Goal: Task Accomplishment & Management: Use online tool/utility

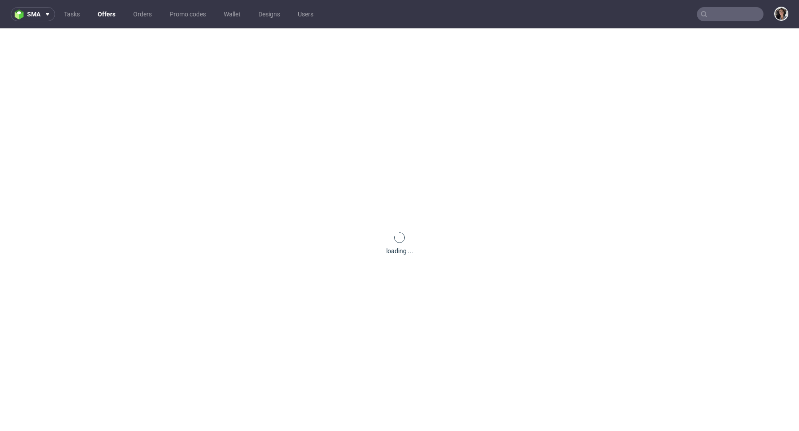
click at [717, 13] on input "text" at bounding box center [730, 14] width 67 height 14
paste input "admin@yoursoultime.si"
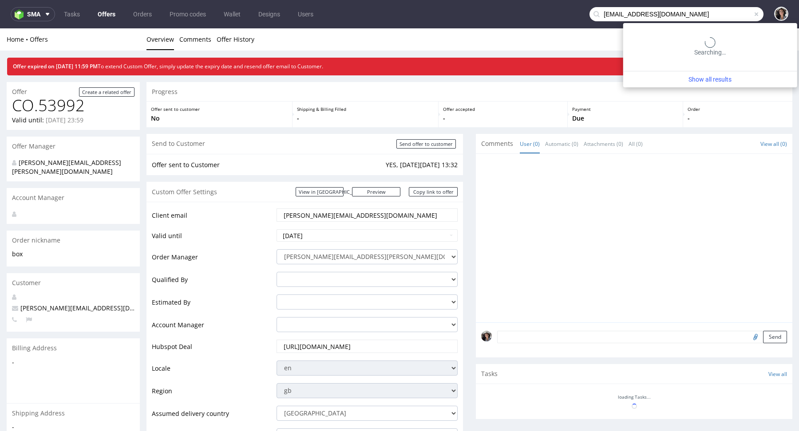
type input "admin@yoursoultime.si"
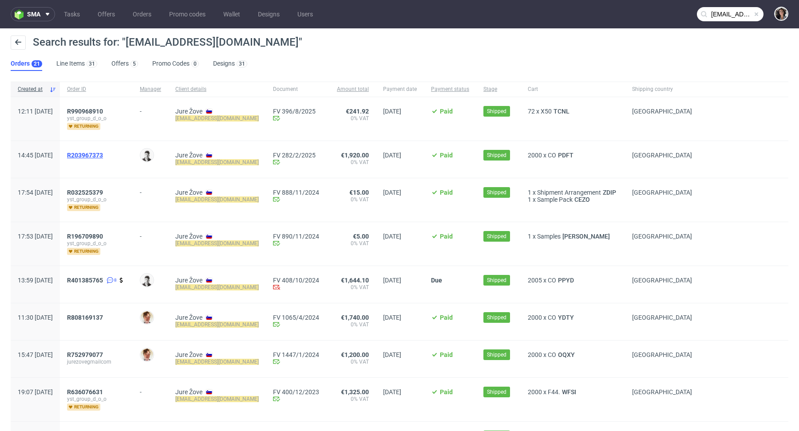
click at [103, 155] on span "R203967373" at bounding box center [85, 155] width 36 height 7
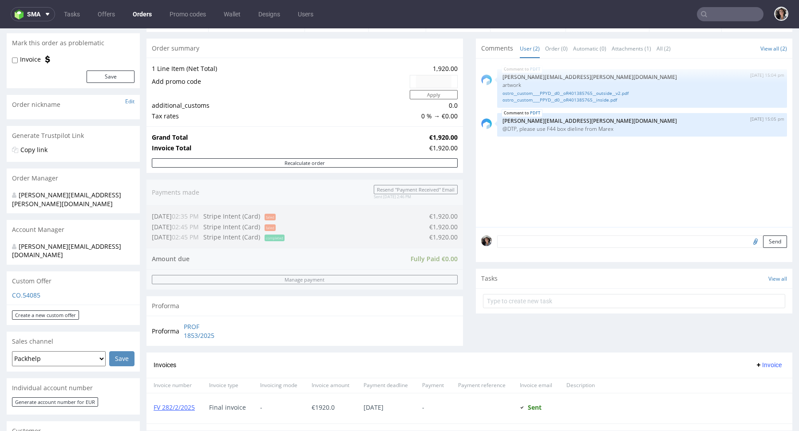
scroll to position [198, 0]
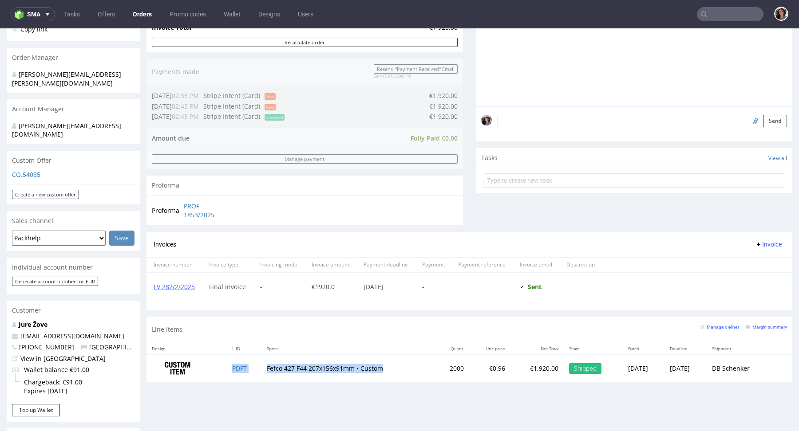
drag, startPoint x: 382, startPoint y: 369, endPoint x: 255, endPoint y: 368, distance: 127.3
click at [255, 368] on tr "PDFT Fefco 427 F44 207x156x91mm • Custom 2000 €0.96 €1,920.00 Shipped Fri 17 Ja…" at bounding box center [469, 368] width 646 height 28
copy tr "Fefco 427 F44 207x156x91mm • Custom"
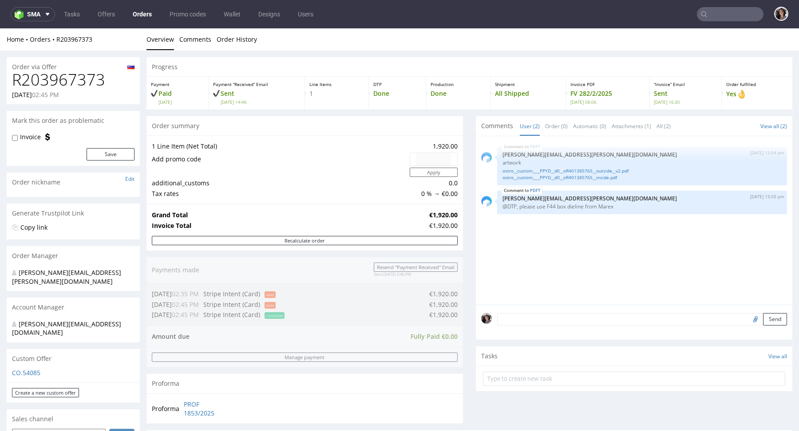
type input "admin@yoursoultime.si"
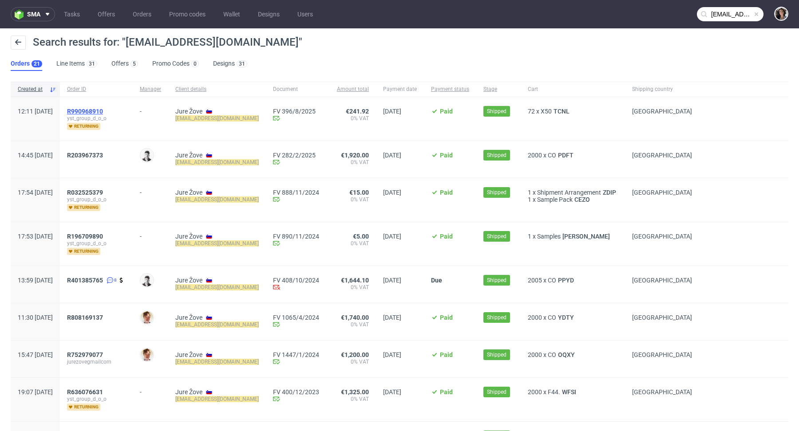
click at [103, 109] on span "R990968910" at bounding box center [85, 111] width 36 height 7
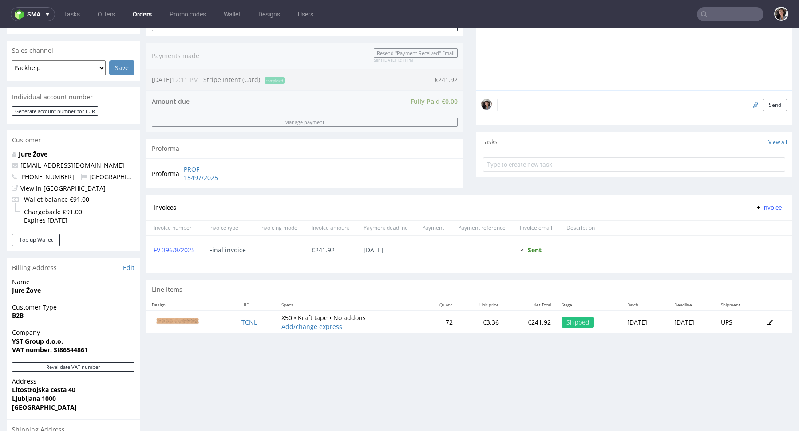
scroll to position [271, 0]
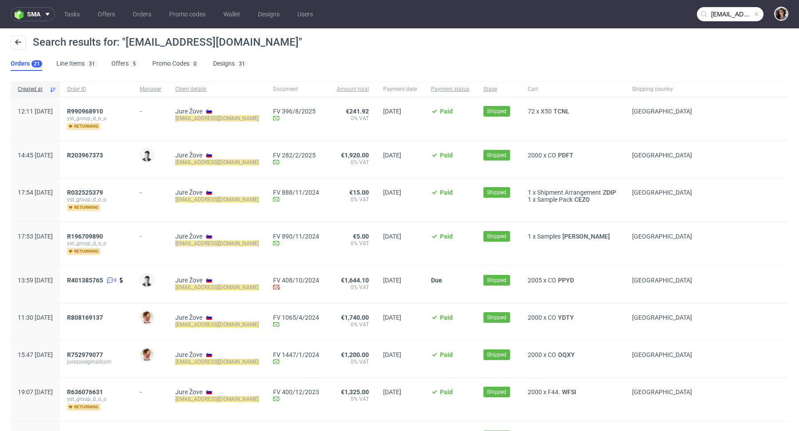
click at [725, 14] on input "admin@yoursoultime.si" at bounding box center [730, 14] width 67 height 14
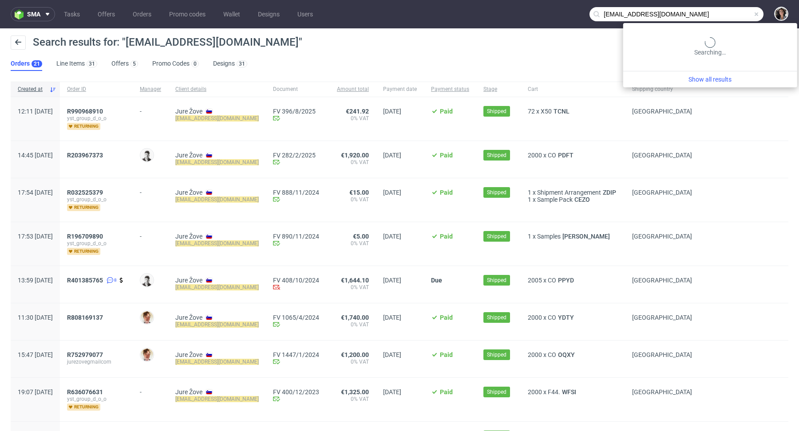
click at [725, 14] on input "admin@yoursoultime.si" at bounding box center [676, 14] width 174 height 14
paste input "finance@evergreensuk.com"
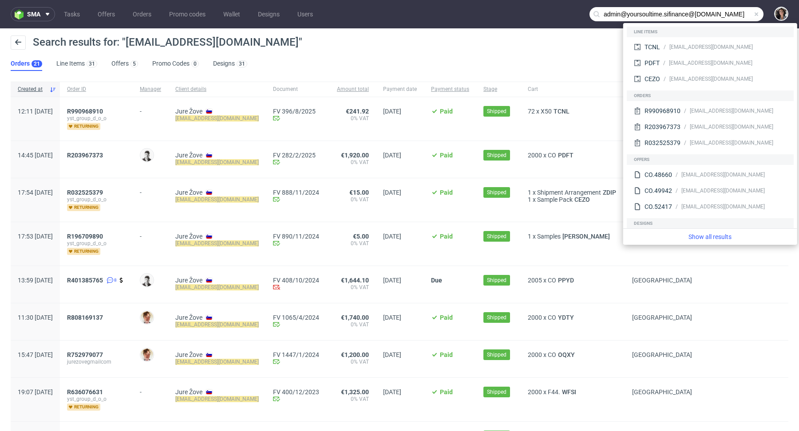
click at [725, 14] on input "admin@yoursoultime.sifinance@evergreensuk.com" at bounding box center [676, 14] width 174 height 14
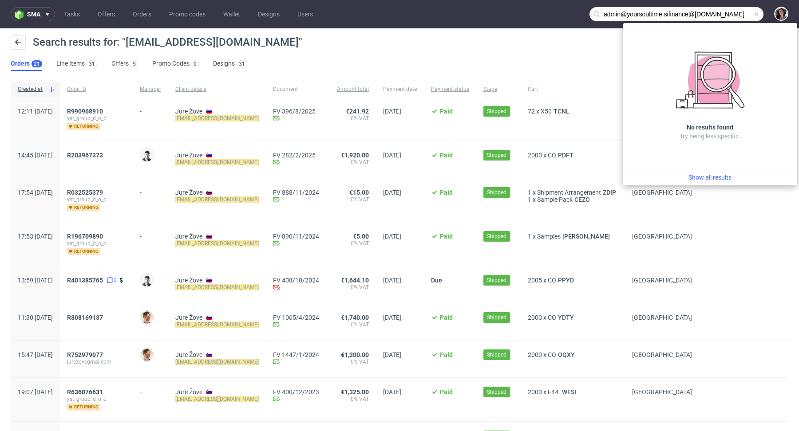
click at [725, 14] on input "admin@yoursoultime.sifinance@evergreensuk.com" at bounding box center [676, 14] width 174 height 14
paste input "text"
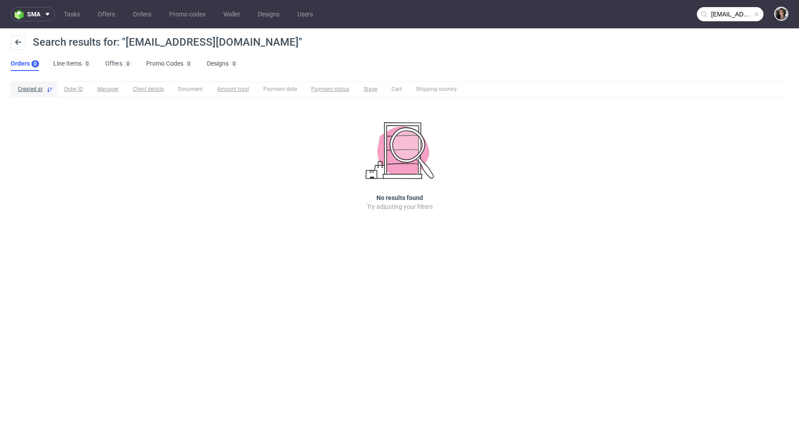
click at [721, 15] on input "finance@evergreensuk.com" at bounding box center [730, 14] width 67 height 14
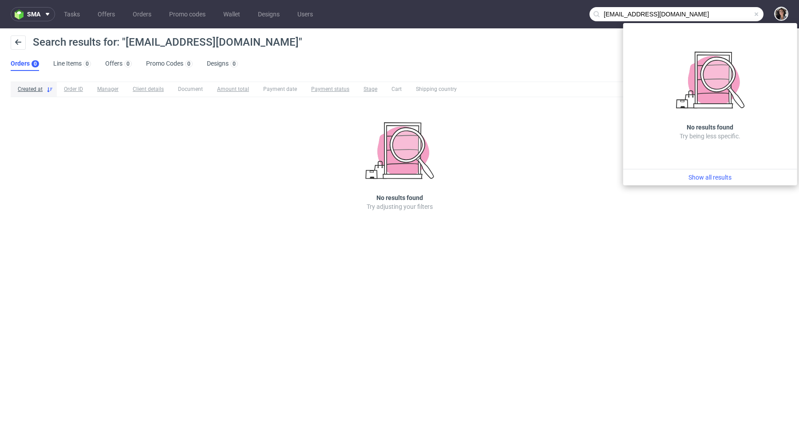
drag, startPoint x: 623, startPoint y: 14, endPoint x: 581, endPoint y: 14, distance: 42.1
click at [581, 14] on nav "sma Tasks Offers Orders Promo codes Wallet Designs Users finance@evergreensuk.c…" at bounding box center [399, 14] width 799 height 28
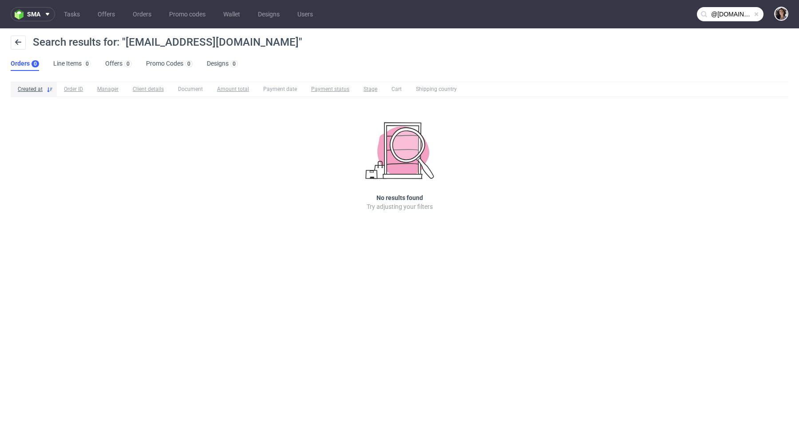
type input "@evergreensuk.com"
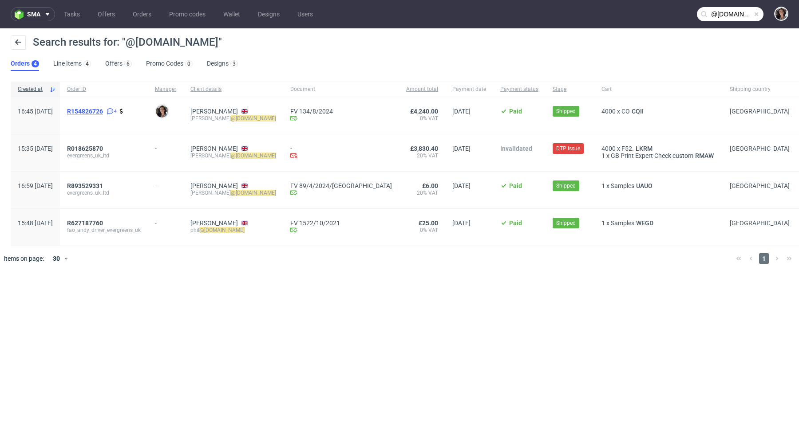
click at [103, 109] on span "R154826726" at bounding box center [85, 111] width 36 height 7
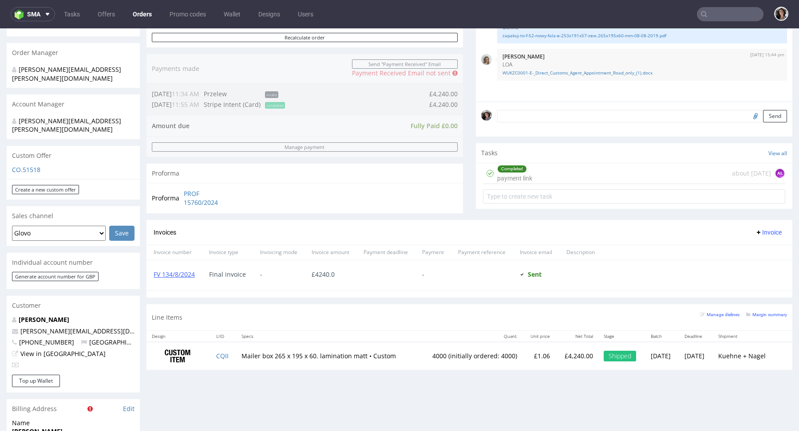
scroll to position [328, 0]
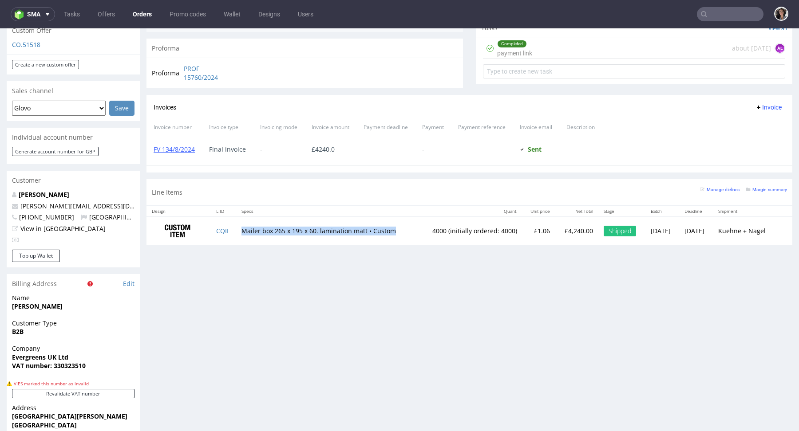
drag, startPoint x: 393, startPoint y: 229, endPoint x: 237, endPoint y: 230, distance: 155.3
click at [237, 230] on td "Mailer box 265 x 195 x 60. lamination matt • Custom" at bounding box center [326, 231] width 181 height 28
copy td "Mailer box 265 x 195 x 60. lamination matt • Custom"
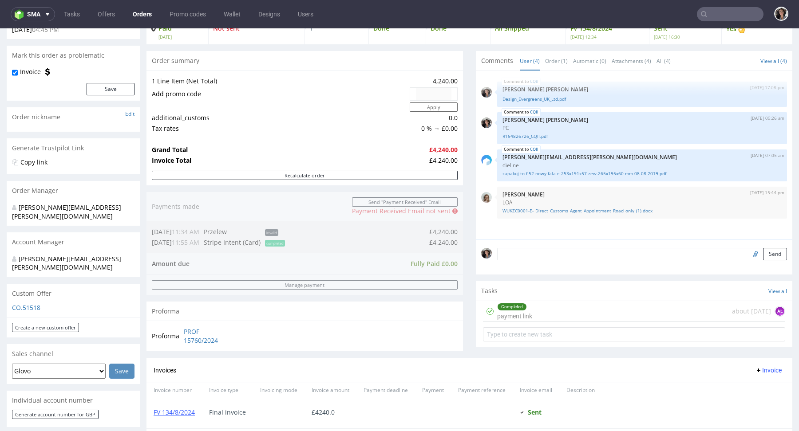
scroll to position [64, 0]
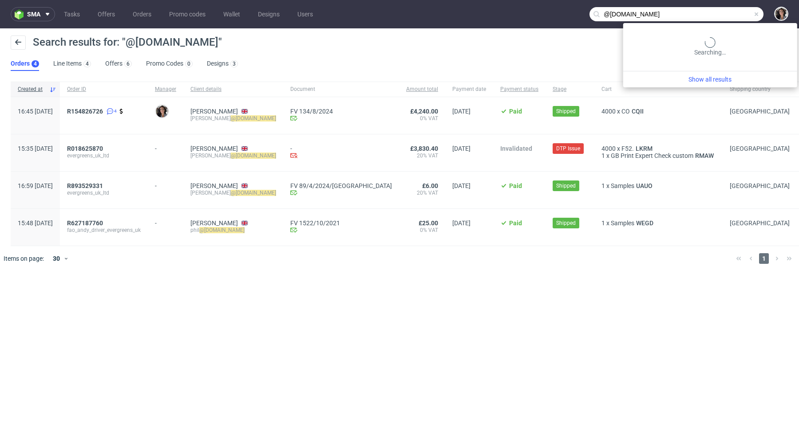
click at [723, 13] on input "@evergreensuk.com" at bounding box center [676, 14] width 174 height 14
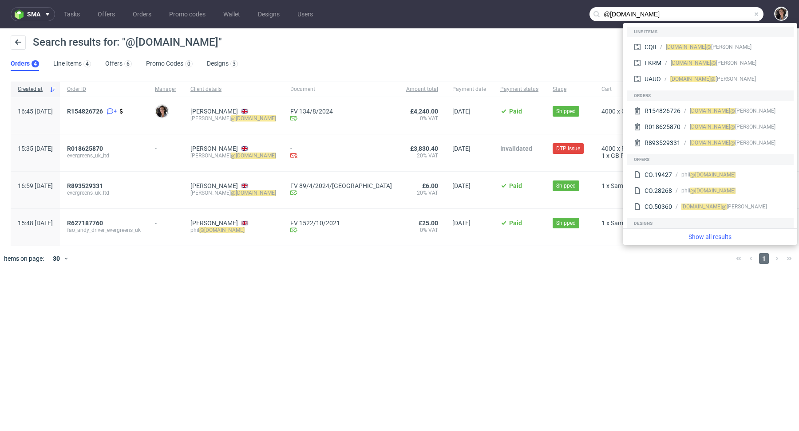
paste input "compras@crowdence"
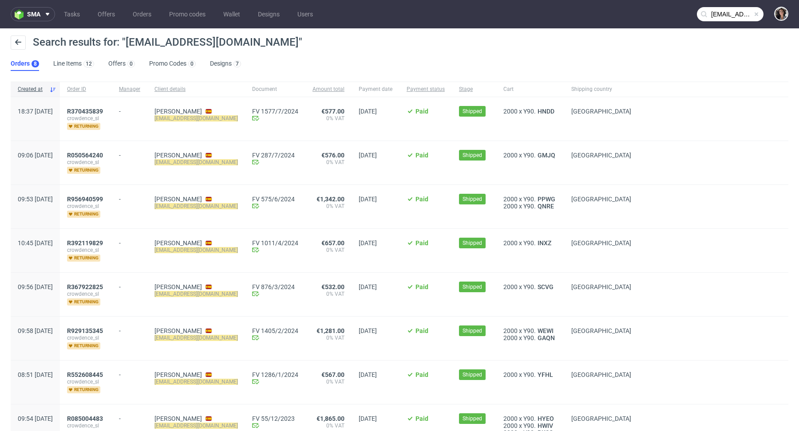
click at [715, 5] on nav "sma Tasks Offers Orders Promo codes Wallet Designs Users compras@crowdence.com" at bounding box center [399, 14] width 799 height 28
click at [715, 12] on input "compras@crowdence.com" at bounding box center [730, 14] width 67 height 14
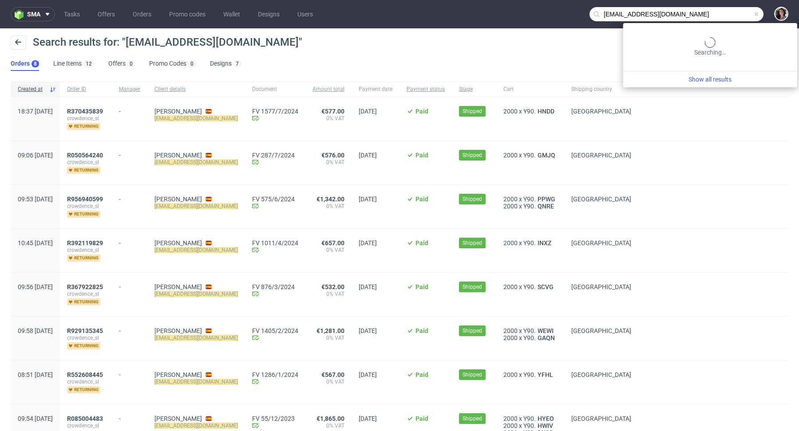
click at [715, 12] on input "compras@crowdence.com" at bounding box center [676, 14] width 174 height 14
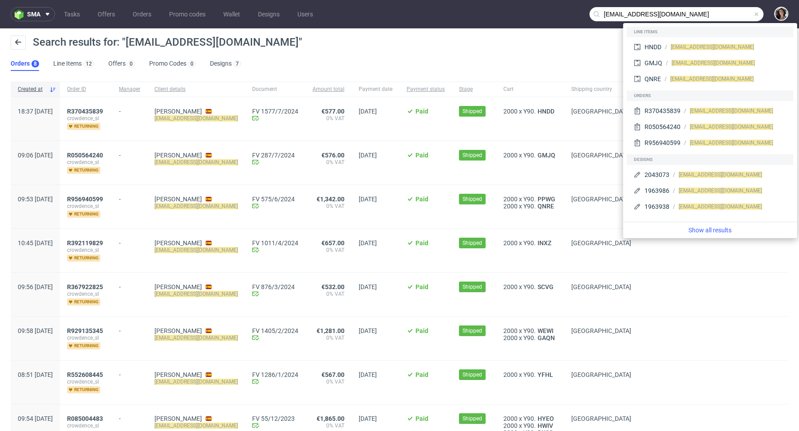
paste input "mfhowardltd@gmail"
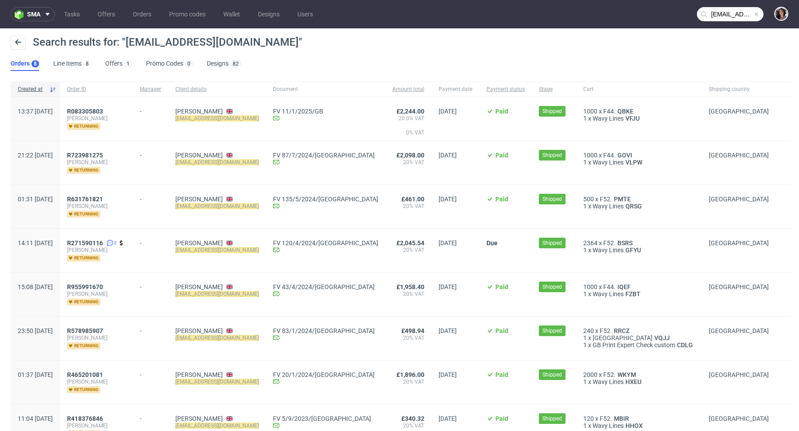
click at [723, 8] on input "mfhowardltd@gmail.com" at bounding box center [730, 14] width 67 height 14
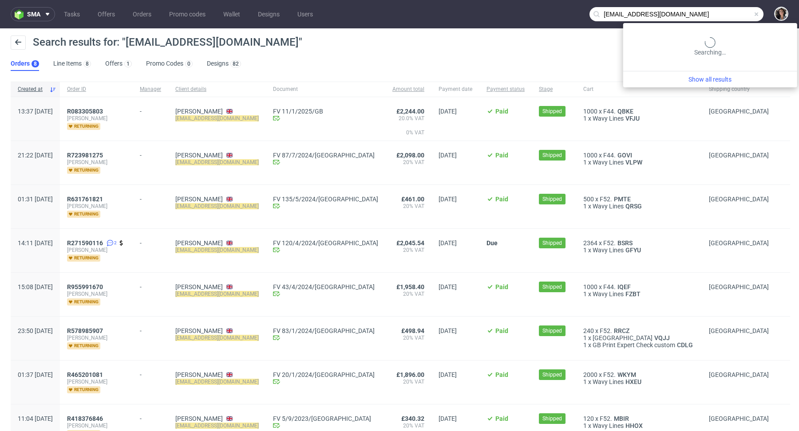
click at [723, 8] on input "mfhowardltd@gmail.com" at bounding box center [676, 14] width 174 height 14
paste input "hello@aumalchemy.co.uk"
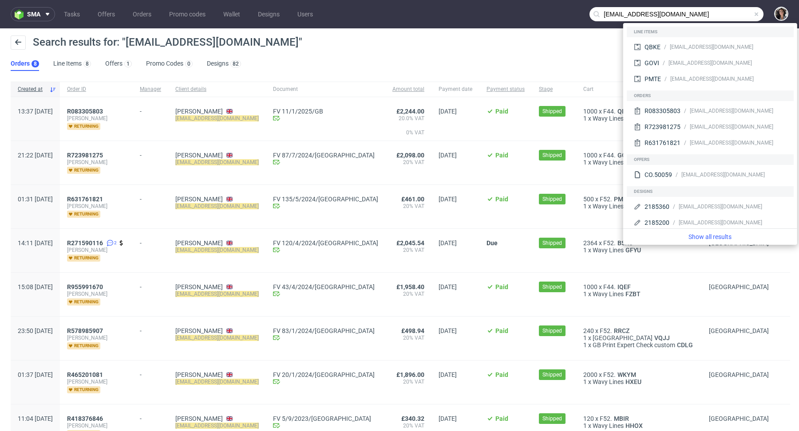
type input "hello@aumalchemy.co.uk"
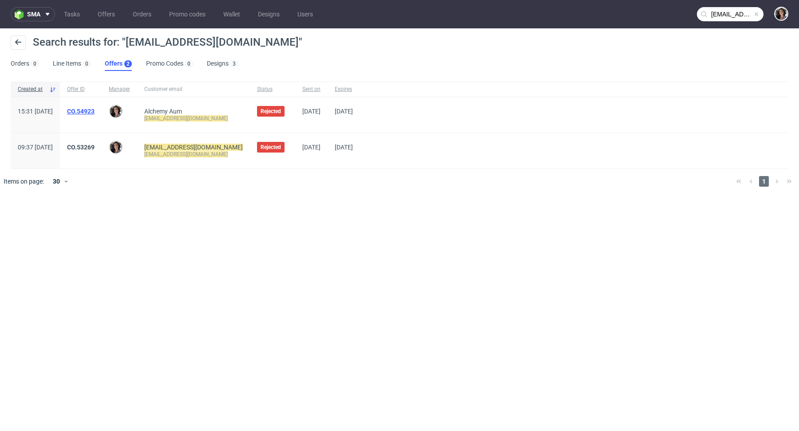
click at [94, 113] on link "CO.54923" at bounding box center [81, 111] width 28 height 7
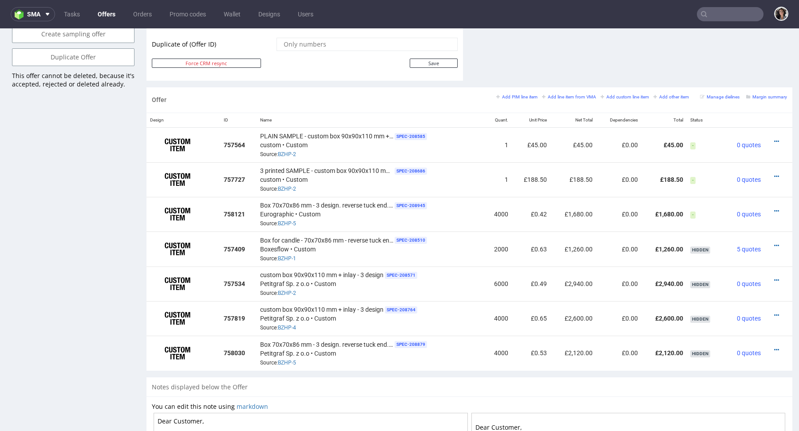
scroll to position [548, 0]
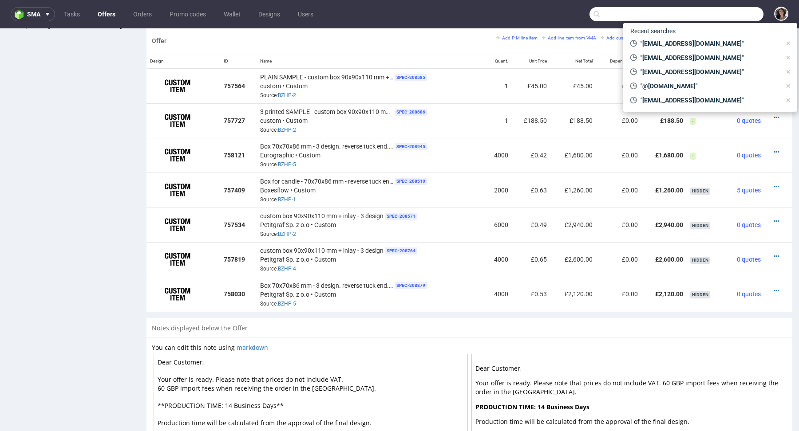
click at [727, 16] on input "text" at bounding box center [676, 14] width 174 height 14
paste input "powokoya@hotmail.co.uk"
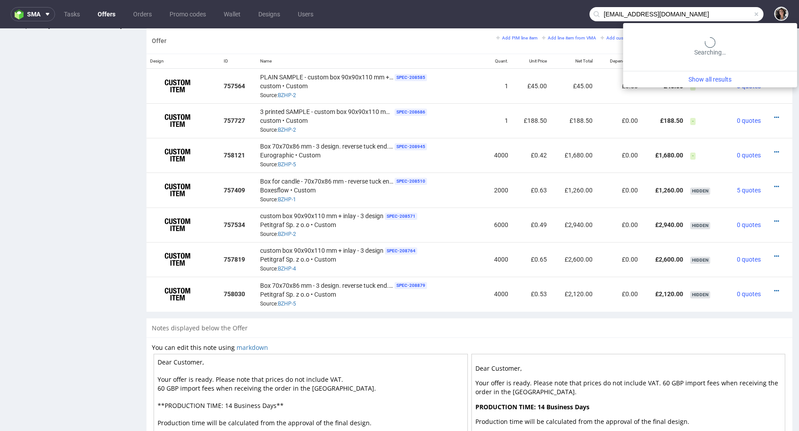
type input "powokoya@hotmail.co.uk"
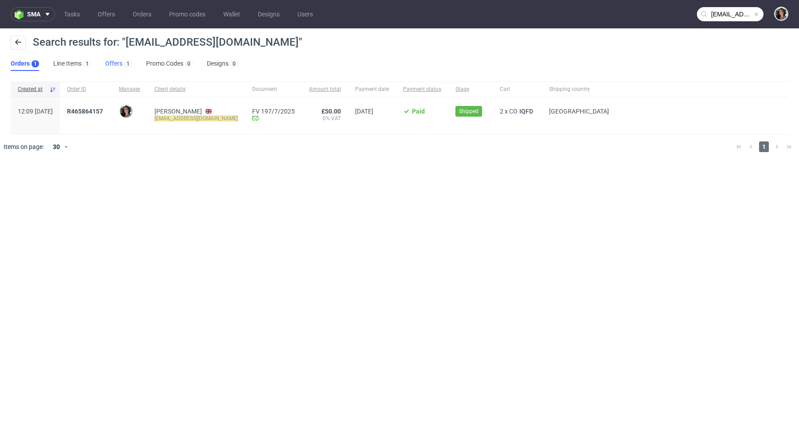
click at [114, 63] on link "Offers 1" at bounding box center [118, 64] width 27 height 14
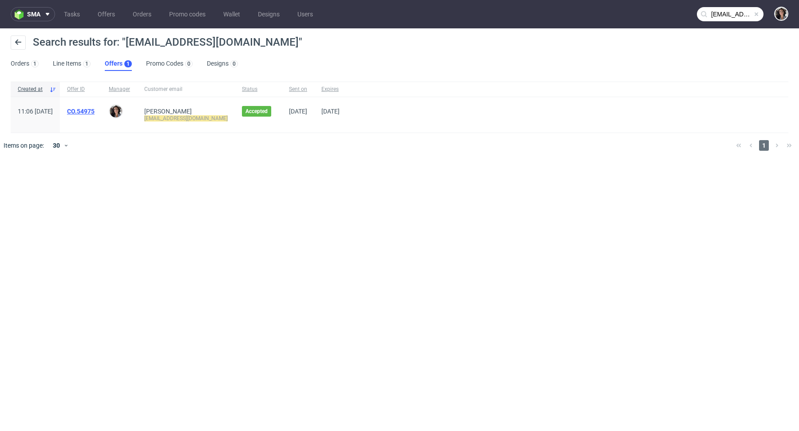
click at [94, 110] on link "CO.54975" at bounding box center [81, 111] width 28 height 7
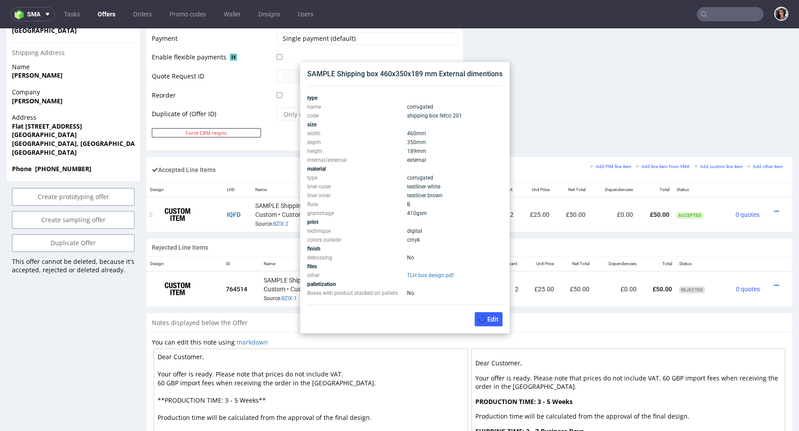
scroll to position [423, 0]
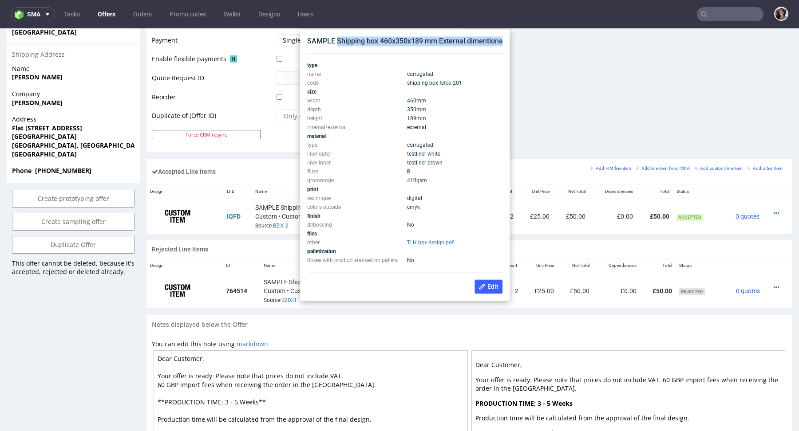
drag, startPoint x: 504, startPoint y: 42, endPoint x: 337, endPoint y: 42, distance: 166.8
click at [337, 42] on div "SAMPLE Shipping box 460x350x189 mm External dimentions type name corrugated cod…" at bounding box center [404, 165] width 202 height 264
copy div "Shipping box 460x350x189 mm External dimentions"
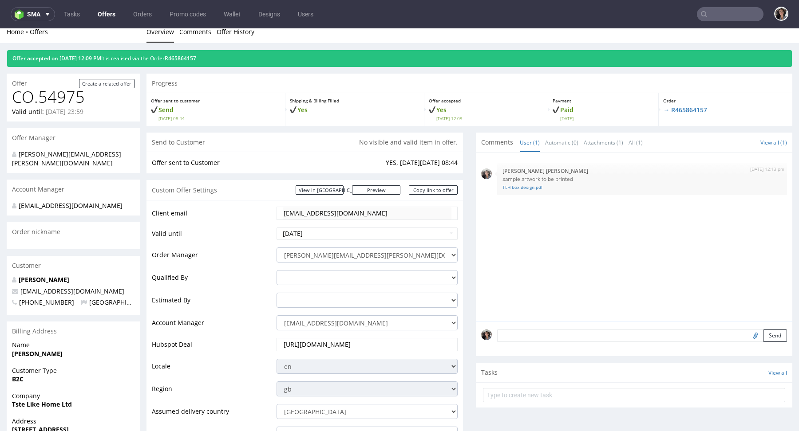
scroll to position [0, 0]
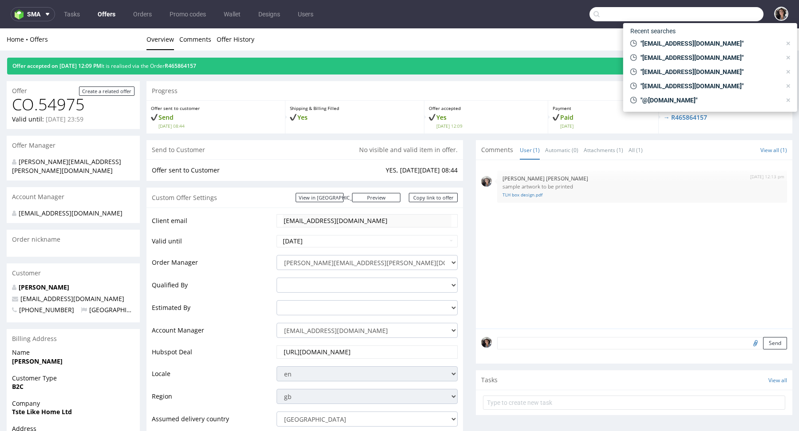
click at [729, 12] on input "text" at bounding box center [676, 14] width 174 height 14
paste input "ag@bootsschule1.de"
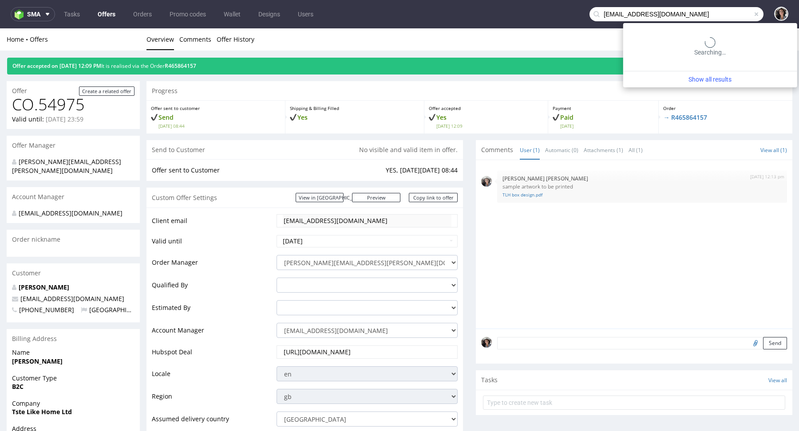
type input "ag@bootsschule1.de"
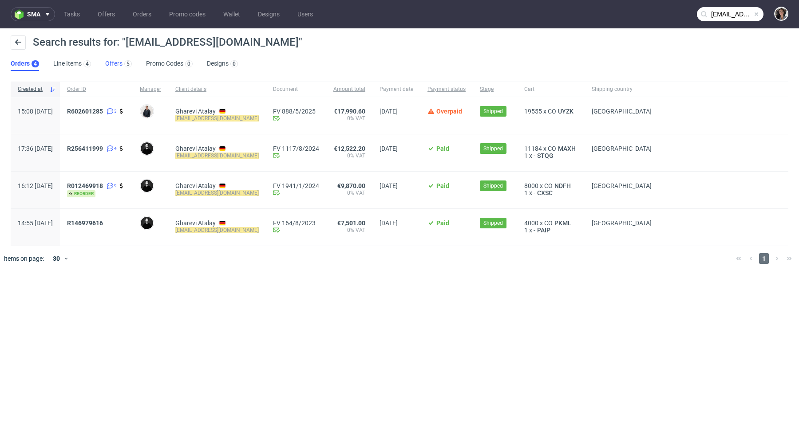
click at [113, 68] on link "Offers 5" at bounding box center [118, 64] width 27 height 14
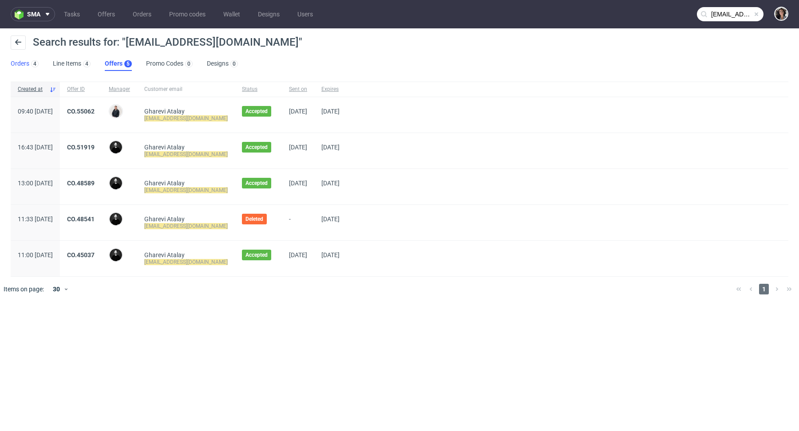
click at [21, 64] on link "Orders 4" at bounding box center [25, 64] width 28 height 14
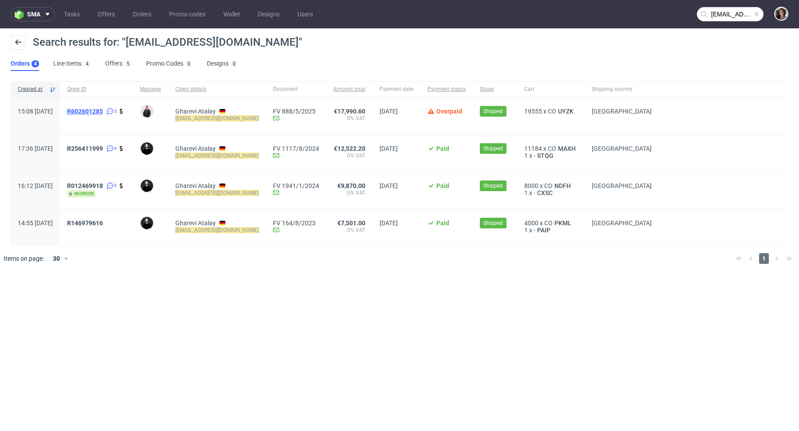
click at [103, 111] on span "R602601285" at bounding box center [85, 111] width 36 height 7
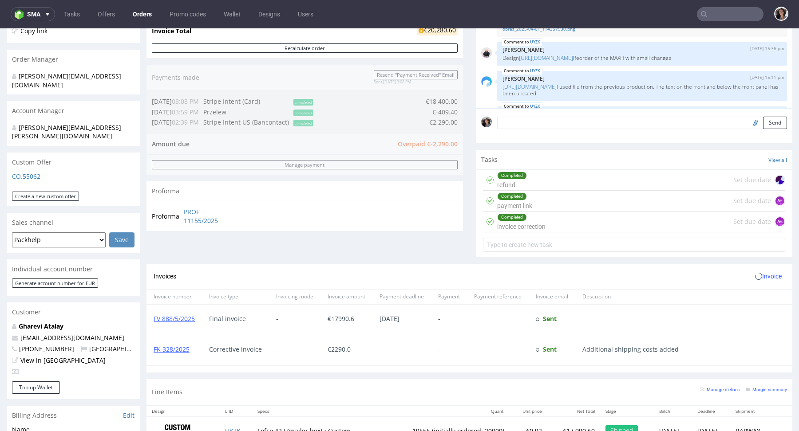
scroll to position [359, 0]
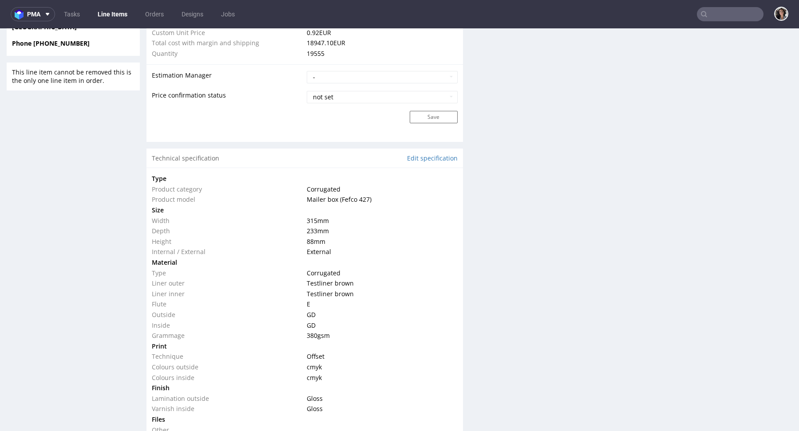
scroll to position [779, 0]
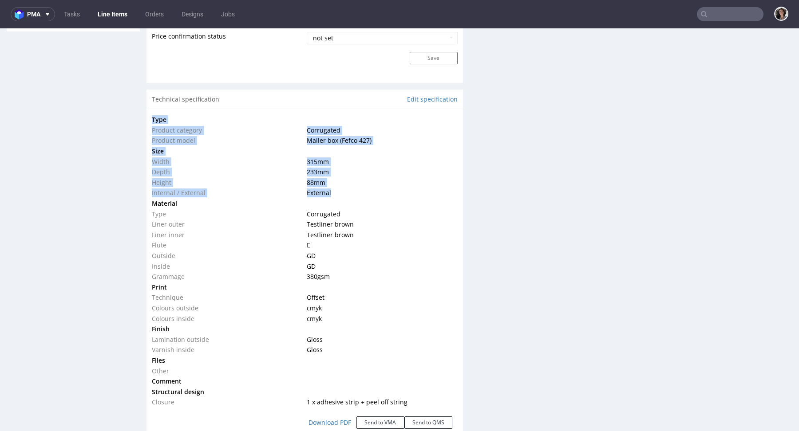
copy tbody "Type Product category Corrugated Product model Mailer box (Fefco 427) Size Widt…"
drag, startPoint x: 335, startPoint y: 190, endPoint x: 148, endPoint y: 126, distance: 198.1
click at [148, 126] on div "Type Product category Corrugated Product model Mailer box (Fefco 427) Size Widt…" at bounding box center [304, 276] width 316 height 334
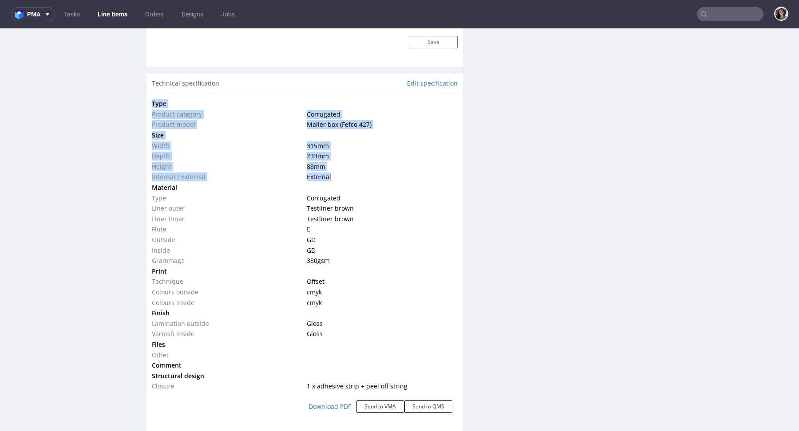
scroll to position [806, 0]
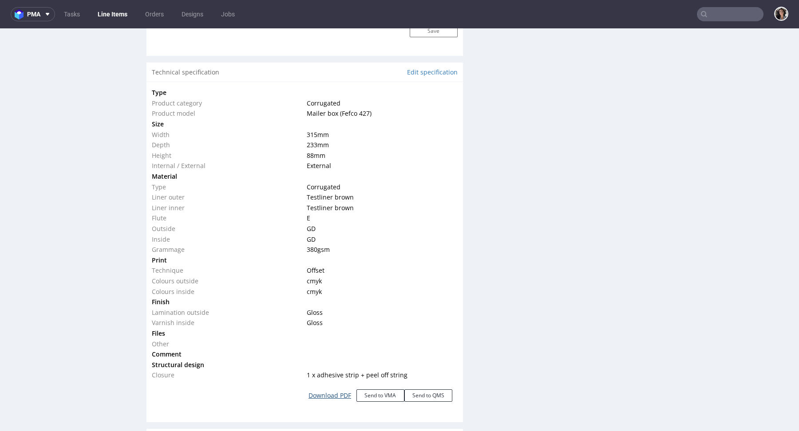
click at [339, 394] on link "Download PDF" at bounding box center [329, 396] width 53 height 20
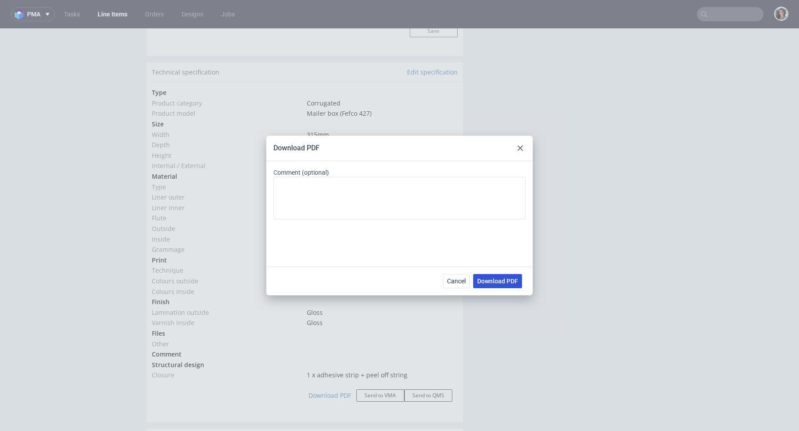
click at [502, 282] on span "Download PDF" at bounding box center [497, 281] width 41 height 6
click at [517, 146] on use at bounding box center [519, 148] width 5 height 5
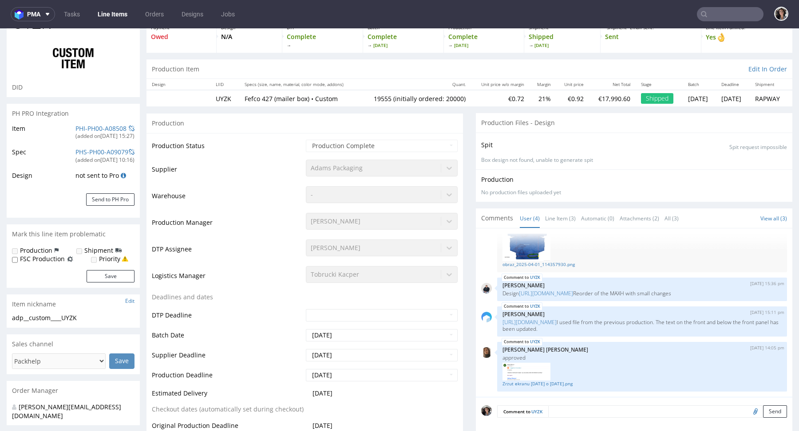
scroll to position [0, 0]
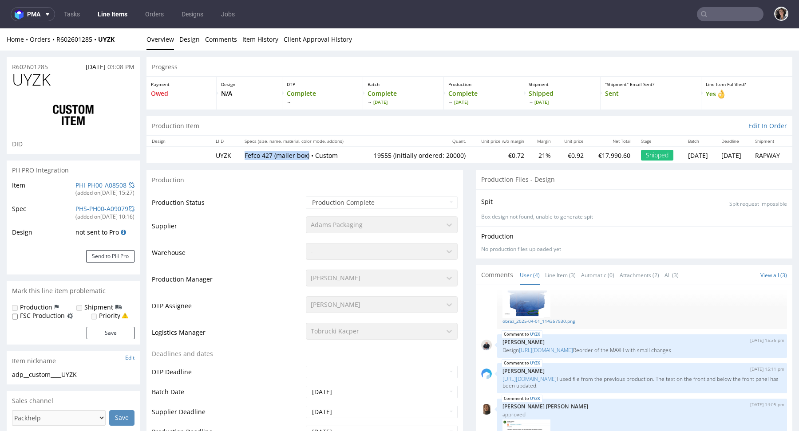
drag, startPoint x: 238, startPoint y: 154, endPoint x: 303, endPoint y: 154, distance: 64.8
click at [303, 154] on td "Fefco 427 (mailer box) • Custom" at bounding box center [299, 155] width 120 height 16
copy p "Fefco 427 (mailer box)"
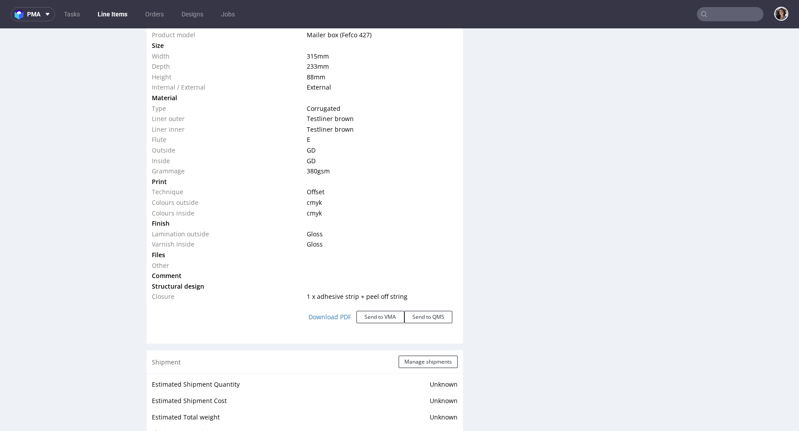
scroll to position [729, 0]
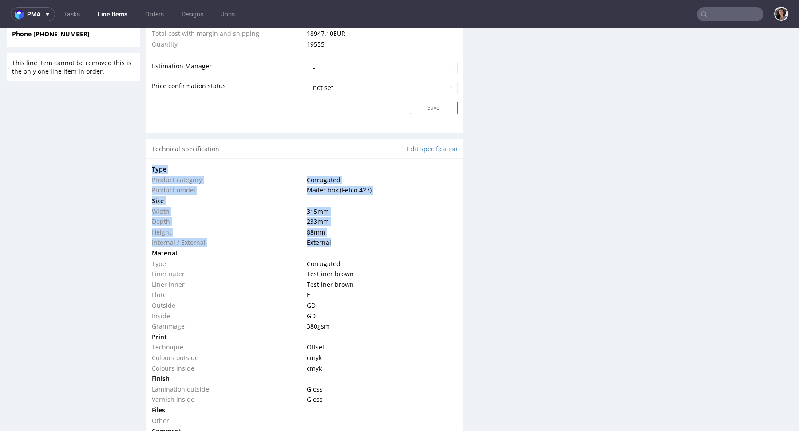
drag, startPoint x: 344, startPoint y: 236, endPoint x: 148, endPoint y: 164, distance: 209.4
click at [148, 164] on div "Type Product category Corrugated Product model Mailer box (Fefco 427) Size Widt…" at bounding box center [304, 325] width 316 height 334
copy tbody "Type Product category Corrugated Product model Mailer box (Fefco 427) Size Widt…"
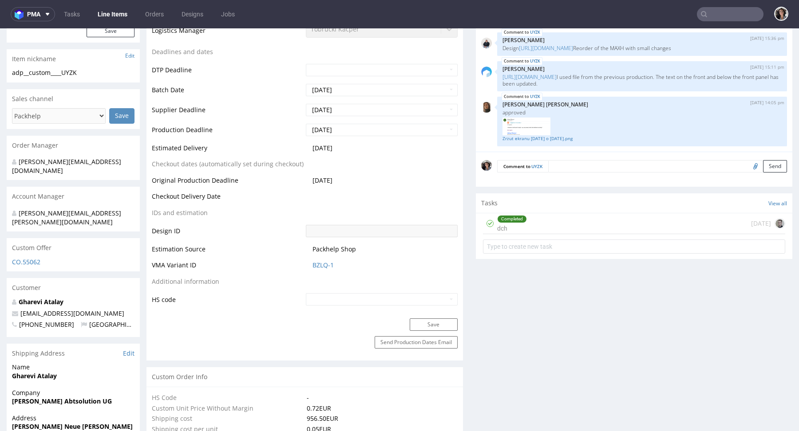
scroll to position [757, 0]
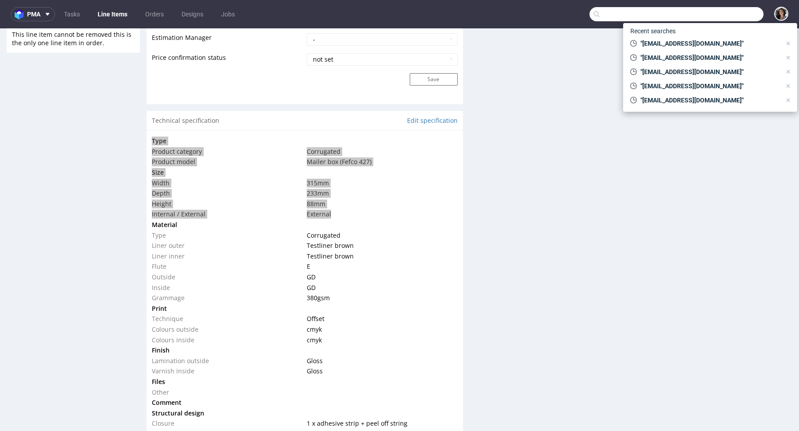
click at [705, 9] on input "text" at bounding box center [676, 14] width 174 height 14
paste input "lotte@frama.nl"
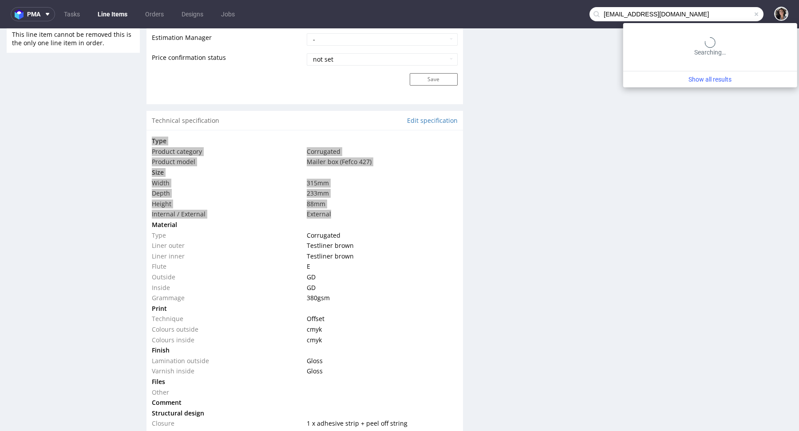
type input "lotte@frama.nl"
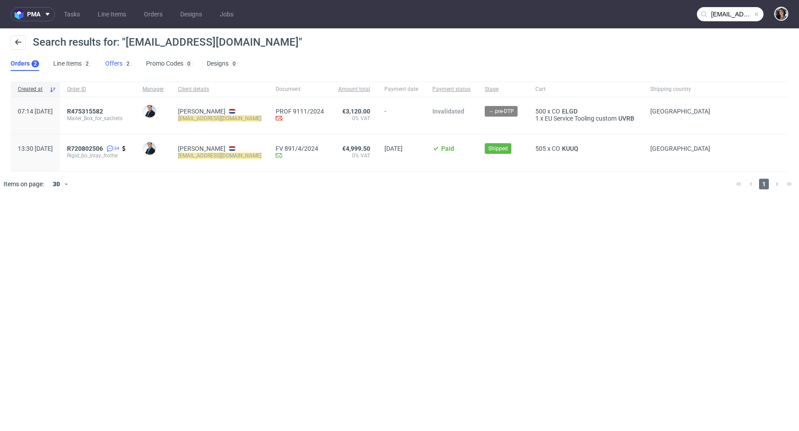
click at [114, 61] on link "Offers 2" at bounding box center [118, 64] width 27 height 14
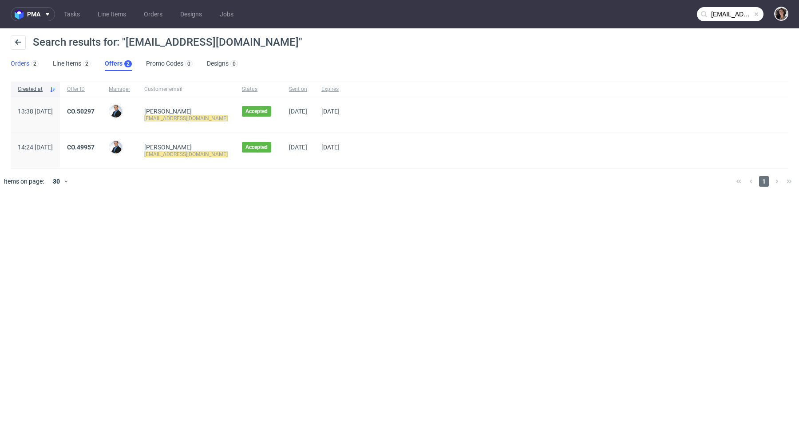
click at [21, 64] on link "Orders 2" at bounding box center [25, 64] width 28 height 14
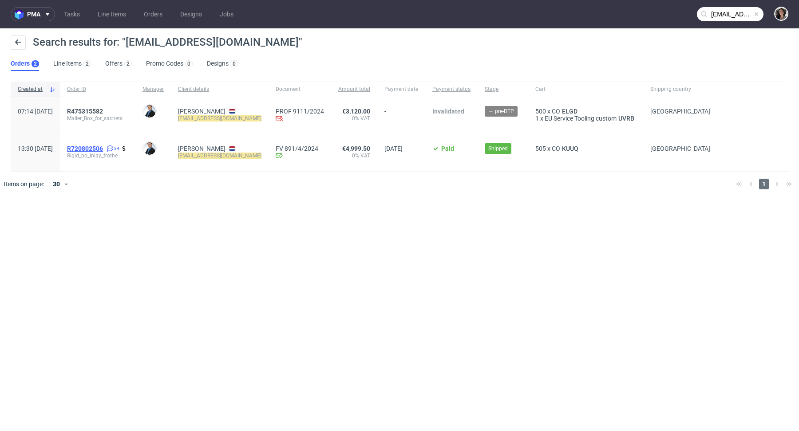
click at [103, 146] on span "R720802506" at bounding box center [85, 148] width 36 height 7
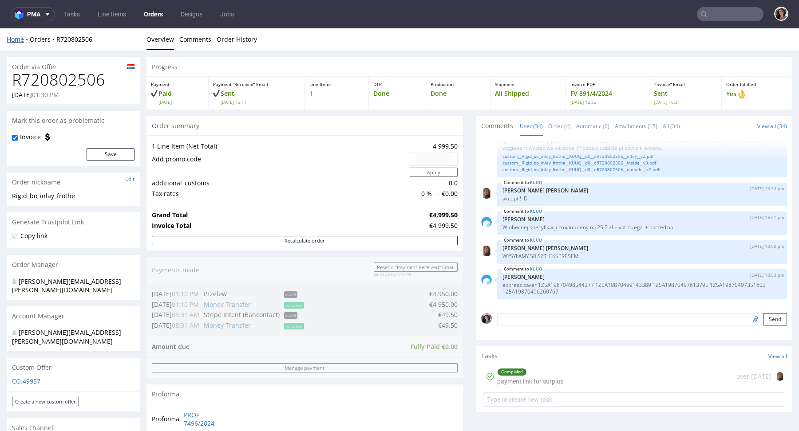
type input "lotte@frama.nl"
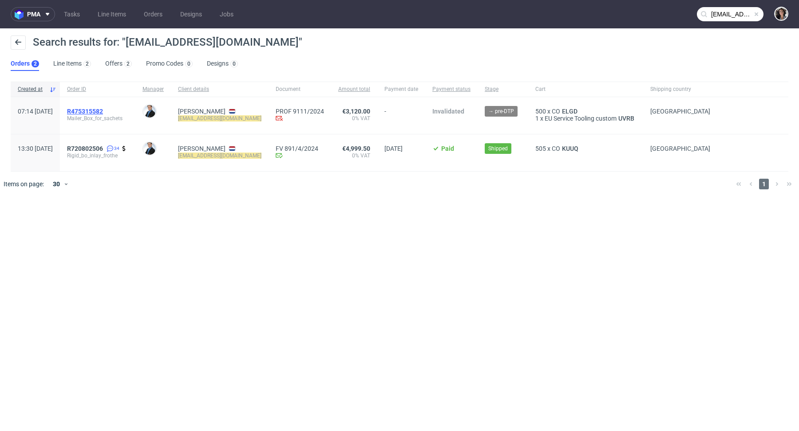
click at [103, 109] on span "R475315582" at bounding box center [85, 111] width 36 height 7
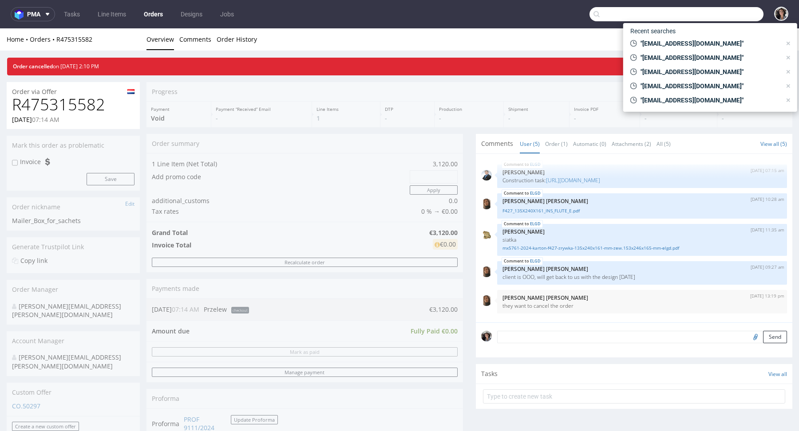
click at [712, 14] on input "text" at bounding box center [676, 14] width 174 height 14
paste input "lorenzo.barba@morganplc.com"
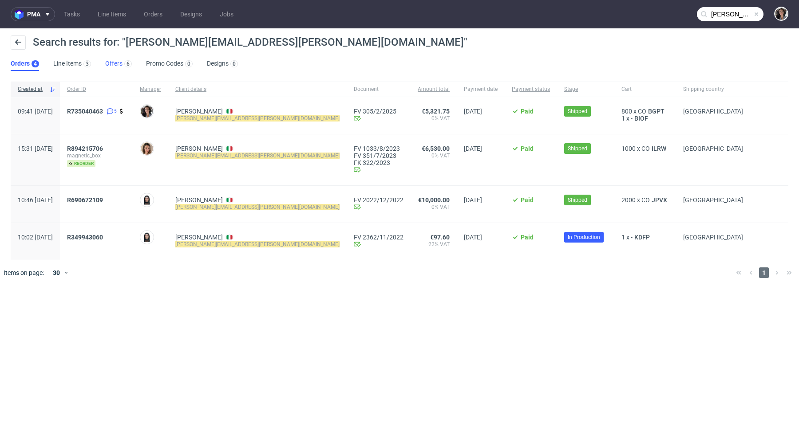
click at [115, 59] on link "Offers 6" at bounding box center [118, 64] width 27 height 14
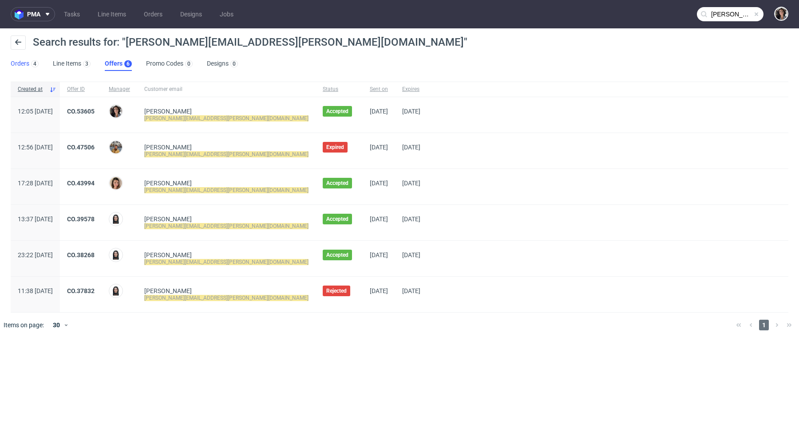
click at [22, 65] on link "Orders 4" at bounding box center [25, 64] width 28 height 14
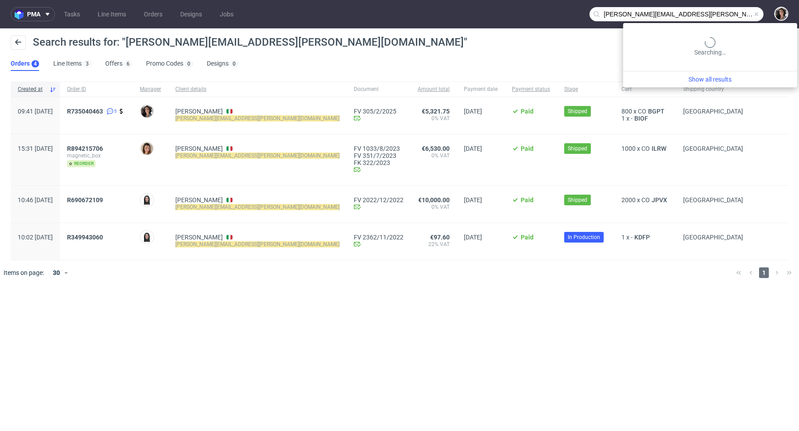
click at [710, 13] on input "lorenzo.barba@morganplc.com" at bounding box center [676, 14] width 174 height 14
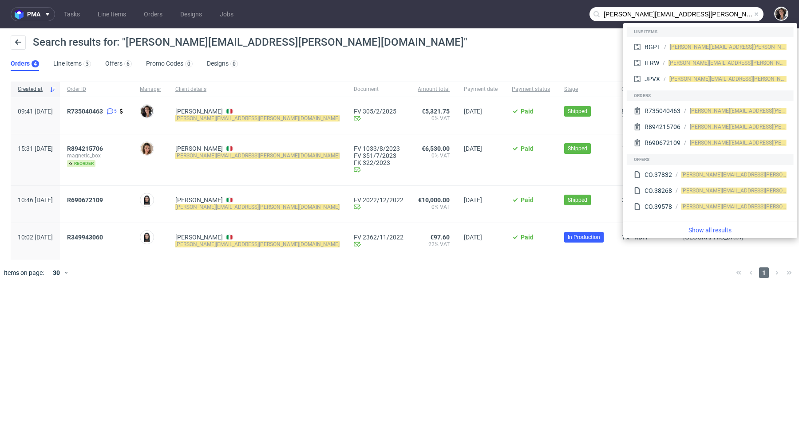
paste input "martin@mond.dk"
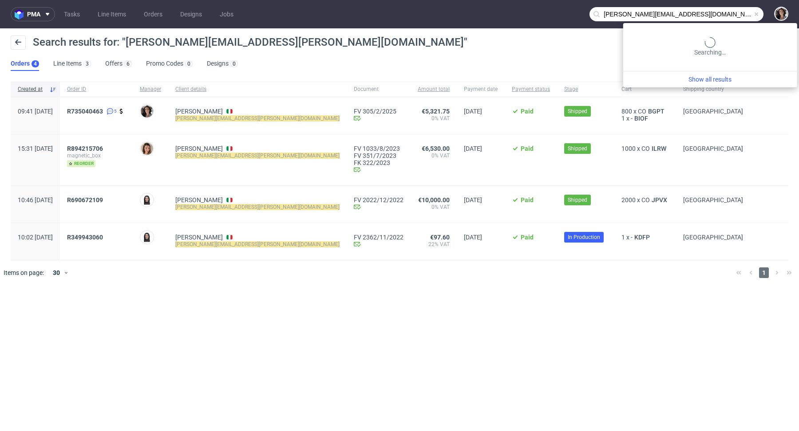
type input "martin@mond.dk"
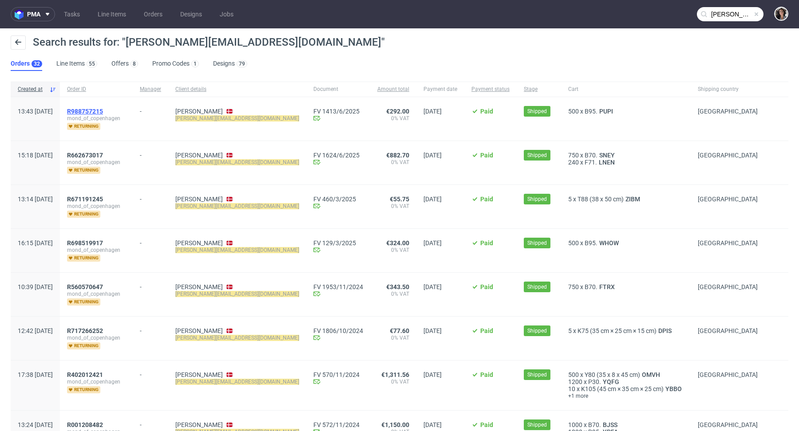
click at [103, 109] on span "R988757215" at bounding box center [85, 111] width 36 height 7
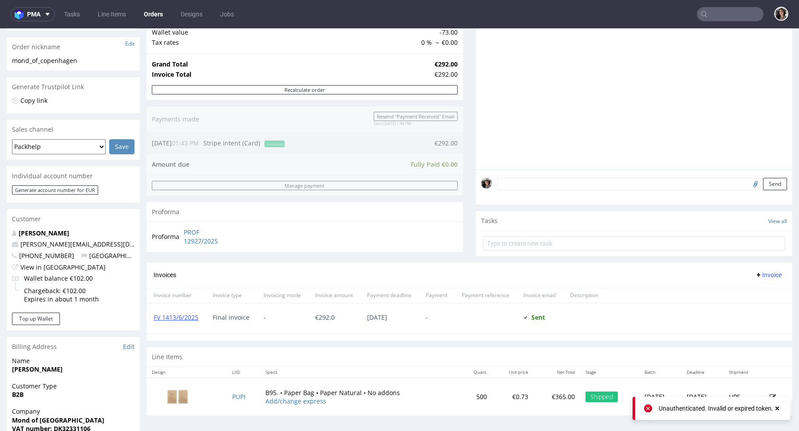
scroll to position [304, 0]
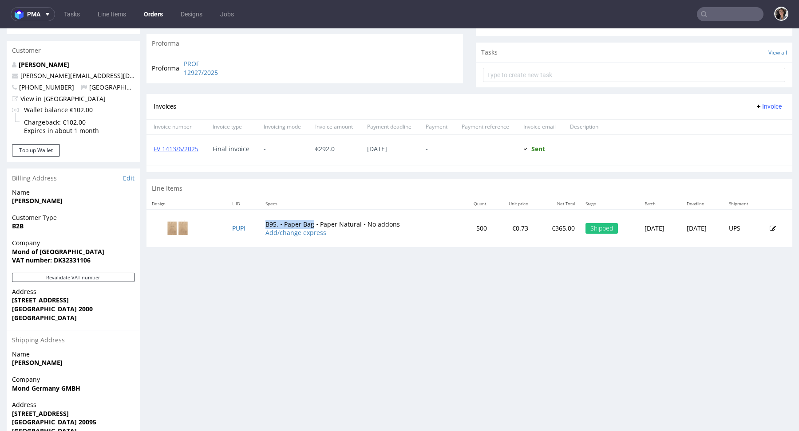
drag, startPoint x: 258, startPoint y: 223, endPoint x: 307, endPoint y: 223, distance: 48.8
click at [307, 223] on td "B95. • Paper Bag • Paper Natural • No addons Add/change express" at bounding box center [359, 228] width 199 height 38
copy td "B95. • Paper Bag"
type input "martin@mond.dk"
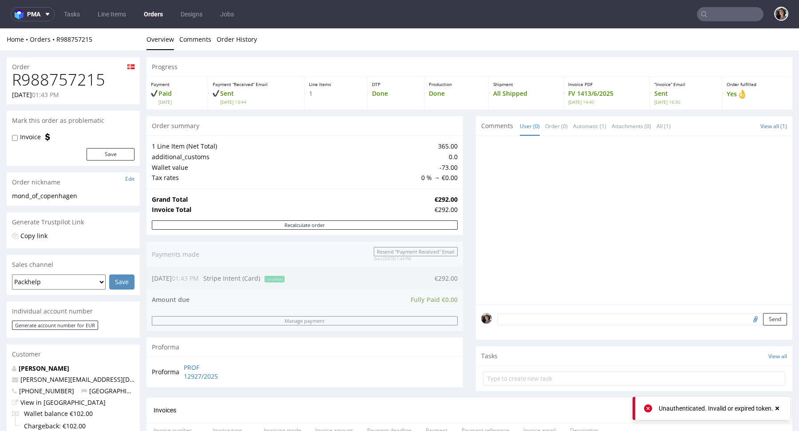
type input "martin@mond.dk"
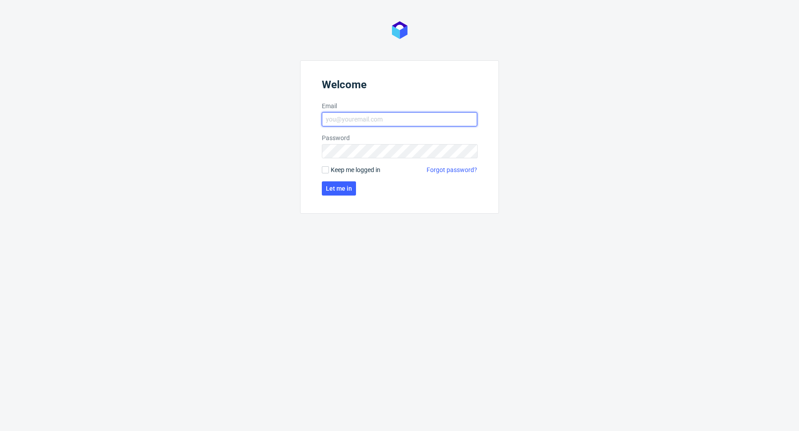
type input "[PERSON_NAME][EMAIL_ADDRESS][PERSON_NAME][DOMAIN_NAME]"
click at [346, 178] on form "Welcome Email [PERSON_NAME][EMAIL_ADDRESS][PERSON_NAME][DOMAIN_NAME] Password K…" at bounding box center [399, 137] width 199 height 154
click at [345, 183] on button "Let me in" at bounding box center [339, 188] width 34 height 14
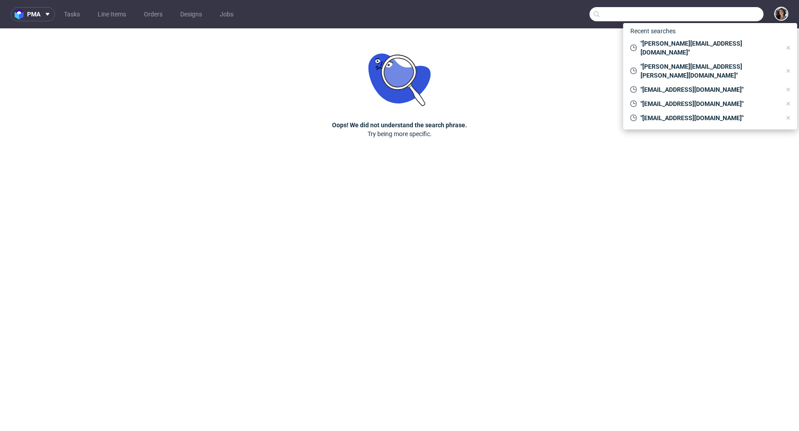
click at [728, 15] on input "text" at bounding box center [676, 14] width 174 height 14
paste input "[PERSON_NAME][EMAIL_ADDRESS][DOMAIN_NAME]"
type input "martin@mond.dk"
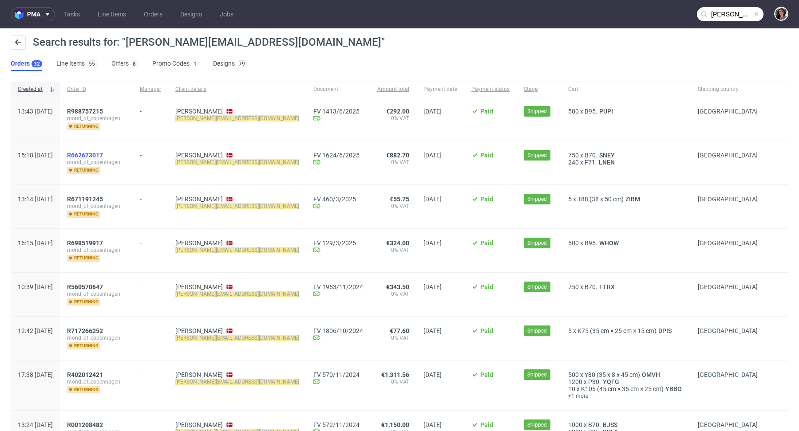
click at [103, 153] on span "R662673017" at bounding box center [85, 155] width 36 height 7
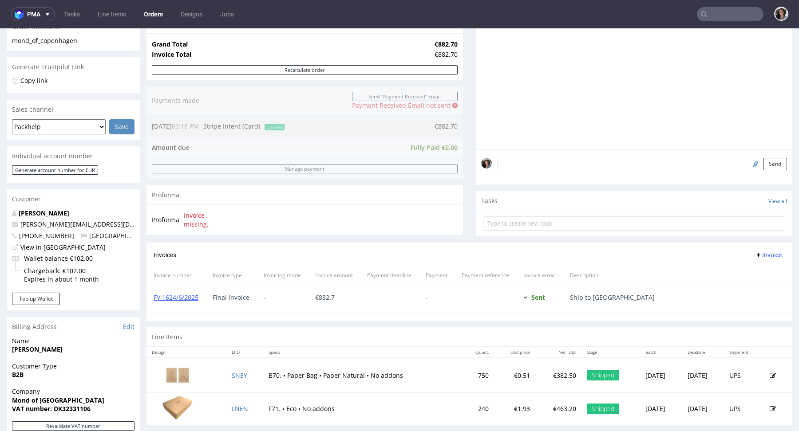
scroll to position [285, 0]
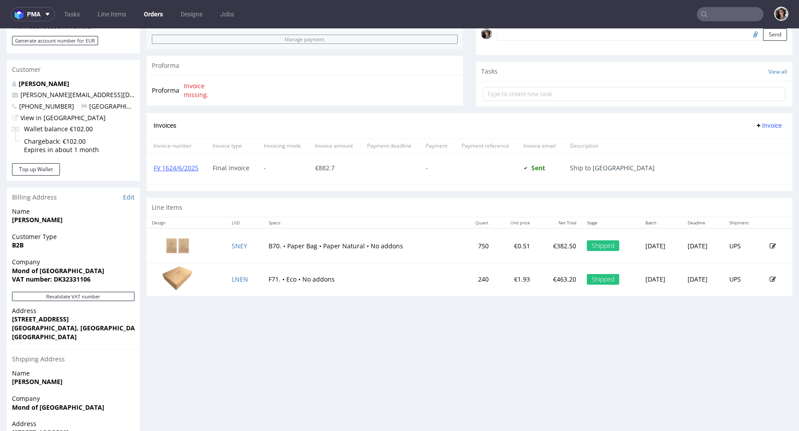
type input "martin@mond.dk"
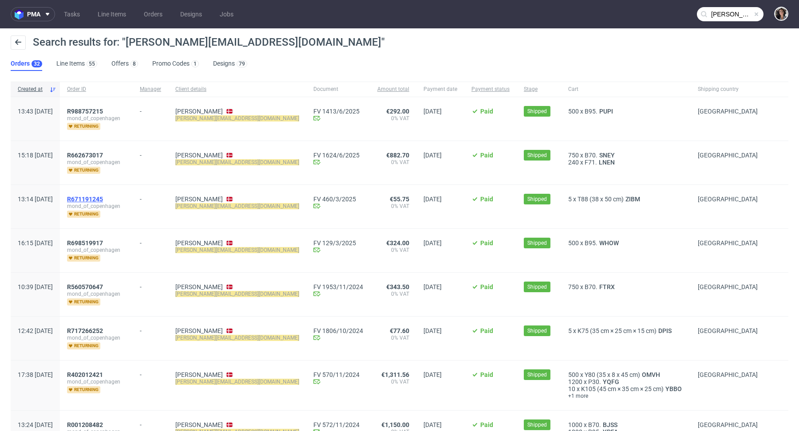
click at [103, 197] on span "R671191245" at bounding box center [85, 199] width 36 height 7
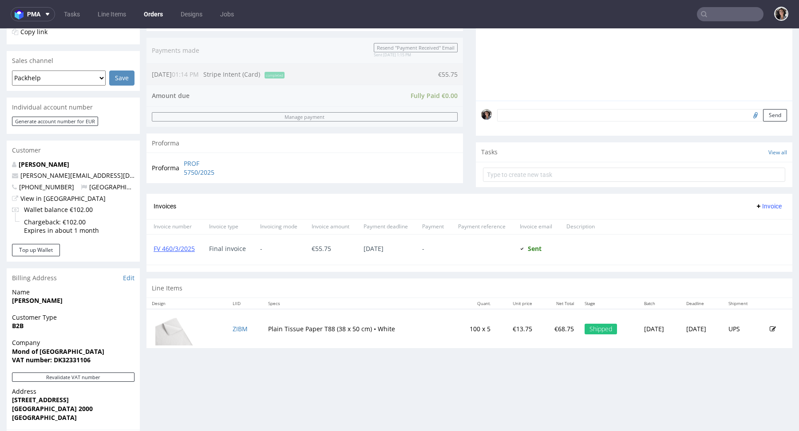
scroll to position [343, 0]
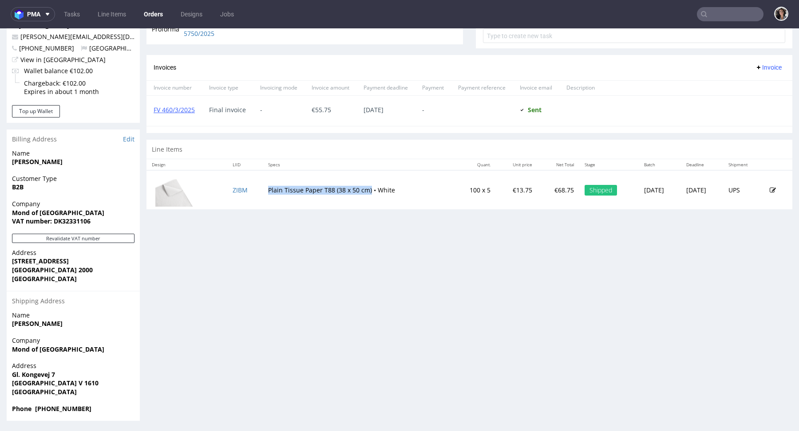
drag, startPoint x: 366, startPoint y: 189, endPoint x: 261, endPoint y: 188, distance: 104.3
click at [263, 188] on td "Plain Tissue Paper T88 (38 x 50 cm) • White" at bounding box center [358, 189] width 190 height 39
copy td "Plain Tissue Paper T88 (38 x 50 cm)"
type input "[PERSON_NAME][EMAIL_ADDRESS][DOMAIN_NAME]"
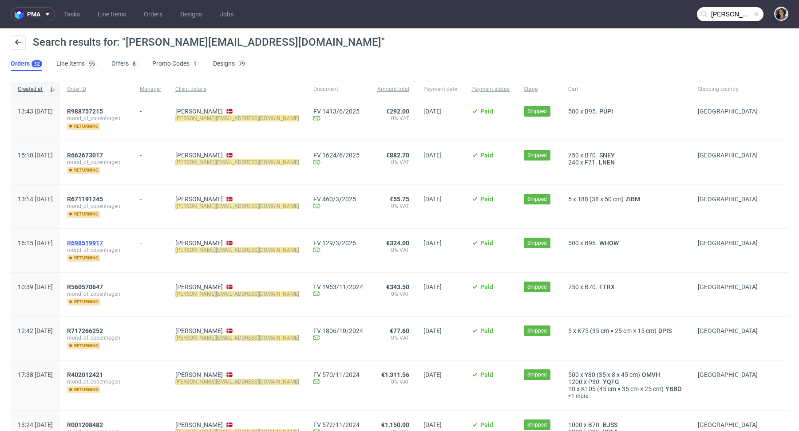
click at [103, 240] on span "R698519917" at bounding box center [85, 243] width 36 height 7
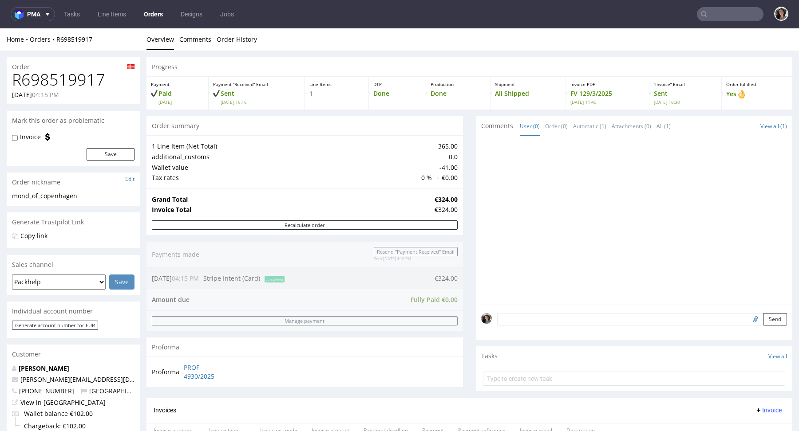
scroll to position [343, 0]
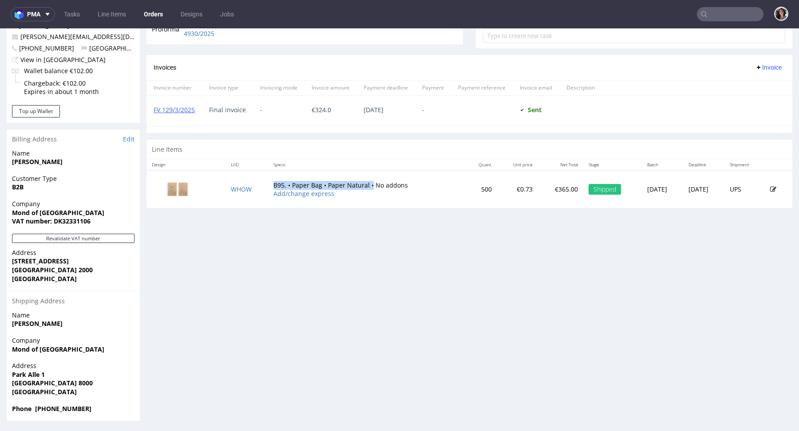
drag, startPoint x: 264, startPoint y: 182, endPoint x: 364, endPoint y: 180, distance: 100.7
click at [364, 180] on td "B95. • Paper Bag • Paper Natural • No addons Add/change express" at bounding box center [366, 189] width 196 height 38
copy td "B95. • Paper Bag • Paper Natural •"
type input "martin@mond.dk"
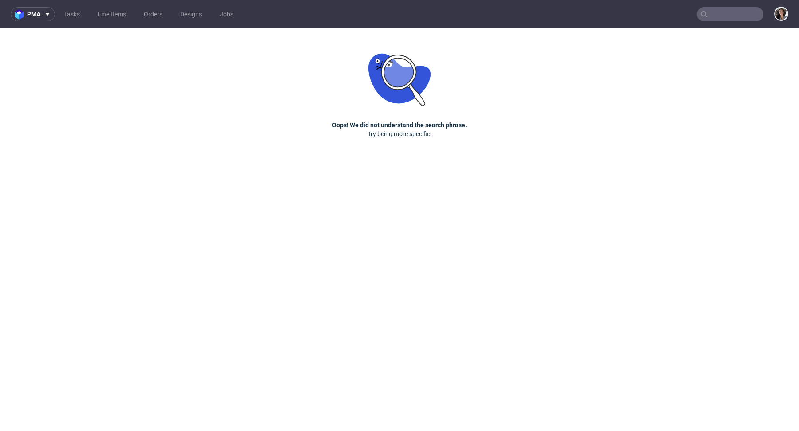
type input "martin@mond.dk"
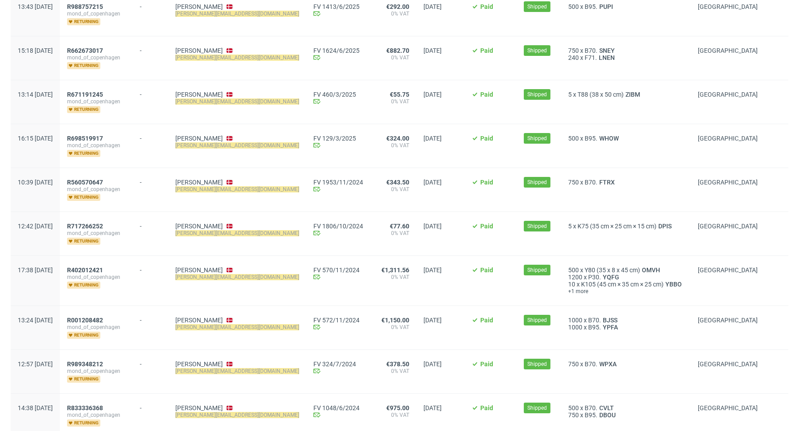
scroll to position [107, 0]
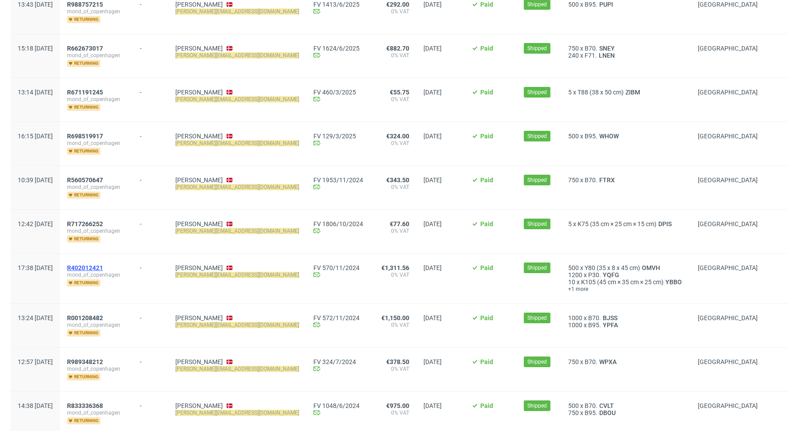
click at [103, 264] on span "R402012421" at bounding box center [85, 267] width 36 height 7
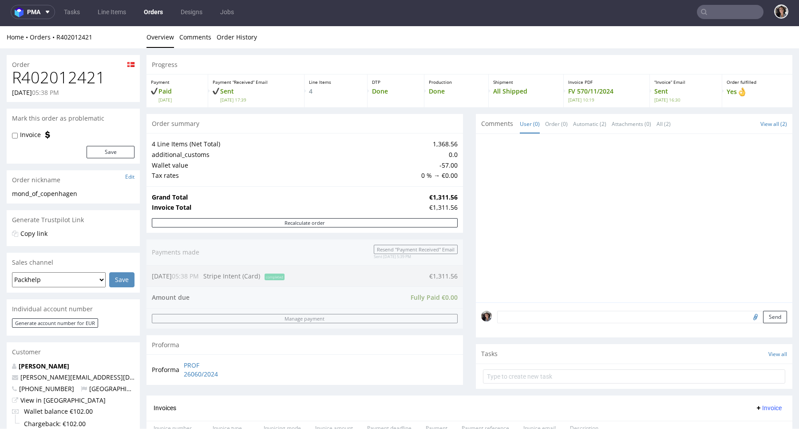
scroll to position [274, 0]
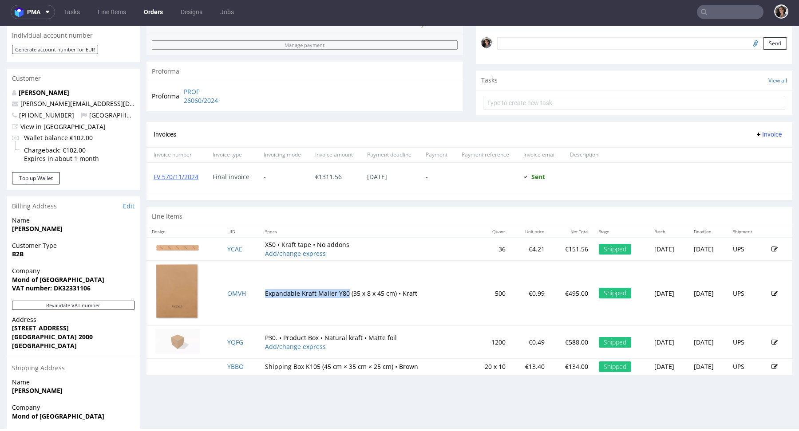
drag, startPoint x: 254, startPoint y: 293, endPoint x: 338, endPoint y: 289, distance: 84.4
click at [338, 290] on td "Expandable Kraft Mailer Y80 (35 x 8 x 45 cm) • Kraft" at bounding box center [365, 293] width 211 height 65
copy td "Expandable Kraft Mailer Y80"
click at [718, 15] on input "text" at bounding box center [730, 12] width 67 height 14
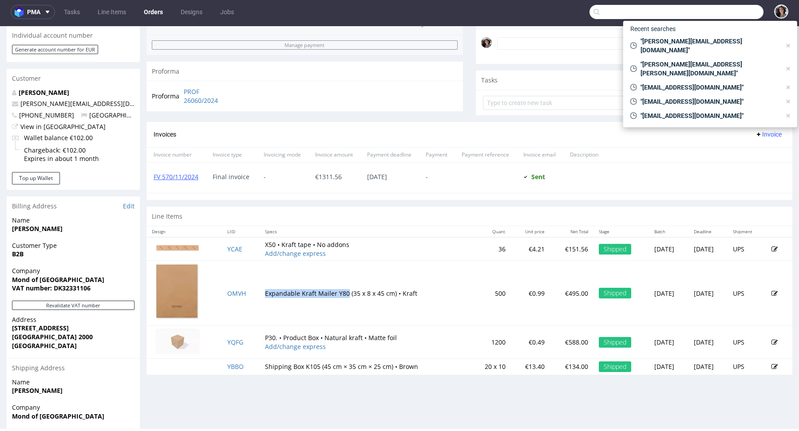
paste input "altaimountainshilajit@gmail.com"
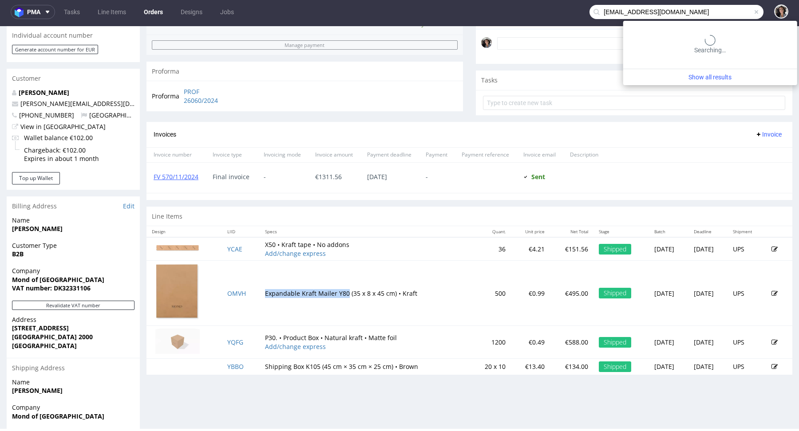
type input "altaimountainshilajit@gmail.com"
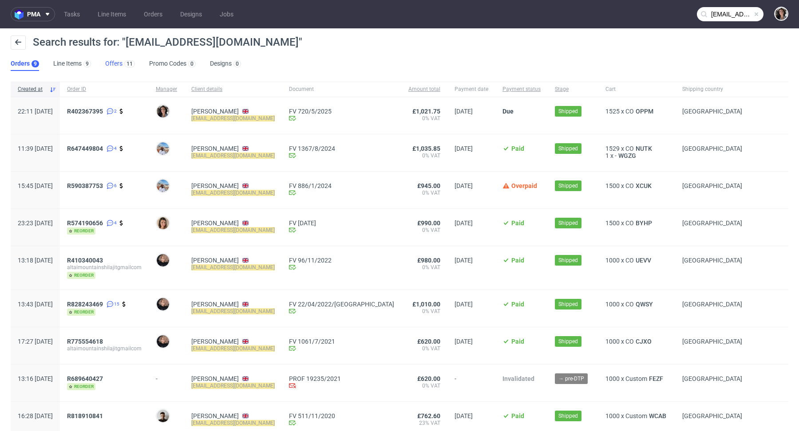
click at [113, 62] on link "Offers 11" at bounding box center [120, 64] width 30 height 14
click at [103, 111] on span "R402367395" at bounding box center [85, 111] width 36 height 7
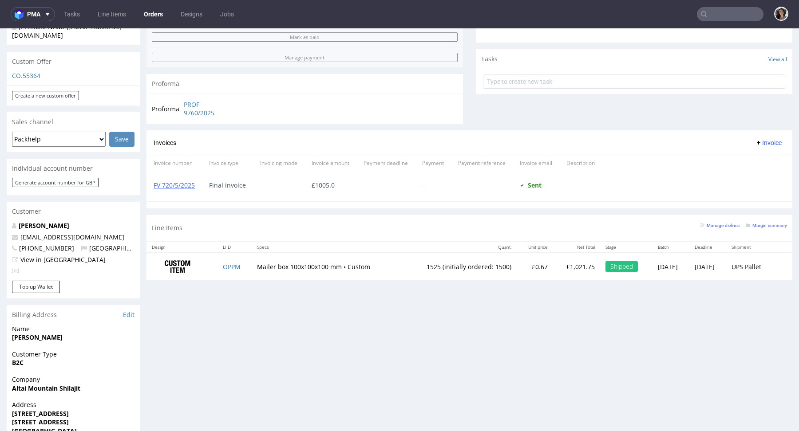
scroll to position [362, 0]
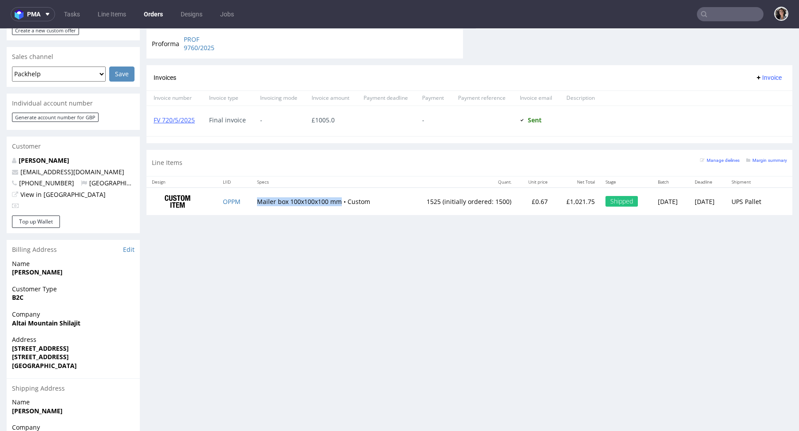
drag, startPoint x: 248, startPoint y: 199, endPoint x: 332, endPoint y: 200, distance: 84.3
click at [332, 200] on td "Mailer box 100x100x100 mm • Custom" at bounding box center [327, 202] width 150 height 28
copy td "Mailer box 100x100x100 mm"
type input "altaimountainshilajit@gmail.com"
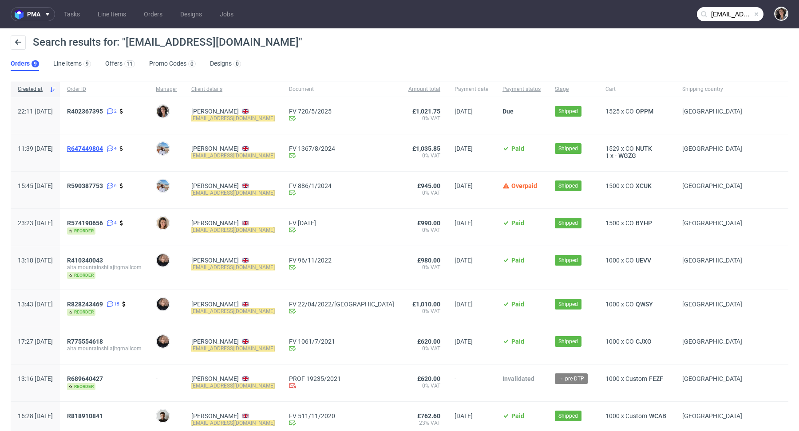
click at [103, 150] on span "R647449804" at bounding box center [85, 148] width 36 height 7
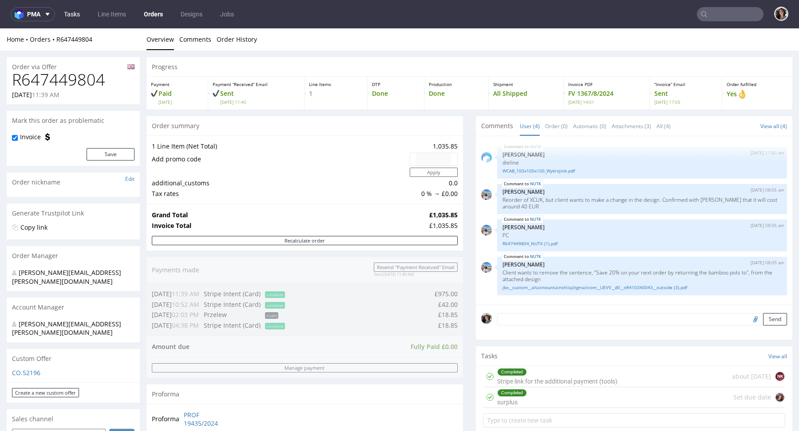
type input "altaimountainshilajit@gmail.com"
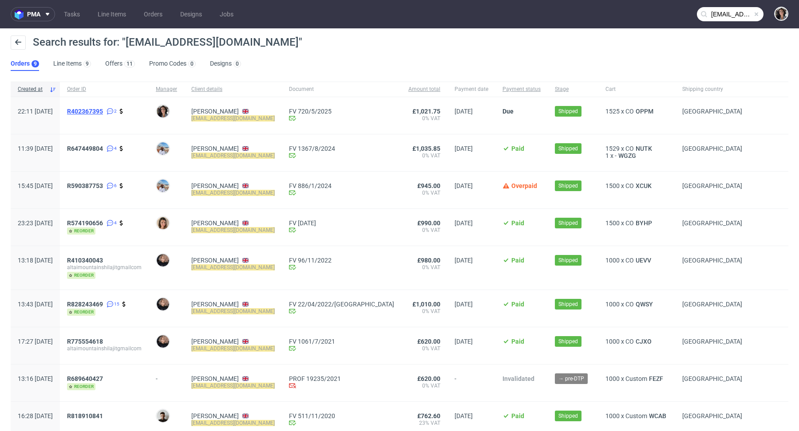
click at [103, 108] on span "R402367395" at bounding box center [85, 111] width 36 height 7
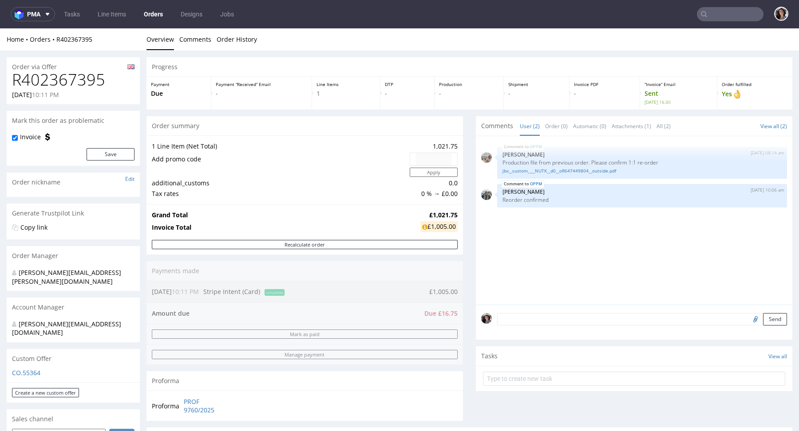
scroll to position [277, 0]
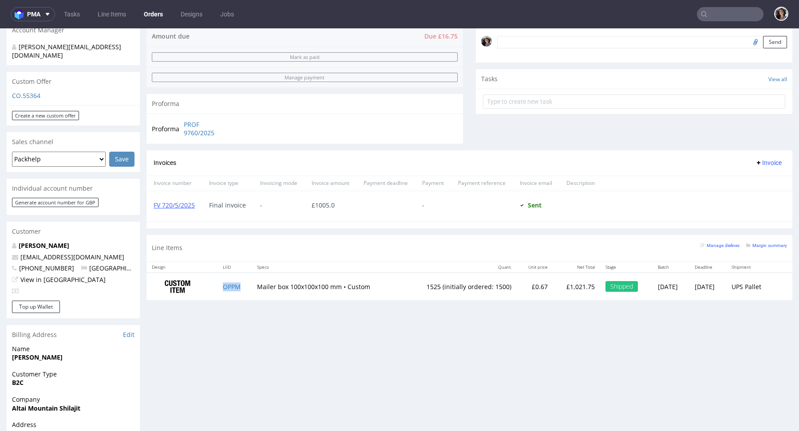
click at [221, 280] on td "OPPM" at bounding box center [234, 287] width 34 height 28
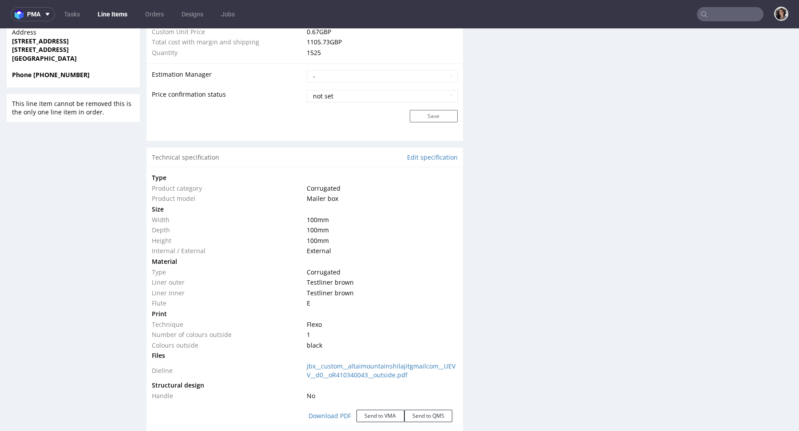
scroll to position [901, 0]
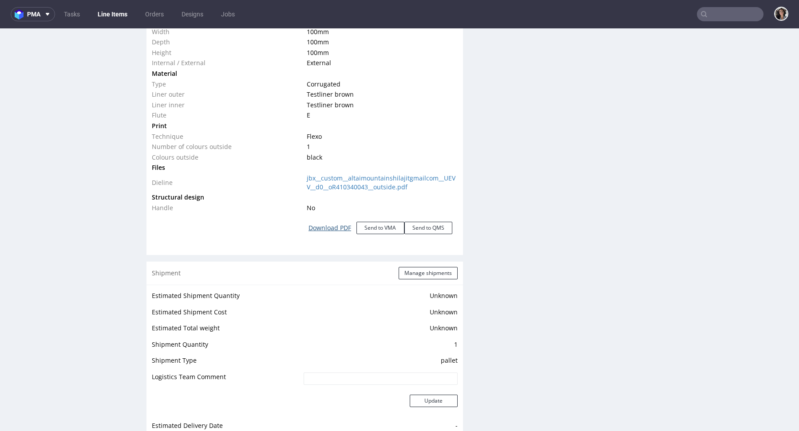
click at [333, 227] on link "Download PDF" at bounding box center [329, 228] width 53 height 20
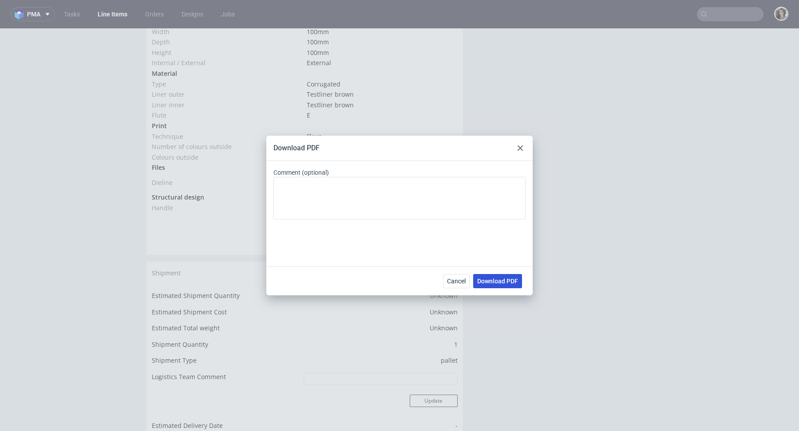
click at [514, 278] on span "Download PDF" at bounding box center [497, 281] width 41 height 6
click at [520, 149] on icon at bounding box center [519, 148] width 5 height 5
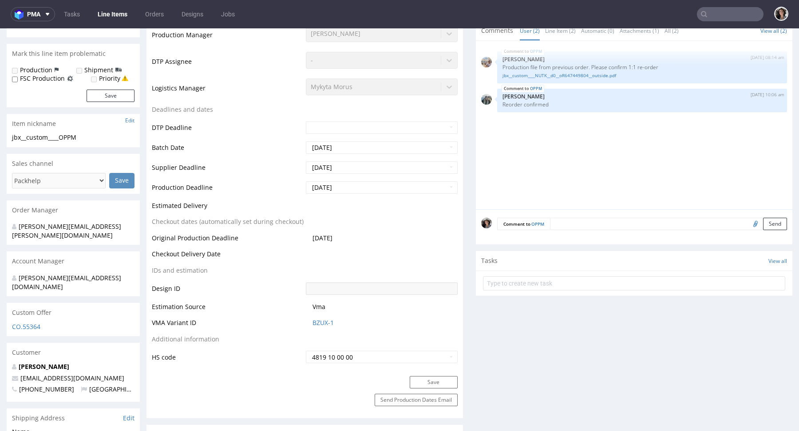
scroll to position [0, 0]
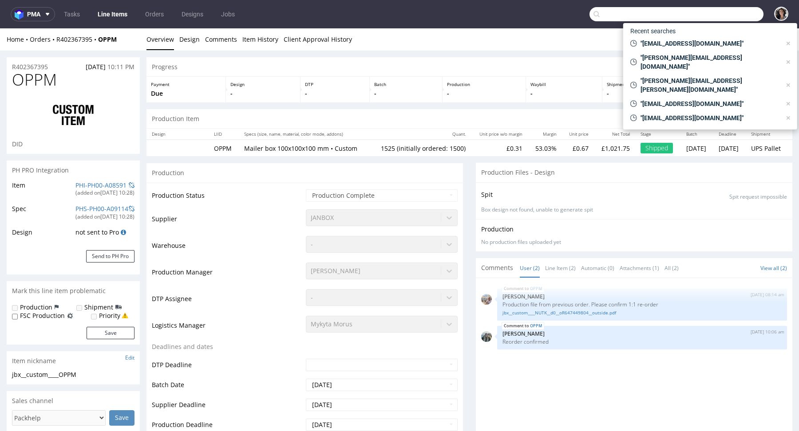
click at [744, 19] on input "text" at bounding box center [676, 14] width 174 height 14
paste input "sosturismdoentale@gmail.com"
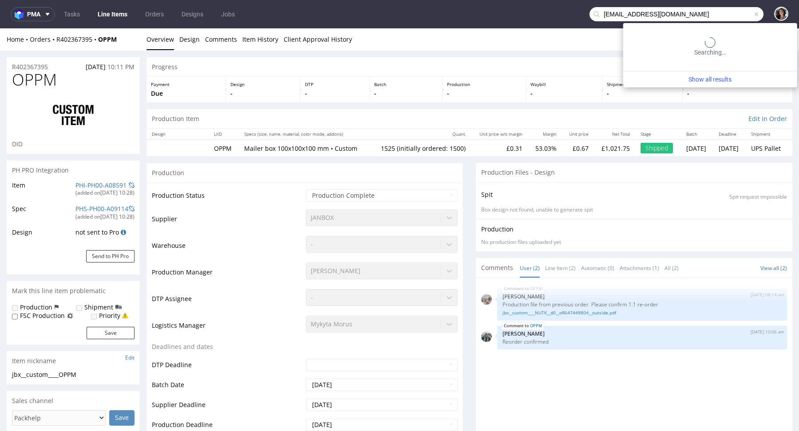
type input "sosturismdoentale@gmail.com"
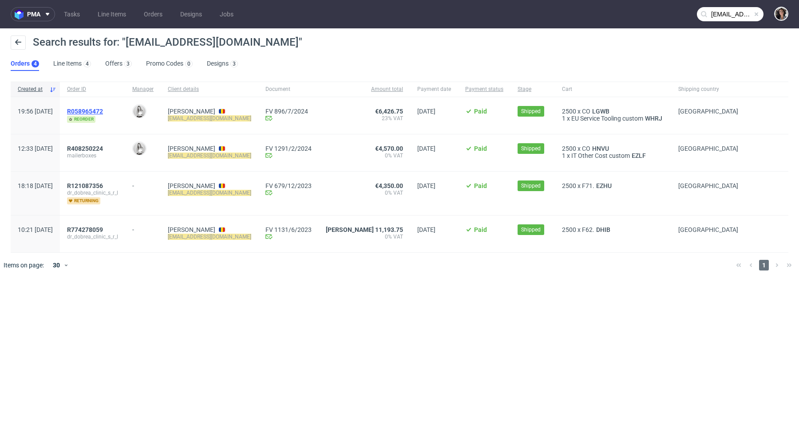
click at [103, 110] on span "R058965472" at bounding box center [85, 111] width 36 height 7
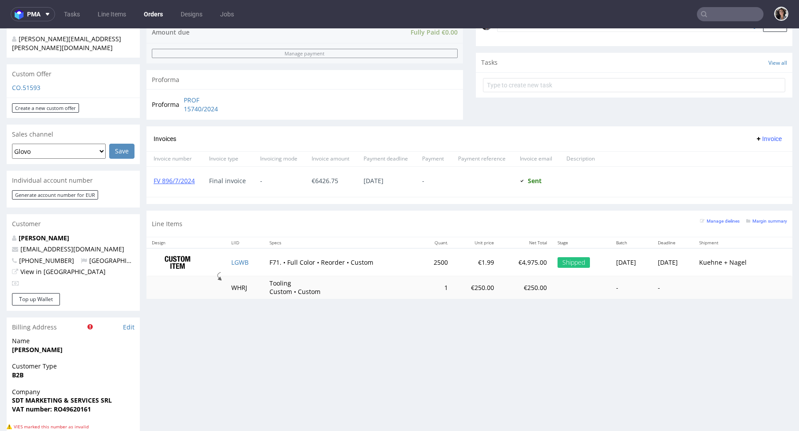
scroll to position [349, 0]
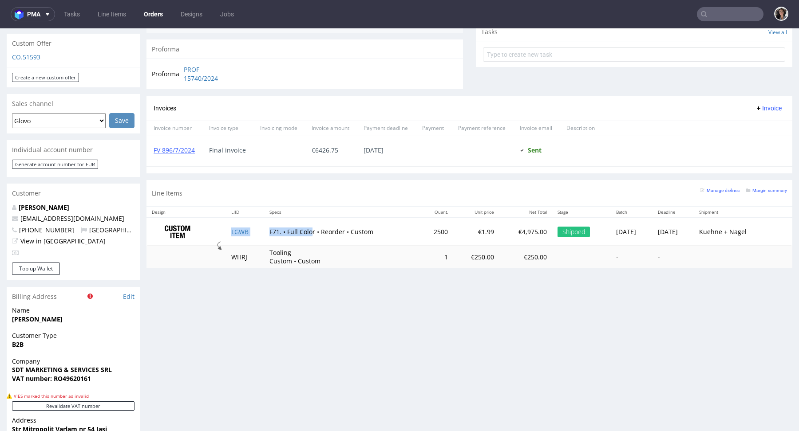
drag, startPoint x: 257, startPoint y: 229, endPoint x: 307, endPoint y: 230, distance: 50.6
click at [307, 230] on tr "LGWB F71. • Full Color • Reorder • Custom 2500 €1.99 €4,975.00 Shipped Wed 03 J…" at bounding box center [469, 232] width 646 height 28
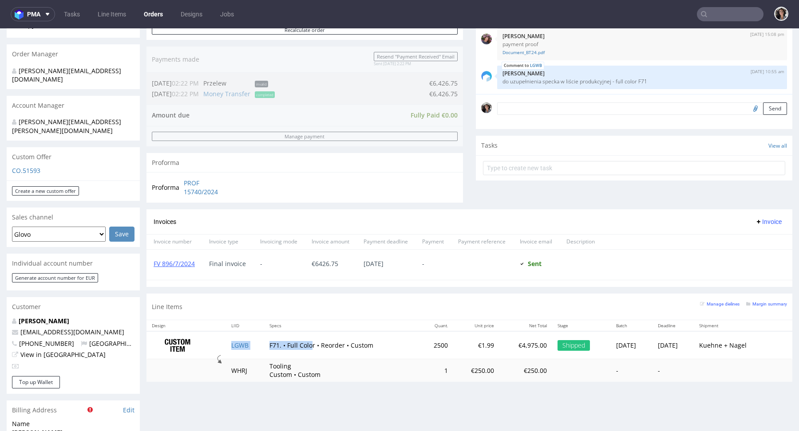
scroll to position [342, 0]
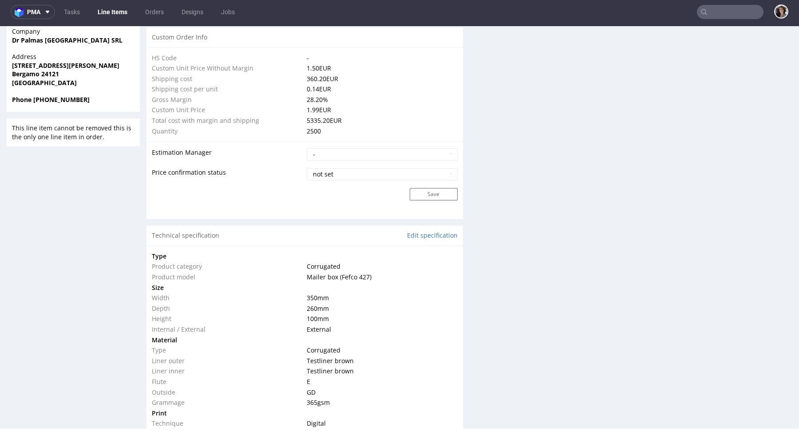
scroll to position [1100, 0]
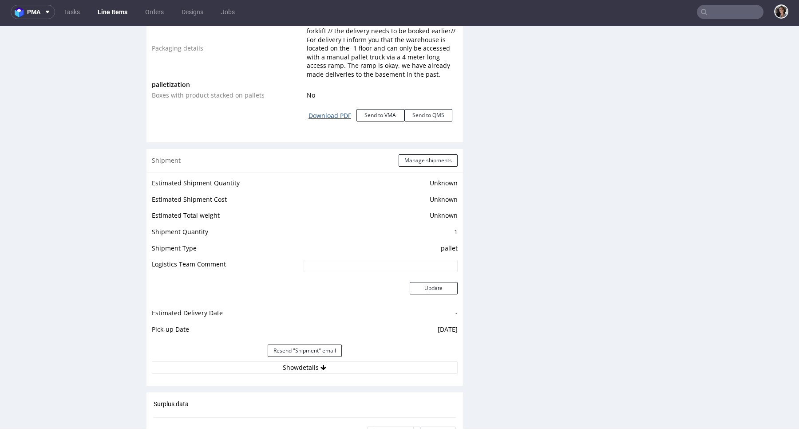
click at [330, 111] on link "Download PDF" at bounding box center [329, 116] width 53 height 20
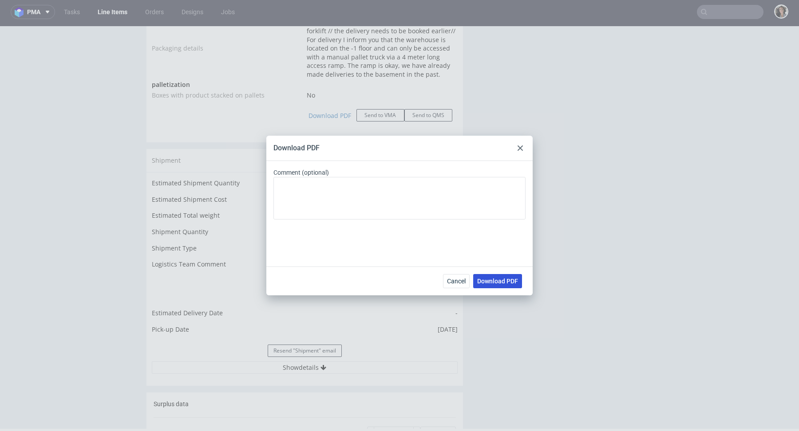
click at [499, 283] on span "Download PDF" at bounding box center [497, 281] width 41 height 6
click at [517, 146] on use at bounding box center [519, 148] width 5 height 5
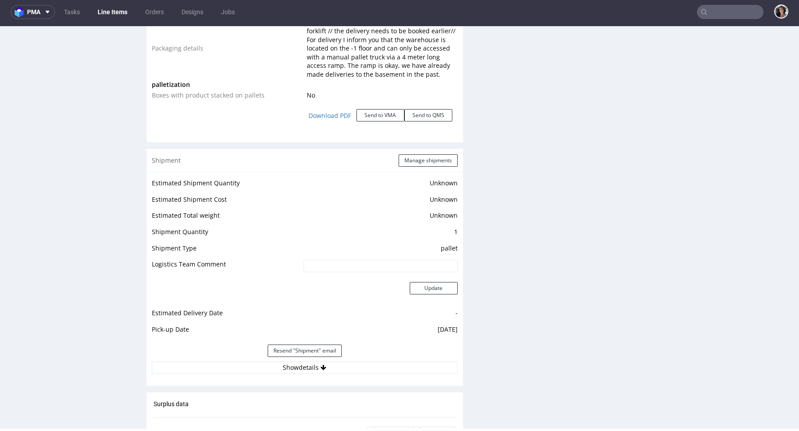
click at [715, 10] on input "text" at bounding box center [730, 12] width 67 height 14
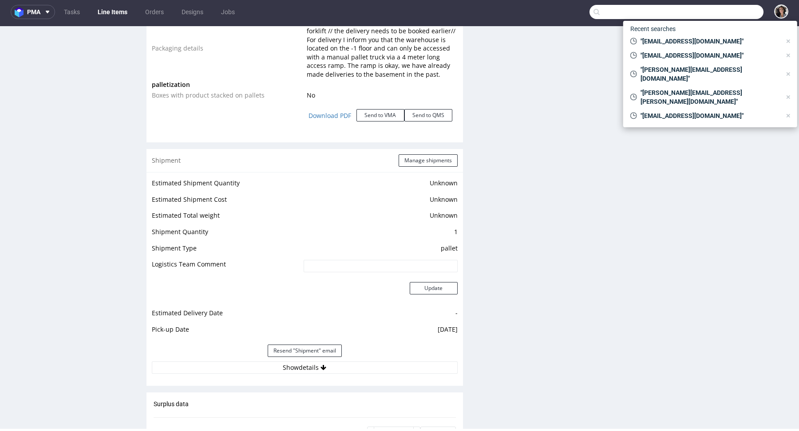
paste input "production@plastoria.com"
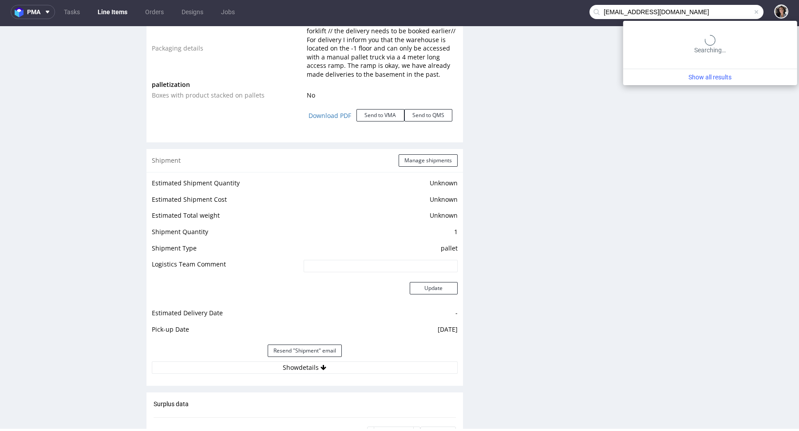
type input "production@plastoria.com"
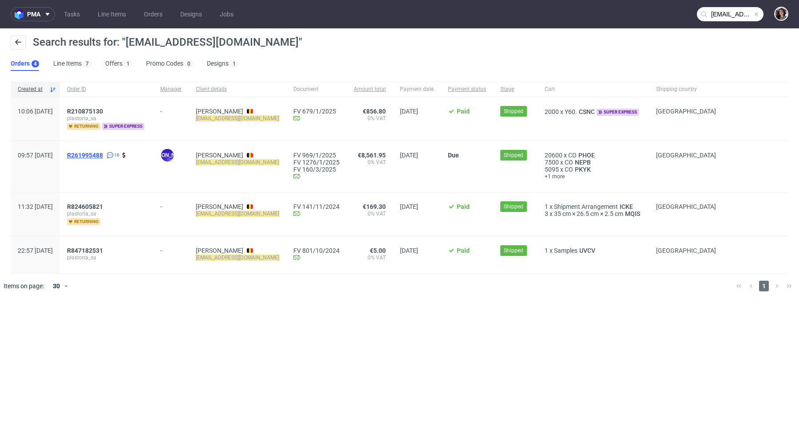
click at [103, 154] on span "R261995488" at bounding box center [85, 155] width 36 height 7
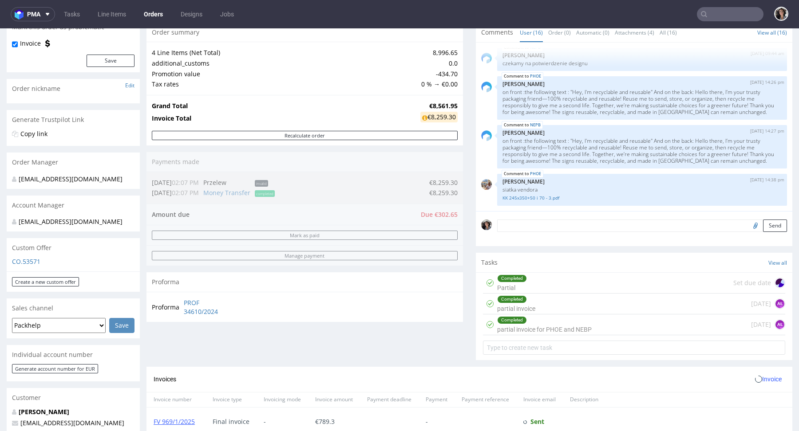
scroll to position [368, 0]
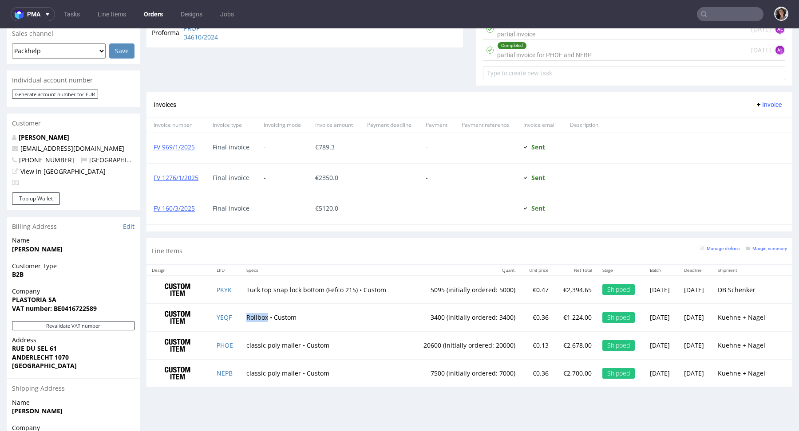
drag, startPoint x: 242, startPoint y: 315, endPoint x: 261, endPoint y: 316, distance: 19.1
click at [261, 316] on td "Rollbox • Custom" at bounding box center [324, 318] width 166 height 28
drag, startPoint x: 237, startPoint y: 286, endPoint x: 318, endPoint y: 287, distance: 80.3
click at [318, 287] on td "Tuck top snap lock bottom (Fefco 215) • Custom" at bounding box center [324, 290] width 166 height 28
copy td "Tuck top snap lock bottom"
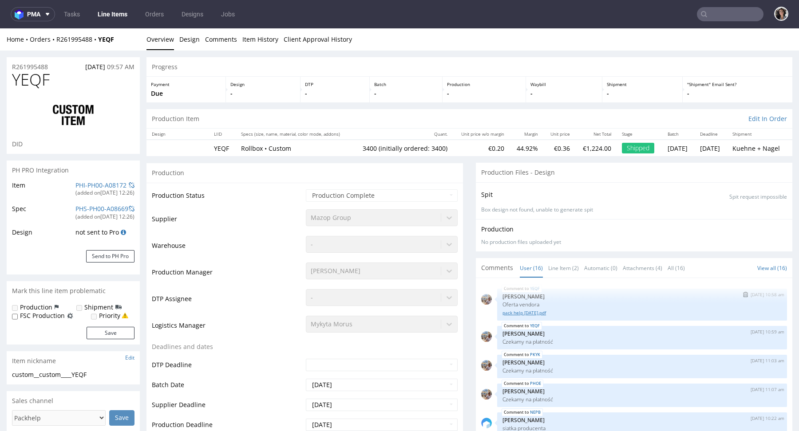
click at [533, 311] on link "pack help 18.11.24.pdf" at bounding box center [641, 313] width 279 height 7
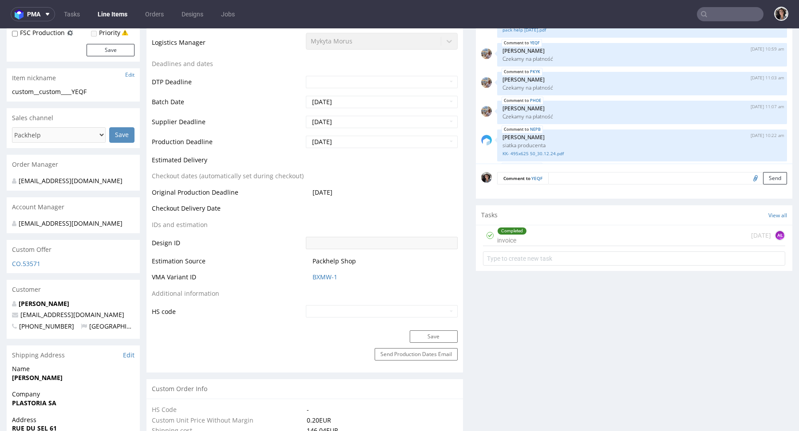
scroll to position [355, 0]
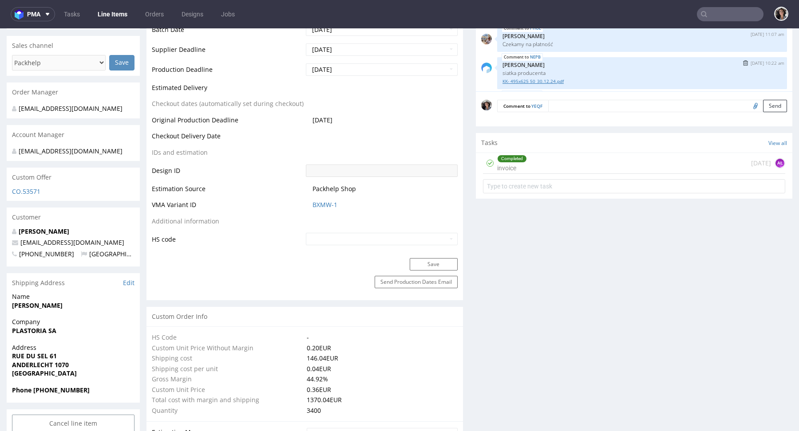
click at [533, 80] on link "KK- 495x625 50_30.12.24.pdf" at bounding box center [641, 81] width 279 height 7
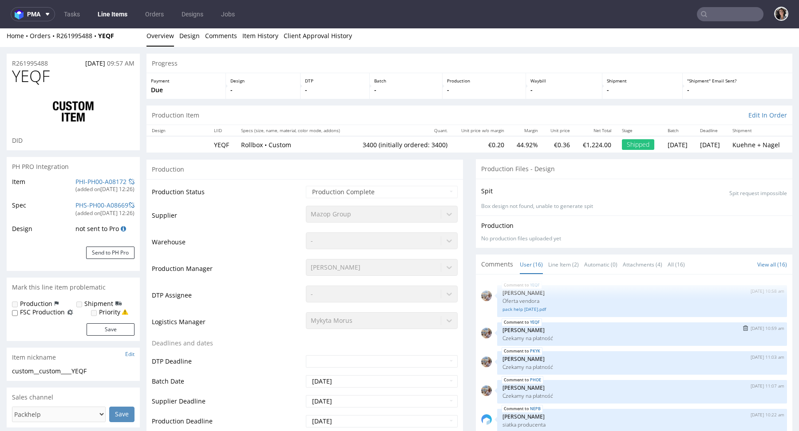
scroll to position [0, 0]
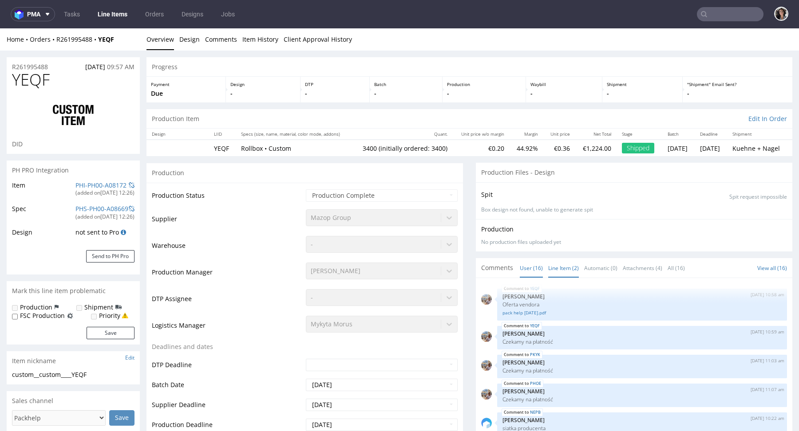
click at [562, 267] on link "Line Item (2)" at bounding box center [563, 268] width 31 height 19
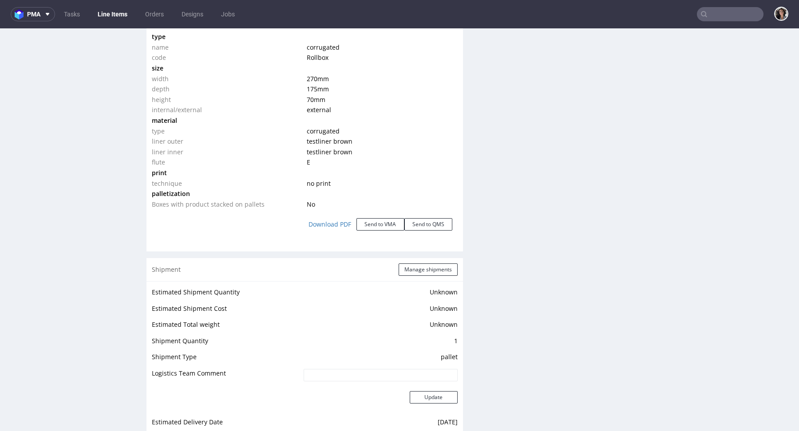
scroll to position [782, 0]
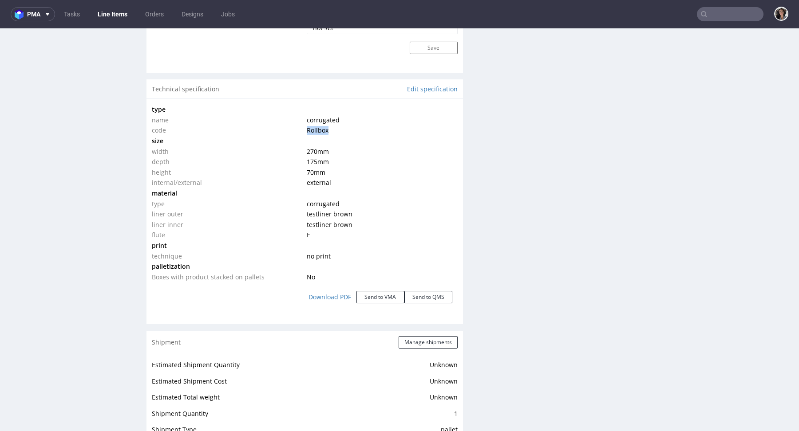
drag, startPoint x: 330, startPoint y: 130, endPoint x: 300, endPoint y: 130, distance: 29.7
click at [300, 130] on tr "code Rollbox" at bounding box center [305, 130] width 306 height 11
copy tr "Rollbox"
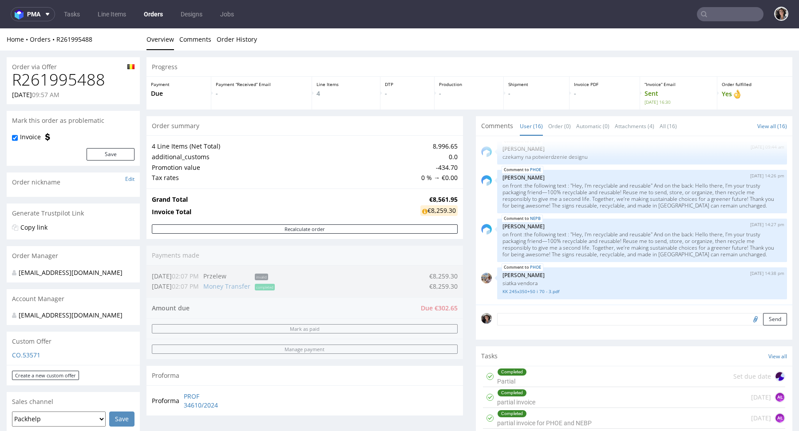
scroll to position [465, 0]
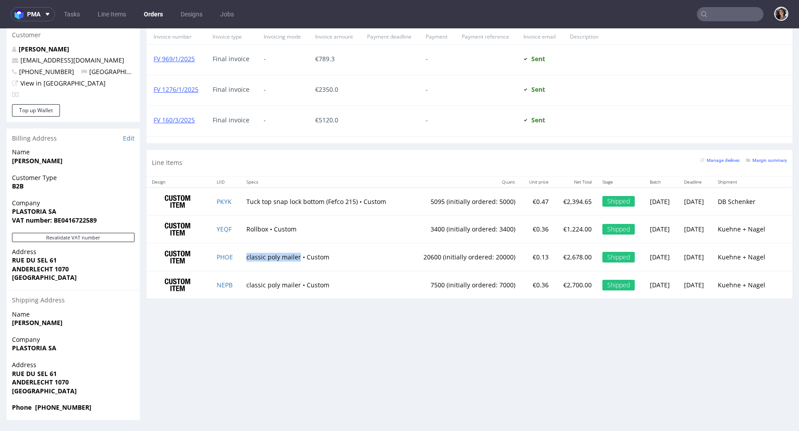
drag, startPoint x: 294, startPoint y: 244, endPoint x: 237, endPoint y: 243, distance: 56.3
click at [241, 244] on td "classic poly mailer • Custom" at bounding box center [324, 258] width 166 height 28
copy td "classic poly mailer"
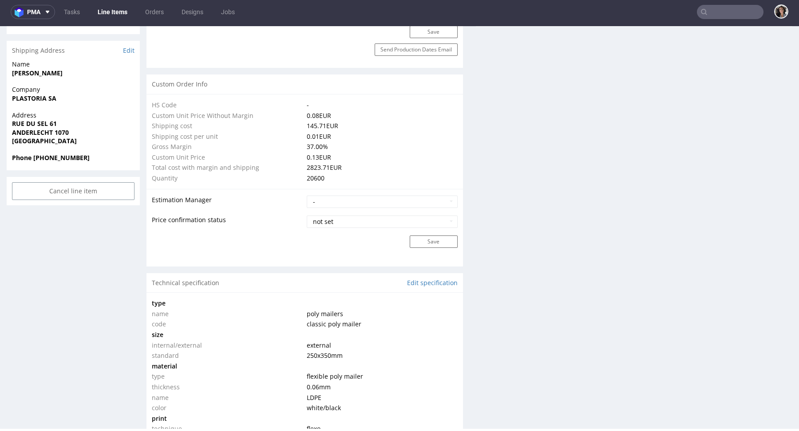
scroll to position [688, 0]
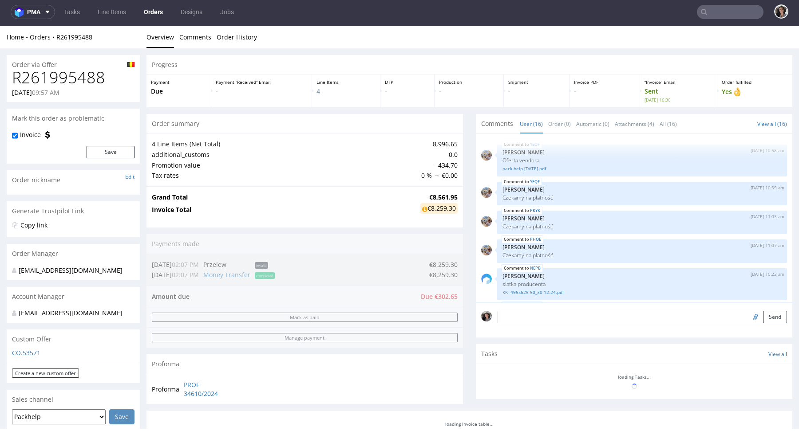
scroll to position [410, 0]
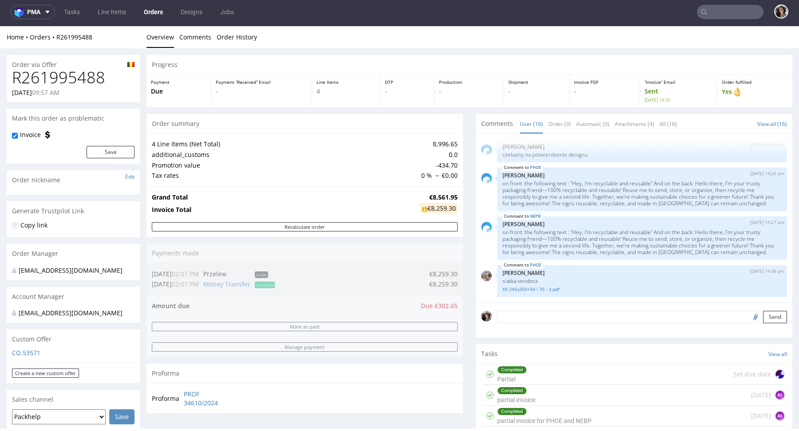
type input "production@plastoria.com"
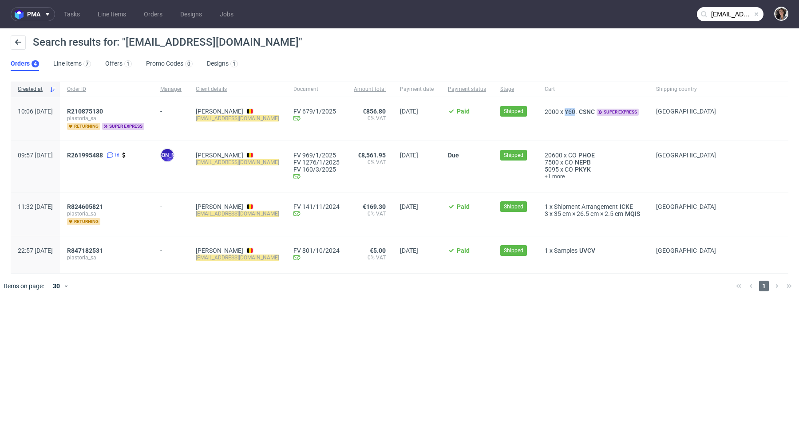
drag, startPoint x: 578, startPoint y: 112, endPoint x: 567, endPoint y: 112, distance: 11.1
click at [567, 112] on span "Y60." at bounding box center [570, 111] width 12 height 7
copy span "Y60"
click at [103, 109] on span "R210875130" at bounding box center [85, 111] width 36 height 7
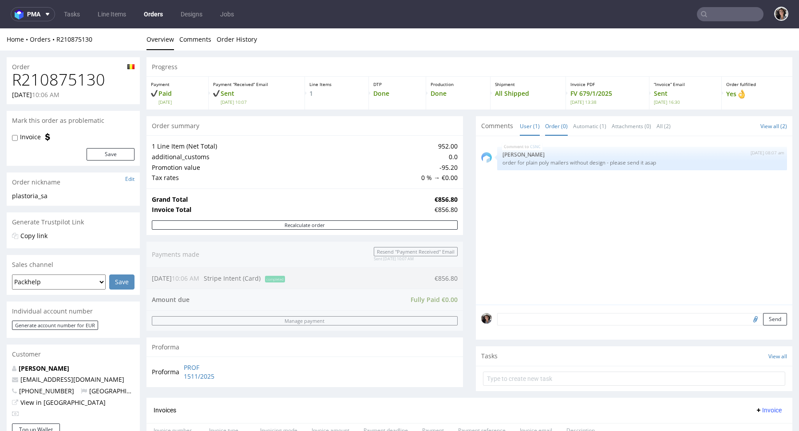
click at [548, 128] on link "Order (0)" at bounding box center [556, 126] width 23 height 19
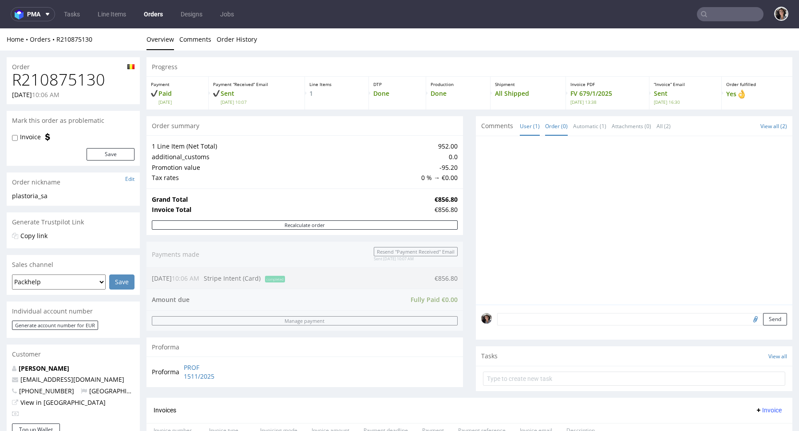
click at [520, 124] on link "User (1)" at bounding box center [530, 126] width 20 height 19
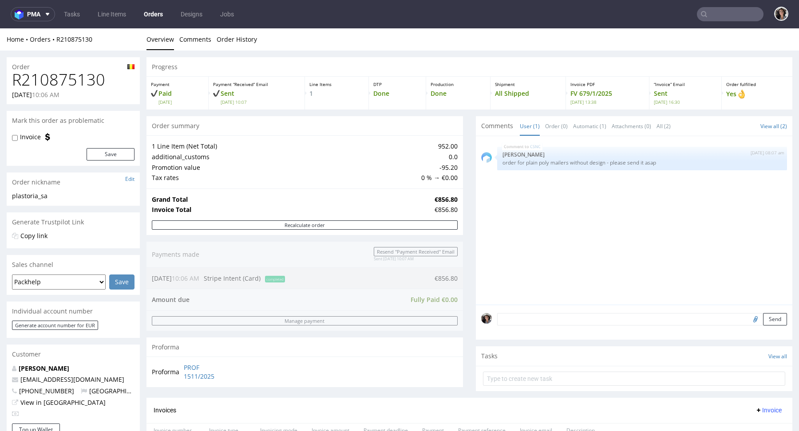
click at [716, 17] on input "text" at bounding box center [730, 14] width 67 height 14
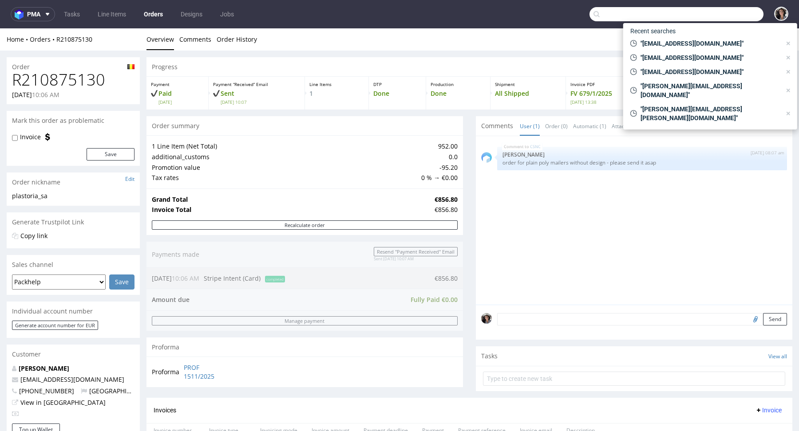
paste input "natalie@concept-management.eu"
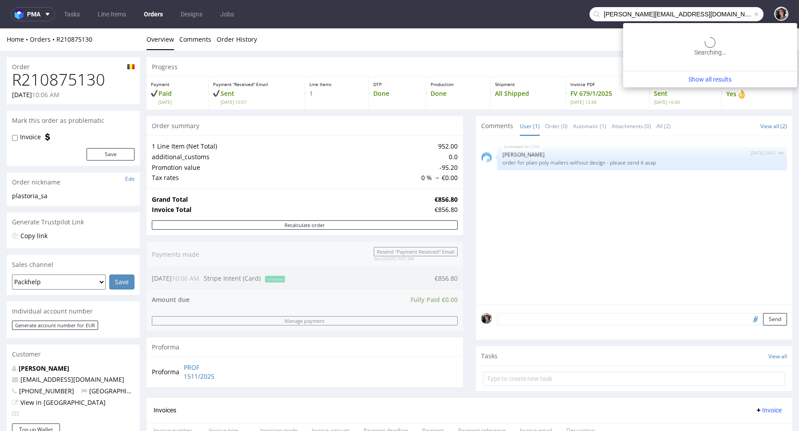
type input "natalie@concept-management.eu"
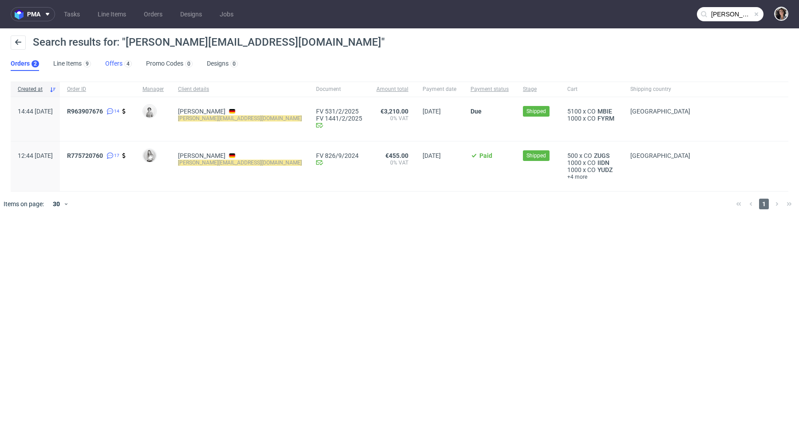
click at [114, 62] on link "Offers 4" at bounding box center [118, 64] width 27 height 14
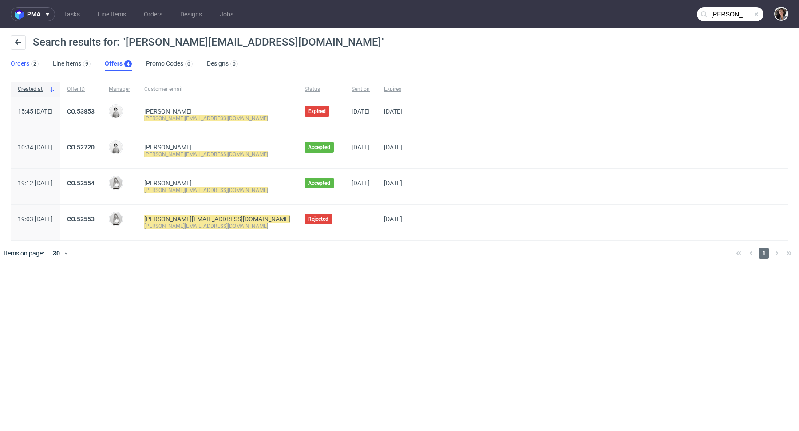
click at [20, 63] on link "Orders 2" at bounding box center [25, 64] width 28 height 14
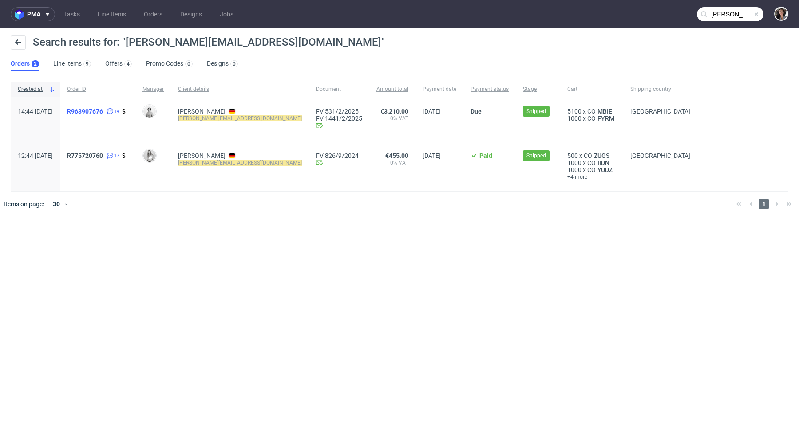
click at [103, 111] on span "R963907676" at bounding box center [85, 111] width 36 height 7
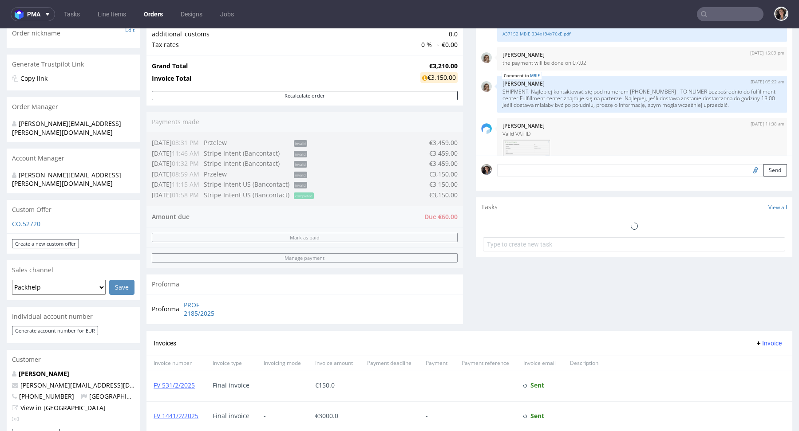
scroll to position [405, 0]
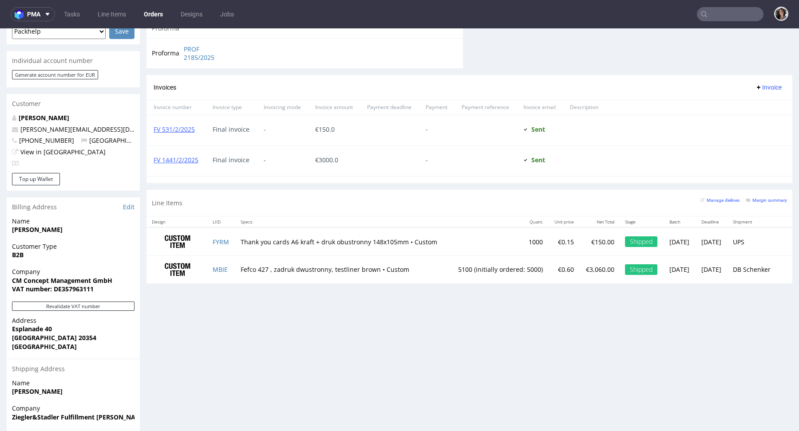
drag, startPoint x: 232, startPoint y: 233, endPoint x: 350, endPoint y: 237, distance: 117.6
click at [349, 237] on td "Thank you cards A6 kraft + druk obustronny 148x105mm • Custom" at bounding box center [342, 242] width 214 height 28
drag, startPoint x: 401, startPoint y: 237, endPoint x: 239, endPoint y: 240, distance: 161.9
click at [239, 240] on td "Thank you cards A6 kraft + druk obustronny 148x105mm • Custom" at bounding box center [342, 242] width 214 height 28
copy td "Thank you cards A6 kraft + druk obustronny 148x105mm"
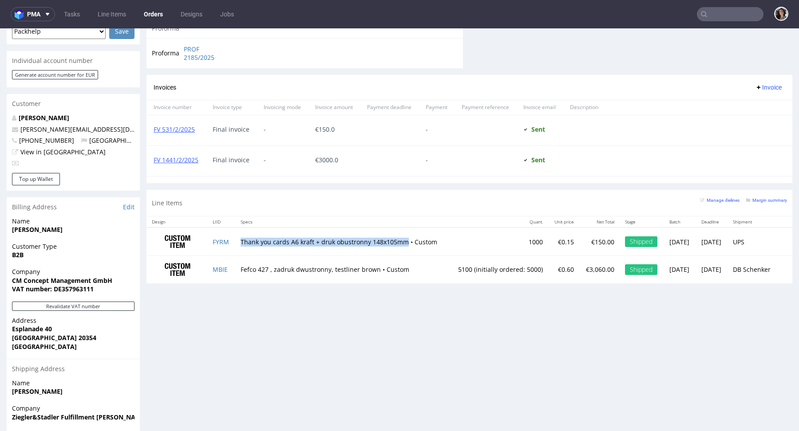
type input "natalie@concept-management.eu"
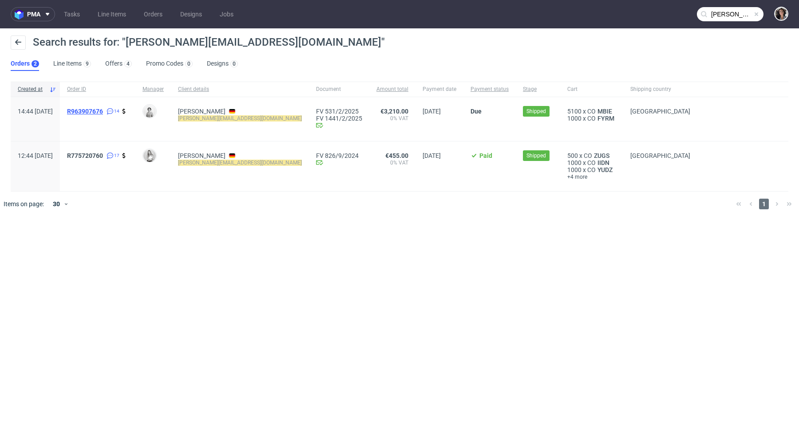
click at [103, 109] on span "R963907676" at bounding box center [85, 111] width 36 height 7
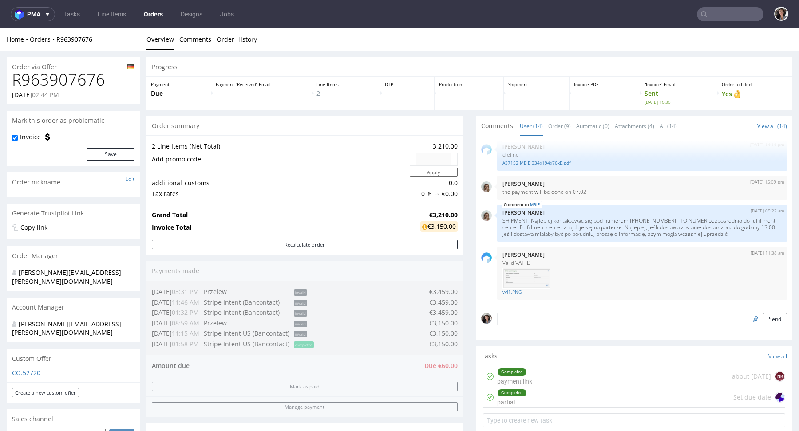
scroll to position [456, 0]
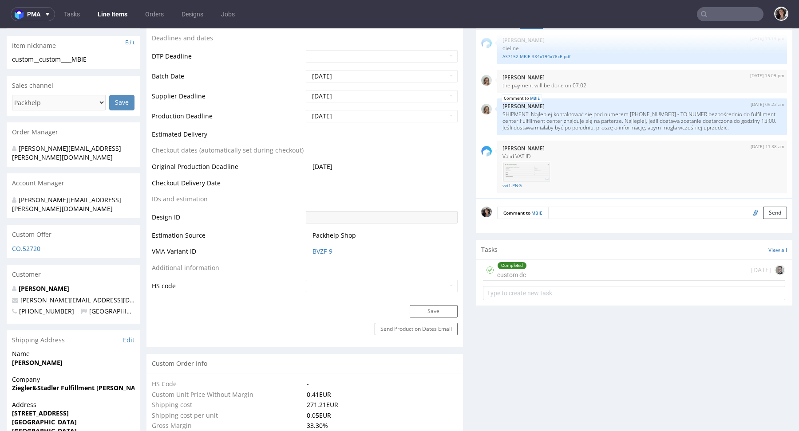
scroll to position [280, 0]
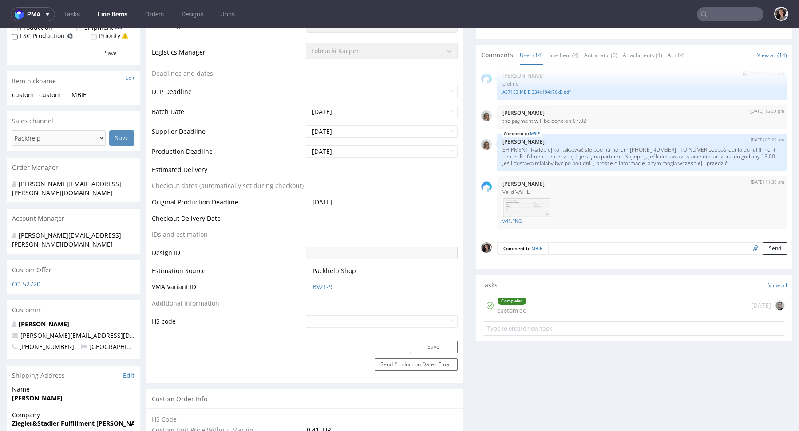
click at [543, 90] on link "A37152 MBIE 334x194x76xE.pdf" at bounding box center [641, 92] width 279 height 7
click at [559, 51] on link "Line Item (4)" at bounding box center [563, 55] width 31 height 19
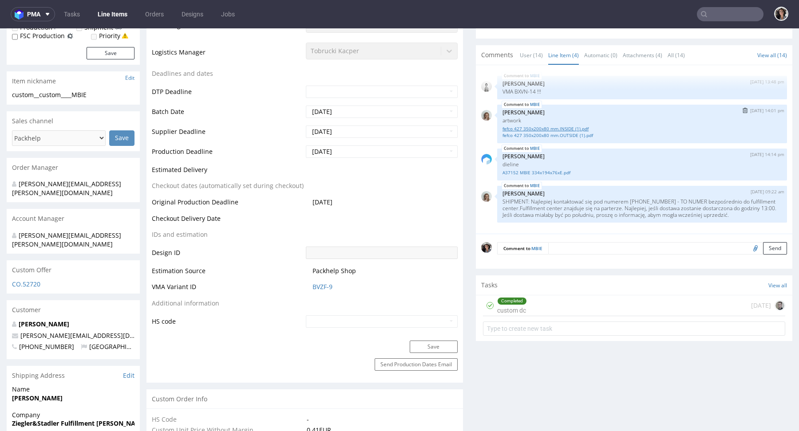
click at [551, 129] on link "fefco 427 350x200x80 mm.INSIDE (1).pdf" at bounding box center [641, 129] width 279 height 7
click at [573, 133] on link "fefco 427 350x200x80 mm.OUTSIDE (1).pdf" at bounding box center [641, 135] width 279 height 7
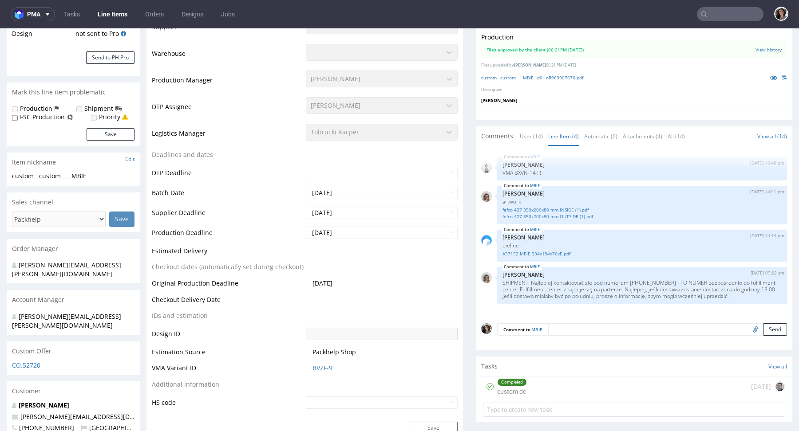
scroll to position [0, 0]
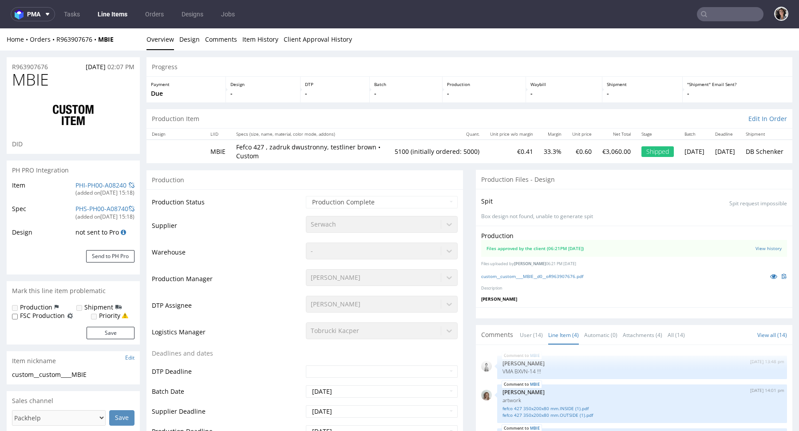
click at [709, 14] on input "text" at bounding box center [730, 14] width 67 height 14
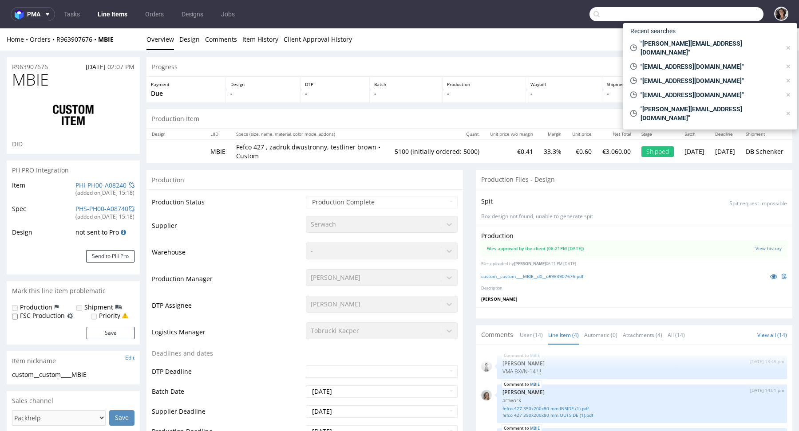
paste input "marie.hickman@icrtouch.com"
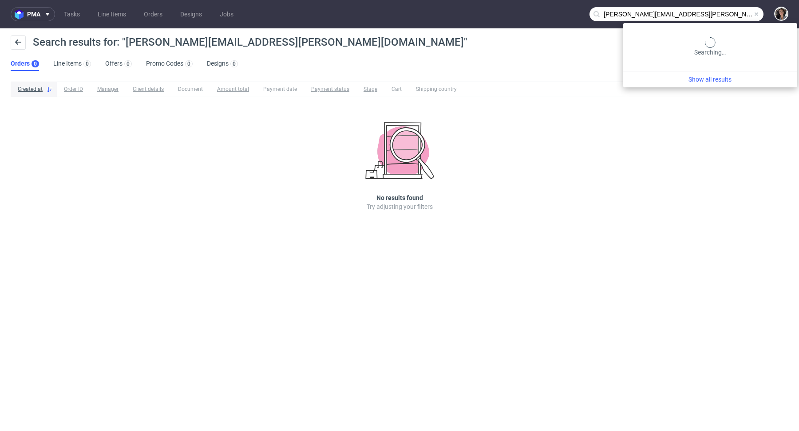
click at [734, 12] on input "marie.hickman@icrtouch.com" at bounding box center [676, 14] width 174 height 14
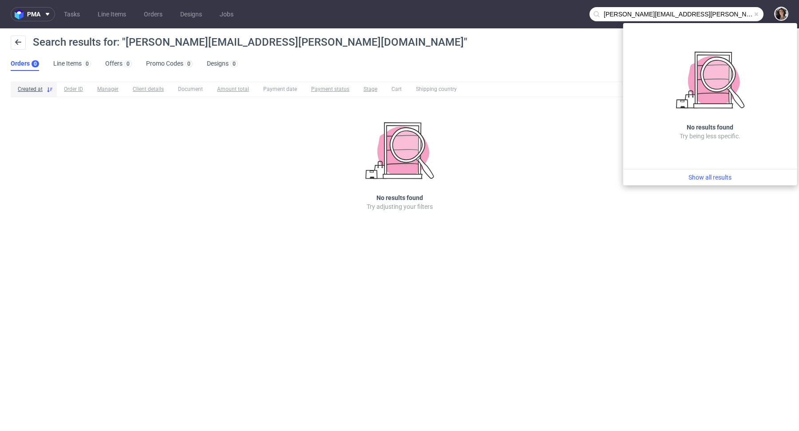
drag, startPoint x: 645, startPoint y: 14, endPoint x: 556, endPoint y: 13, distance: 88.3
click at [556, 13] on nav "pma Tasks Line Items Orders Designs Jobs marie.hickman@icrtouch.com" at bounding box center [399, 14] width 799 height 28
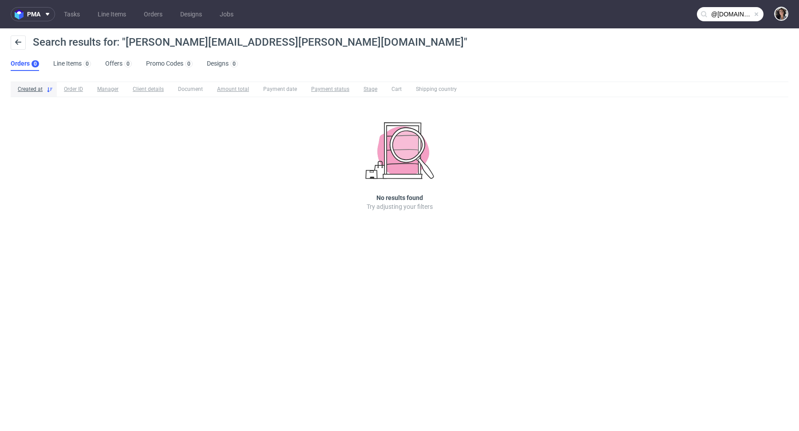
type input "@icrtouch.com"
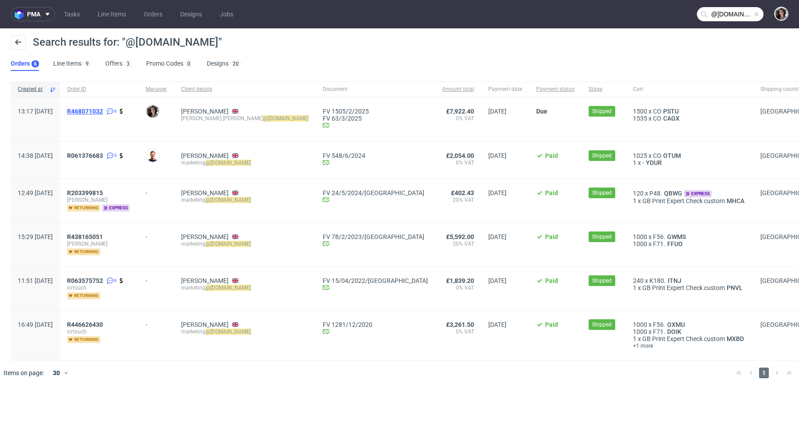
click at [103, 110] on span "R468071032" at bounding box center [85, 111] width 36 height 7
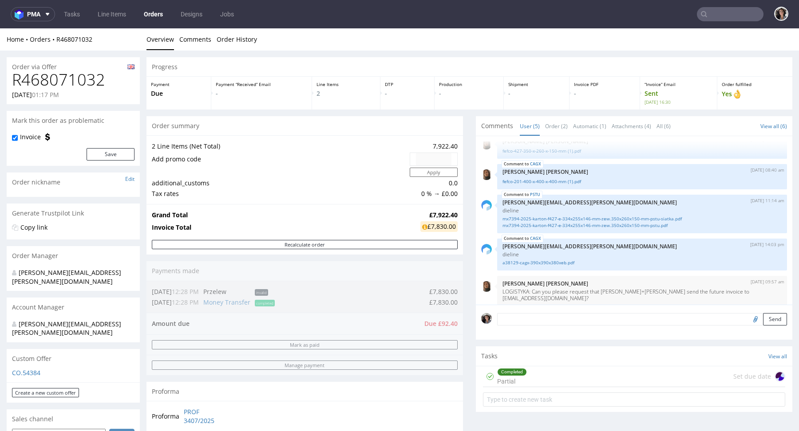
scroll to position [425, 0]
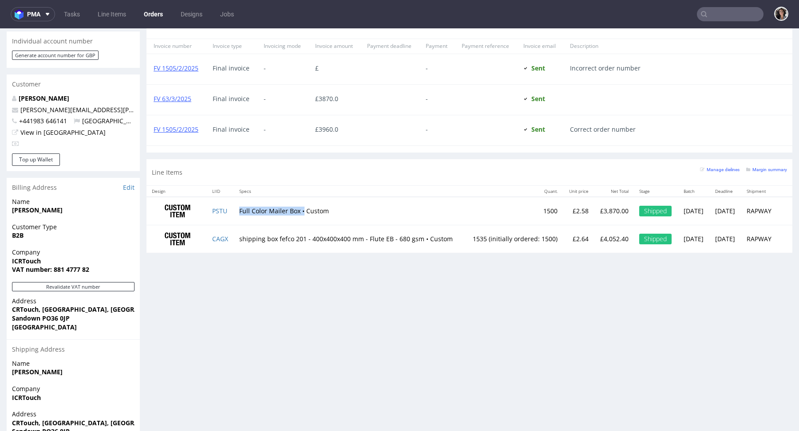
drag, startPoint x: 299, startPoint y: 207, endPoint x: 238, endPoint y: 207, distance: 61.2
click at [238, 207] on td "Full Color Mailer Box • Custom" at bounding box center [349, 211] width 230 height 28
copy td "Full Color Mailer Box •"
drag, startPoint x: 424, startPoint y: 232, endPoint x: 237, endPoint y: 235, distance: 186.3
click at [237, 235] on td "shipping box fefco 201 - 400x400x400 mm - Flute EB - 680 gsm • Custom" at bounding box center [349, 239] width 230 height 28
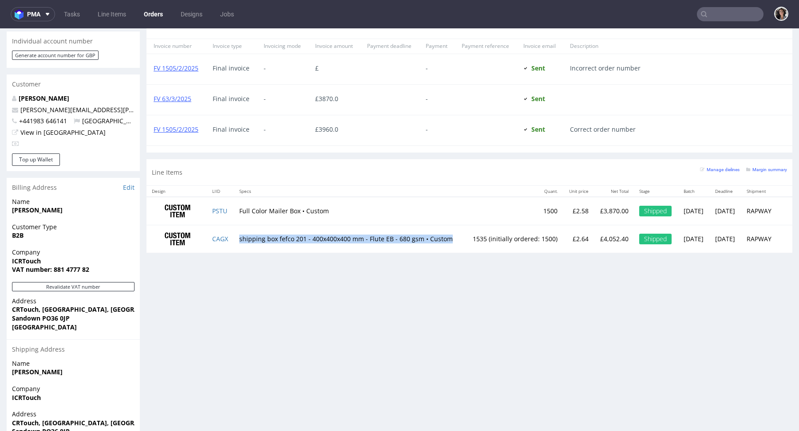
drag, startPoint x: 272, startPoint y: 240, endPoint x: 238, endPoint y: 236, distance: 34.9
click at [238, 236] on td "shipping box fefco 201 - 400x400x400 mm - Flute EB - 680 gsm • Custom" at bounding box center [349, 239] width 230 height 28
type input "@icrtouch.com"
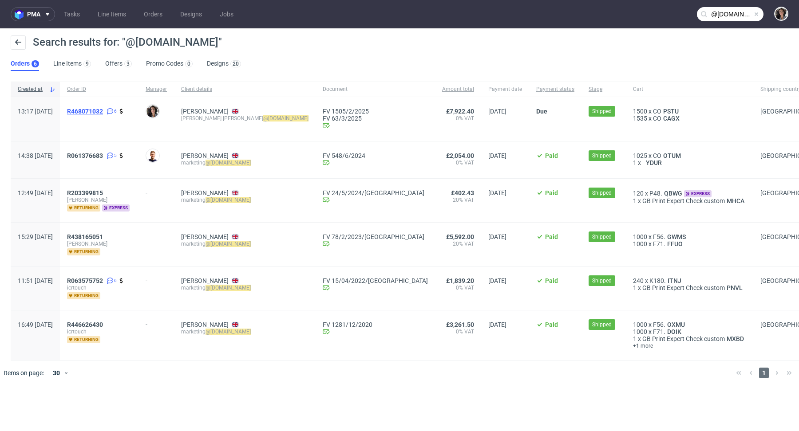
click at [103, 109] on span "R468071032" at bounding box center [85, 111] width 36 height 7
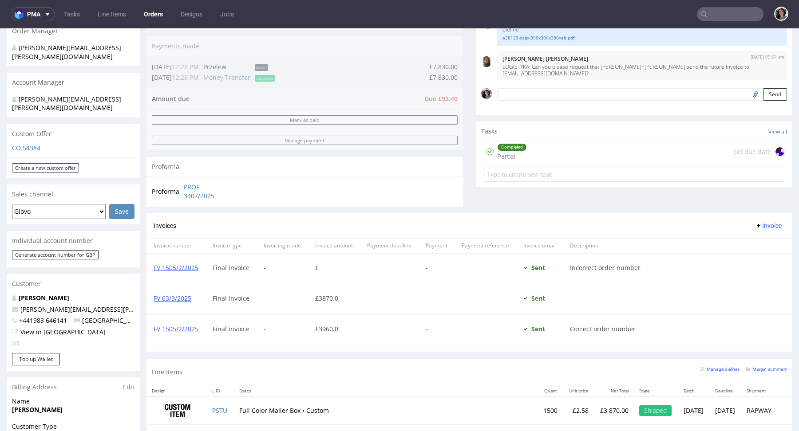
scroll to position [456, 0]
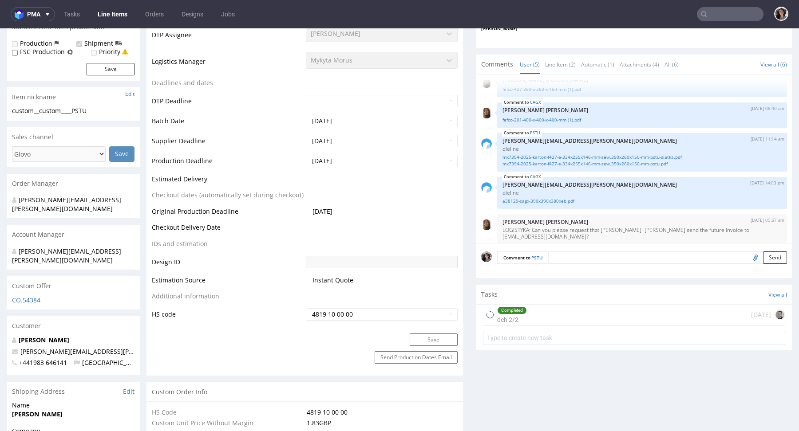
scroll to position [860, 0]
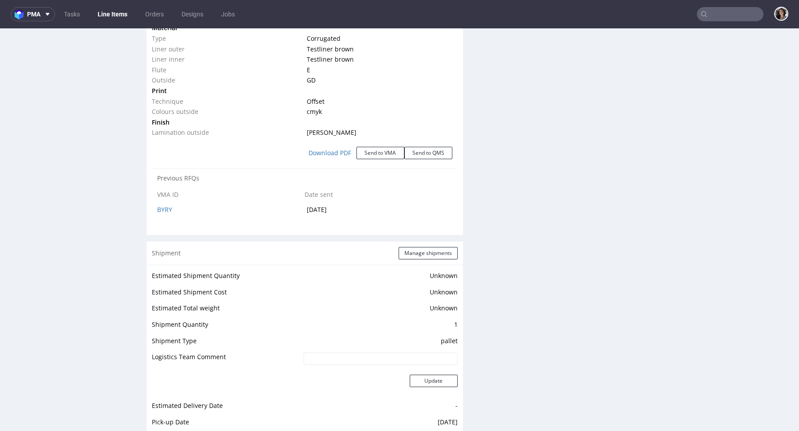
select select "in_progress"
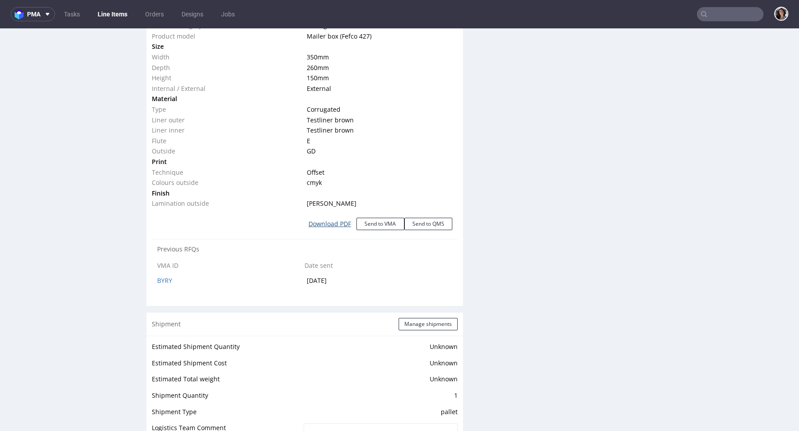
click at [332, 224] on link "Download PDF" at bounding box center [329, 224] width 53 height 20
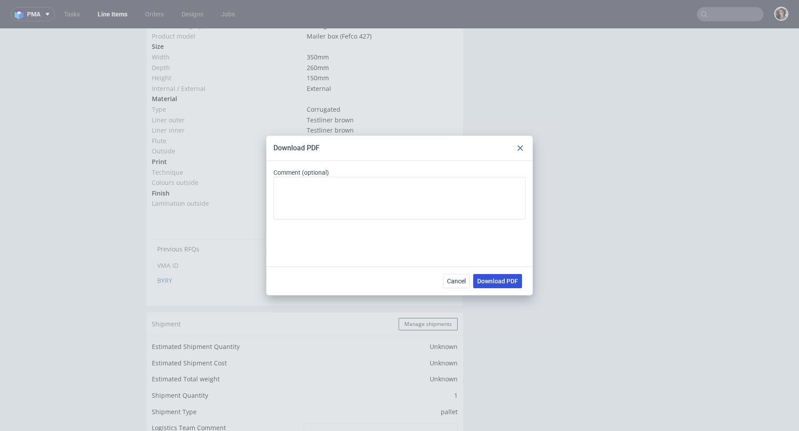
click at [515, 284] on span "Download PDF" at bounding box center [497, 281] width 41 height 6
click at [520, 150] on icon at bounding box center [519, 148] width 5 height 5
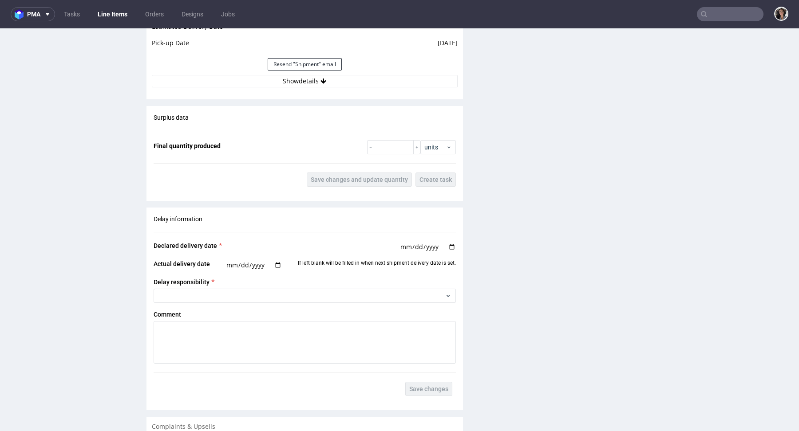
scroll to position [1510, 0]
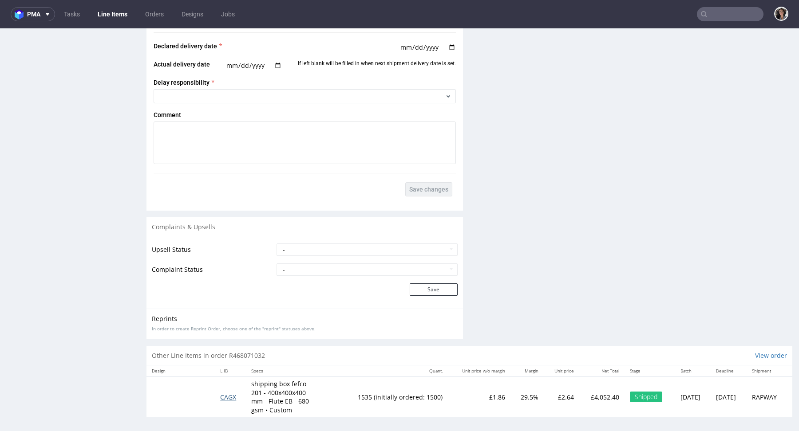
click at [225, 393] on span "CAGX" at bounding box center [228, 397] width 16 height 8
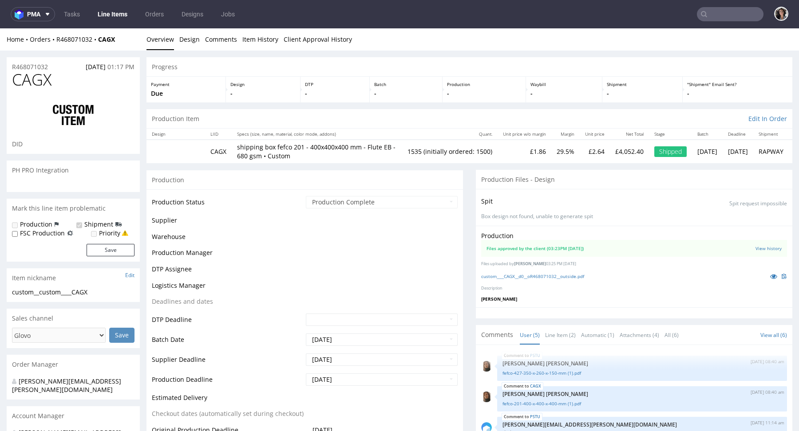
scroll to position [13, 0]
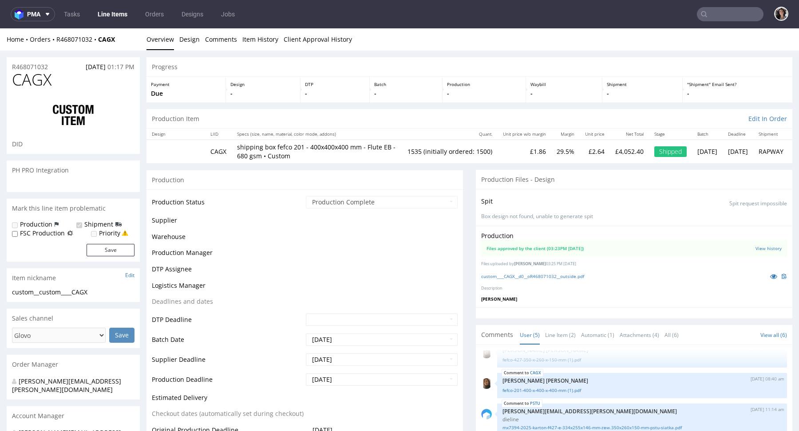
select select "in_progress"
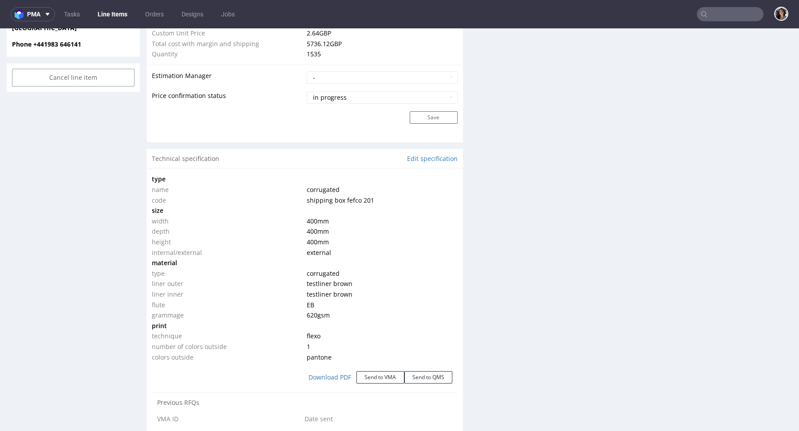
scroll to position [732, 0]
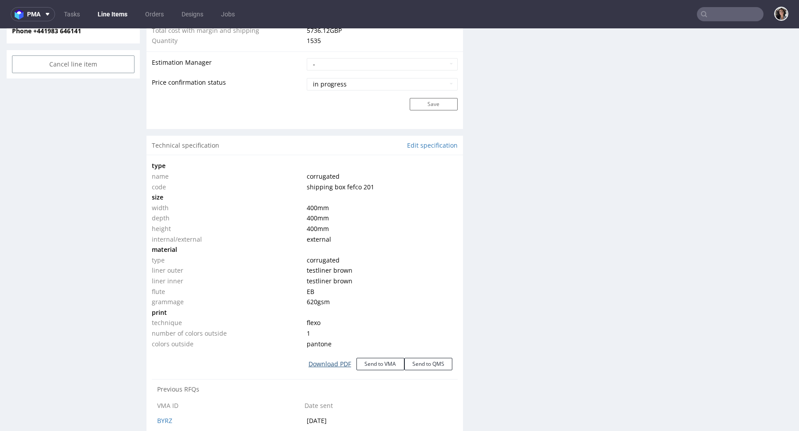
click at [335, 364] on link "Download PDF" at bounding box center [329, 364] width 53 height 20
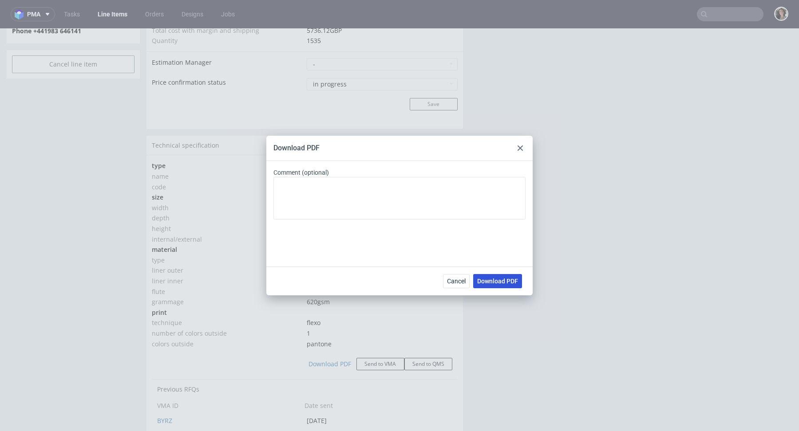
click at [512, 281] on span "Download PDF" at bounding box center [497, 281] width 41 height 6
click at [523, 146] on div at bounding box center [520, 148] width 11 height 11
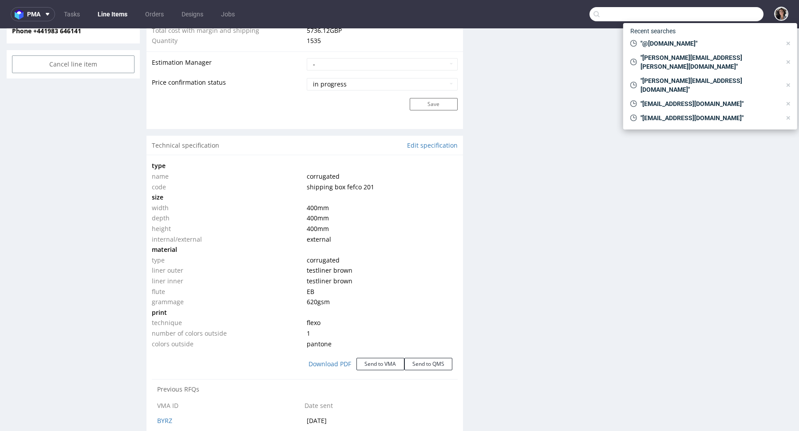
click at [723, 17] on input "text" at bounding box center [676, 14] width 174 height 14
paste input "sergio@lobitos.es"
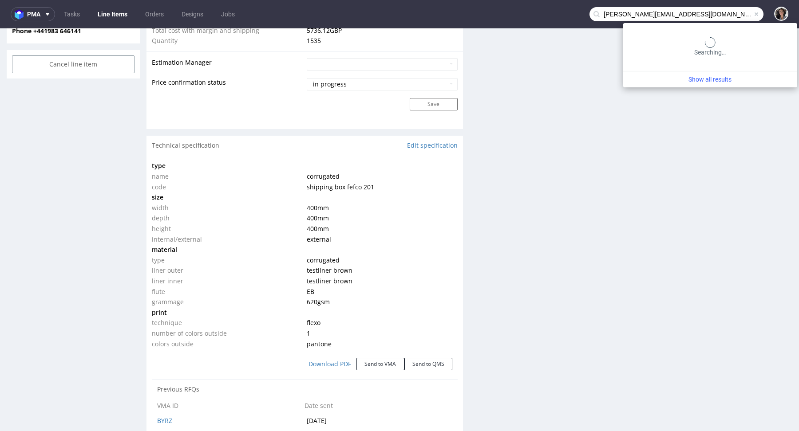
type input "sergio@lobitos.es"
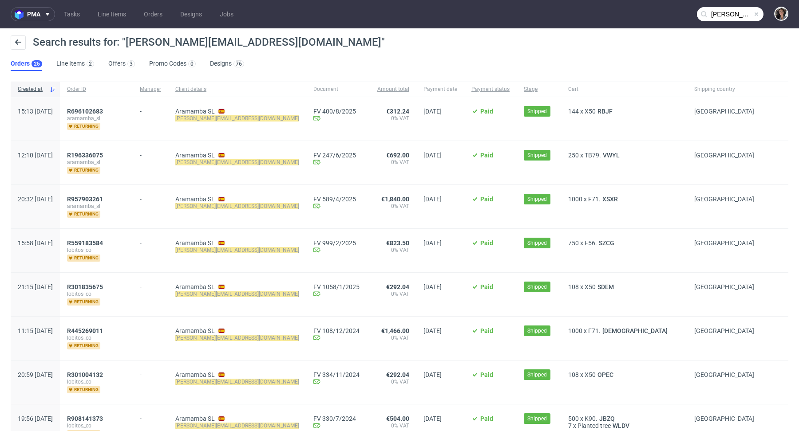
click at [113, 106] on div "R696102683 aramamba_sl returning" at bounding box center [96, 118] width 73 height 43
click at [103, 113] on span "R696102683" at bounding box center [85, 111] width 36 height 7
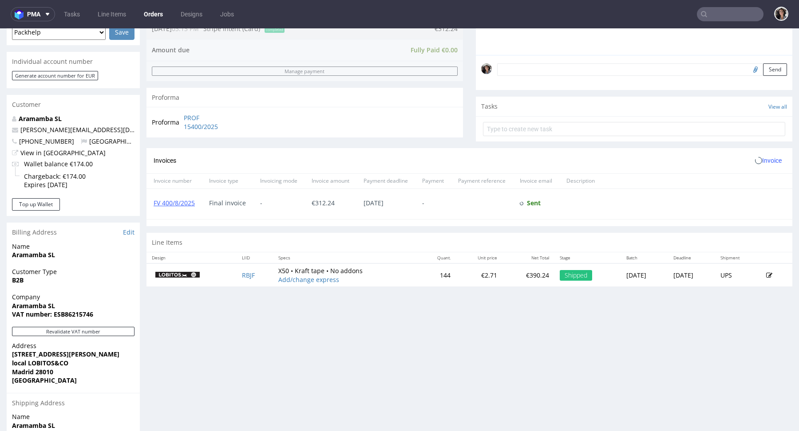
scroll to position [361, 0]
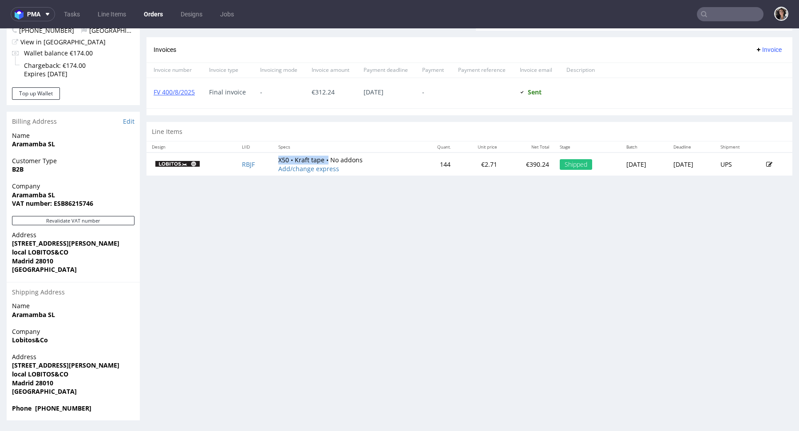
drag, startPoint x: 321, startPoint y: 158, endPoint x: 267, endPoint y: 157, distance: 54.6
click at [273, 157] on td "X50 • Kraft tape • No addons Add/change express" at bounding box center [346, 164] width 146 height 23
type input "sergio@lobitos.es"
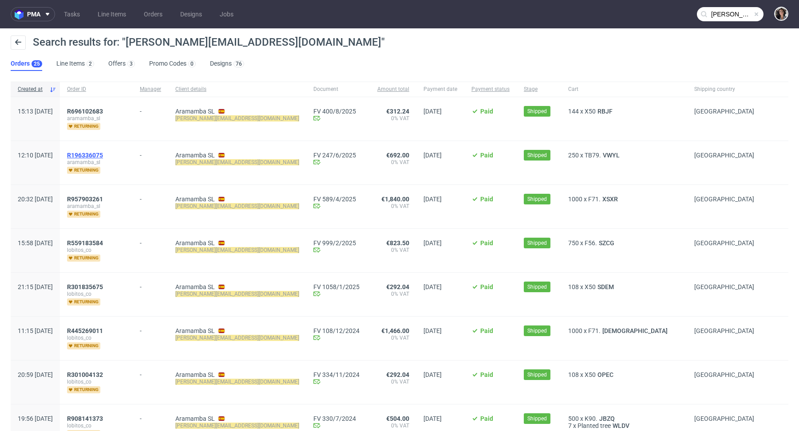
click at [103, 153] on span "R196336075" at bounding box center [85, 155] width 36 height 7
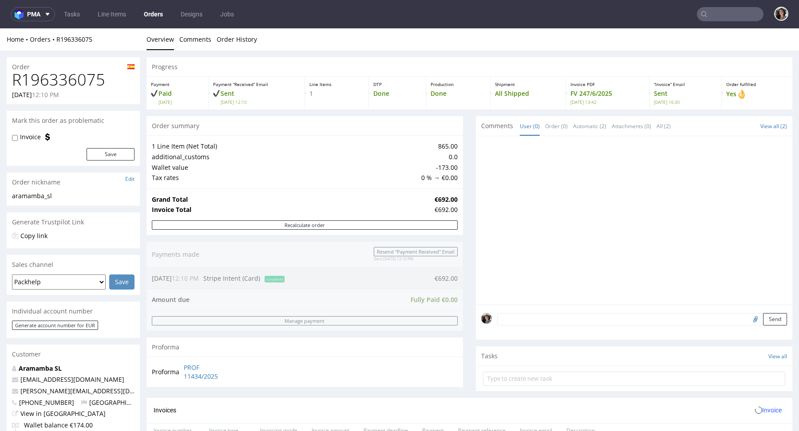
scroll to position [372, 0]
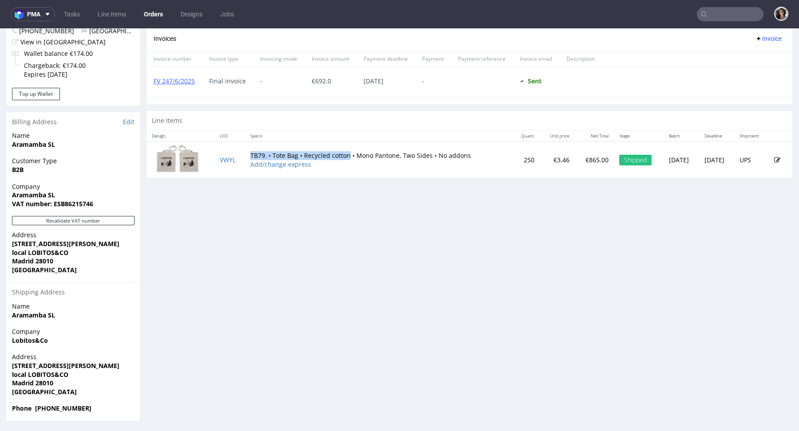
drag, startPoint x: 242, startPoint y: 152, endPoint x: 346, endPoint y: 153, distance: 103.4
click at [346, 153] on td "TB79. • Tote Bag • Recycled cotton • Mono Pantone, Two Sides • No addons Add/ch…" at bounding box center [378, 160] width 267 height 36
type input "sergio@lobitos.es"
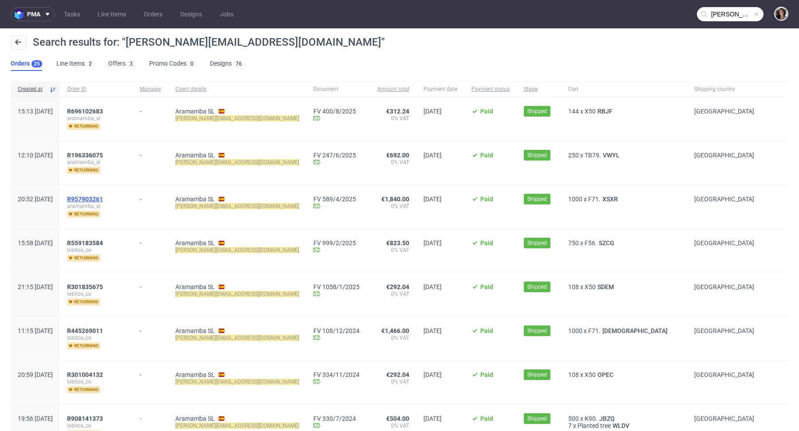
click at [103, 198] on span "R957903261" at bounding box center [85, 199] width 36 height 7
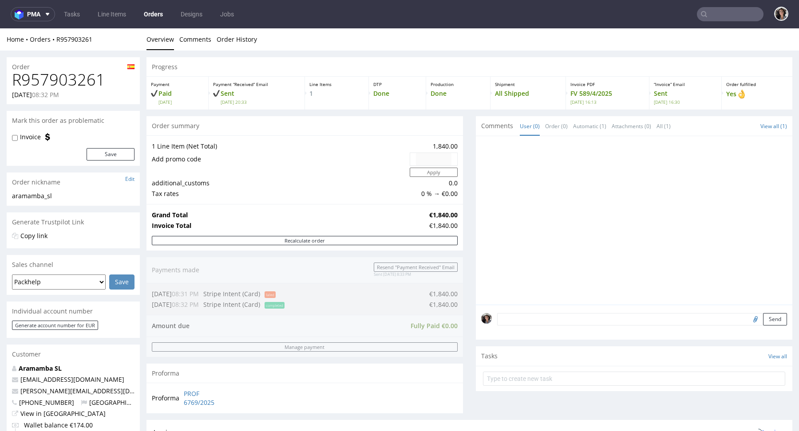
scroll to position [362, 0]
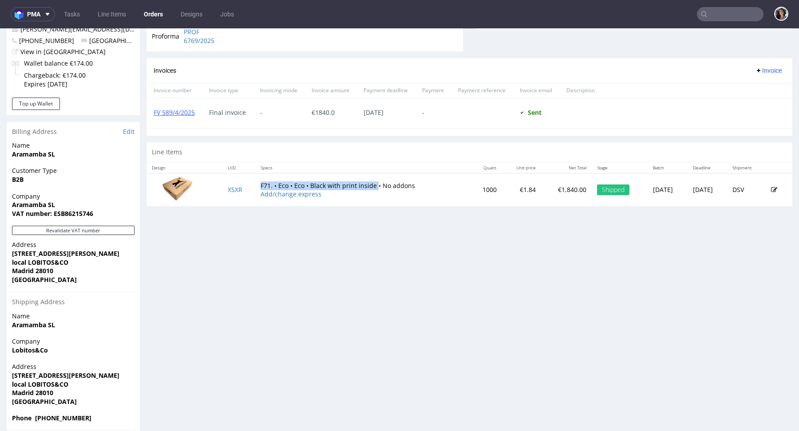
drag, startPoint x: 255, startPoint y: 181, endPoint x: 370, endPoint y: 181, distance: 115.8
click at [370, 181] on td "F71. • Eco • Eco • Black with print inside • No addons Add/change express" at bounding box center [362, 189] width 214 height 33
copy td "F71. • Eco • Eco • Black with print inside"
click at [716, 10] on input "text" at bounding box center [730, 14] width 67 height 14
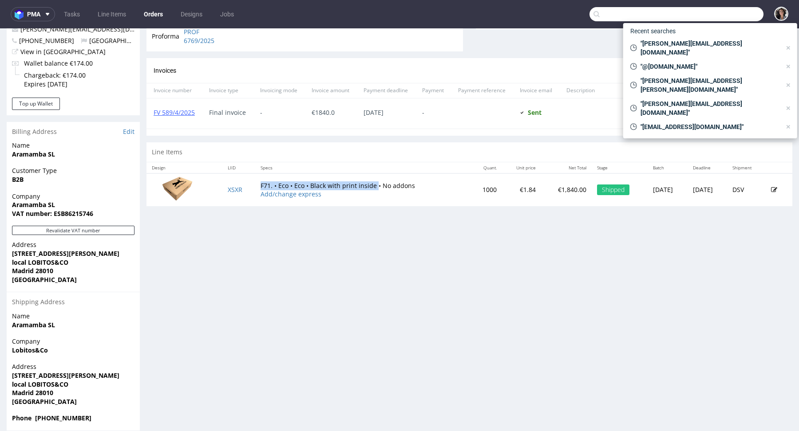
paste input "biuro@polandbusinessrun.pl"
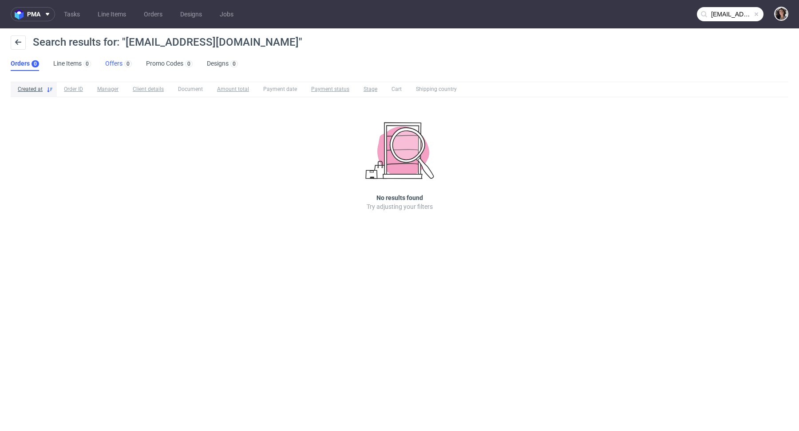
click at [113, 61] on link "Offers 0" at bounding box center [118, 64] width 27 height 14
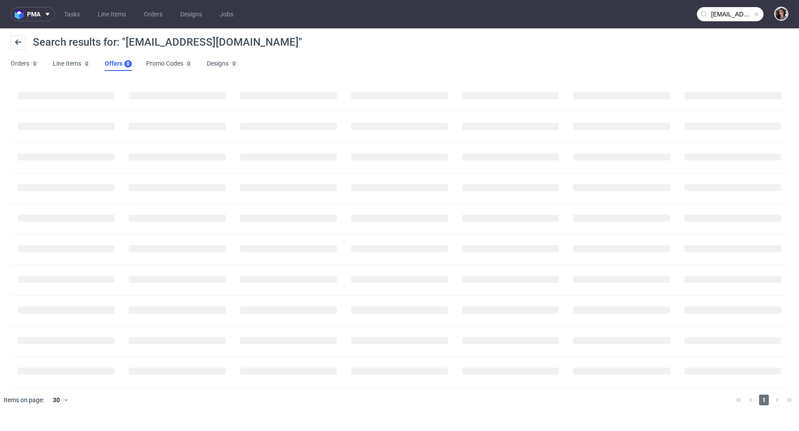
click at [722, 16] on input "biuro@polandbusinessrun.pl" at bounding box center [730, 14] width 67 height 14
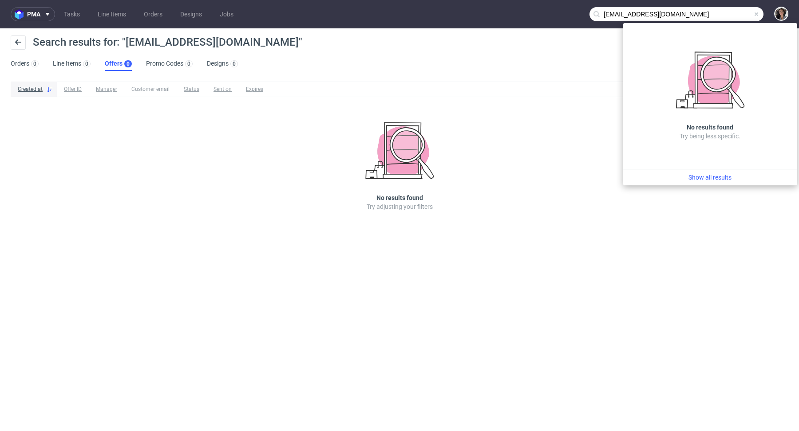
drag, startPoint x: 617, startPoint y: 12, endPoint x: 584, endPoint y: 11, distance: 32.9
click at [584, 11] on nav "pma Tasks Line Items Orders Designs Jobs biuro@polandbusinessrun.pl" at bounding box center [399, 14] width 799 height 28
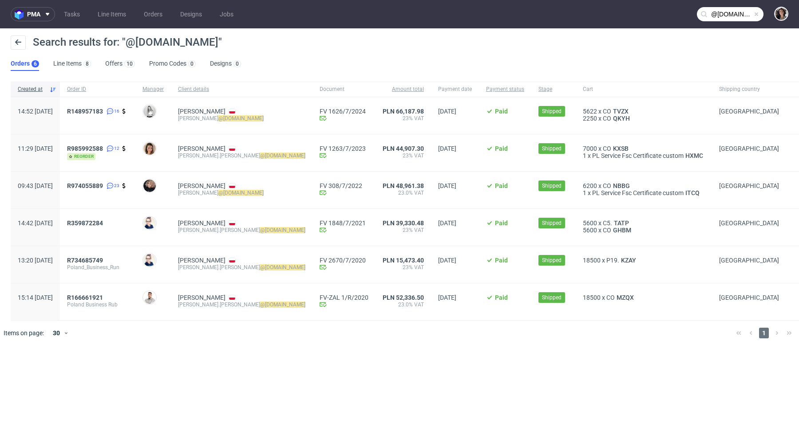
click at [723, 13] on input "@polandbusinessrun.pl" at bounding box center [730, 14] width 67 height 14
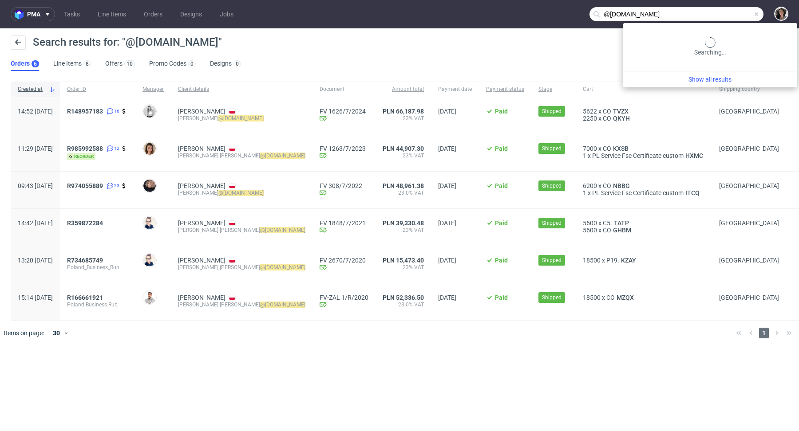
click at [723, 13] on input "@polandbusinessrun.pl" at bounding box center [676, 14] width 174 height 14
paste input "markus.palm@coolstuff.com"
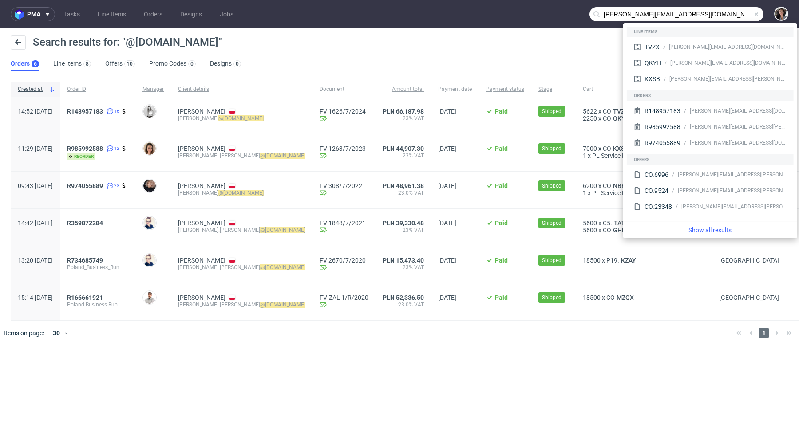
type input "markus.palm@coolstuff.com"
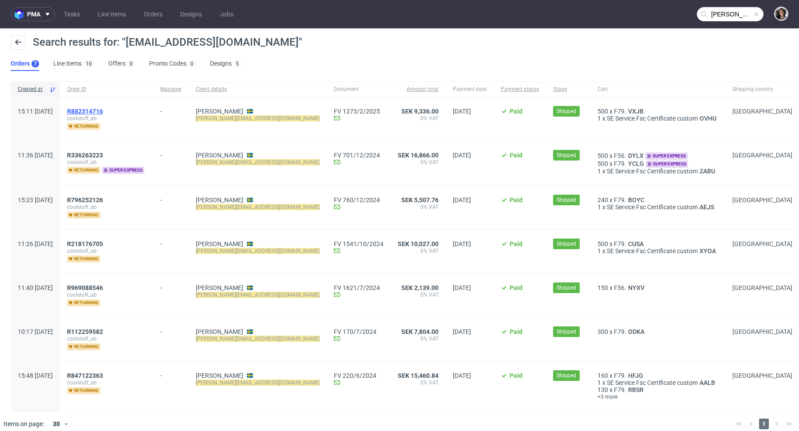
click at [103, 110] on span "R882314716" at bounding box center [85, 111] width 36 height 7
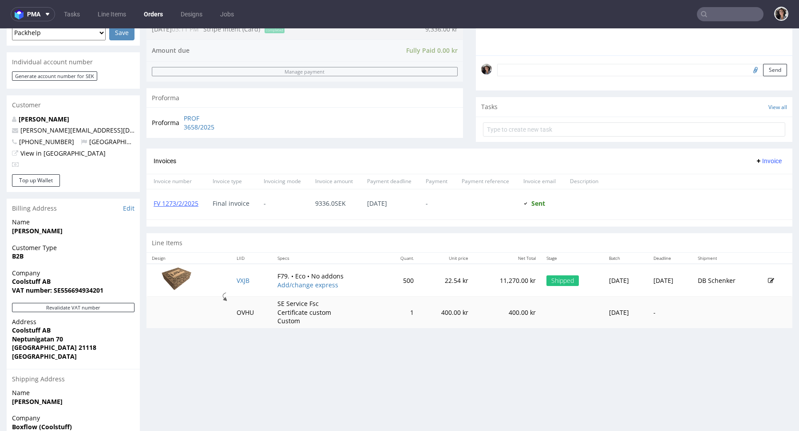
scroll to position [327, 0]
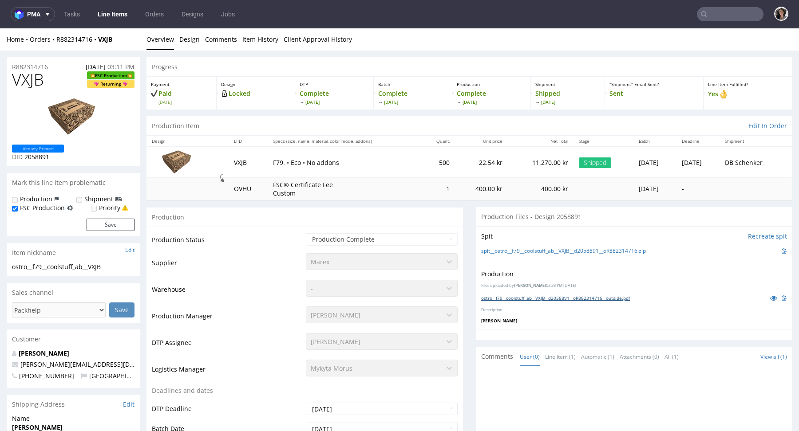
click at [549, 300] on link "ostro__f79__coolstuff_ab__VXJB__d2058891__oR882314716__outside.pdf" at bounding box center [555, 298] width 149 height 6
click at [580, 248] on link "spit__ostro__f79__coolstuff_ab__VXJB__d2058891__oR882314716.zip" at bounding box center [563, 252] width 165 height 8
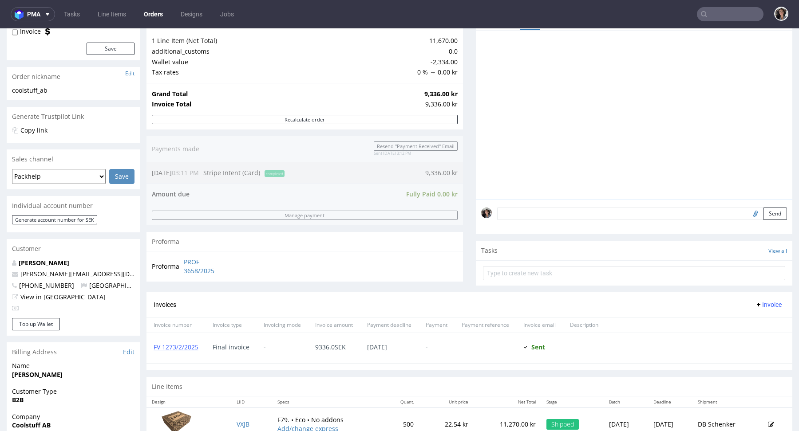
scroll to position [207, 0]
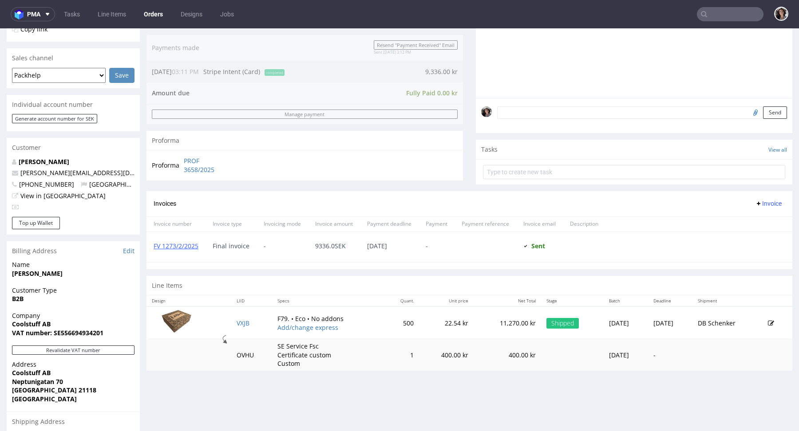
type input "markus.palm@coolstuff.com"
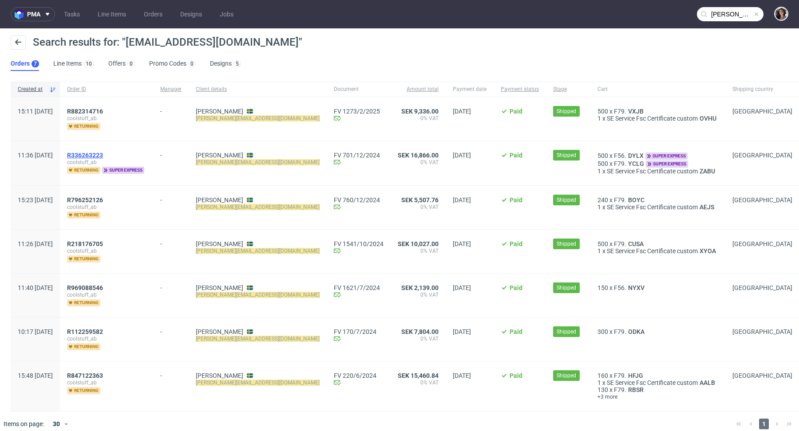
click at [103, 154] on span "R336263223" at bounding box center [85, 155] width 36 height 7
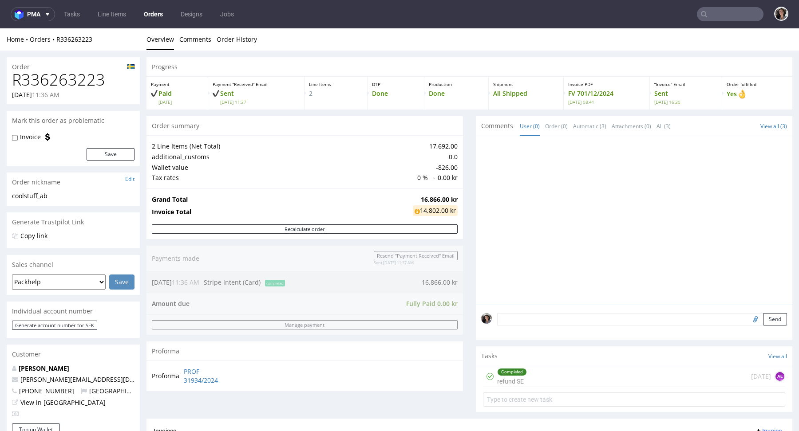
scroll to position [311, 0]
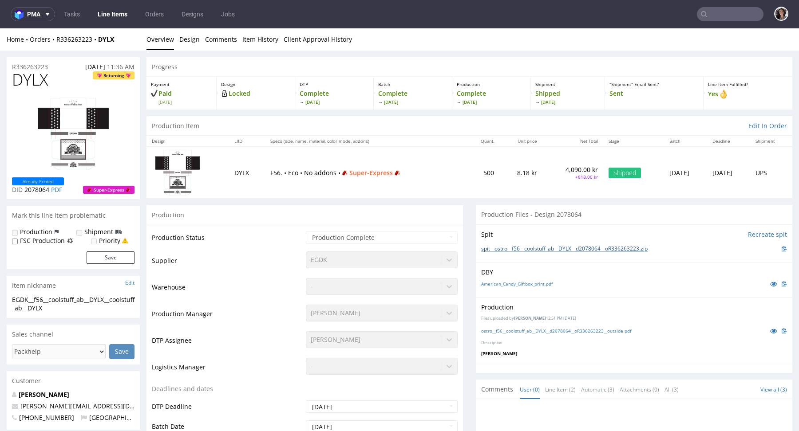
click at [569, 247] on link "spit__ostro__f56__coolstuff_ab__DYLX__d2078064__oR336263223.zip" at bounding box center [564, 249] width 166 height 8
click at [521, 282] on link "American_Candy_Giftbox_print.pdf" at bounding box center [516, 284] width 71 height 6
click at [721, 13] on input "text" at bounding box center [730, 14] width 67 height 14
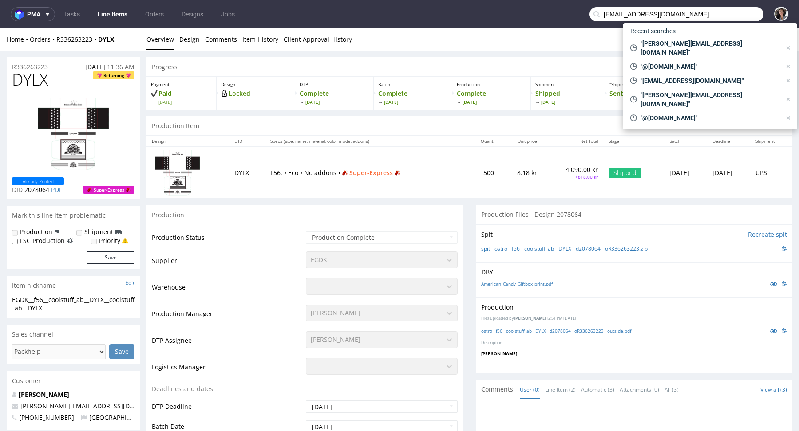
type input "ccohen356@gmail.com"
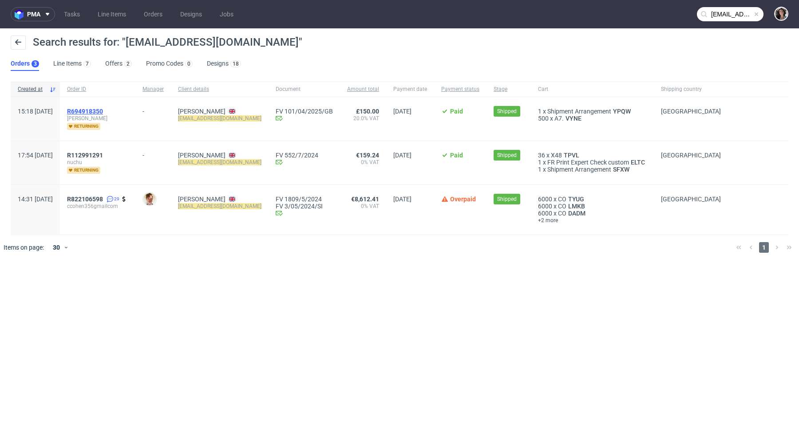
click at [103, 109] on span "R694918350" at bounding box center [85, 111] width 36 height 7
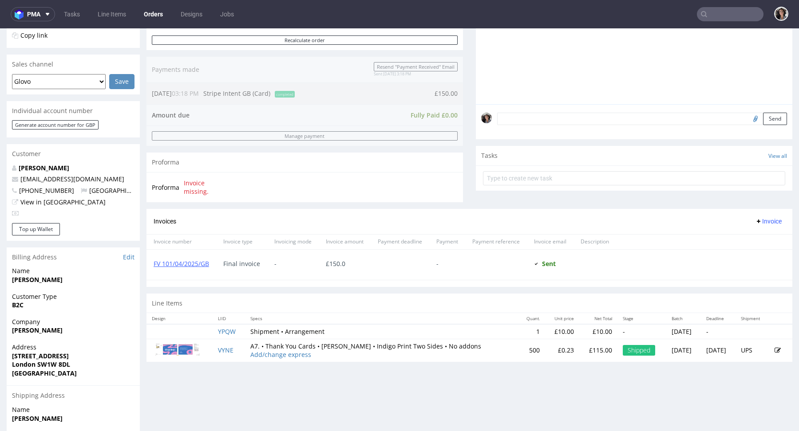
scroll to position [304, 0]
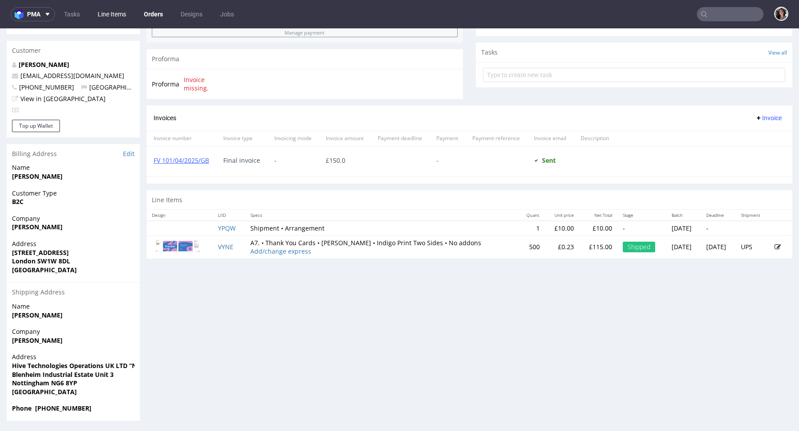
type input "ccohen356@gmail.com"
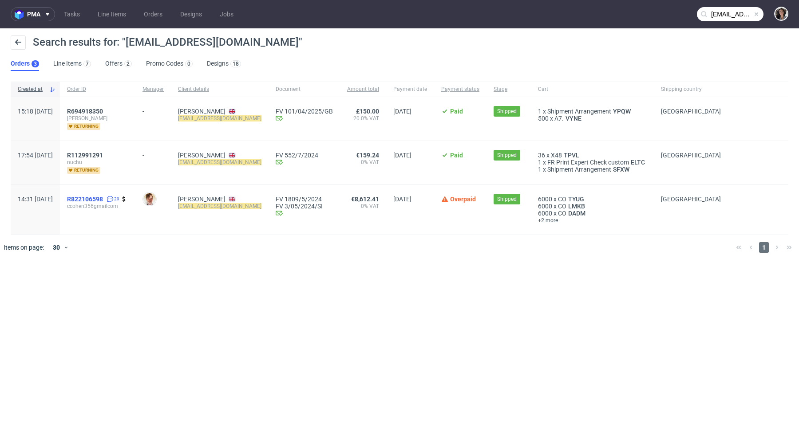
click at [103, 197] on span "R822106598" at bounding box center [85, 199] width 36 height 7
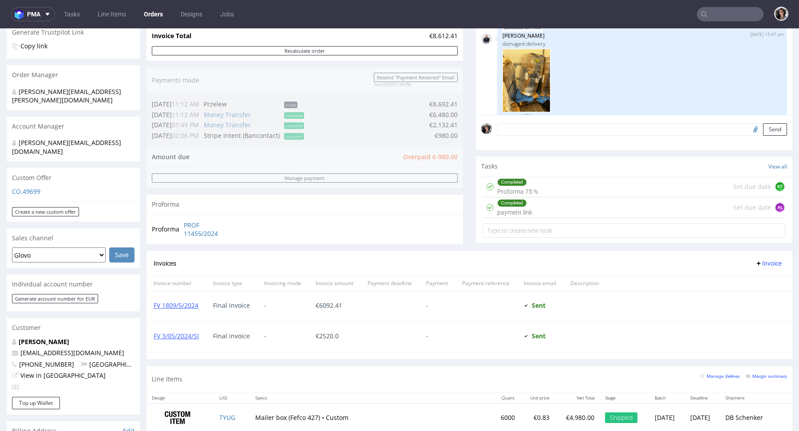
scroll to position [470, 0]
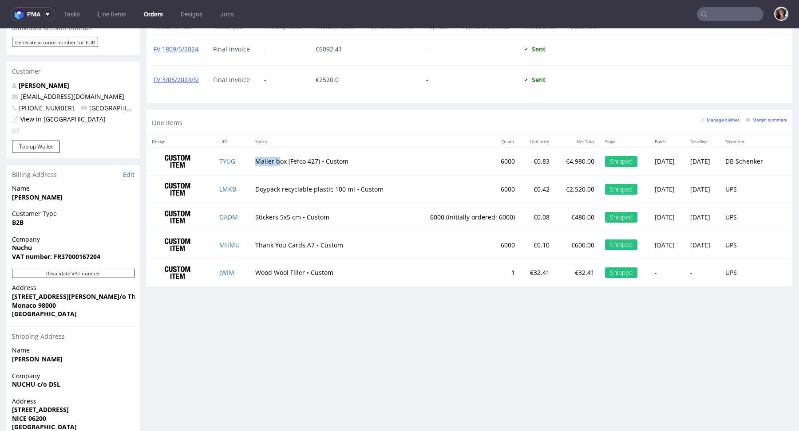
drag, startPoint x: 249, startPoint y: 159, endPoint x: 306, endPoint y: 161, distance: 56.4
click at [289, 160] on td "Mailer box (Fefco 427) • Custom" at bounding box center [330, 161] width 160 height 28
click at [311, 161] on td "Mailer box (Fefco 427) • Custom" at bounding box center [330, 161] width 160 height 28
drag, startPoint x: 280, startPoint y: 161, endPoint x: 241, endPoint y: 161, distance: 38.6
click at [241, 161] on tr "TYUG Mailer box (Fefco 427) • Custom 6000 €0.83 €4,980.00 Shipped Thu 25 Apr Mo…" at bounding box center [469, 161] width 646 height 28
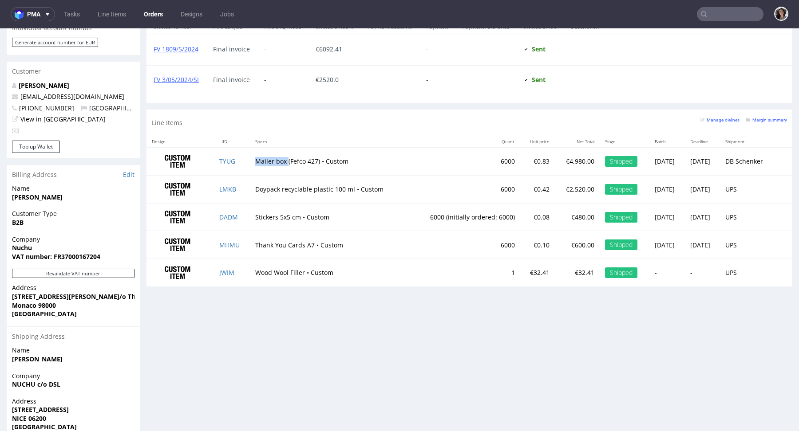
copy tr "Mailer box"
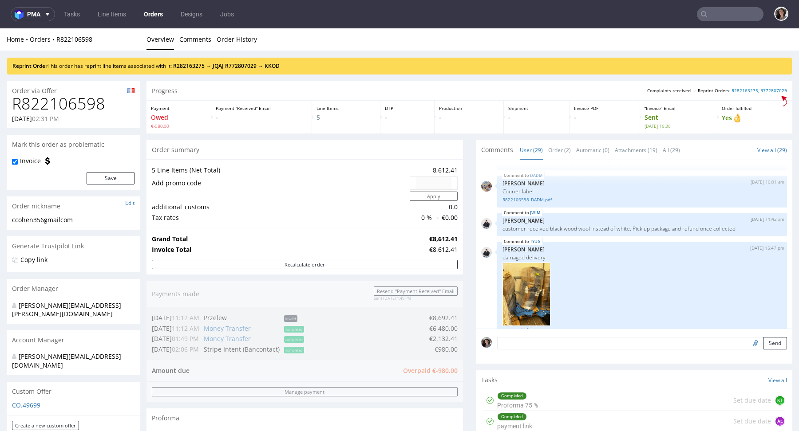
type input "ccohen356@gmail.com"
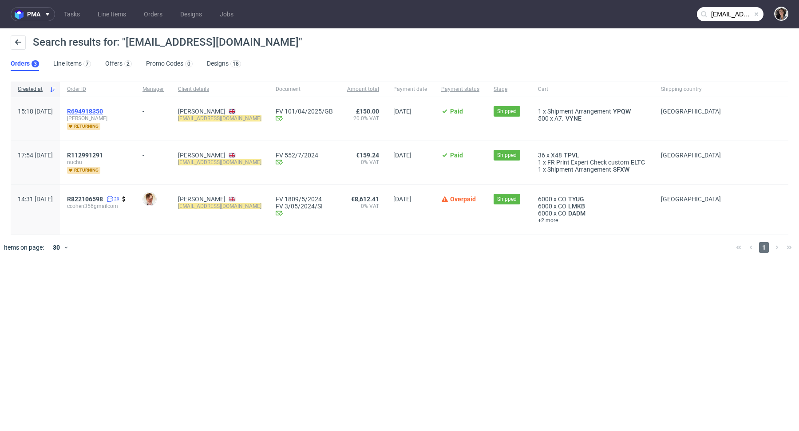
click at [103, 108] on span "R694918350" at bounding box center [85, 111] width 36 height 7
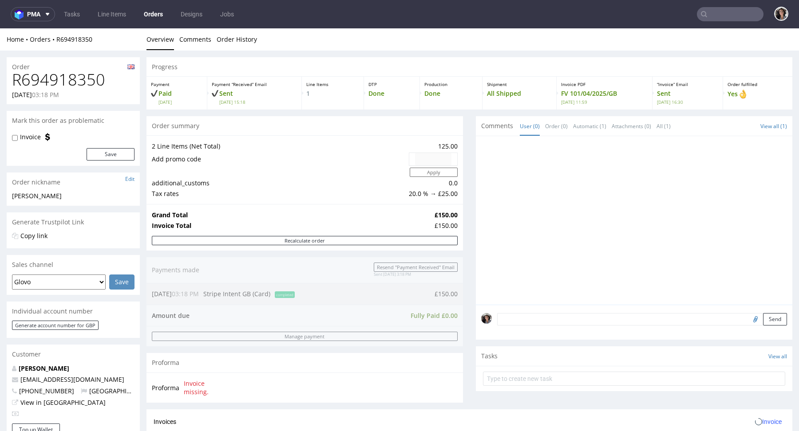
scroll to position [304, 0]
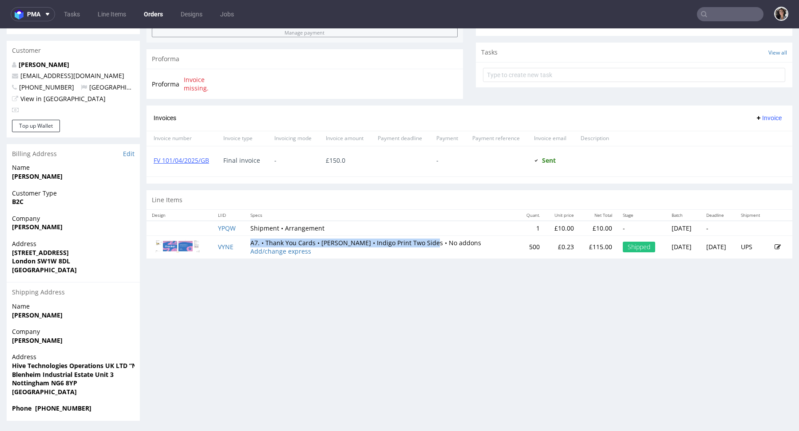
copy td "A7. • Thank You Cards • White matt • Indigo Print Two Sides •"
drag, startPoint x: 422, startPoint y: 241, endPoint x: 248, endPoint y: 240, distance: 174.4
click at [248, 240] on td "A7. • Thank You Cards • White matt • Indigo Print Two Sides • No addons Add/cha…" at bounding box center [381, 247] width 273 height 23
type input "ccohen356@gmail.com"
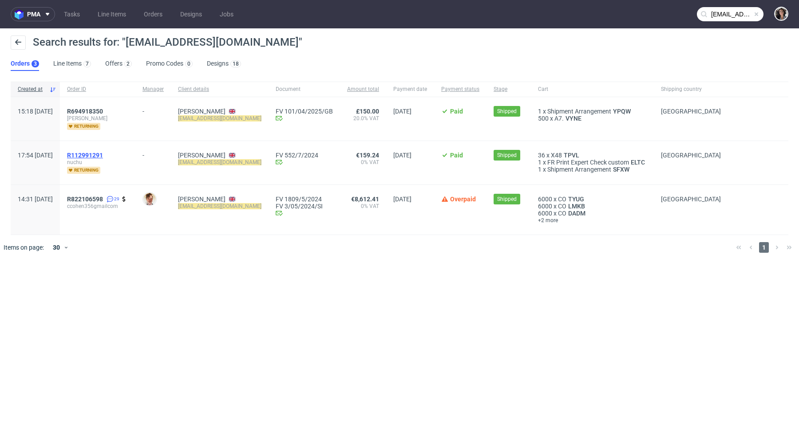
click at [103, 152] on span "R112991291" at bounding box center [85, 155] width 36 height 7
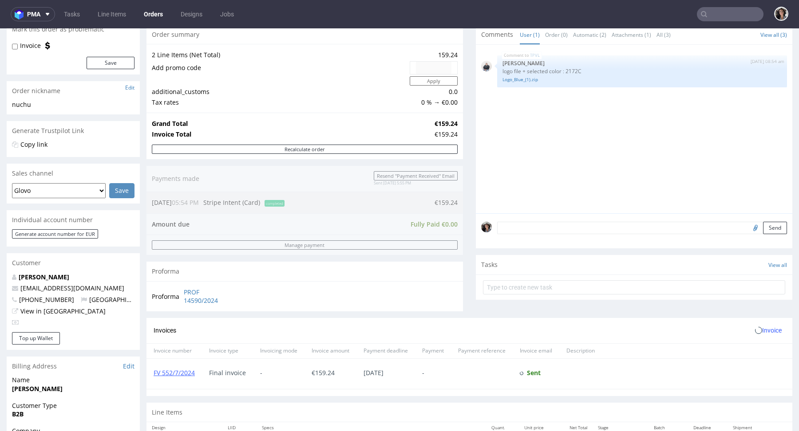
scroll to position [336, 0]
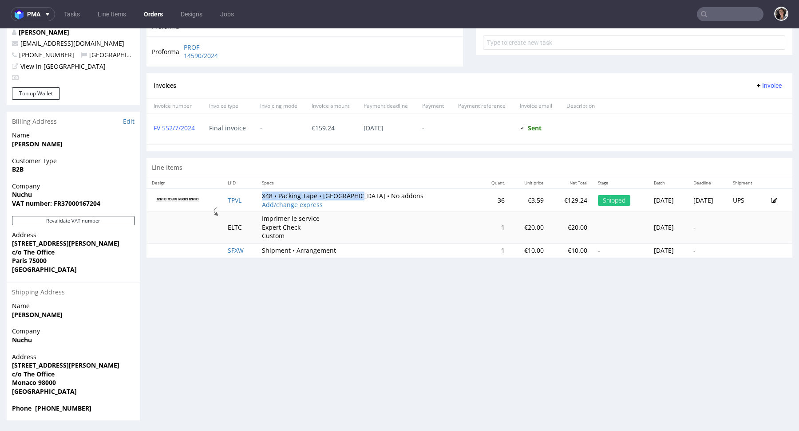
copy td "X48 • Packing Tape • White Base"
drag, startPoint x: 258, startPoint y: 192, endPoint x: 358, endPoint y: 193, distance: 100.3
click at [358, 193] on td "X48 • Packing Tape • White Base • No addons Add/change express" at bounding box center [367, 200] width 222 height 23
type input "ccohen356@gmail.com"
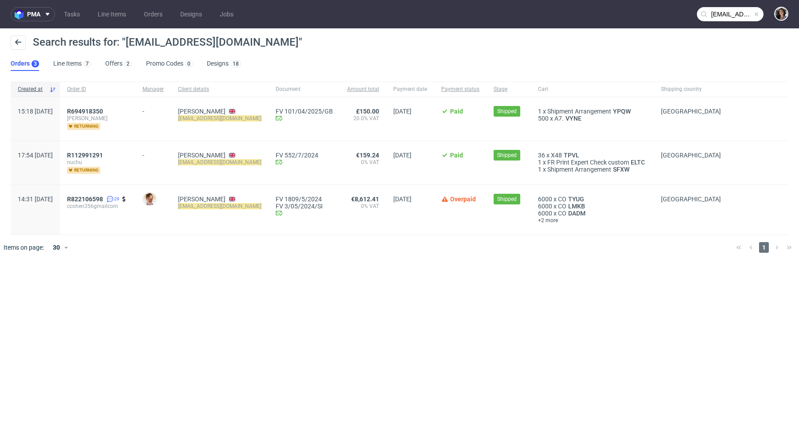
click at [128, 192] on div "R822106598 29 ccohen356gmailcom" at bounding box center [97, 210] width 75 height 50
click at [103, 196] on span "R822106598" at bounding box center [85, 199] width 36 height 7
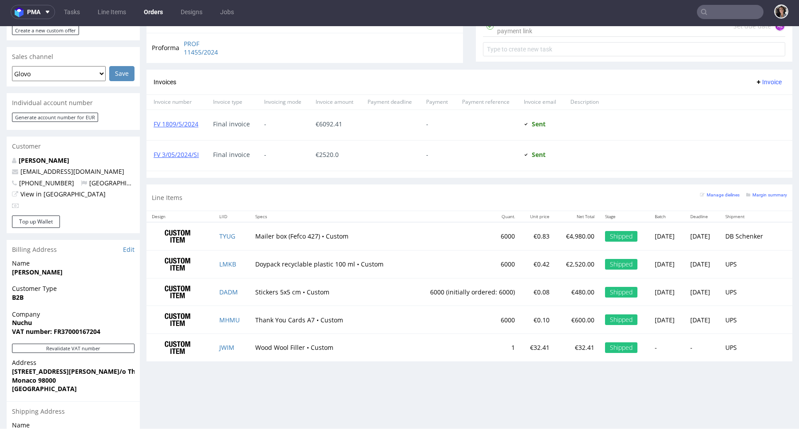
scroll to position [488, 0]
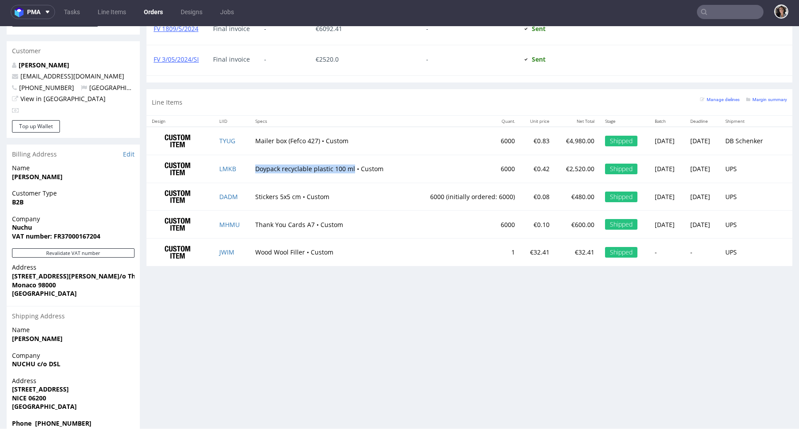
copy td "Doypack recyclable plastic 100 ml"
drag, startPoint x: 245, startPoint y: 166, endPoint x: 346, endPoint y: 171, distance: 100.8
click at [346, 171] on td "Doypack recyclable plastic 100 ml • Custom" at bounding box center [330, 169] width 160 height 28
drag, startPoint x: 244, startPoint y: 248, endPoint x: 297, endPoint y: 248, distance: 52.8
click at [297, 248] on td "Wood Wool Filler • Custom" at bounding box center [330, 253] width 160 height 28
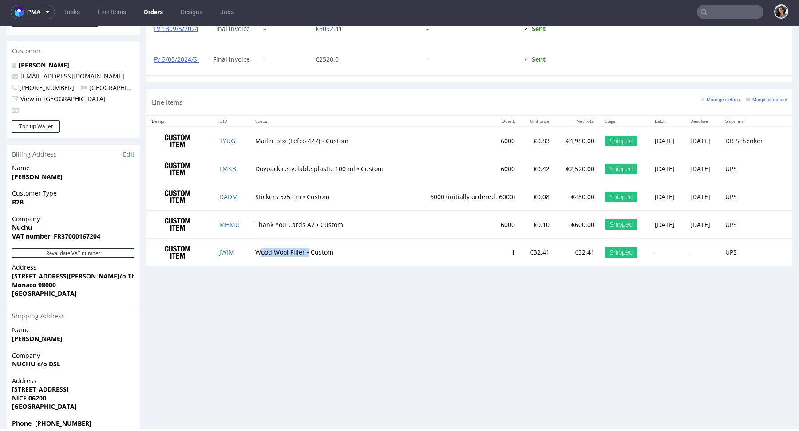
copy td "Wood Wool Filler"
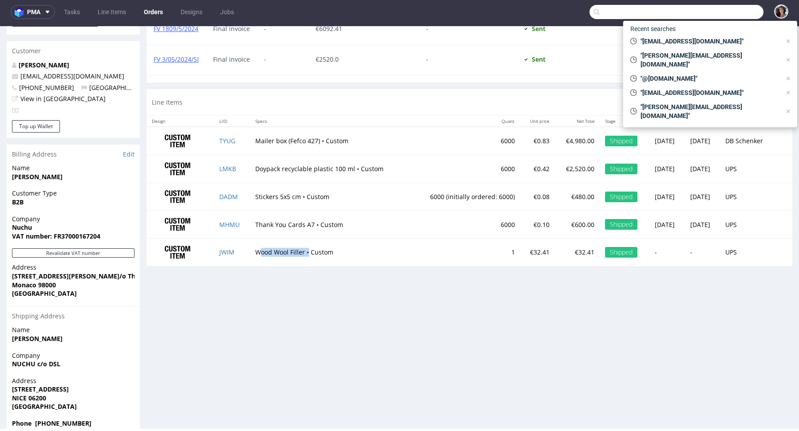
click at [716, 8] on input "text" at bounding box center [676, 12] width 174 height 14
paste input "admin@caledonianstone.com"
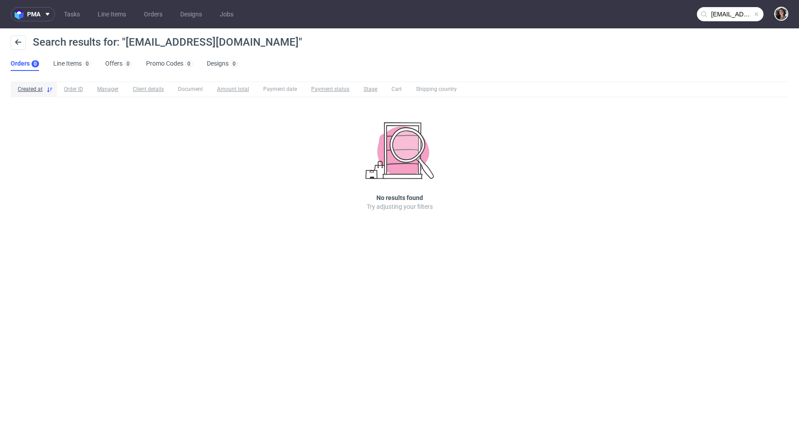
click at [735, 16] on input "admin@caledonianstone.com" at bounding box center [730, 14] width 67 height 14
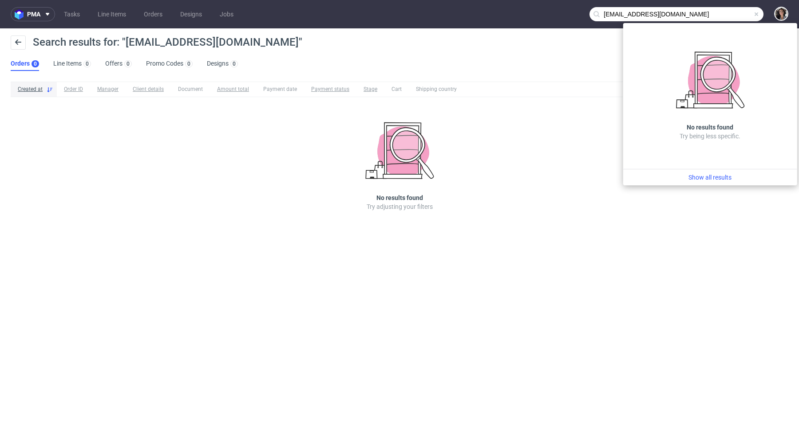
drag, startPoint x: 622, startPoint y: 11, endPoint x: 563, endPoint y: 10, distance: 59.5
click at [563, 10] on nav "pma Tasks Line Items Orders Designs Jobs admin@caledonianstone.com" at bounding box center [399, 14] width 799 height 28
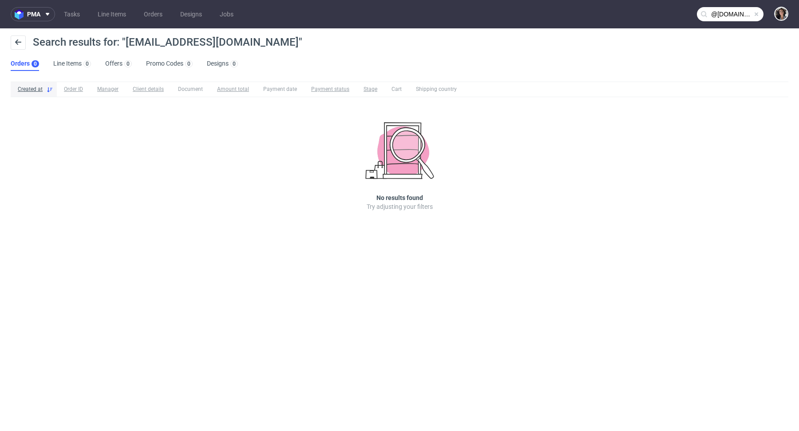
type input "@caledonianstone.com"
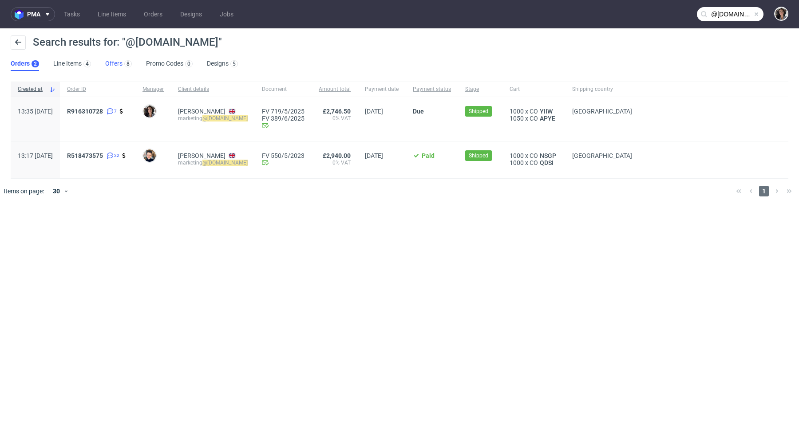
click at [110, 66] on link "Offers 8" at bounding box center [118, 64] width 27 height 14
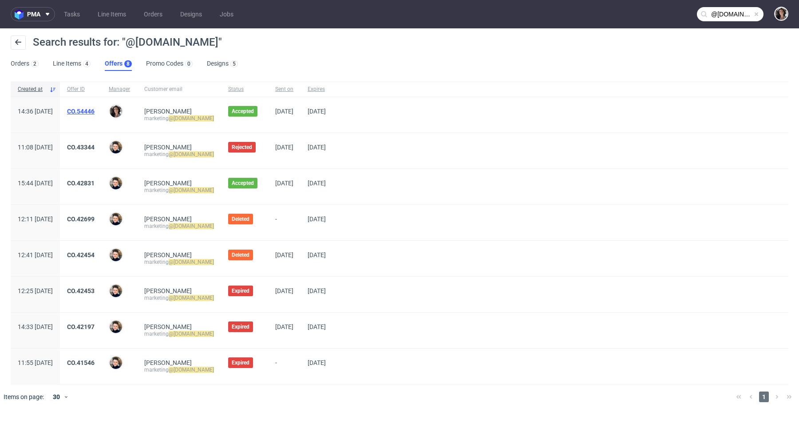
click at [94, 110] on link "CO.54446" at bounding box center [81, 111] width 28 height 7
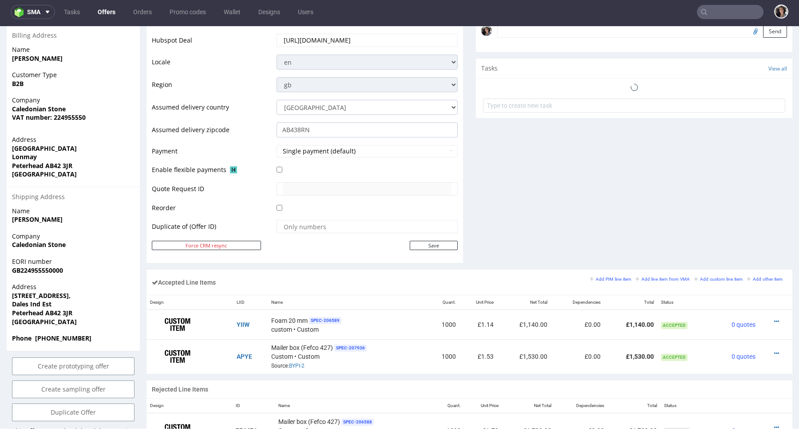
scroll to position [451, 0]
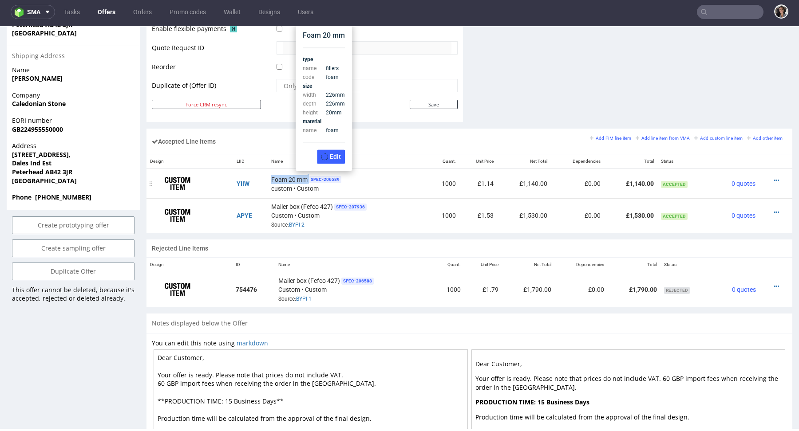
drag, startPoint x: 307, startPoint y: 177, endPoint x: 264, endPoint y: 177, distance: 43.0
click at [264, 177] on tr "YIIW Foam 20 mm SPEC- 206589 custom • Custom 1000 £1.14 £1,140.00 £0.00 £1,140.…" at bounding box center [469, 183] width 646 height 29
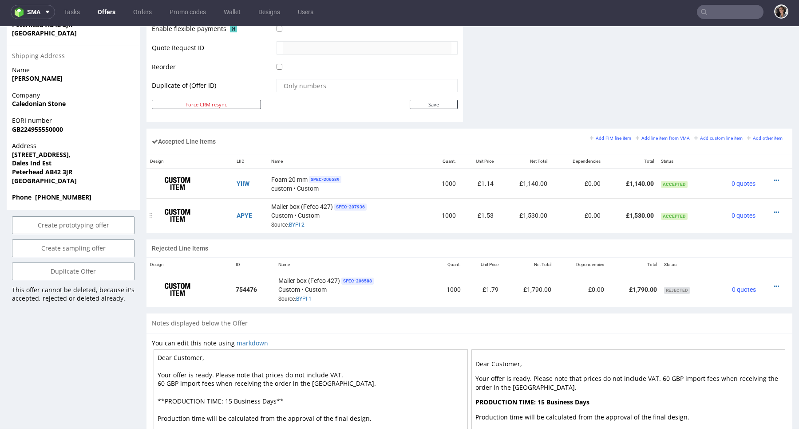
click at [278, 210] on div "Mailer box (Fefco 427) SPEC- 207936 Custom • Custom Source: BYPI-2" at bounding box center [347, 216] width 152 height 28
drag, startPoint x: 331, startPoint y: 201, endPoint x: 269, endPoint y: 205, distance: 62.2
click at [271, 205] on div "Mailer box (Fefco 427) SPEC- 207936 Custom • Custom Source: BYPI-2" at bounding box center [347, 216] width 152 height 28
copy span "Mailer box (Fefco 427)"
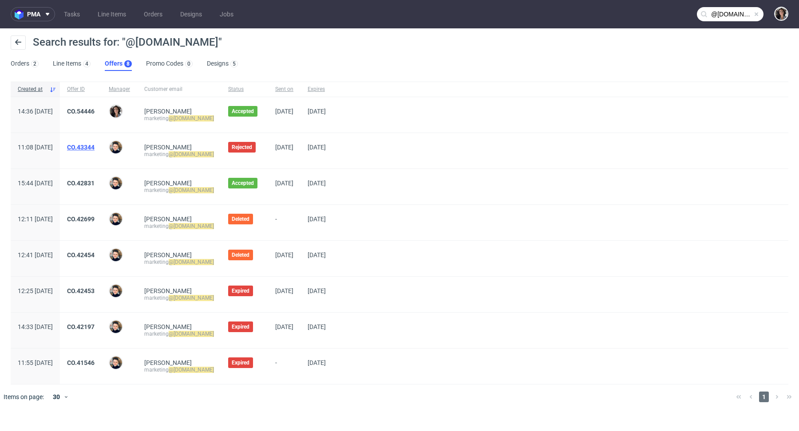
click at [94, 149] on link "CO.43344" at bounding box center [81, 147] width 28 height 7
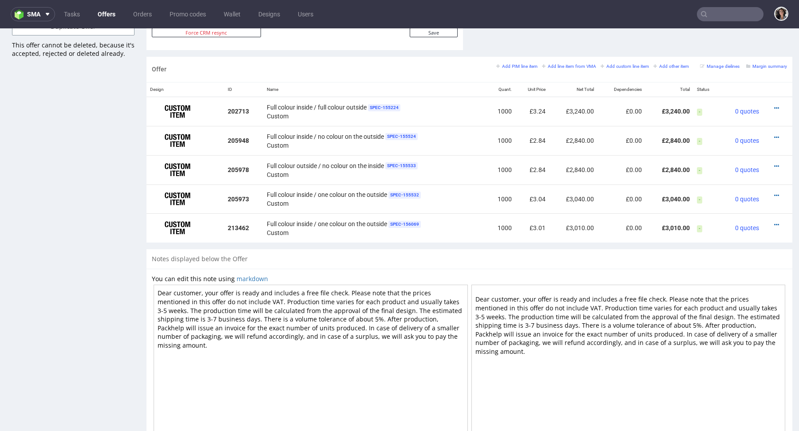
scroll to position [560, 0]
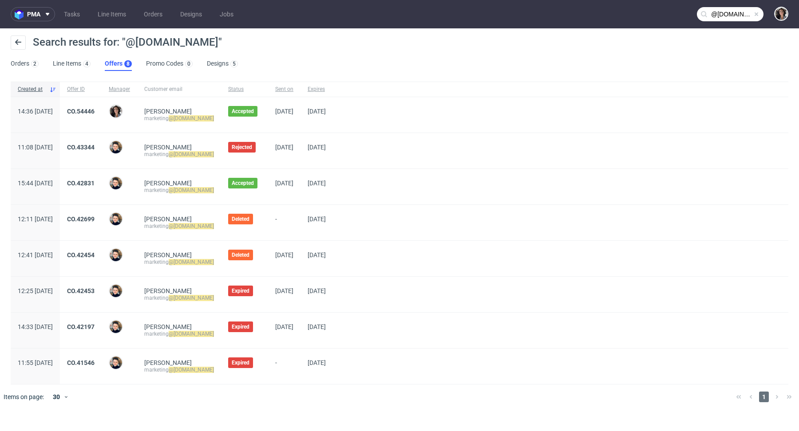
click at [102, 178] on div "CO.42831" at bounding box center [81, 186] width 42 height 35
click at [94, 183] on link "CO.42831" at bounding box center [81, 183] width 28 height 7
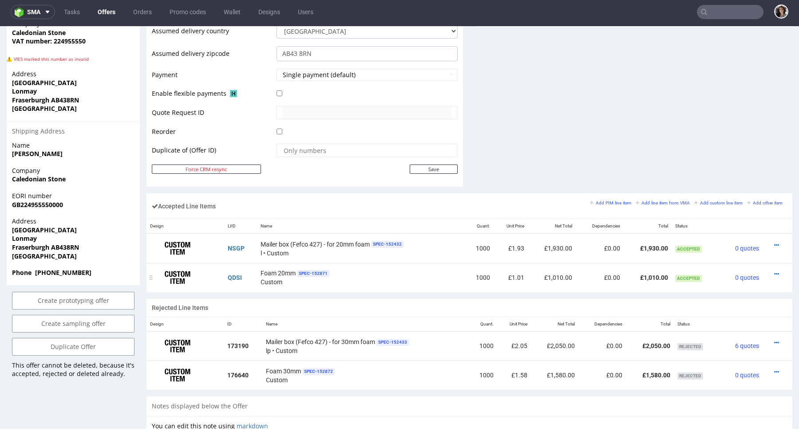
scroll to position [210, 0]
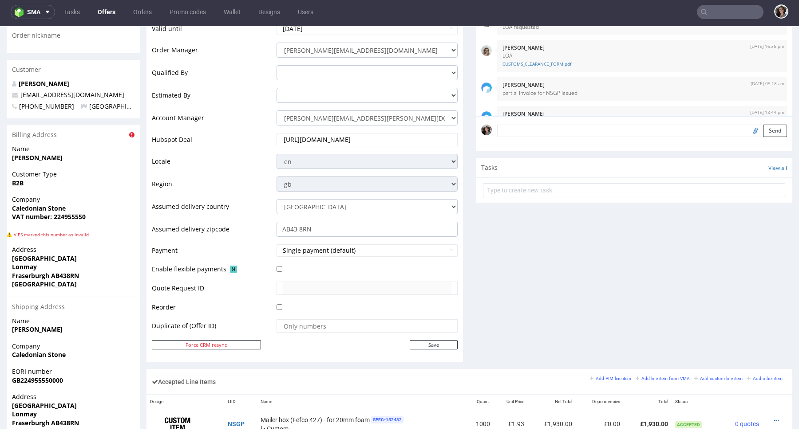
click at [725, 9] on input "text" at bounding box center [730, 12] width 67 height 14
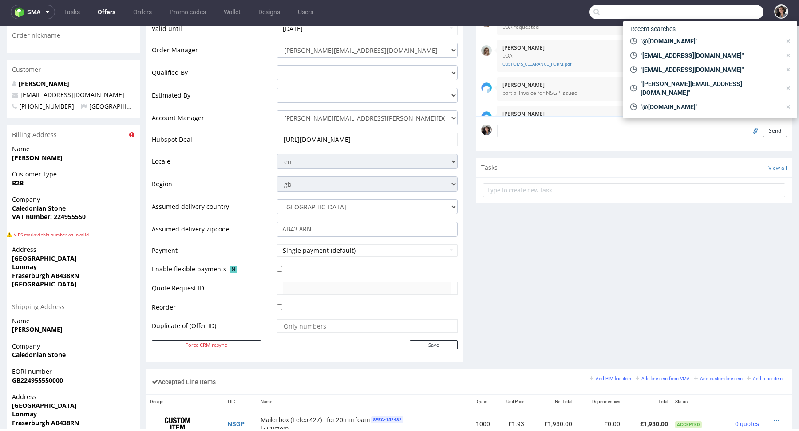
paste input "gremiobelleza@gmail.com"
type input "gremiobelleza@gmail.com"
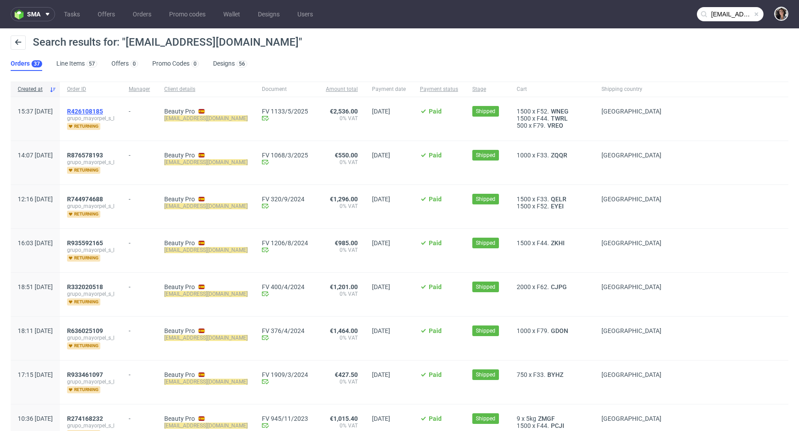
click at [103, 108] on span "R426108185" at bounding box center [85, 111] width 36 height 7
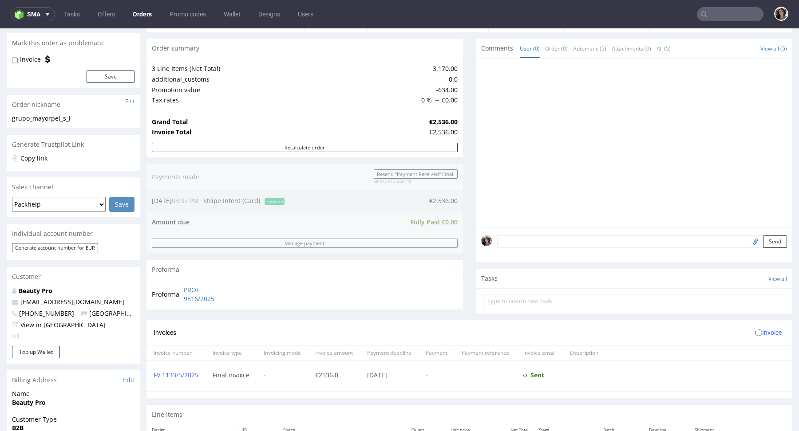
scroll to position [336, 0]
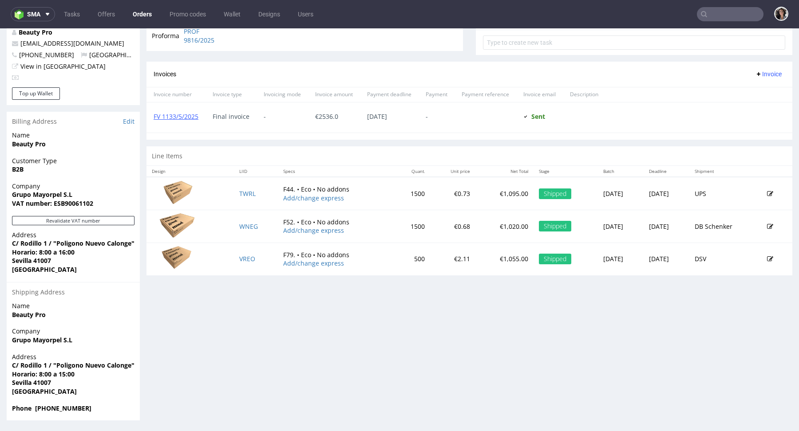
click at [729, 22] on nav "sma Tasks Offers Orders Promo codes Wallet Designs Users" at bounding box center [399, 14] width 799 height 28
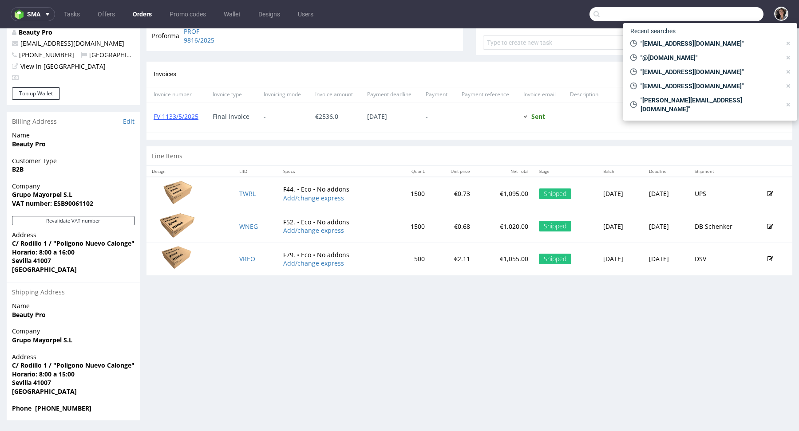
click at [720, 15] on input "text" at bounding box center [676, 14] width 174 height 14
paste input "odaherje@live.no"
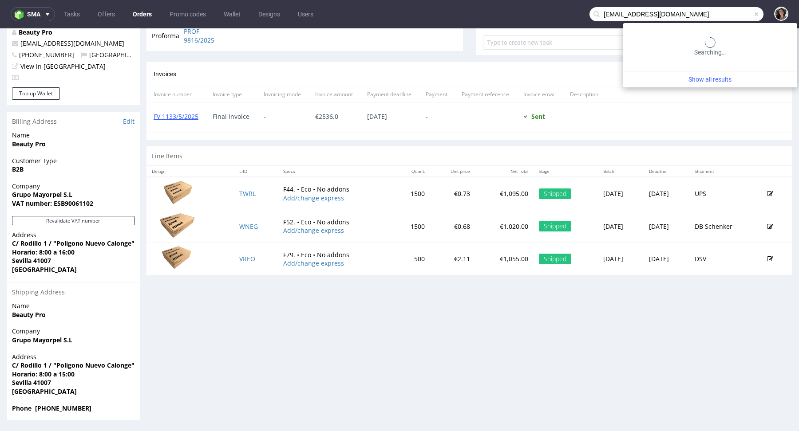
type input "odaherje@live.no"
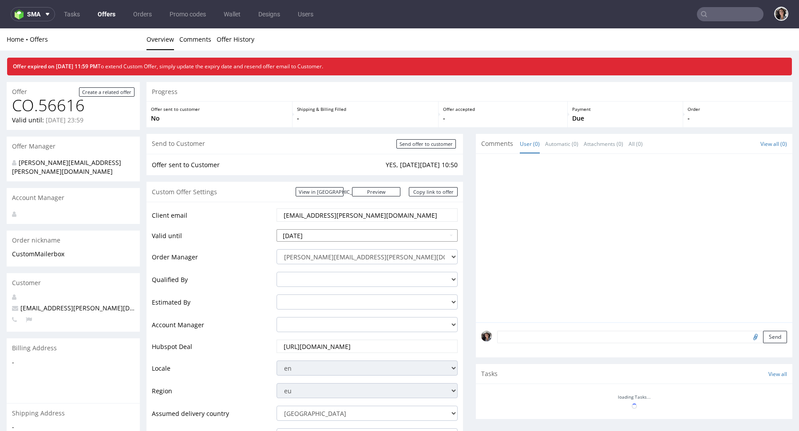
click at [343, 233] on input "[DATE]" at bounding box center [366, 235] width 181 height 12
click at [447, 232] on input "[DATE]" at bounding box center [366, 235] width 181 height 12
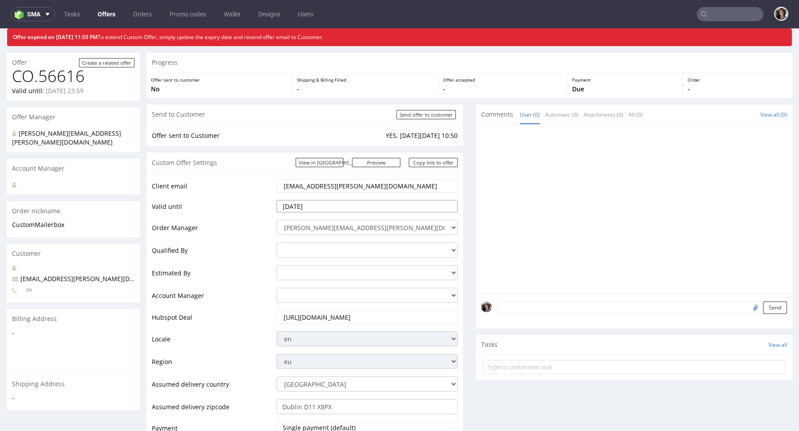
scroll to position [30, 0]
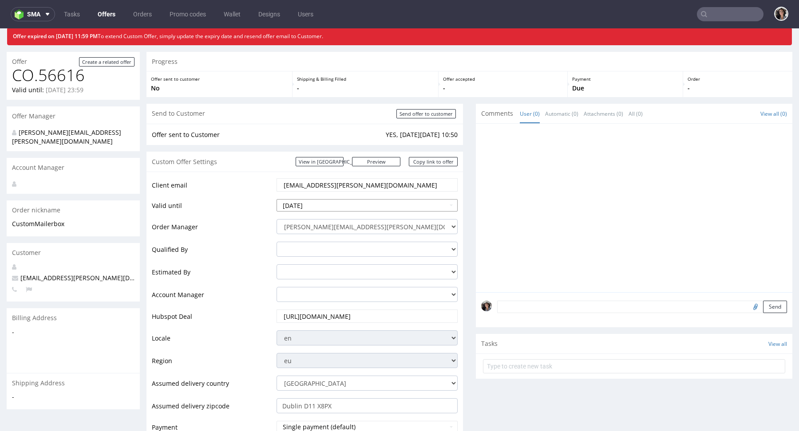
click at [445, 205] on input "2025-09-09" at bounding box center [366, 205] width 181 height 12
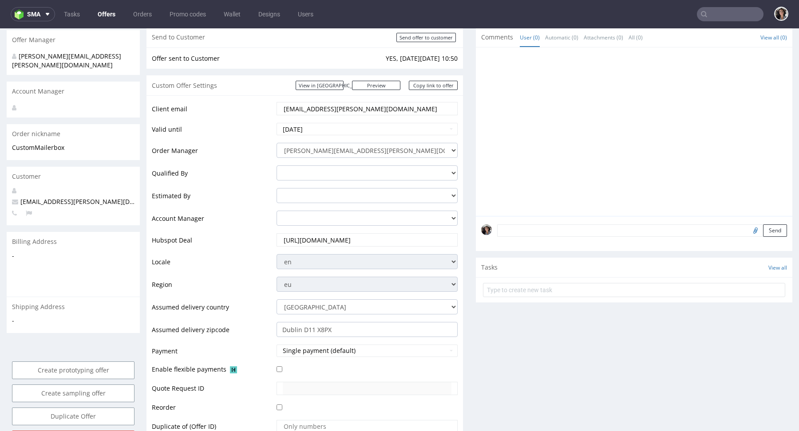
scroll to position [214, 0]
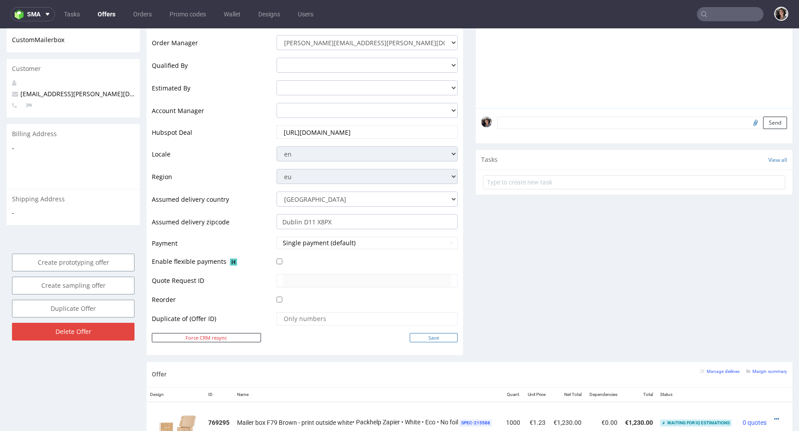
type input "2025-09-10"
click at [425, 336] on input "Save" at bounding box center [433, 337] width 48 height 9
type input "In progress..."
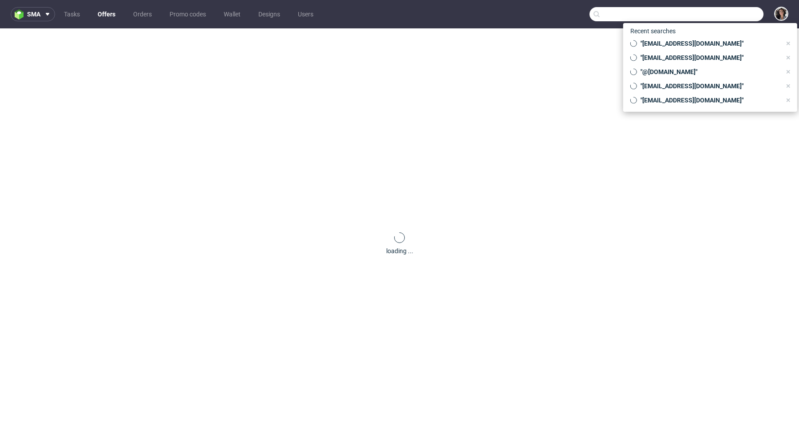
click at [724, 11] on input "text" at bounding box center [676, 14] width 174 height 14
paste input "[EMAIL_ADDRESS][DOMAIN_NAME]"
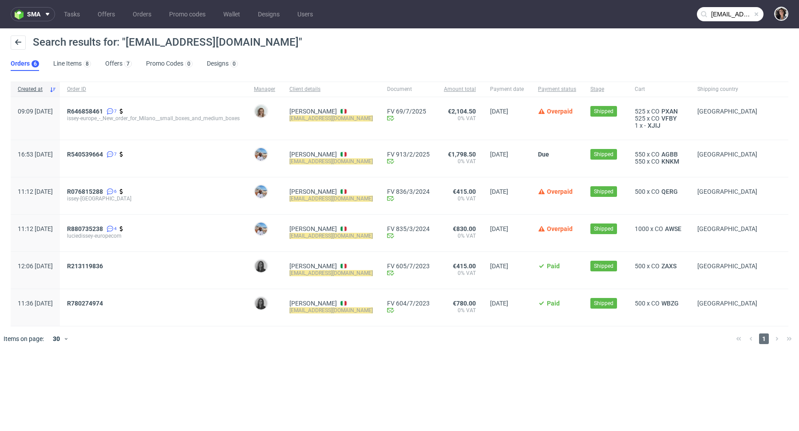
click at [727, 18] on input "[EMAIL_ADDRESS][DOMAIN_NAME]" at bounding box center [730, 14] width 67 height 14
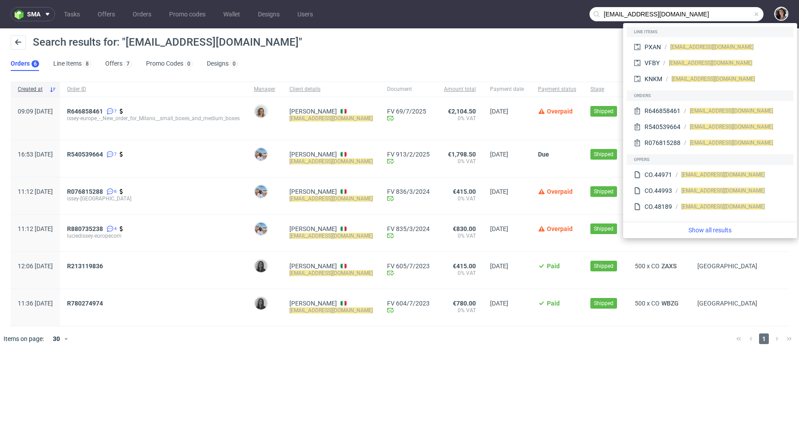
drag, startPoint x: 622, startPoint y: 14, endPoint x: 579, endPoint y: 6, distance: 44.2
click at [579, 6] on nav "sma Tasks Offers Orders Promo codes Wallet Designs Users [EMAIL_ADDRESS][DOMAIN…" at bounding box center [399, 14] width 799 height 28
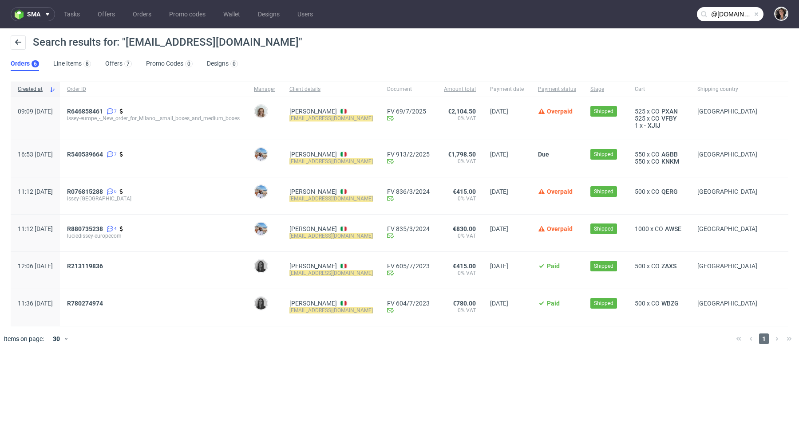
type input "@[DOMAIN_NAME]"
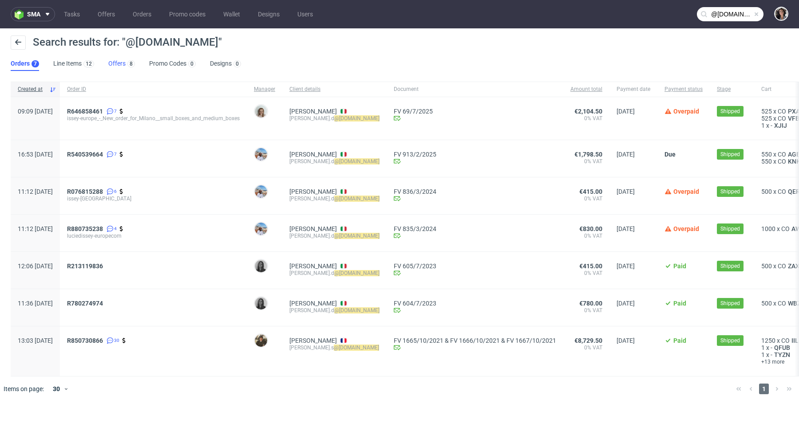
click at [117, 67] on link "Offers 8" at bounding box center [121, 64] width 27 height 14
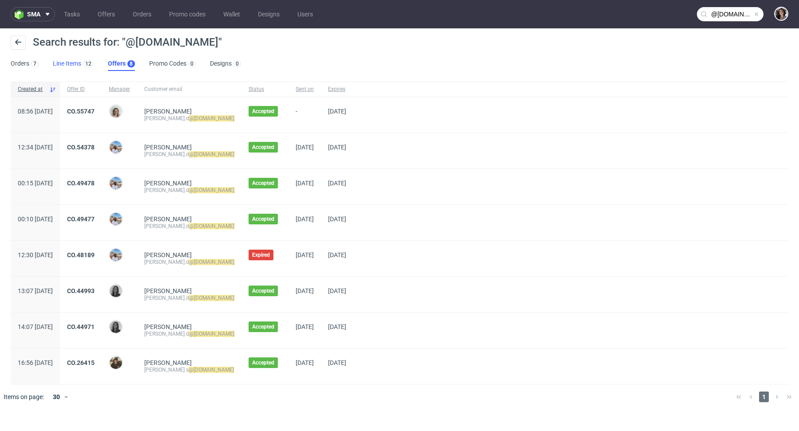
click at [71, 59] on link "Line Items 12" at bounding box center [73, 64] width 41 height 14
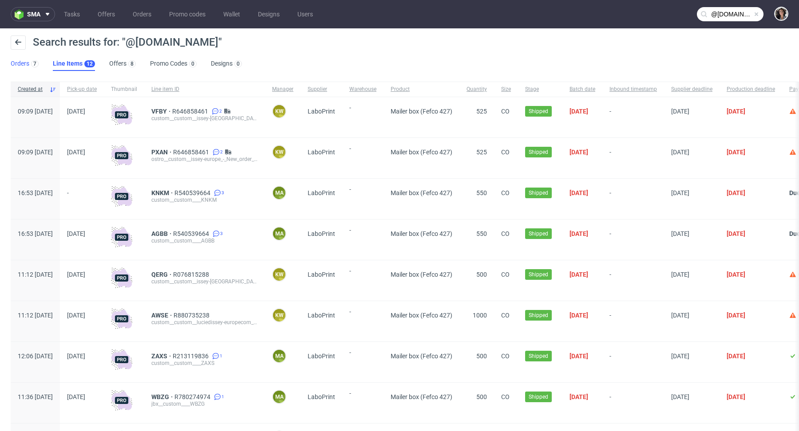
click at [16, 64] on link "Orders 7" at bounding box center [25, 64] width 28 height 14
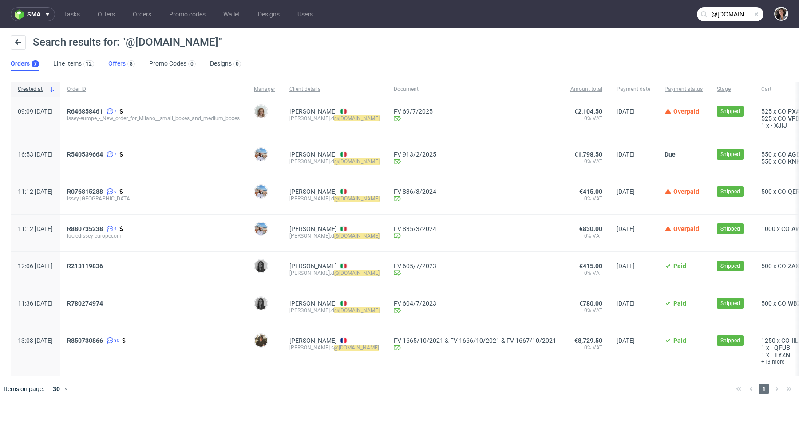
click at [116, 64] on link "Offers 8" at bounding box center [121, 64] width 27 height 14
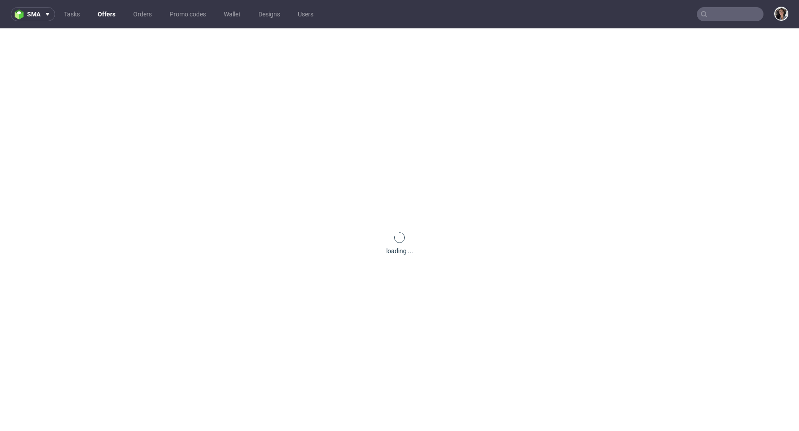
click at [740, 9] on input "text" at bounding box center [730, 14] width 67 height 14
paste input "[EMAIL_ADDRESS][DOMAIN_NAME]"
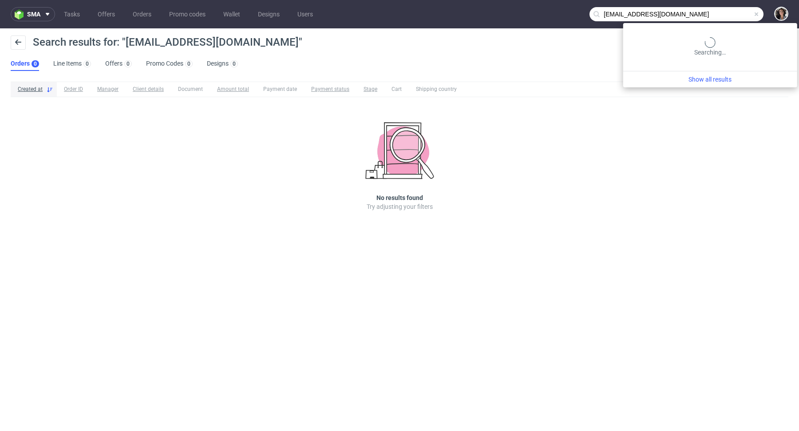
click at [730, 14] on input "[EMAIL_ADDRESS][DOMAIN_NAME]" at bounding box center [676, 14] width 174 height 14
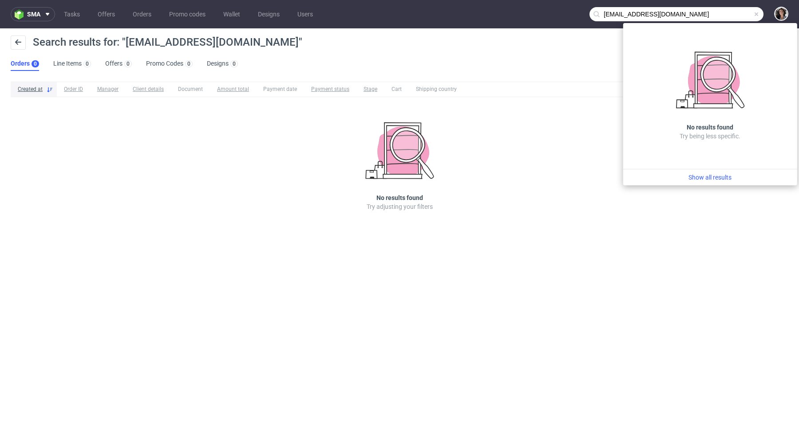
drag, startPoint x: 615, startPoint y: 12, endPoint x: 588, endPoint y: 12, distance: 27.1
click at [588, 12] on nav "sma Tasks Offers Orders Promo codes Wallet Designs Users [EMAIL_ADDRESS][DOMAIN…" at bounding box center [399, 14] width 799 height 28
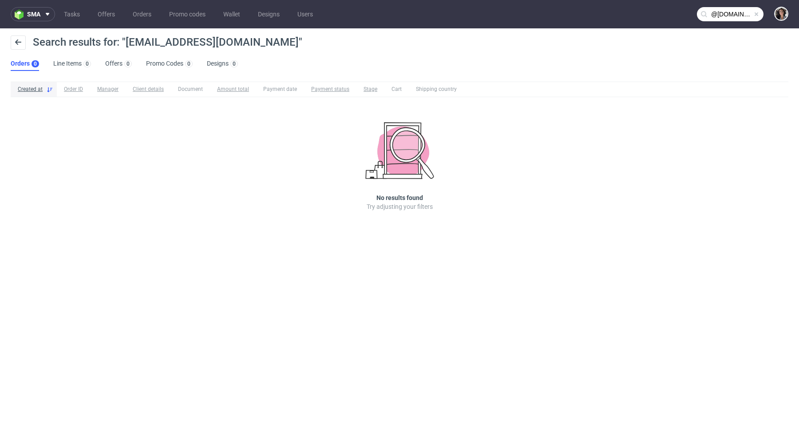
type input "@[DOMAIN_NAME]"
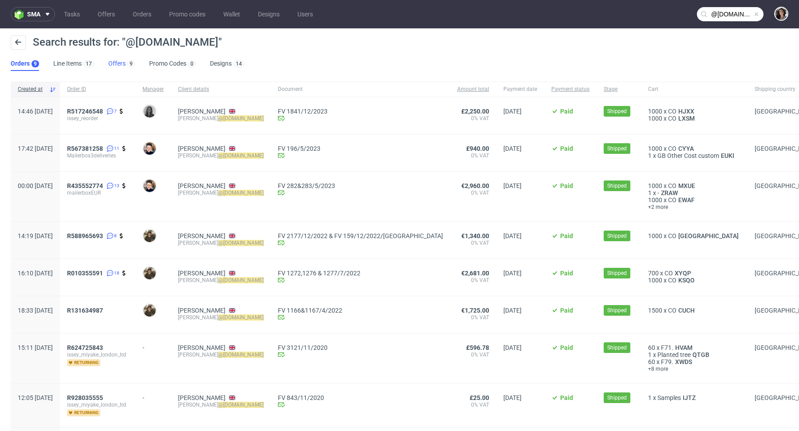
click at [110, 66] on link "Offers 9" at bounding box center [121, 64] width 27 height 14
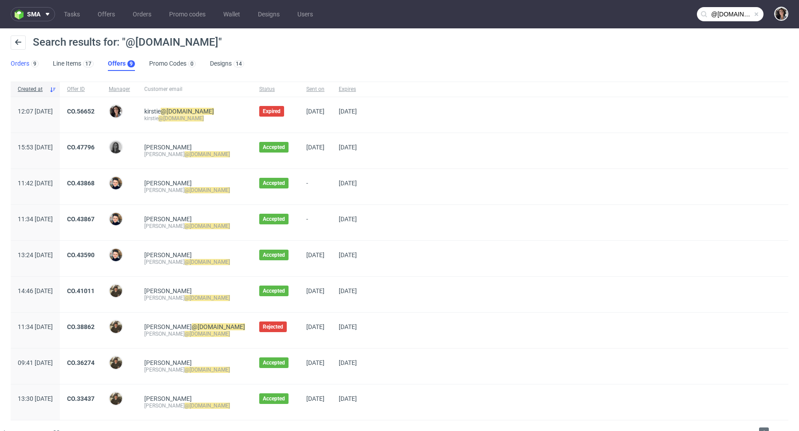
click at [22, 65] on link "Orders 9" at bounding box center [25, 64] width 28 height 14
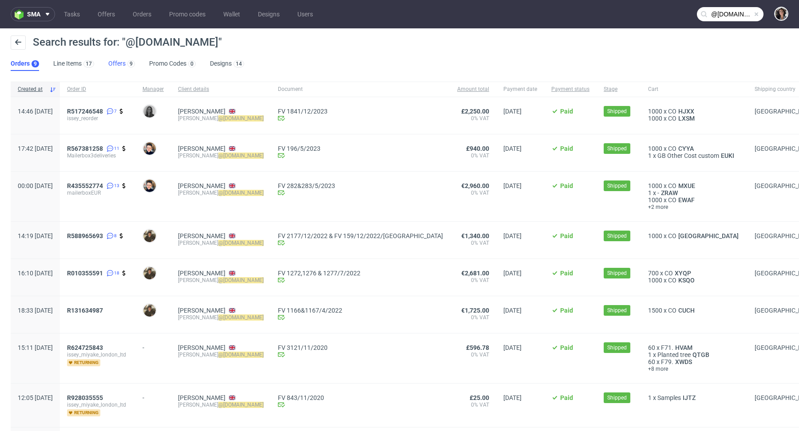
click at [123, 60] on link "Offers 9" at bounding box center [121, 64] width 27 height 14
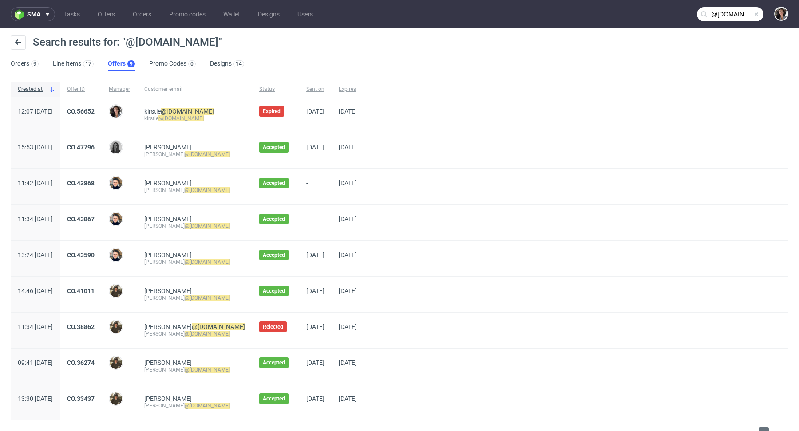
click at [730, 15] on input "@[DOMAIN_NAME]" at bounding box center [730, 14] width 67 height 14
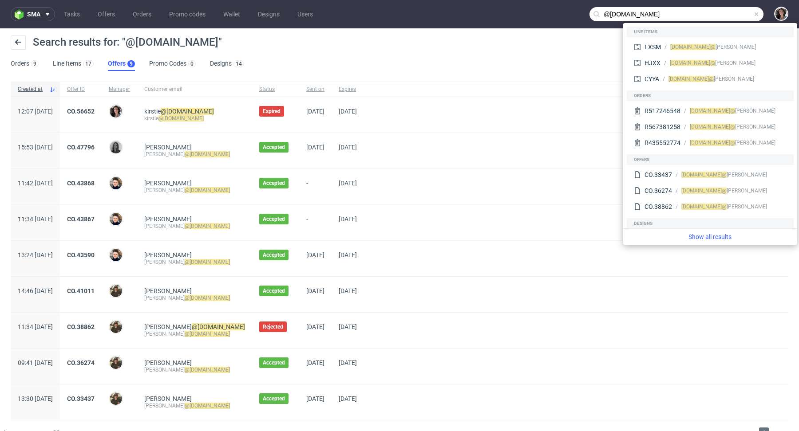
drag, startPoint x: 676, startPoint y: 12, endPoint x: 575, endPoint y: 12, distance: 101.2
click at [575, 12] on nav "sma Tasks Offers Orders Promo codes Wallet Designs Users @[DOMAIN_NAME]" at bounding box center [399, 14] width 799 height 28
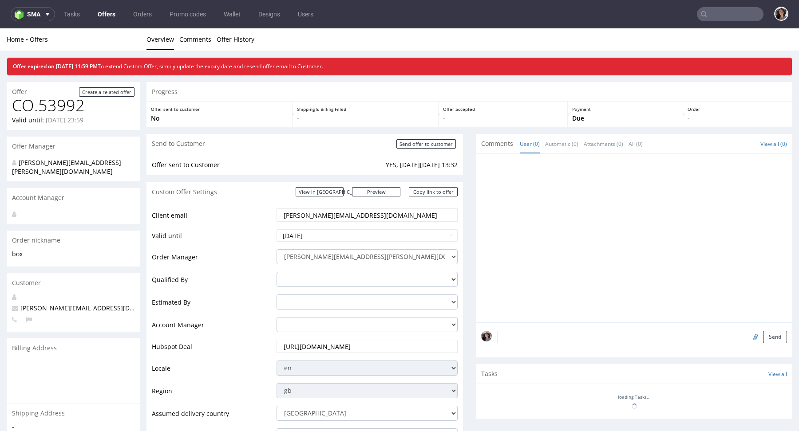
click at [105, 16] on link "Offers" at bounding box center [106, 14] width 28 height 14
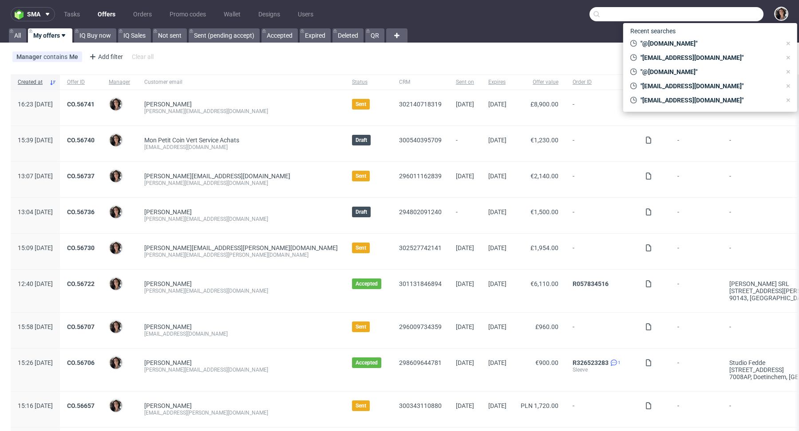
click at [712, 8] on input "text" at bounding box center [676, 14] width 174 height 14
paste input "[EMAIL_ADDRESS][DOMAIN_NAME]"
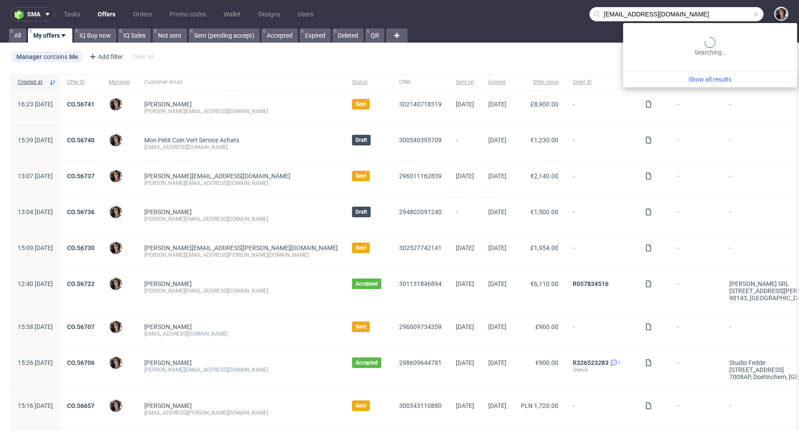
type input "[EMAIL_ADDRESS][DOMAIN_NAME]"
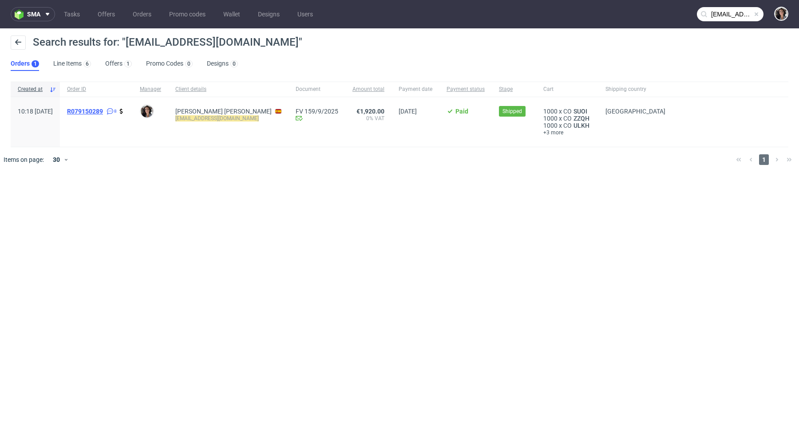
click at [103, 111] on span "R079150289" at bounding box center [85, 111] width 36 height 7
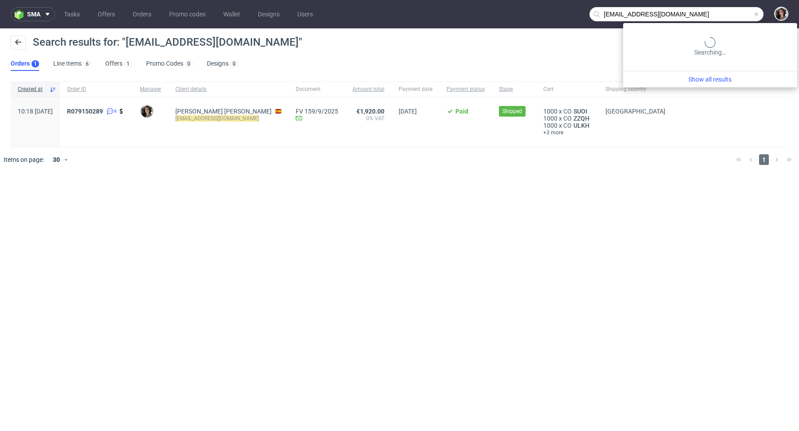
click at [707, 21] on input "[EMAIL_ADDRESS][DOMAIN_NAME]" at bounding box center [676, 14] width 174 height 14
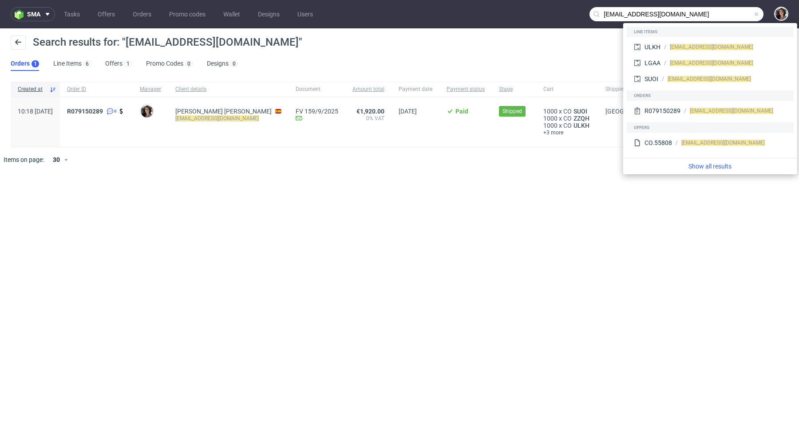
drag, startPoint x: 632, startPoint y: 13, endPoint x: 587, endPoint y: 13, distance: 44.4
click at [587, 13] on nav "sma Tasks Offers Orders Promo codes Wallet Designs Users [EMAIL_ADDRESS][DOMAIN…" at bounding box center [399, 14] width 799 height 28
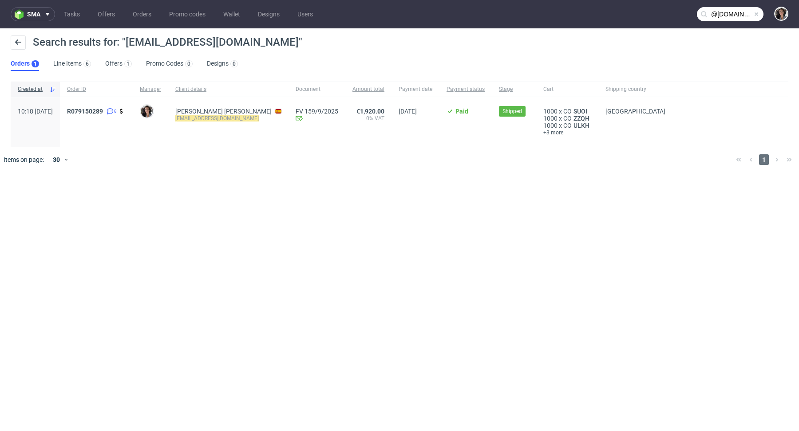
type input "@[DOMAIN_NAME]"
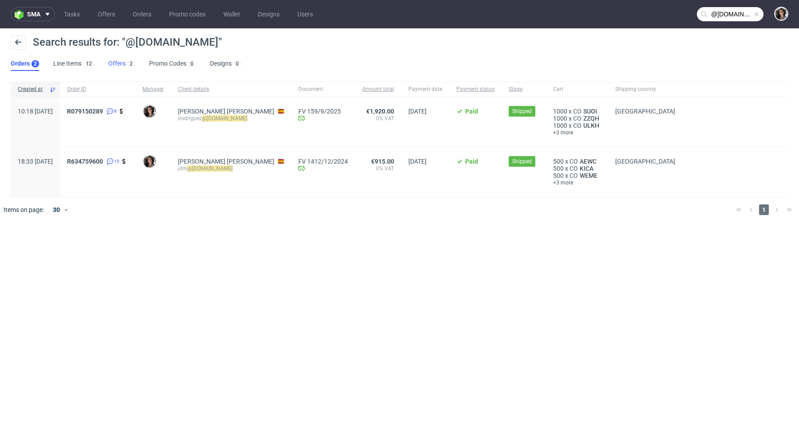
click at [119, 62] on link "Offers 2" at bounding box center [121, 64] width 27 height 14
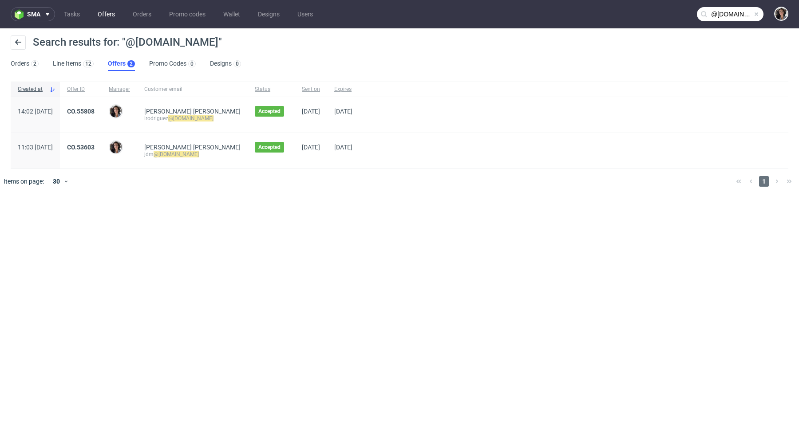
click at [106, 20] on link "Offers" at bounding box center [106, 14] width 28 height 14
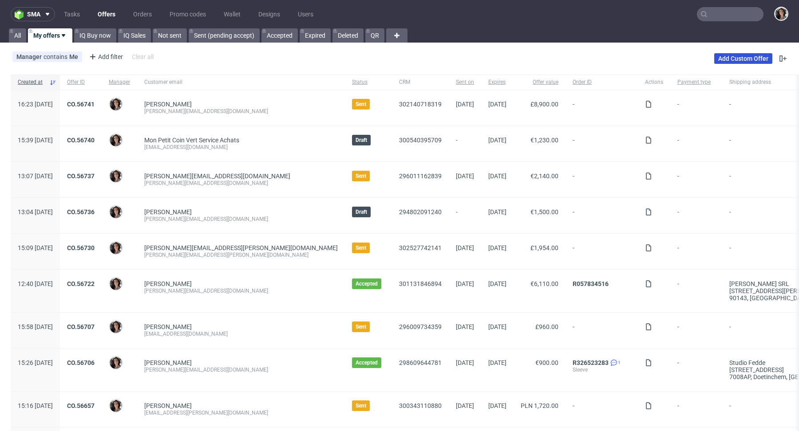
click at [743, 56] on link "Add Custom Offer" at bounding box center [743, 58] width 58 height 11
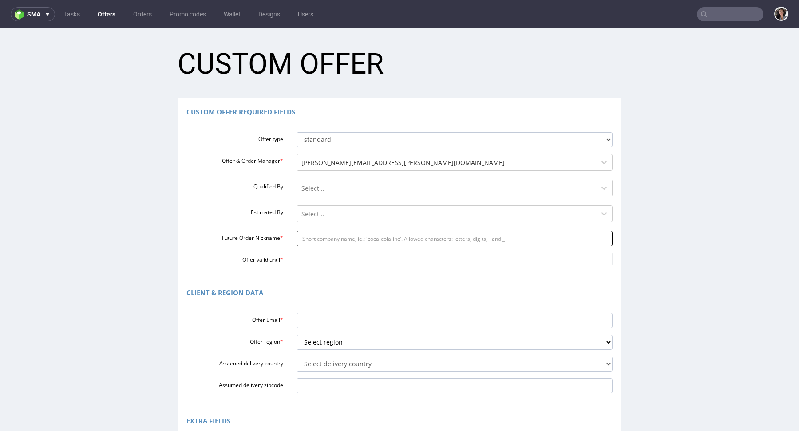
scroll to position [160, 0]
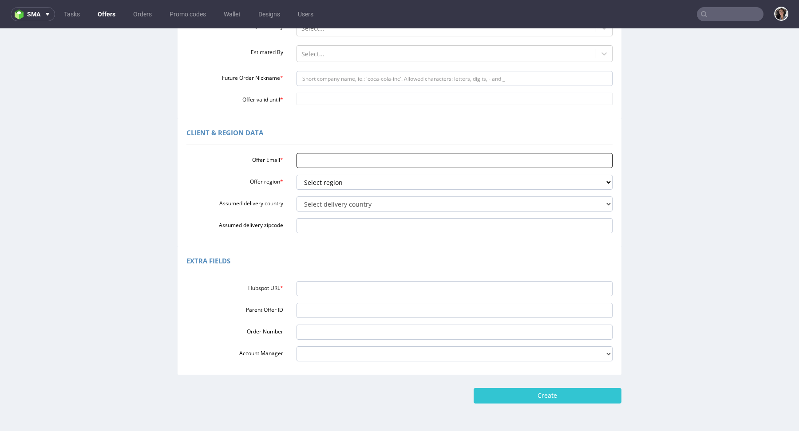
click at [345, 164] on input "Offer Email *" at bounding box center [454, 160] width 316 height 15
paste input "[EMAIL_ADDRESS][DOMAIN_NAME]"
type input "[EMAIL_ADDRESS][DOMAIN_NAME]"
click at [347, 182] on select "Select region eu gb de pl fr it es" at bounding box center [454, 182] width 316 height 15
select select "es"
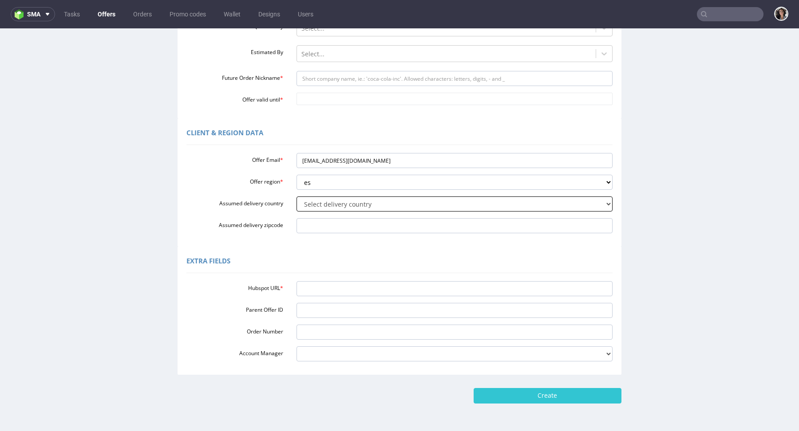
click at [338, 199] on select "Select delivery country [GEOGRAPHIC_DATA] [GEOGRAPHIC_DATA] [GEOGRAPHIC_DATA] […" at bounding box center [454, 204] width 316 height 15
select select "68"
click at [316, 225] on input "Assumed delivery zipcode" at bounding box center [454, 225] width 316 height 15
paste input "Castellón 12600"
type input "Castellón 12600"
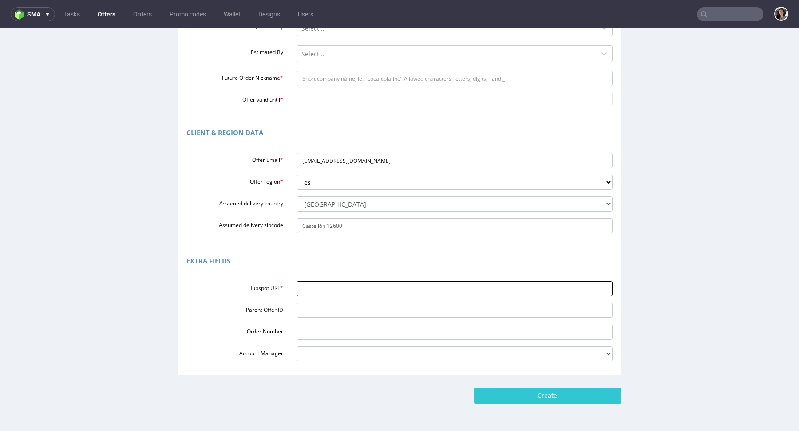
click at [360, 286] on input "Hubspot URL *" at bounding box center [454, 288] width 316 height 15
paste input "[URL][DOMAIN_NAME]"
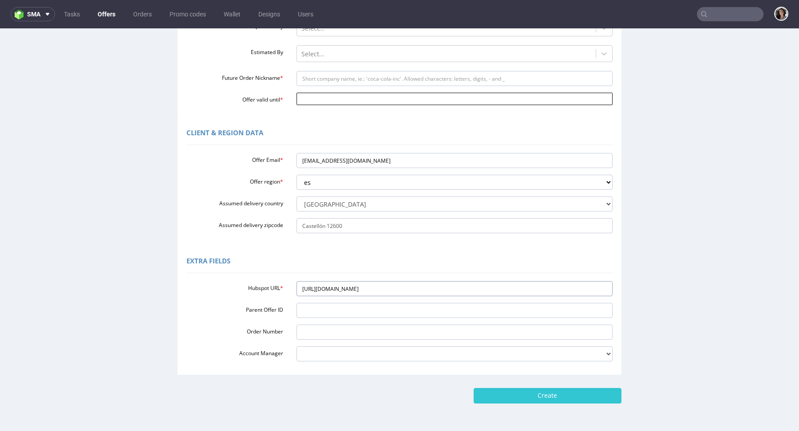
type input "[URL][DOMAIN_NAME]"
click at [319, 94] on input "Offer valid until *" at bounding box center [454, 99] width 316 height 12
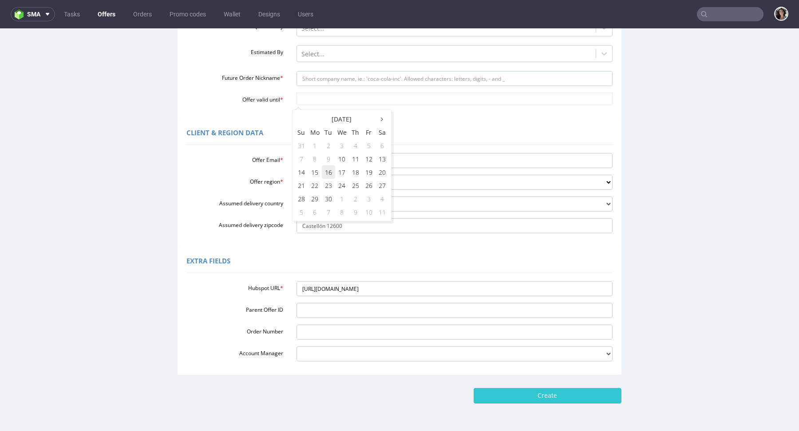
click at [328, 173] on td "16" at bounding box center [328, 171] width 13 height 13
type input "[DATE]"
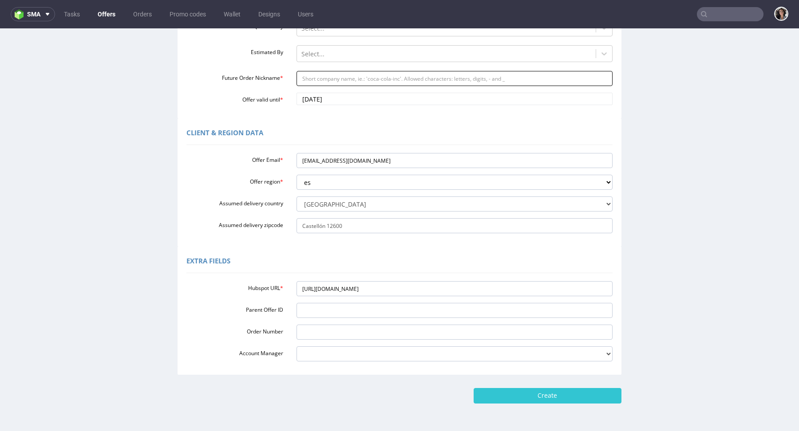
click at [309, 80] on input "Future Order Nickname *" at bounding box center [454, 78] width 316 height 15
type input "b"
click at [310, 76] on input "glass" at bounding box center [454, 78] width 316 height 15
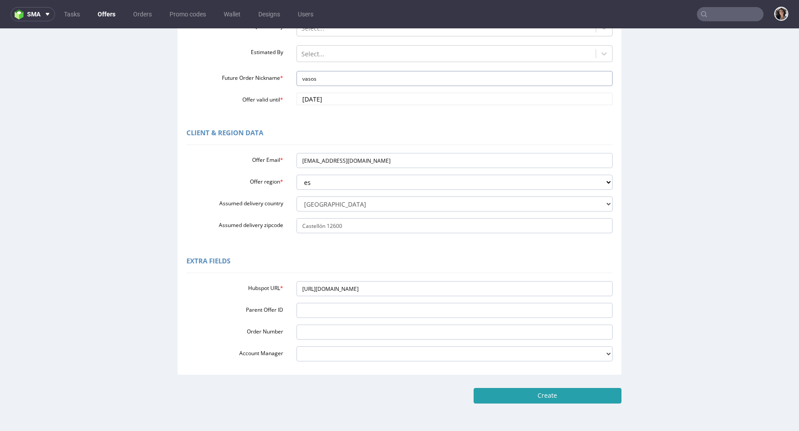
type input "vasos"
click at [590, 394] on input "Create" at bounding box center [547, 395] width 148 height 15
type input "Please wait..."
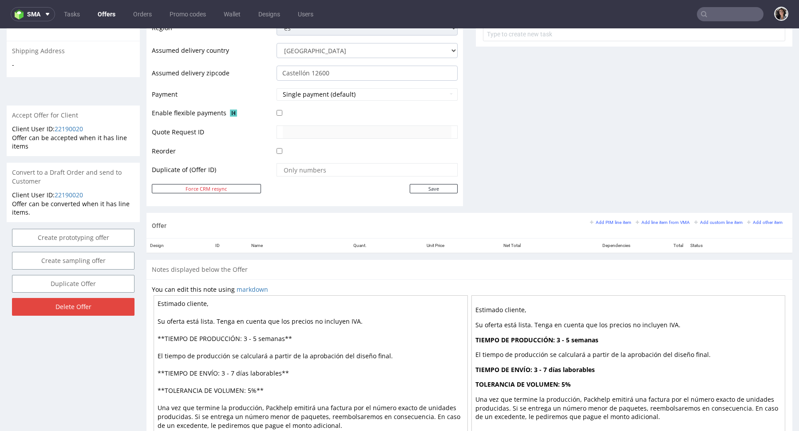
scroll to position [389, 0]
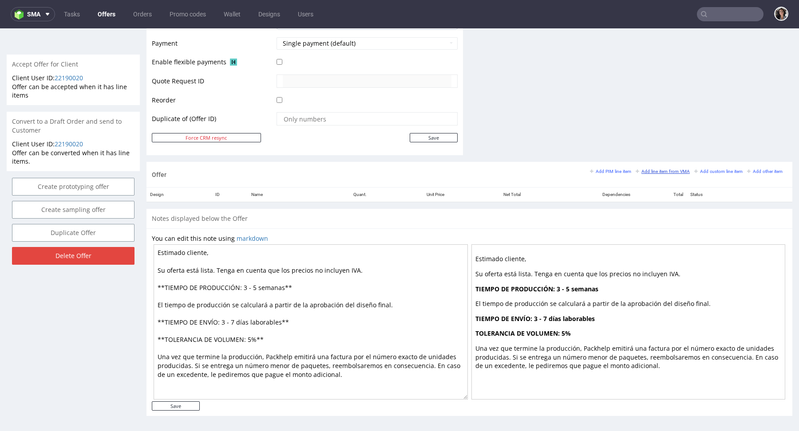
click at [673, 170] on small "Add line item from VMA" at bounding box center [662, 171] width 54 height 5
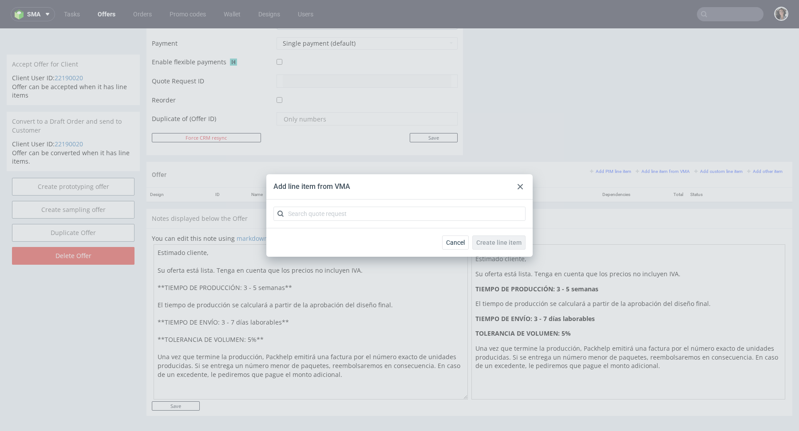
click at [519, 185] on use at bounding box center [519, 186] width 5 height 5
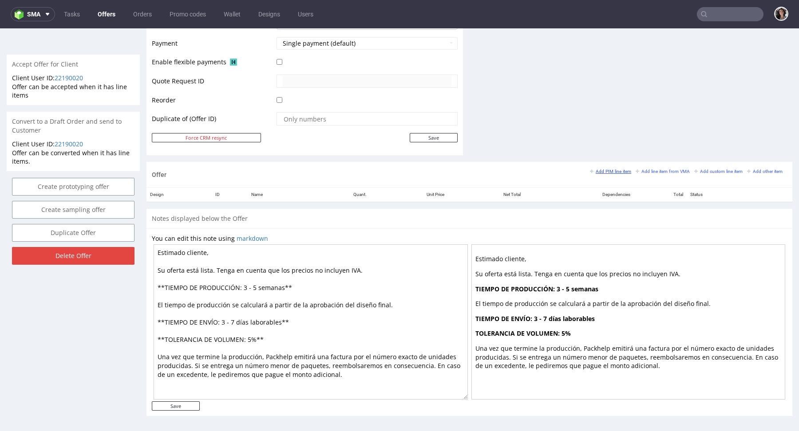
click at [608, 169] on small "Add PIM line item" at bounding box center [610, 171] width 41 height 5
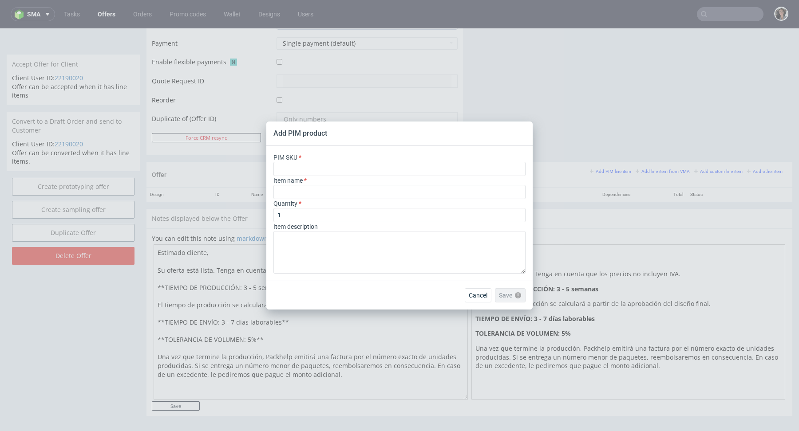
click at [358, 160] on div "PIM SKU" at bounding box center [399, 164] width 252 height 23
click at [355, 194] on input "text" at bounding box center [399, 192] width 252 height 14
drag, startPoint x: 291, startPoint y: 214, endPoint x: 269, endPoint y: 214, distance: 21.3
click at [269, 214] on div "PIM SKU Item name Quantity 1 Item description" at bounding box center [399, 213] width 266 height 135
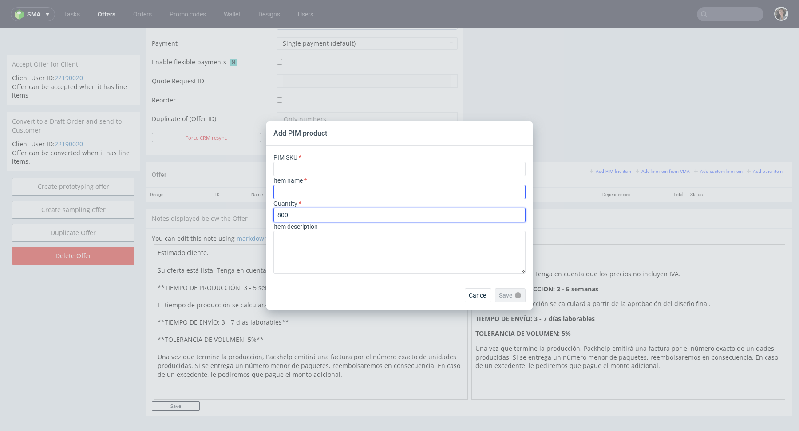
type input "800"
click at [298, 194] on input "text" at bounding box center [399, 192] width 252 height 14
paste input "Vaso para batidos"
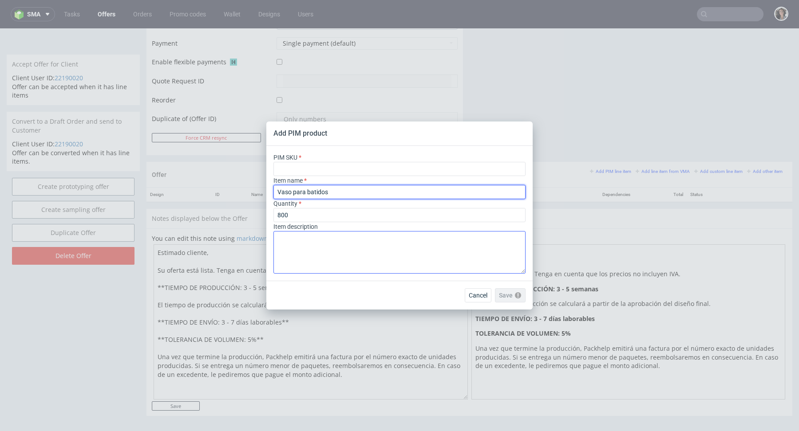
type input "Vaso para batidos"
click at [340, 250] on textarea at bounding box center [399, 252] width 252 height 43
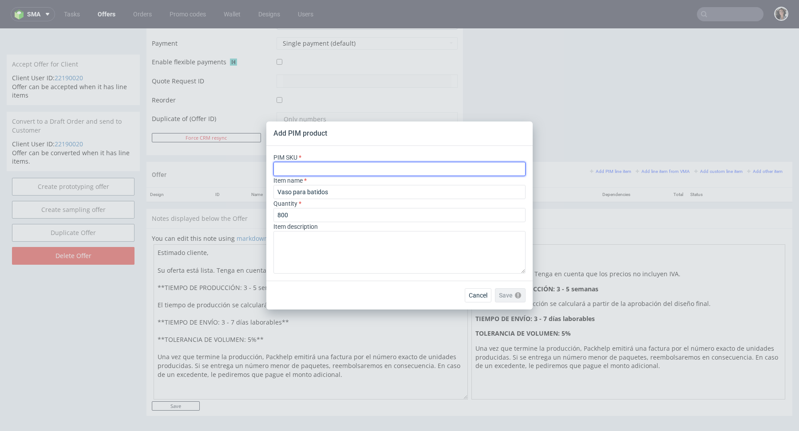
click at [346, 164] on input "text" at bounding box center [399, 169] width 252 height 14
paste input "ph-385-2823"
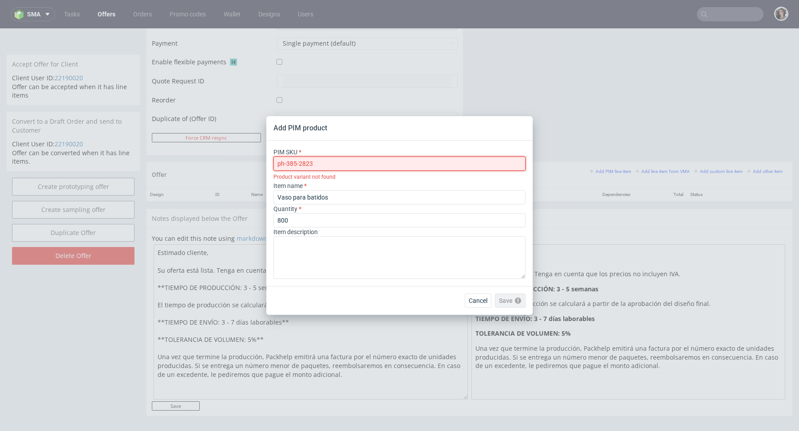
click at [279, 162] on input "ph-385-2823" at bounding box center [399, 164] width 252 height 14
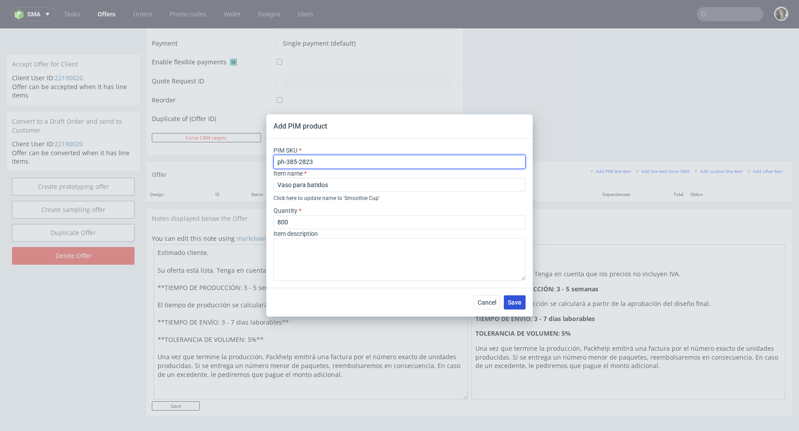
type input "ph-385-2823"
click at [520, 305] on span "Save" at bounding box center [515, 302] width 14 height 6
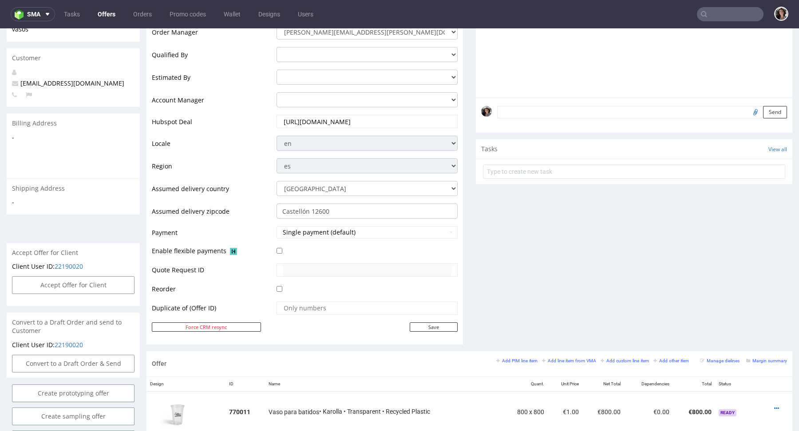
scroll to position [431, 0]
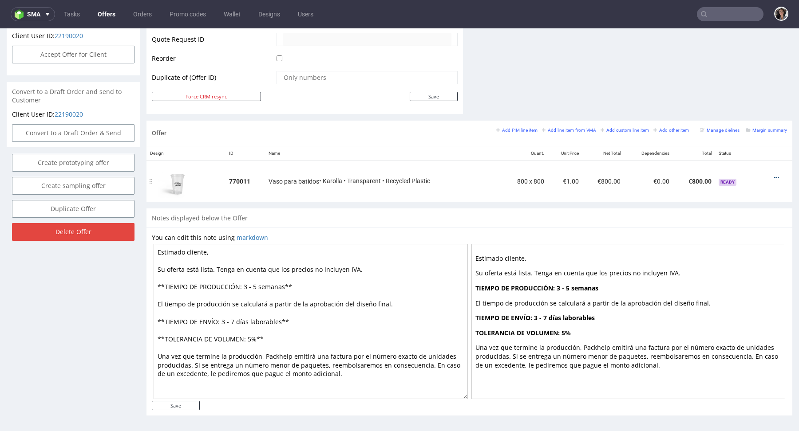
click at [774, 175] on icon at bounding box center [776, 178] width 5 height 6
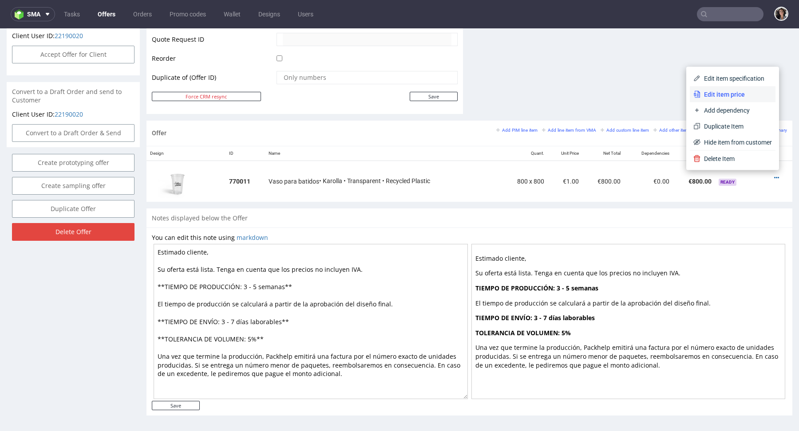
click at [729, 94] on span "Edit item price" at bounding box center [735, 94] width 71 height 9
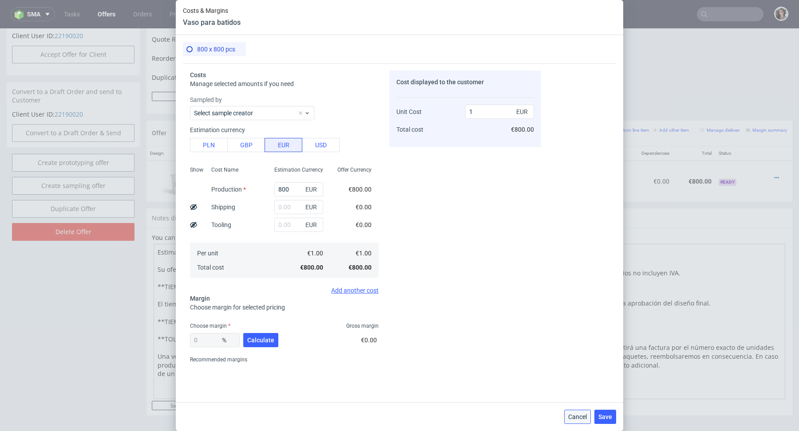
click at [579, 417] on span "Cancel" at bounding box center [577, 417] width 19 height 6
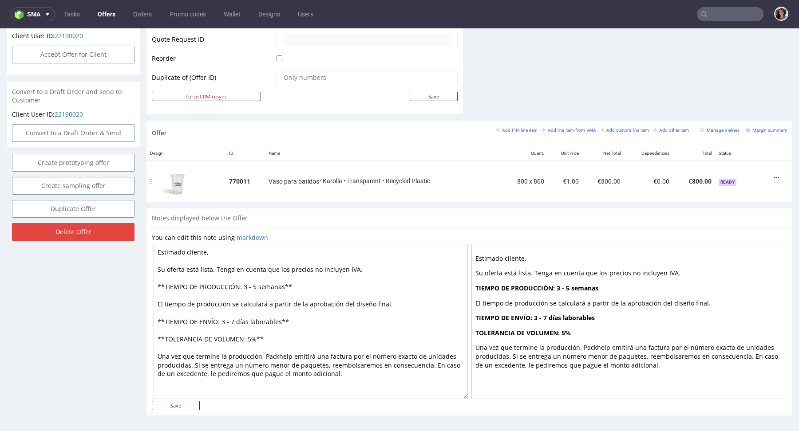
click at [774, 176] on icon at bounding box center [776, 178] width 5 height 6
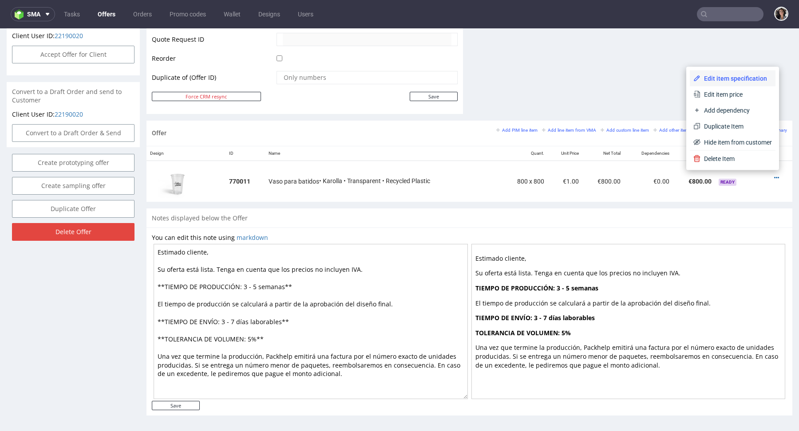
click at [746, 78] on span "Edit item specification" at bounding box center [735, 78] width 71 height 9
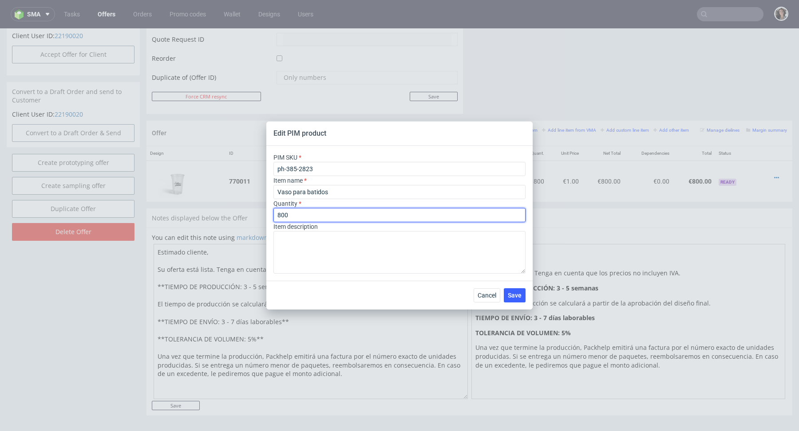
click at [291, 216] on input "800" at bounding box center [399, 215] width 252 height 14
type input "1"
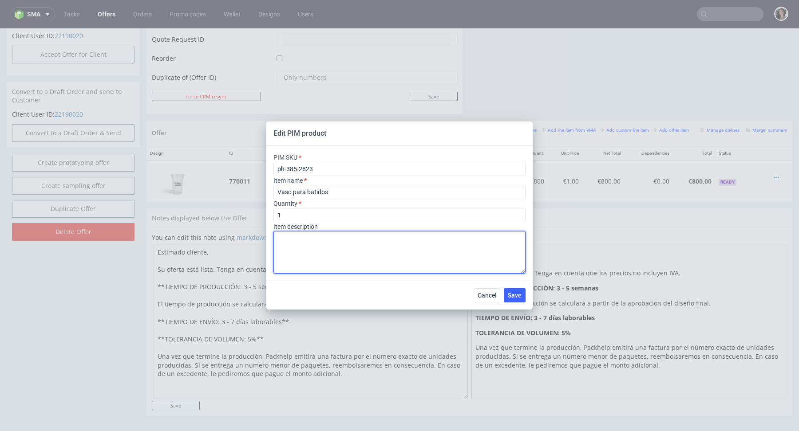
click at [357, 265] on textarea at bounding box center [399, 252] width 252 height 43
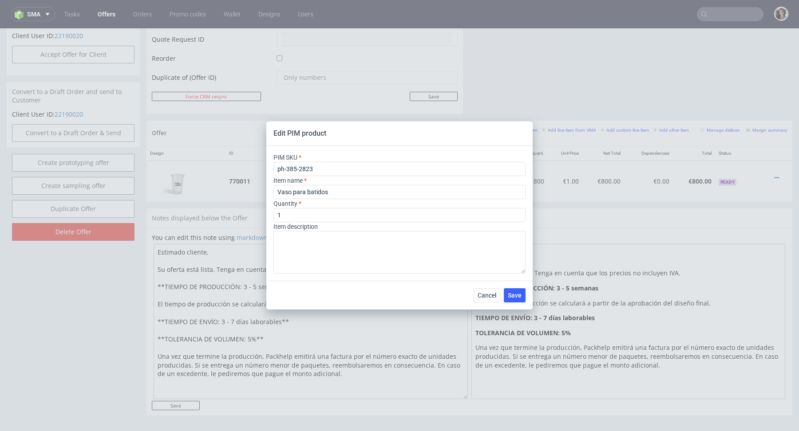
click at [502, 294] on div "Cancel Save" at bounding box center [499, 295] width 52 height 14
click at [513, 295] on span "Save" at bounding box center [515, 295] width 14 height 6
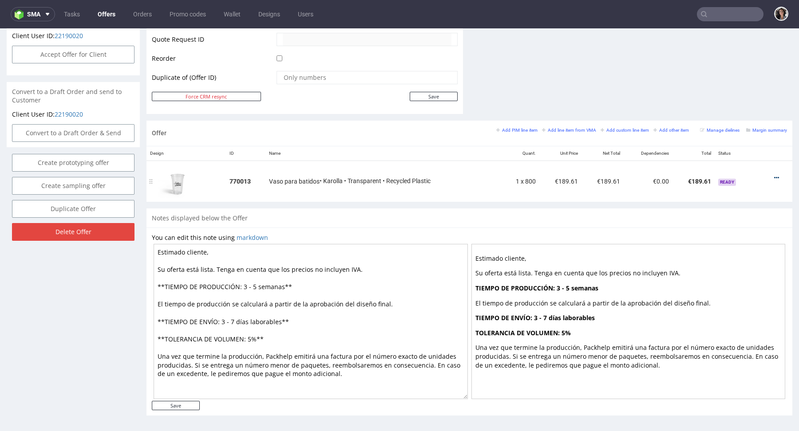
click at [774, 177] on icon at bounding box center [776, 178] width 5 height 6
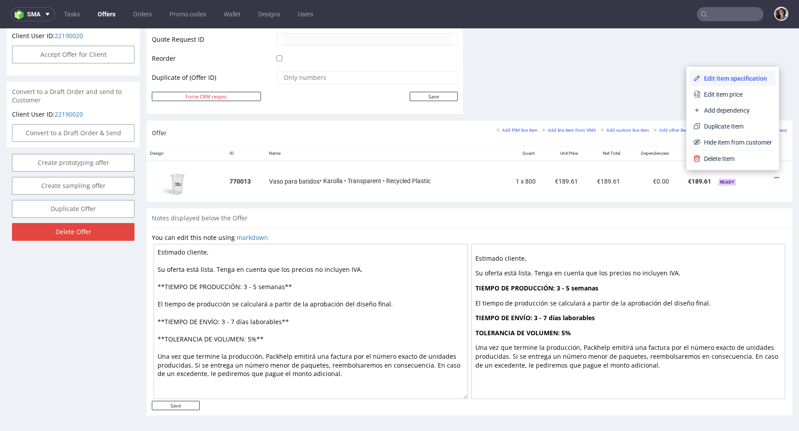
click at [717, 79] on span "Edit item specification" at bounding box center [735, 78] width 71 height 9
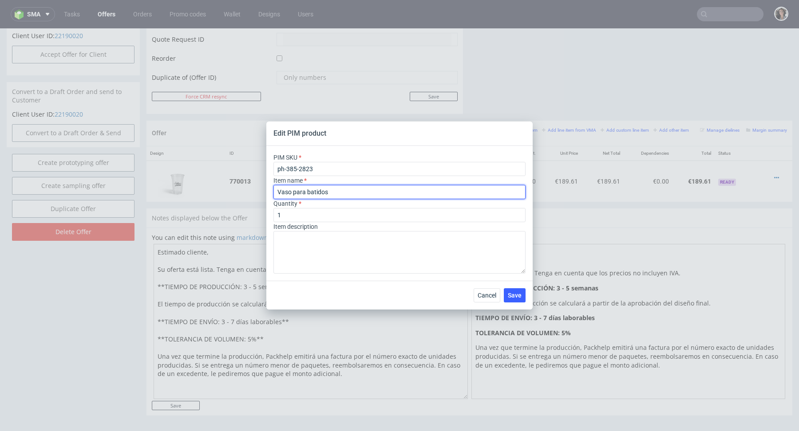
click at [343, 192] on input "Vaso para batidos" at bounding box center [399, 192] width 252 height 14
type input "Vaso para batidos - 1 color"
click at [519, 298] on span "Save" at bounding box center [515, 295] width 14 height 6
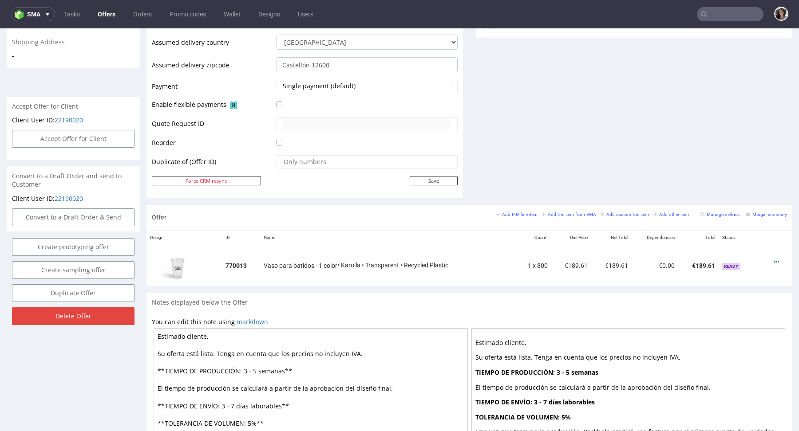
scroll to position [378, 0]
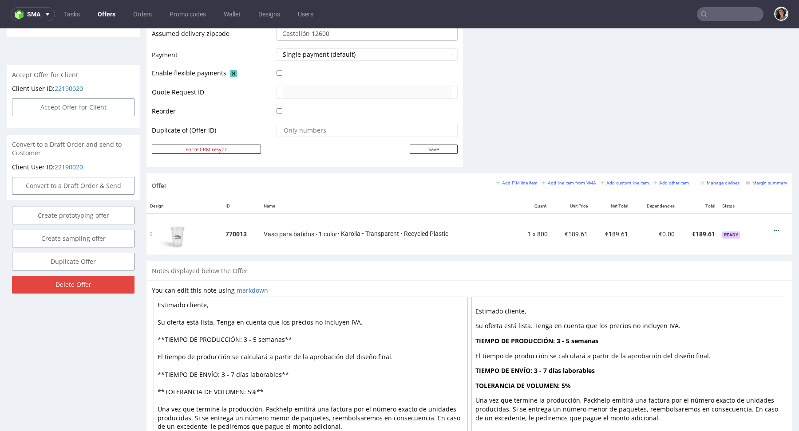
click at [774, 228] on icon at bounding box center [776, 231] width 5 height 6
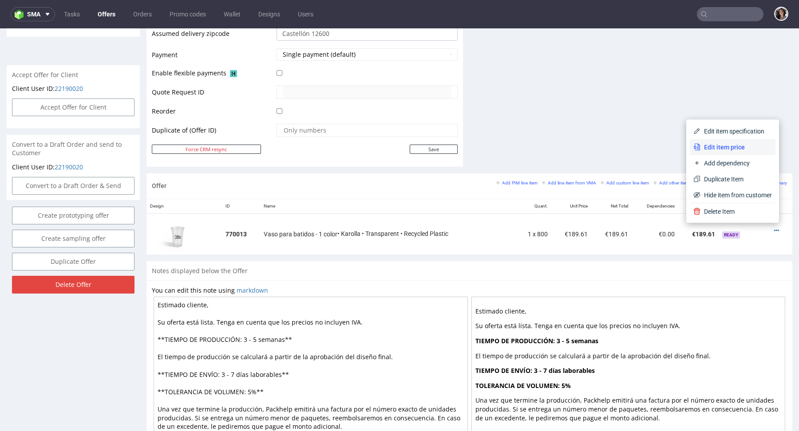
click at [733, 147] on span "Edit item price" at bounding box center [735, 147] width 71 height 9
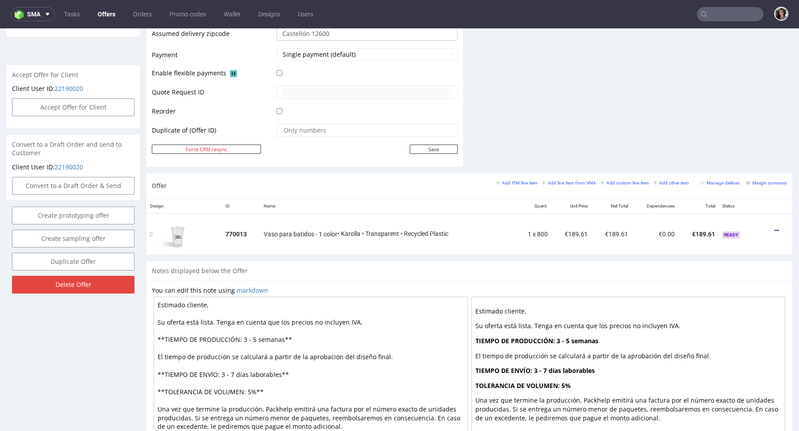
click at [774, 228] on icon at bounding box center [776, 231] width 5 height 6
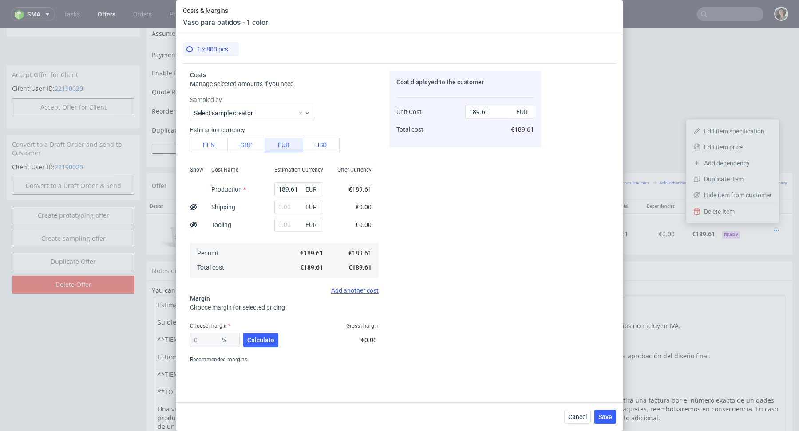
click at [713, 146] on div "Costs & Margins Vaso para batidos - 1 color 1 x 800 pcs Costs Manage selected a…" at bounding box center [399, 215] width 799 height 431
click at [217, 142] on button "PLN" at bounding box center [209, 145] width 38 height 14
type input "44.57"
click at [282, 193] on input "189.61" at bounding box center [298, 189] width 49 height 14
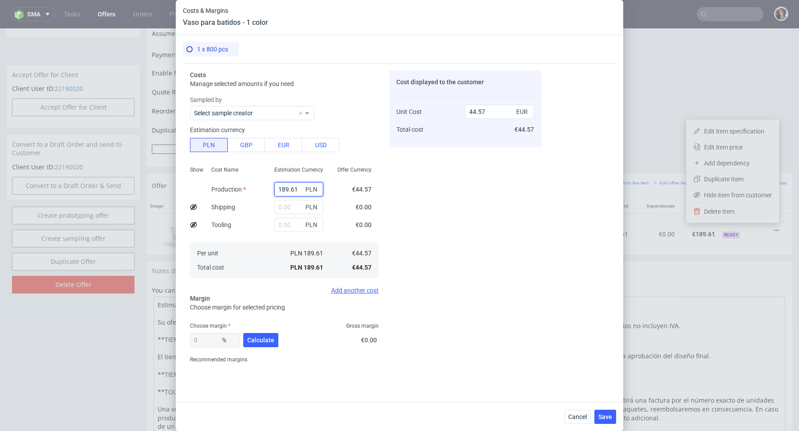
click at [282, 193] on input "189.61" at bounding box center [298, 189] width 49 height 14
type input "3"
type input "0.71"
type input "232"
type input "54.54"
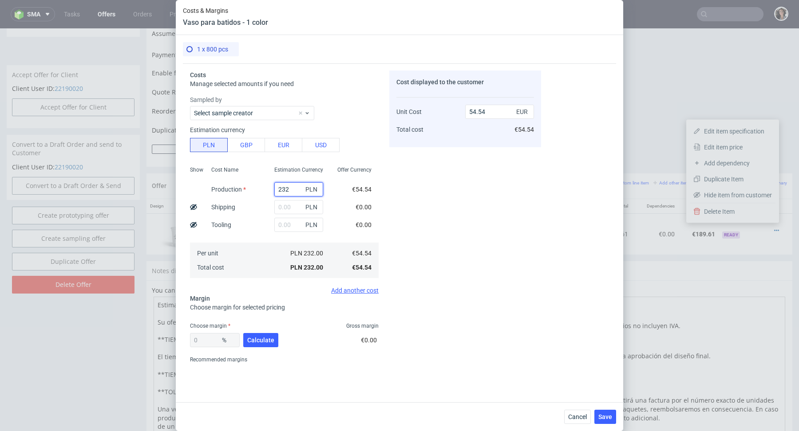
type input "232"
click at [350, 196] on div "€54.54" at bounding box center [362, 190] width 34 height 18
click at [285, 205] on input "text" at bounding box center [298, 207] width 49 height 14
type input "232"
type input "109.08"
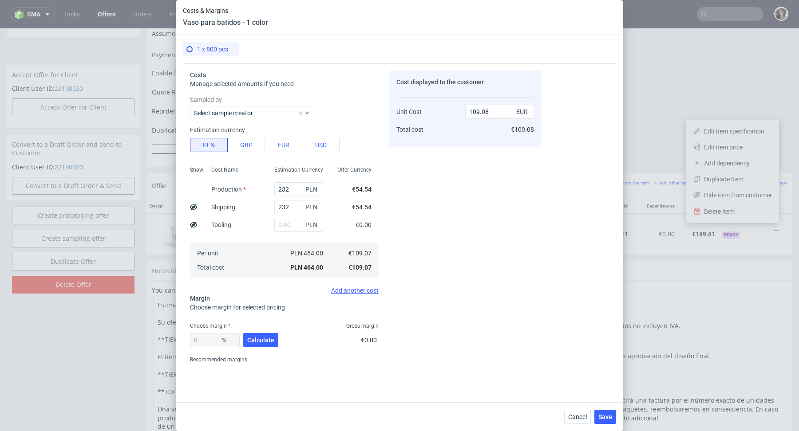
click at [418, 218] on div "Cost displayed to the customer Unit Cost Total cost 109.08 EUR €109.08" at bounding box center [465, 219] width 152 height 296
click at [287, 193] on input "232" at bounding box center [298, 189] width 49 height 14
type input "54.54"
type input "2"
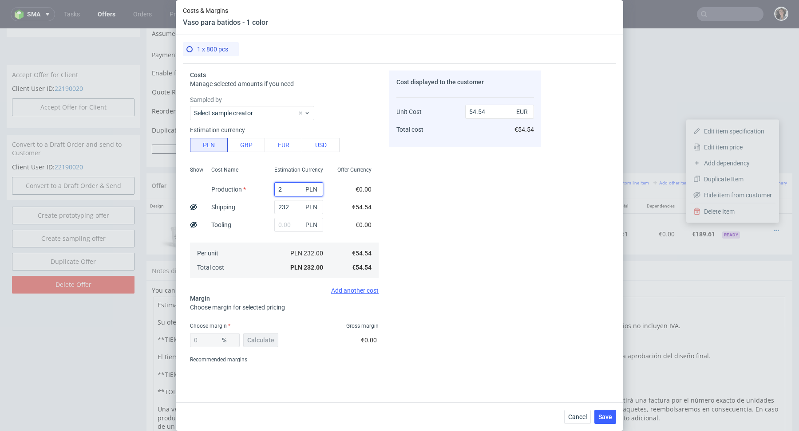
type input "55.01"
type input "280"
type input "120.36"
type input "280"
click at [434, 172] on div "Cost displayed to the customer Unit Cost Total cost 120.36 EUR €120.36" at bounding box center [465, 219] width 152 height 296
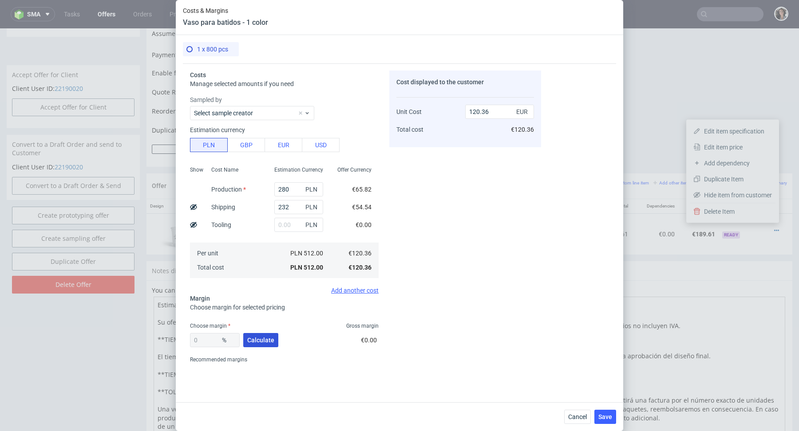
click at [252, 337] on span "Calculate" at bounding box center [260, 340] width 27 height 6
type input "53.46"
drag, startPoint x: 499, startPoint y: 116, endPoint x: 427, endPoint y: 109, distance: 72.2
click at [427, 109] on div "Unit Cost Total cost 258.61 EUR €258.61" at bounding box center [465, 117] width 138 height 47
type input "189"
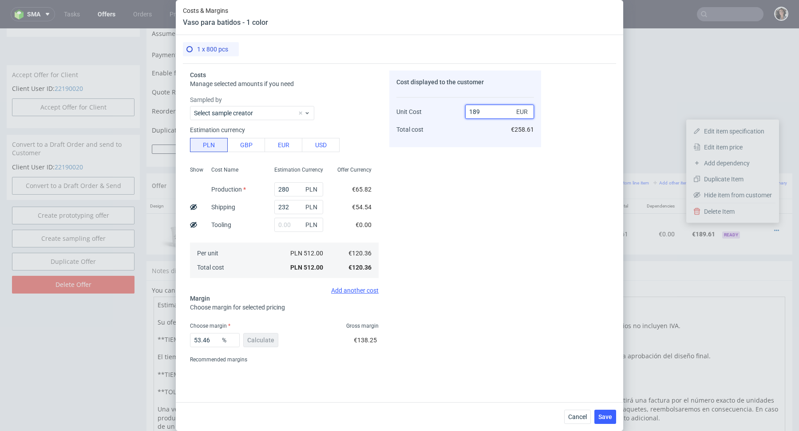
type input "36.317460317460316"
type input "189.6"
type input "36.51898734177215"
type input "189.61"
type input "36.522335319867096"
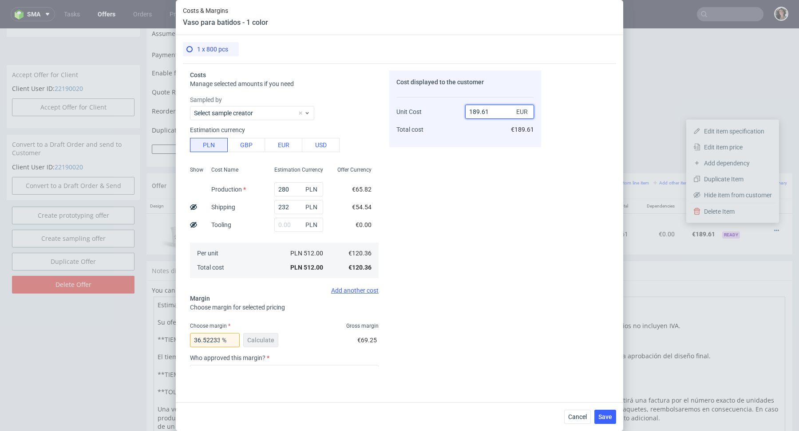
type input "189.61"
click at [398, 213] on div "Cost displayed to the customer Unit Cost Total cost 189.61 EUR €189.61" at bounding box center [465, 219] width 152 height 296
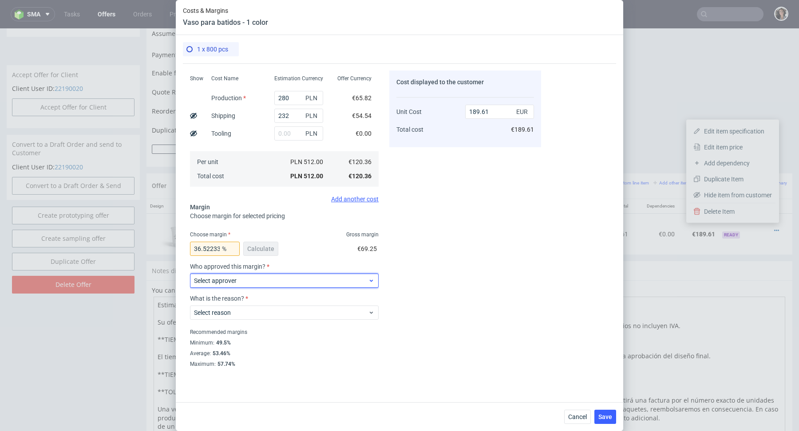
click at [253, 277] on span "Select approver" at bounding box center [281, 280] width 174 height 9
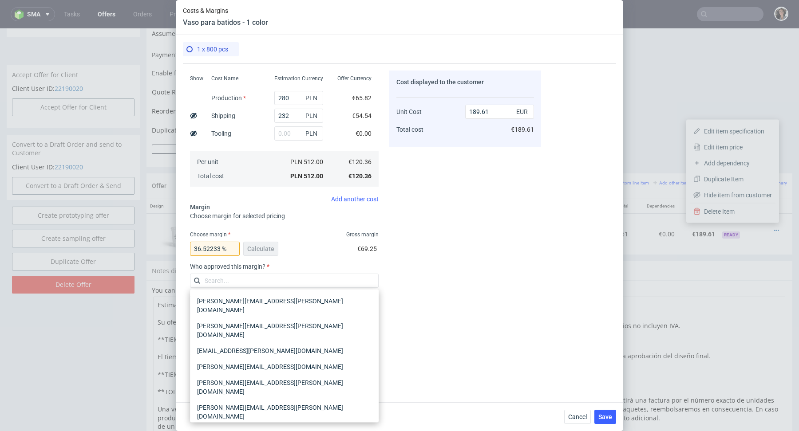
click at [242, 425] on div "[PERSON_NAME][EMAIL_ADDRESS][PERSON_NAME][DOMAIN_NAME]" at bounding box center [283, 437] width 181 height 25
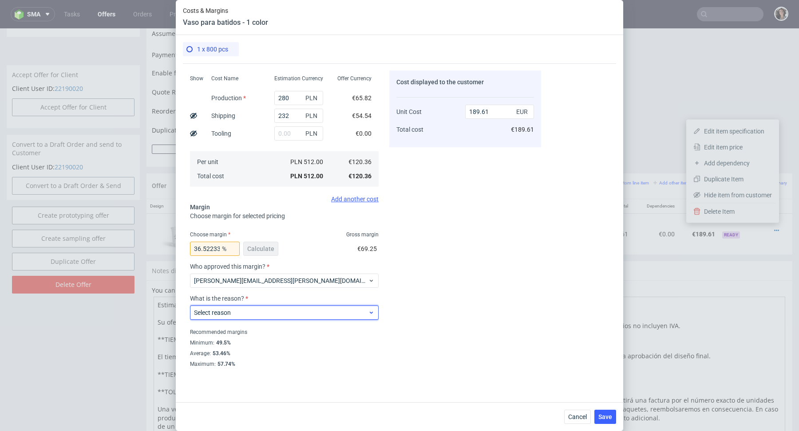
click at [238, 309] on span "Select reason" at bounding box center [281, 312] width 174 height 9
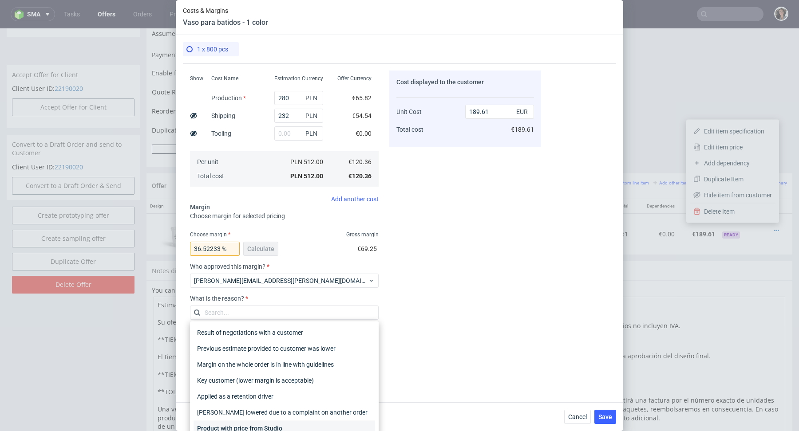
click at [240, 425] on div "Product with price from Studio" at bounding box center [283, 429] width 181 height 16
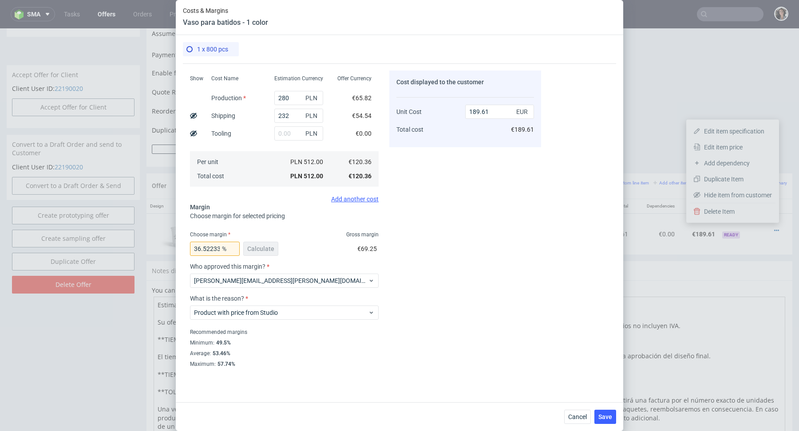
click at [295, 238] on div "36.522335319867096 % Calculate €69.25" at bounding box center [284, 250] width 189 height 25
click at [604, 419] on span "Save" at bounding box center [605, 417] width 14 height 6
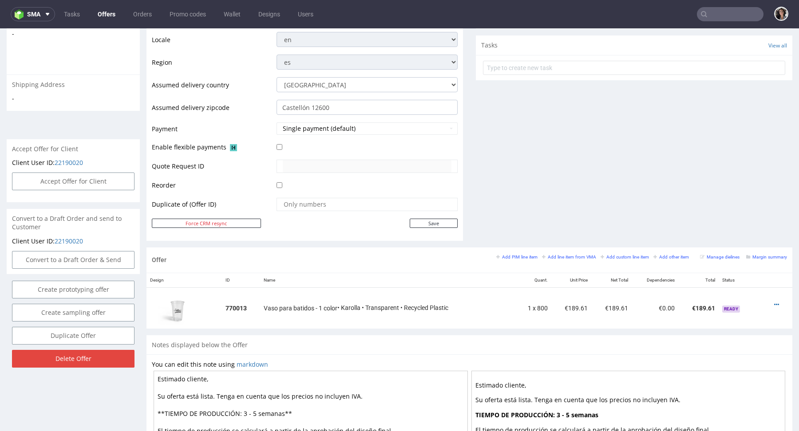
scroll to position [362, 0]
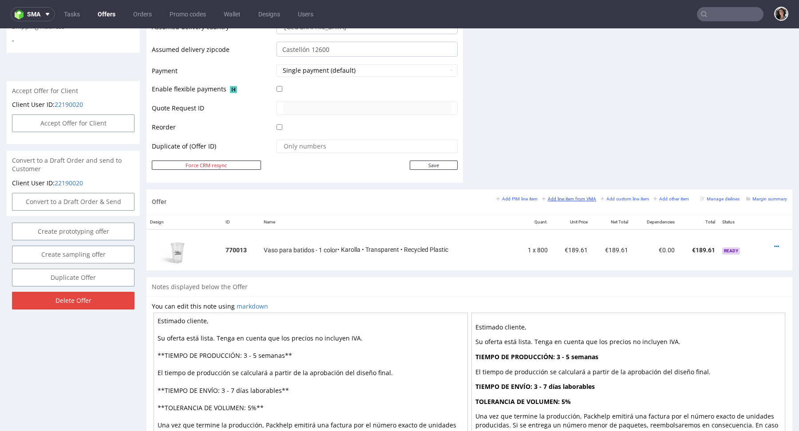
click at [559, 198] on small "Add line item from VMA" at bounding box center [569, 199] width 54 height 5
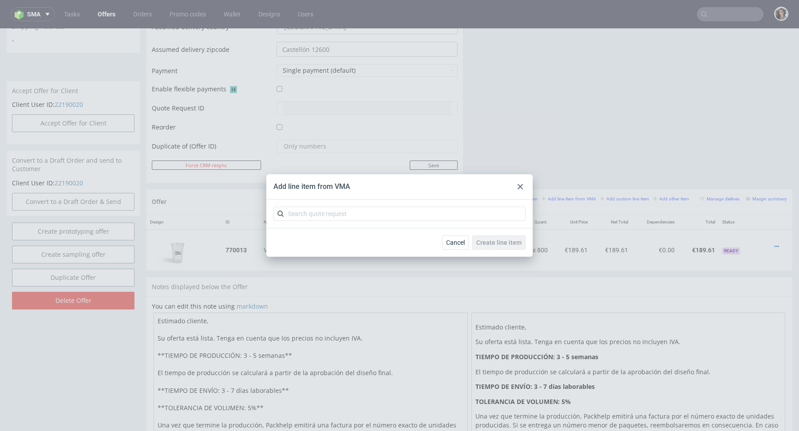
click at [519, 186] on use at bounding box center [519, 186] width 5 height 5
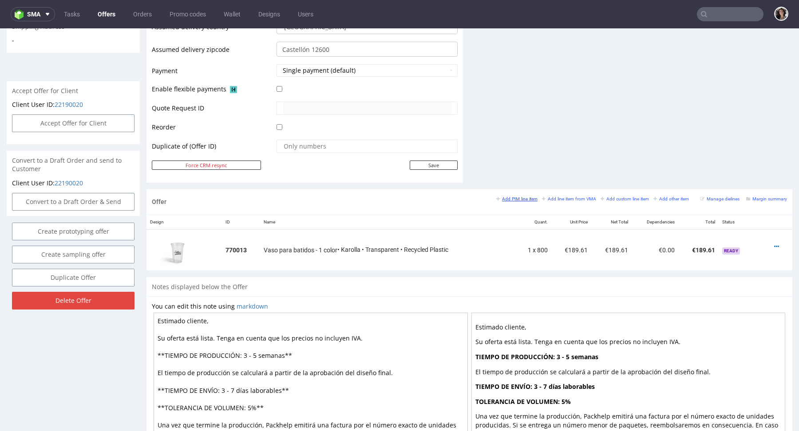
click at [515, 198] on small "Add PIM line item" at bounding box center [516, 199] width 41 height 5
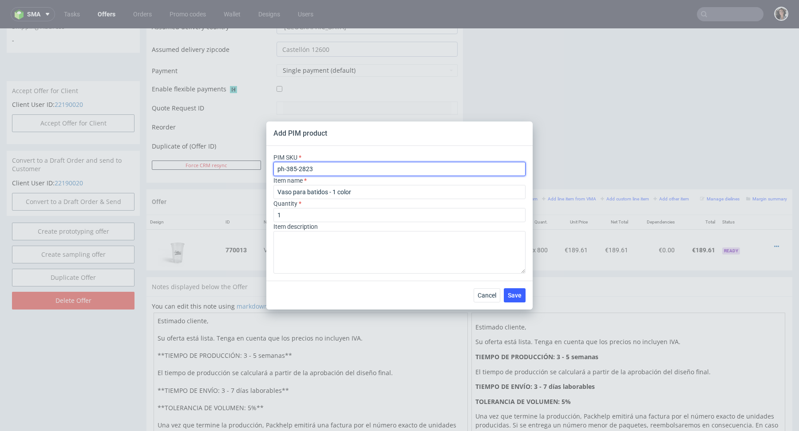
click at [325, 168] on input "ph-385-2823" at bounding box center [399, 169] width 252 height 14
click at [478, 291] on button "Cancel" at bounding box center [486, 295] width 27 height 14
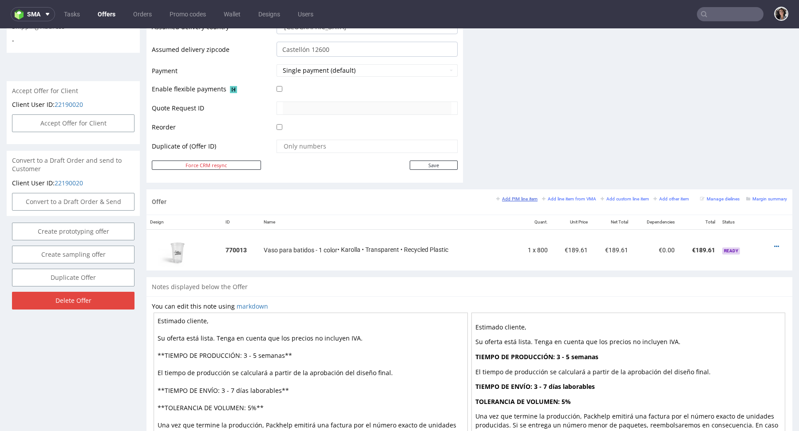
click at [518, 197] on small "Add PIM line item" at bounding box center [516, 199] width 41 height 5
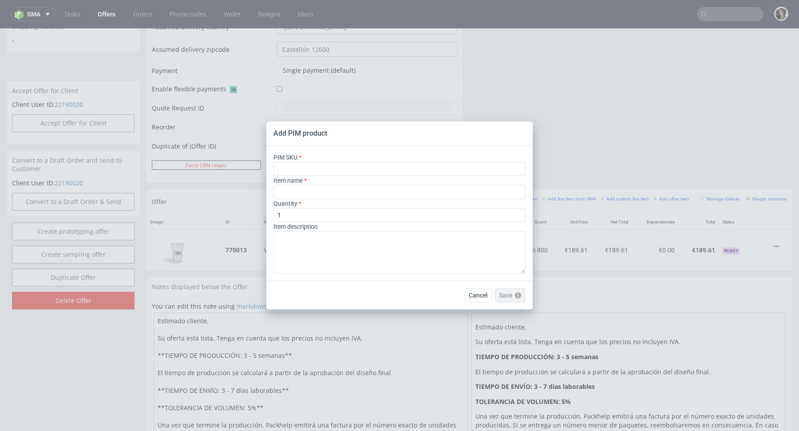
click at [329, 160] on div "PIM SKU" at bounding box center [399, 164] width 252 height 23
click at [329, 172] on input "text" at bounding box center [399, 169] width 252 height 14
paste input "ph-351-2080"
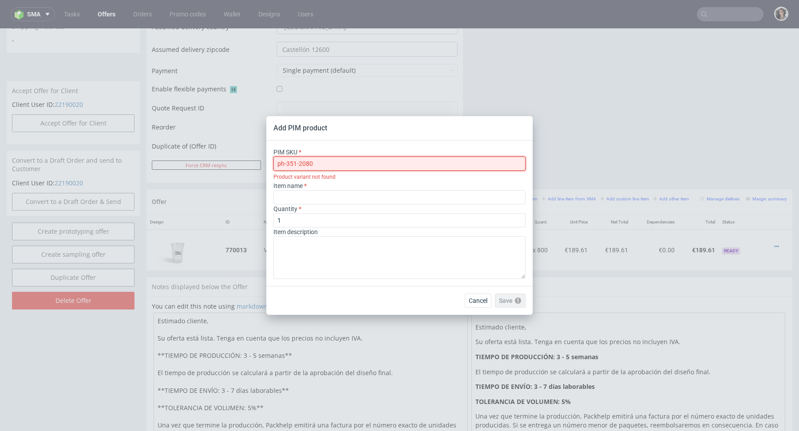
click at [279, 167] on input "ph-351-2080" at bounding box center [399, 164] width 252 height 14
type input "ph-351-2080"
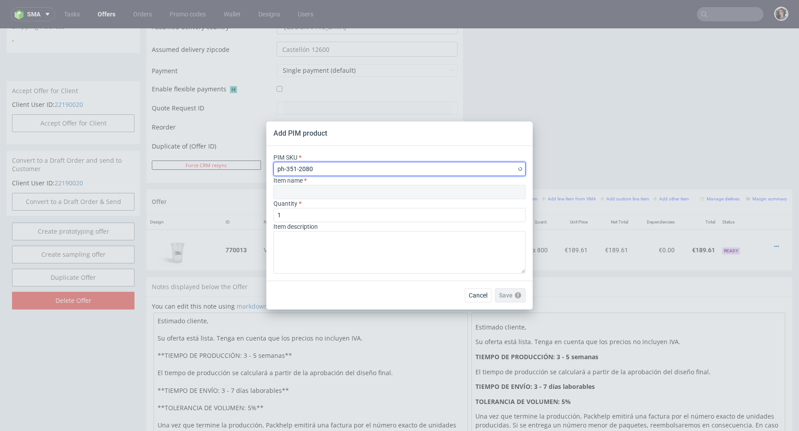
type input "Custom Disposable Coffee Cup"
type input "ph-351-2080"
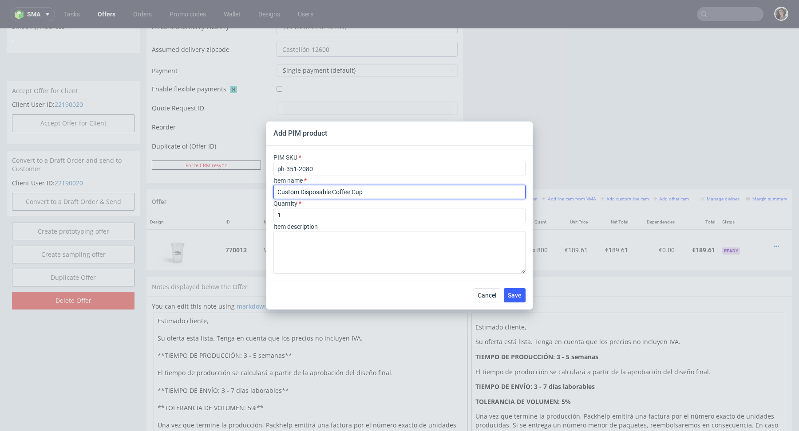
click at [302, 190] on input "Custom Disposable Coffee Cup" at bounding box center [399, 192] width 252 height 14
click at [339, 193] on input "Custom Disposable Coffee Cup" at bounding box center [399, 192] width 252 height 14
paste input "Vaso desechable personalizable"
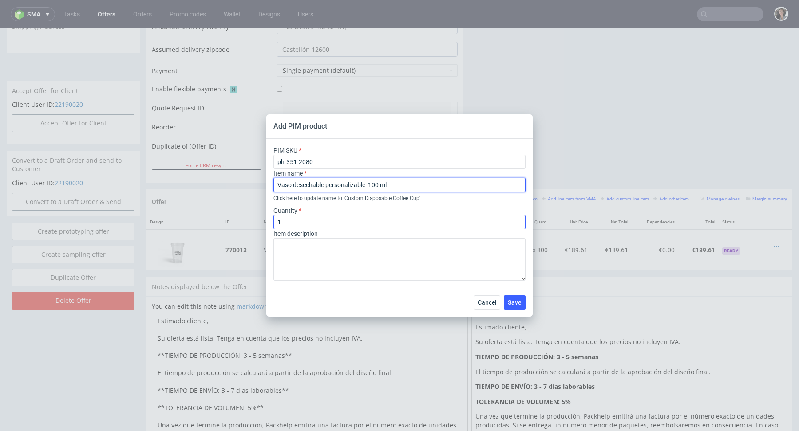
type input "Vaso desechable personalizable 100 ml"
click at [299, 221] on input "1" at bounding box center [399, 222] width 252 height 14
type input "2"
click at [515, 303] on span "Save" at bounding box center [515, 302] width 14 height 6
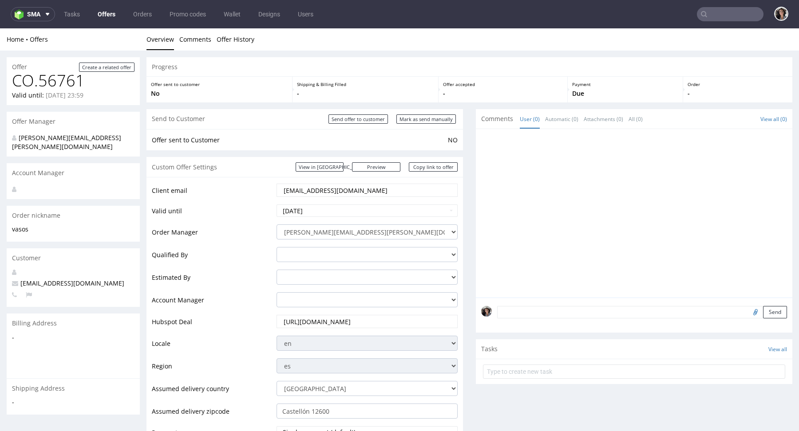
scroll to position [429, 0]
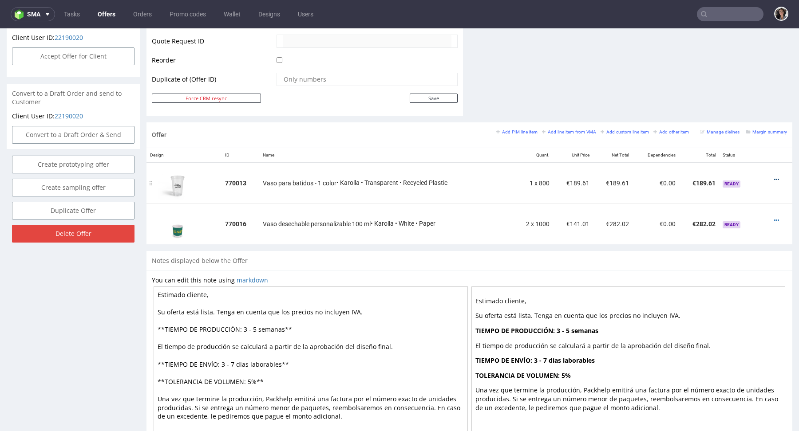
click at [774, 177] on icon at bounding box center [776, 180] width 5 height 6
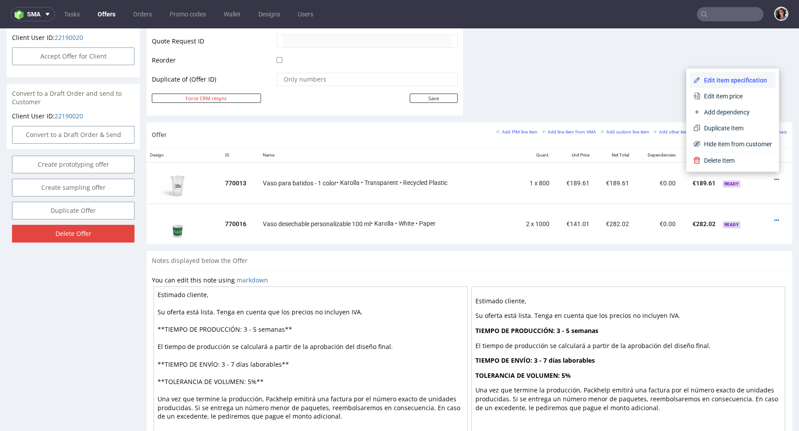
click at [734, 76] on span "Edit item specification" at bounding box center [735, 80] width 71 height 9
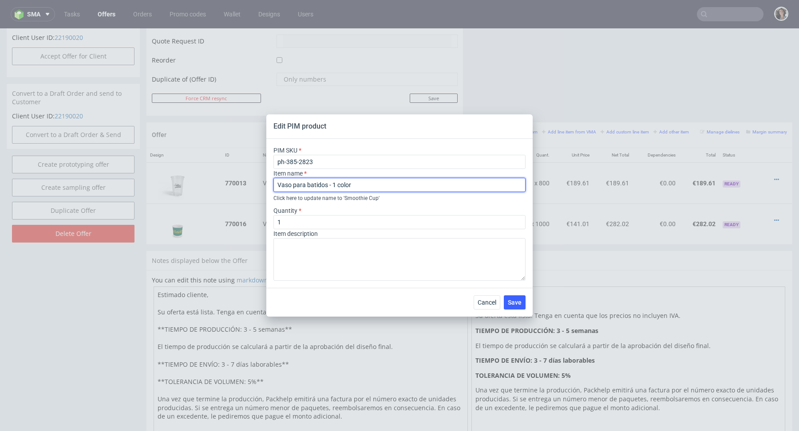
click at [365, 184] on input "Vaso para batidos - 1 color" at bounding box center [399, 185] width 252 height 14
type input "Vaso para batidos - 1 color - 300ml"
click at [517, 303] on span "Save" at bounding box center [515, 302] width 14 height 6
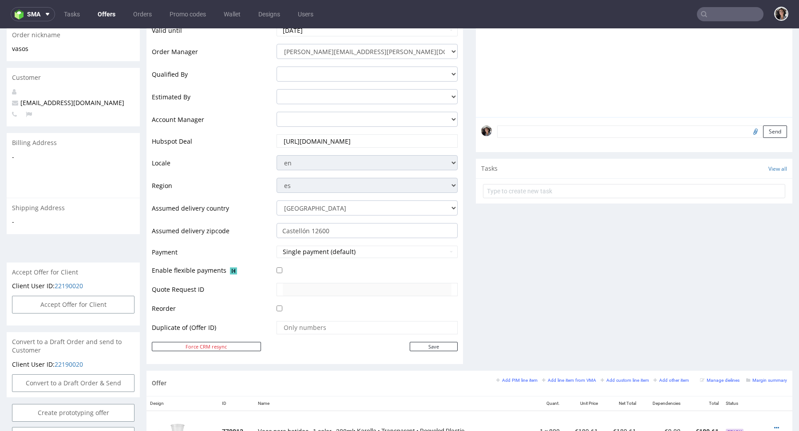
scroll to position [472, 0]
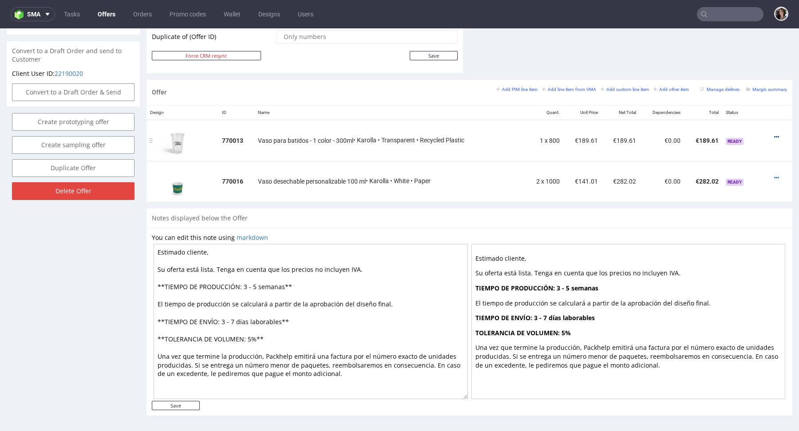
click at [774, 134] on icon at bounding box center [776, 137] width 5 height 6
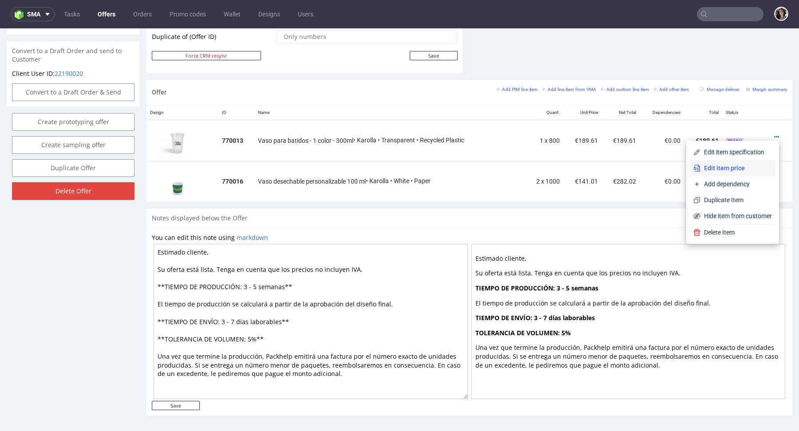
click at [718, 167] on span "Edit item price" at bounding box center [735, 168] width 71 height 9
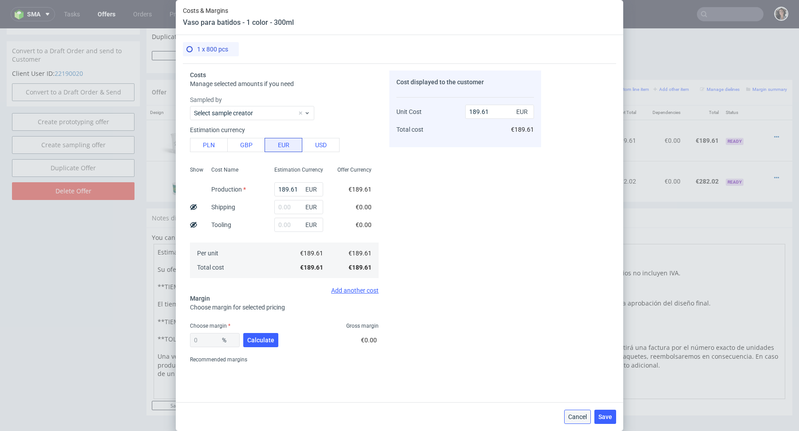
click at [578, 422] on button "Cancel" at bounding box center [577, 417] width 27 height 14
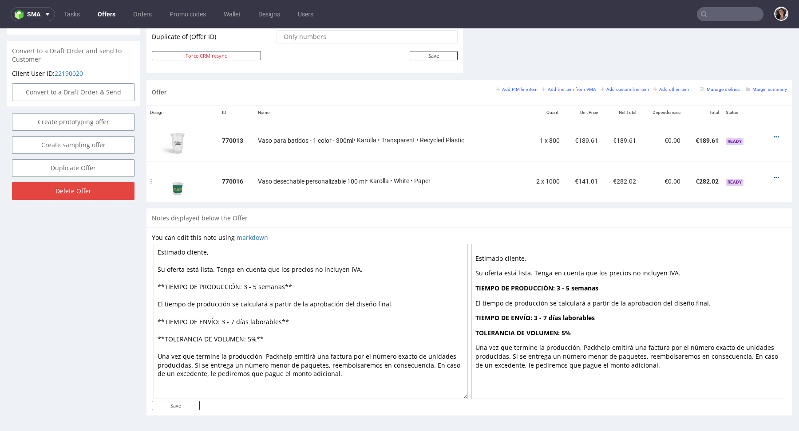
click at [774, 176] on icon at bounding box center [776, 178] width 5 height 6
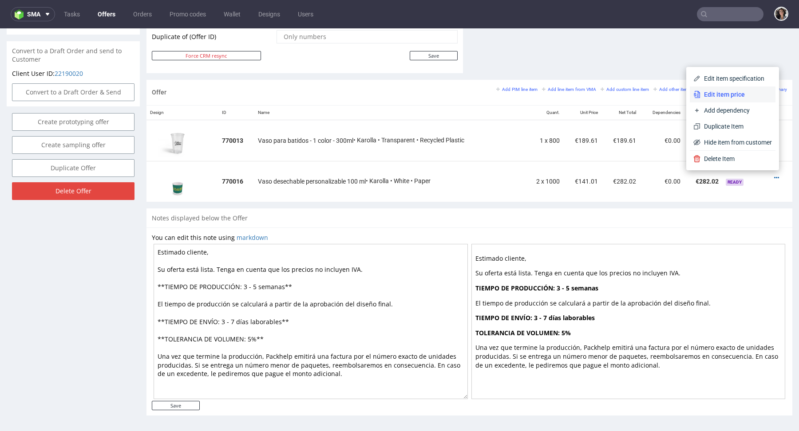
click at [729, 92] on span "Edit item price" at bounding box center [735, 94] width 71 height 9
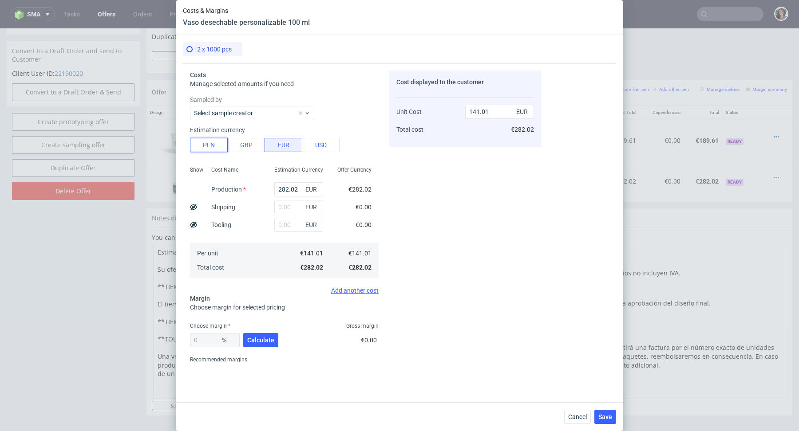
click at [206, 143] on button "PLN" at bounding box center [209, 145] width 38 height 14
type input "33.15"
click at [283, 209] on input "text" at bounding box center [298, 207] width 49 height 14
type input "100"
type input "44.9"
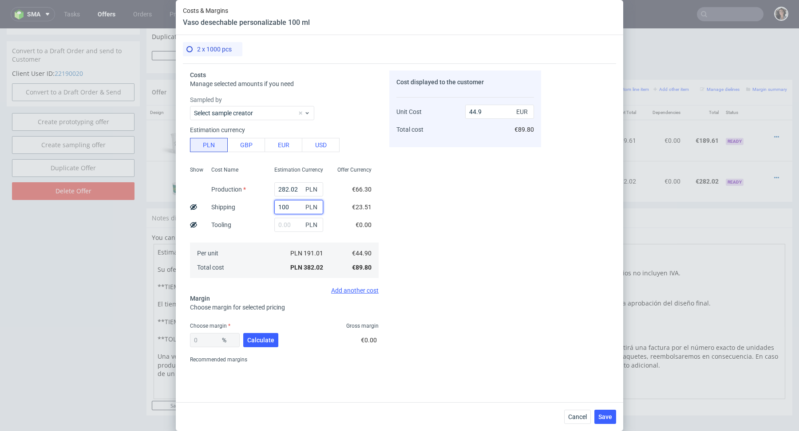
type input "100"
click at [394, 183] on div "Cost displayed to the customer Unit Cost Total cost 44.9 EUR €89.80" at bounding box center [465, 219] width 152 height 296
click at [283, 187] on input "282.02" at bounding box center [298, 189] width 49 height 14
type input "11.75"
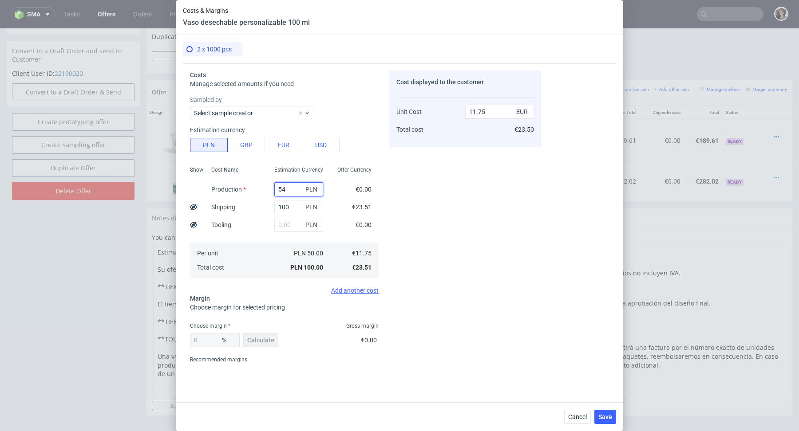
type input "540"
type input "75.22"
type input "540"
click at [341, 171] on span "Offer Currency" at bounding box center [354, 169] width 34 height 7
click at [263, 338] on span "Calculate" at bounding box center [260, 340] width 27 height 6
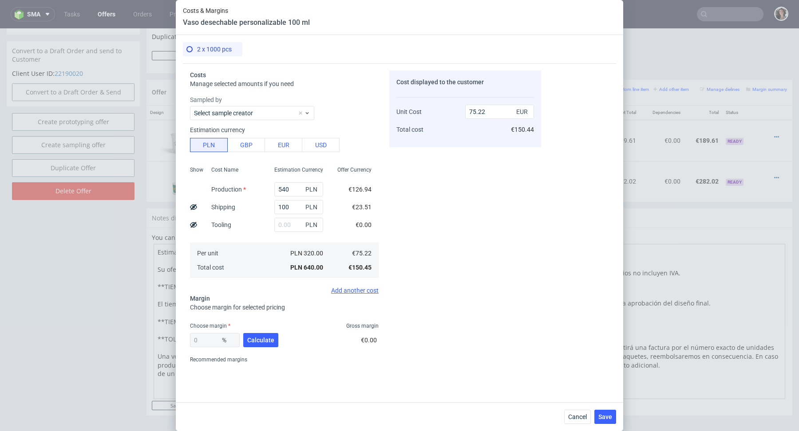
type input "51.98"
click at [478, 113] on input "156.65" at bounding box center [499, 112] width 69 height 14
type input "1"
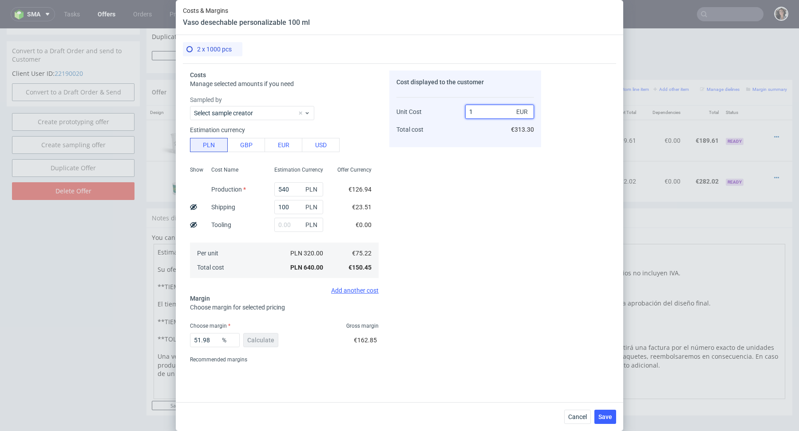
type input "-7422"
type input "14"
type input "-437.2857142857143"
type input "141"
type input "46.65248226950355"
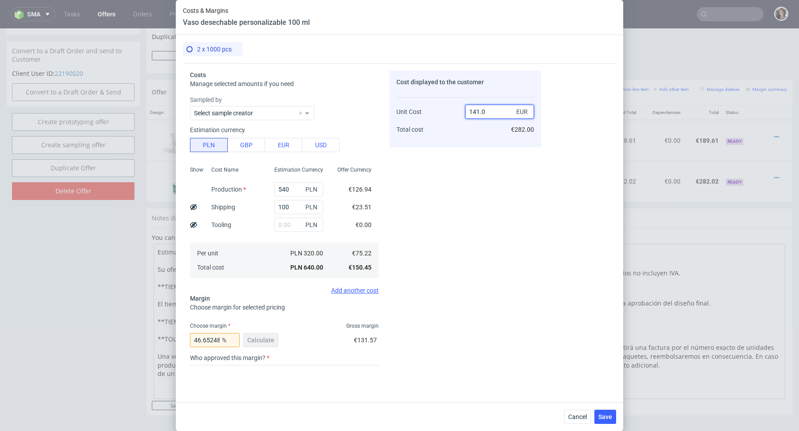
type input "141.01"
type input "46.65626551308418"
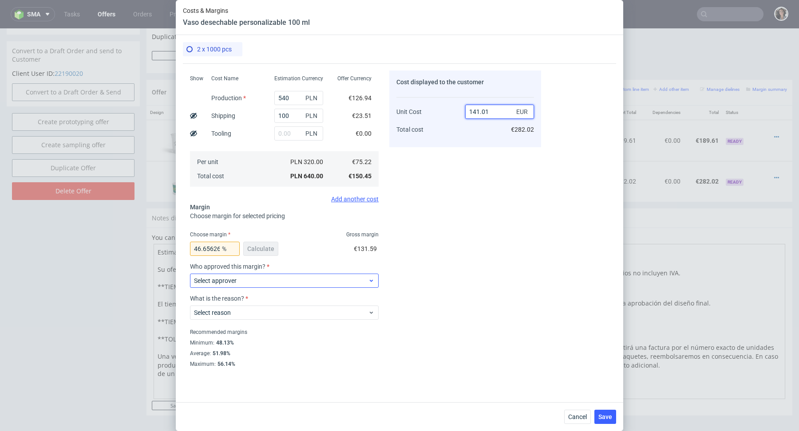
type input "141.01"
click at [270, 278] on span "Select approver" at bounding box center [281, 280] width 174 height 9
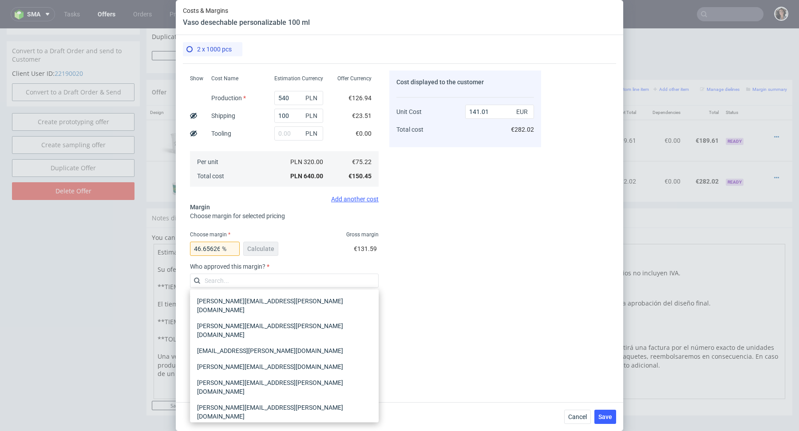
click at [231, 425] on div "[PERSON_NAME][EMAIL_ADDRESS][PERSON_NAME][DOMAIN_NAME]" at bounding box center [283, 437] width 181 height 25
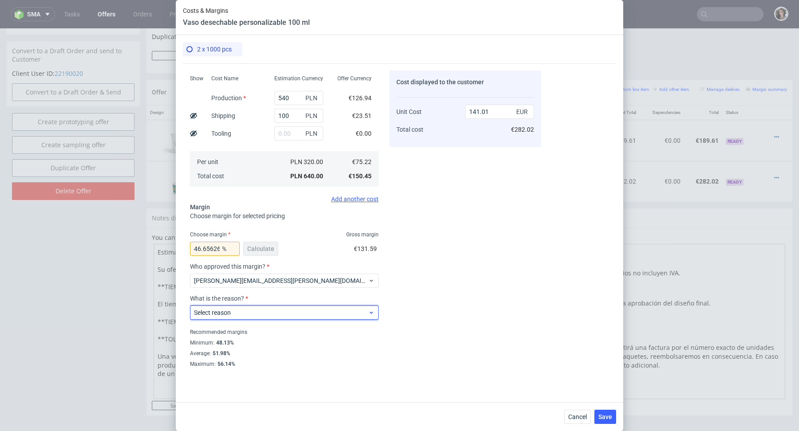
click at [237, 313] on span "Select reason" at bounding box center [281, 312] width 174 height 9
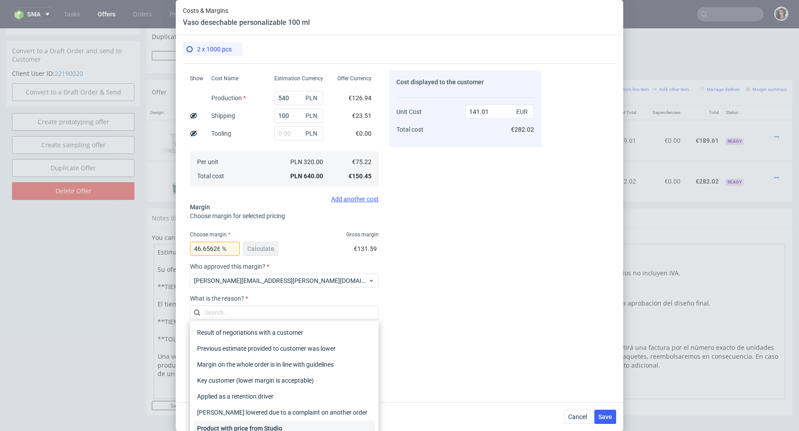
click at [237, 428] on div "Product with price from Studio" at bounding box center [283, 429] width 181 height 16
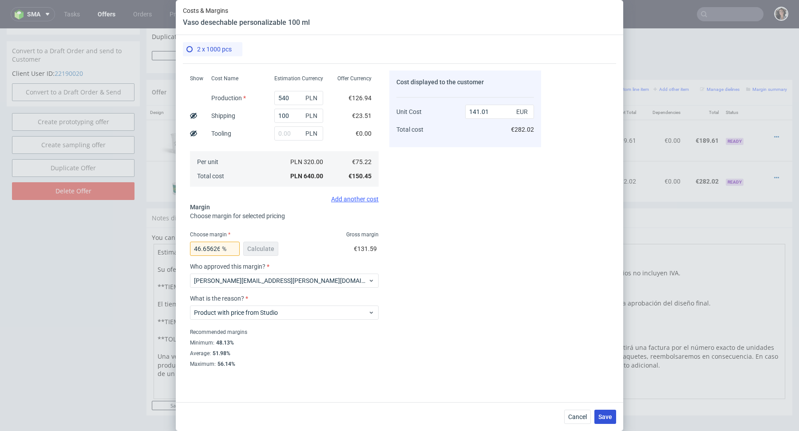
click at [611, 421] on button "Save" at bounding box center [605, 417] width 22 height 14
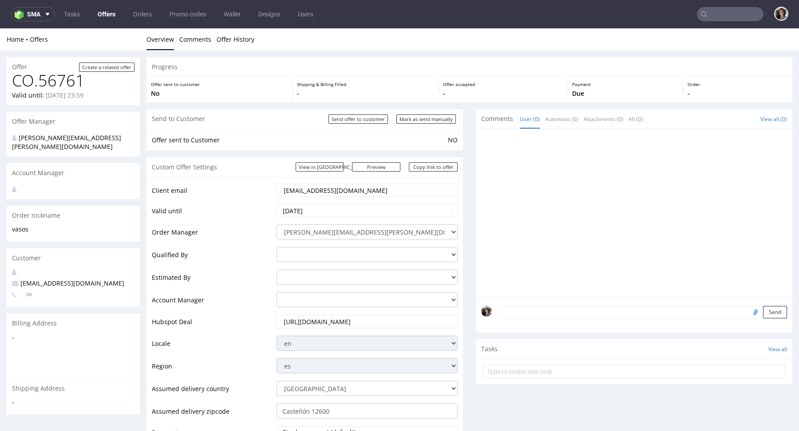
scroll to position [386, 0]
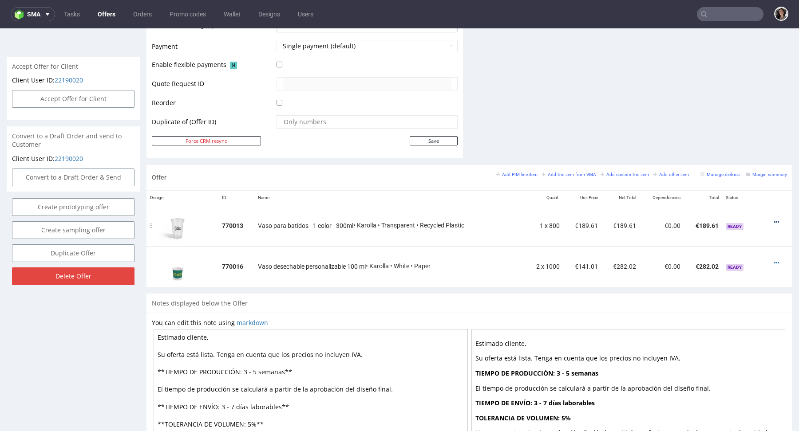
click at [774, 220] on icon at bounding box center [776, 222] width 5 height 6
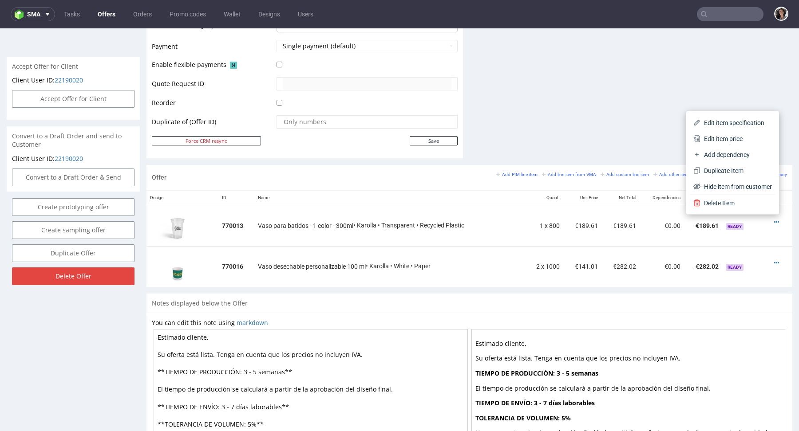
click at [733, 135] on span "Edit item price" at bounding box center [735, 138] width 71 height 9
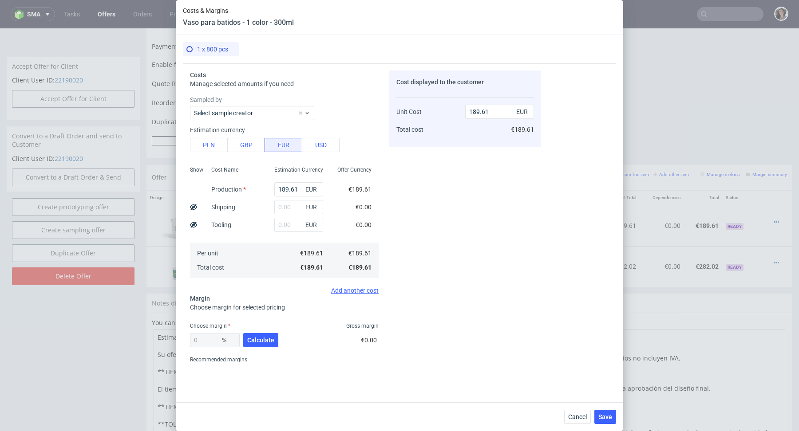
click at [208, 153] on div "Sampled by Select sample creator Estimation currency PLN GBP EUR USD Show Cost …" at bounding box center [284, 194] width 189 height 199
click at [203, 149] on button "PLN" at bounding box center [209, 145] width 38 height 14
type input "44.57"
click at [288, 223] on input "text" at bounding box center [298, 225] width 49 height 14
click at [292, 209] on input "text" at bounding box center [298, 207] width 49 height 14
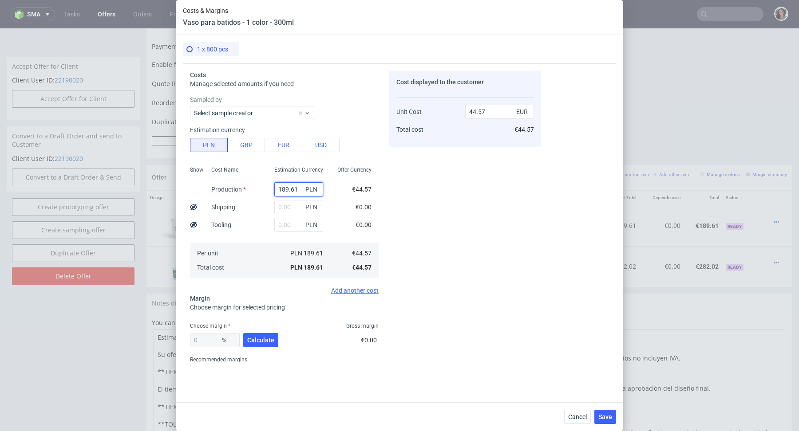
click at [290, 189] on input "189.61" at bounding box center [298, 189] width 49 height 14
click at [281, 210] on input "text" at bounding box center [298, 207] width 49 height 14
type input "232"
type input "99.11"
type input "232"
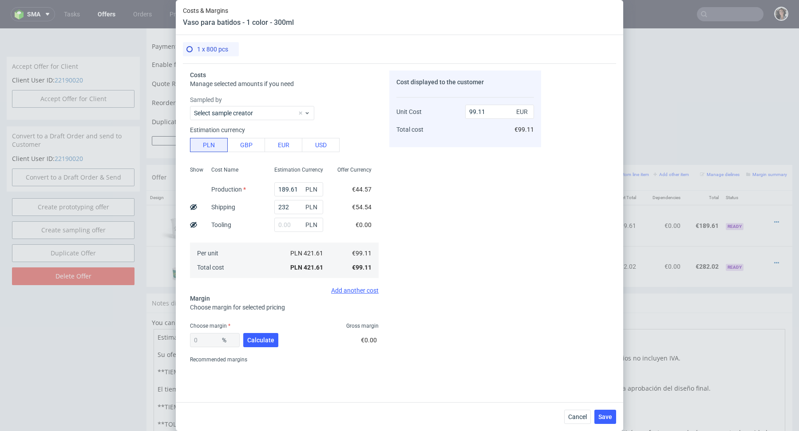
click at [358, 206] on span "€54.54" at bounding box center [362, 207] width 20 height 7
click at [297, 196] on input "189.61" at bounding box center [298, 189] width 49 height 14
type input "2"
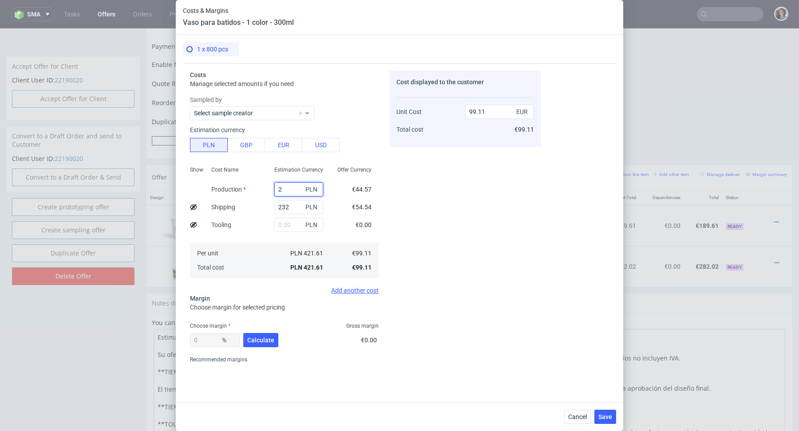
type input "55.01"
type input "280"
type input "120.36"
type input "280"
click at [347, 190] on div "€65.82" at bounding box center [362, 190] width 34 height 18
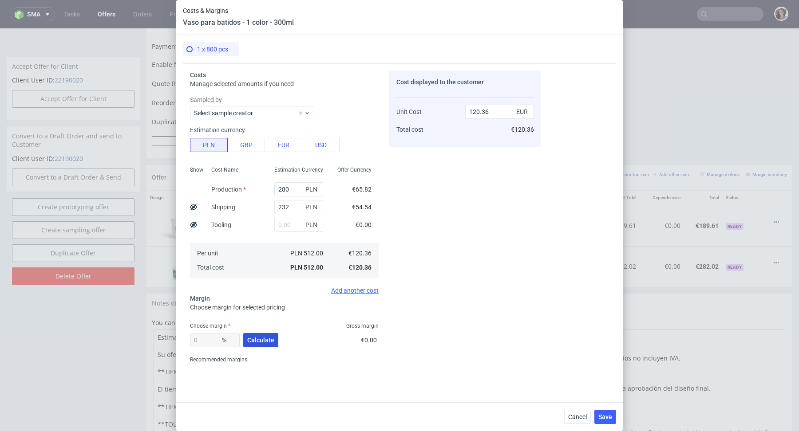
click at [267, 338] on span "Calculate" at bounding box center [260, 340] width 27 height 6
type input "53.46"
click at [500, 107] on input "258.61" at bounding box center [499, 112] width 69 height 14
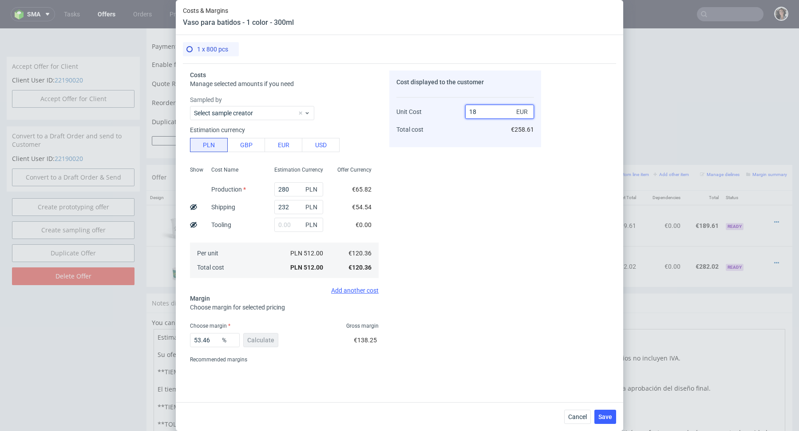
type input "189"
type input "36.317460317460316"
type input "189.61"
type input "36.522335319867096"
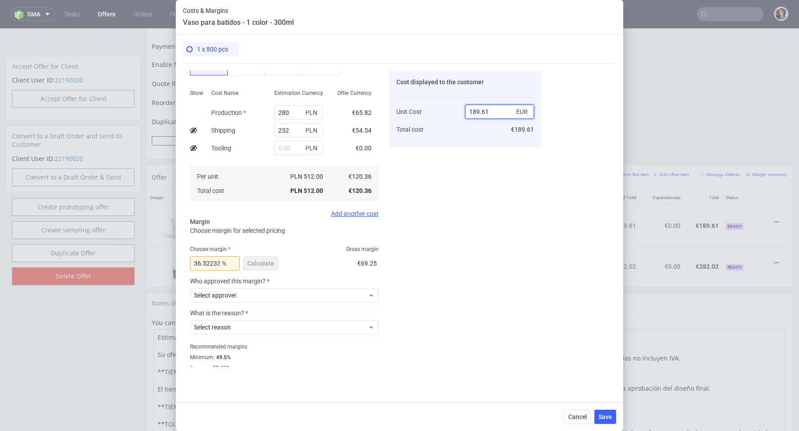
scroll to position [91, 0]
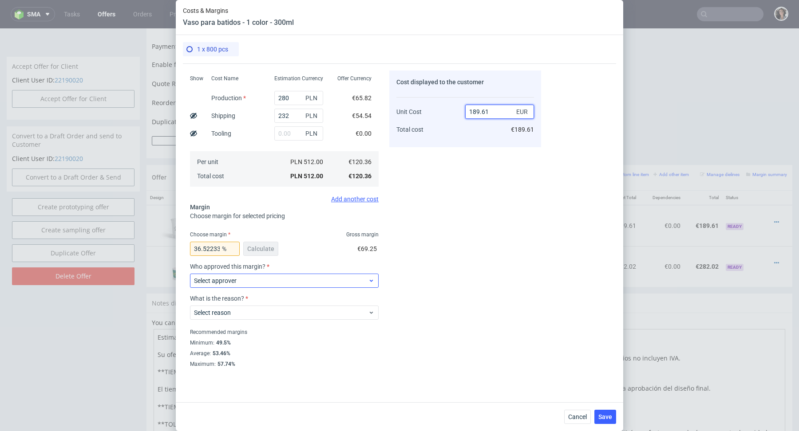
type input "189.61"
click at [278, 282] on span "Select approver" at bounding box center [281, 280] width 174 height 9
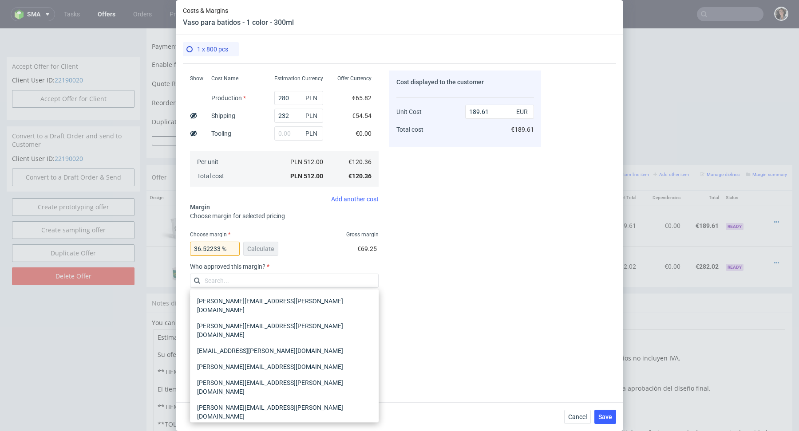
click at [244, 425] on div "[PERSON_NAME][EMAIL_ADDRESS][PERSON_NAME][DOMAIN_NAME]" at bounding box center [283, 437] width 181 height 25
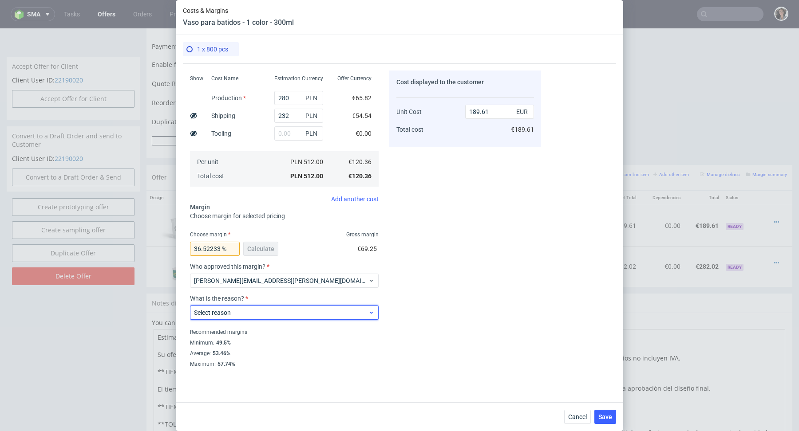
click at [249, 314] on span "Select reason" at bounding box center [281, 312] width 174 height 9
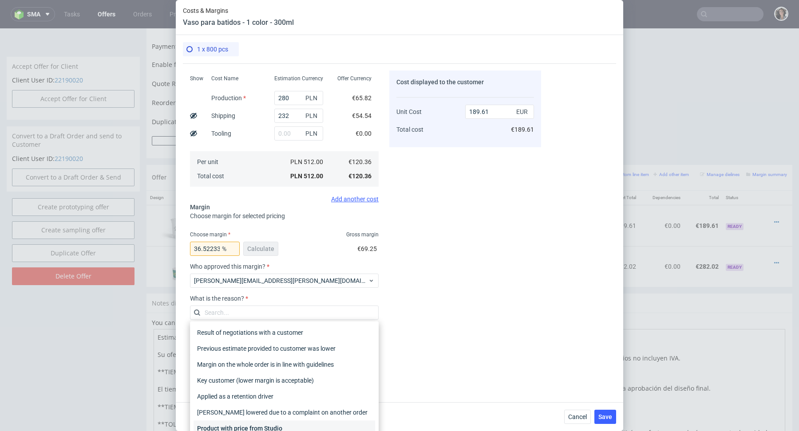
click at [241, 427] on div "Product with price from Studio" at bounding box center [283, 429] width 181 height 16
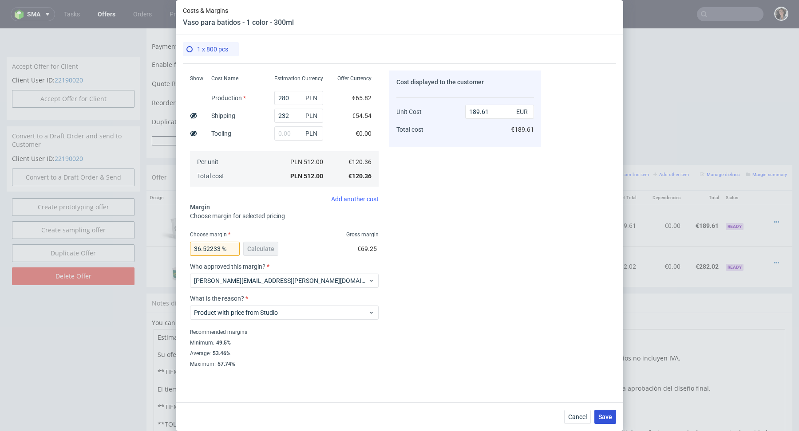
click at [603, 418] on span "Save" at bounding box center [605, 417] width 14 height 6
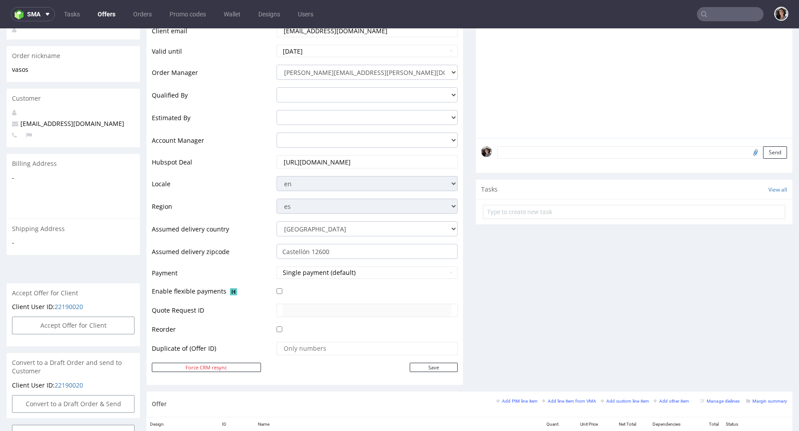
scroll to position [373, 0]
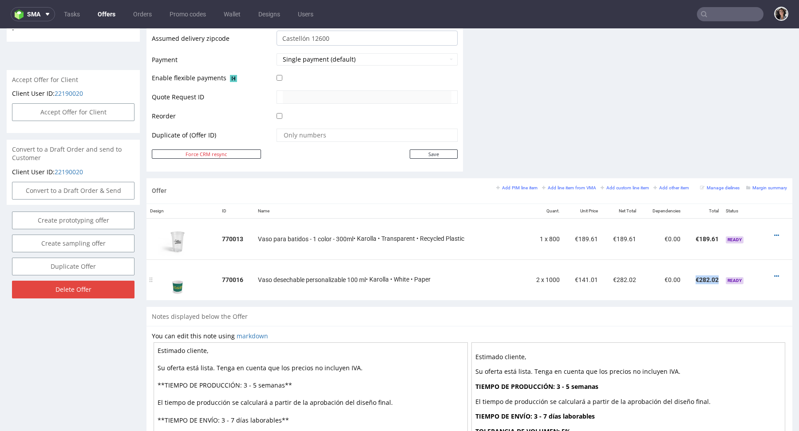
drag, startPoint x: 715, startPoint y: 278, endPoint x: 688, endPoint y: 278, distance: 27.1
click at [688, 278] on tr "770016 Vaso desechable personalizable 100 ml • Karolla • White • Paper 2 x 1000…" at bounding box center [469, 280] width 646 height 41
copy td "€282.02"
drag, startPoint x: 711, startPoint y: 236, endPoint x: 688, endPoint y: 237, distance: 23.1
click at [688, 237] on td "€189.61" at bounding box center [703, 238] width 38 height 41
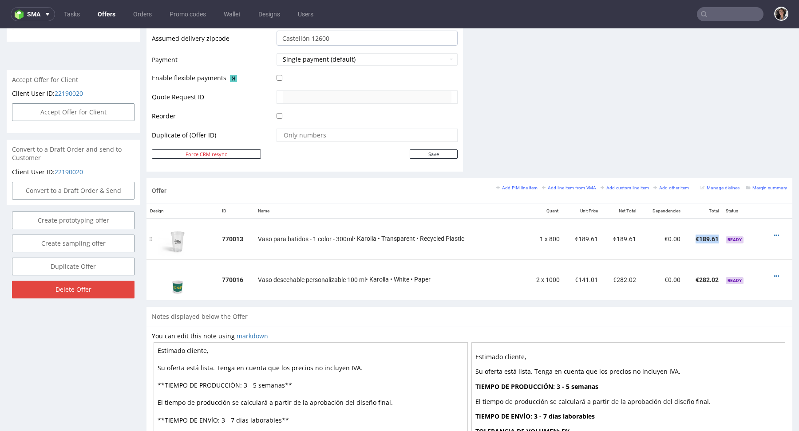
copy td "€189.61"
click at [774, 232] on icon at bounding box center [776, 235] width 5 height 6
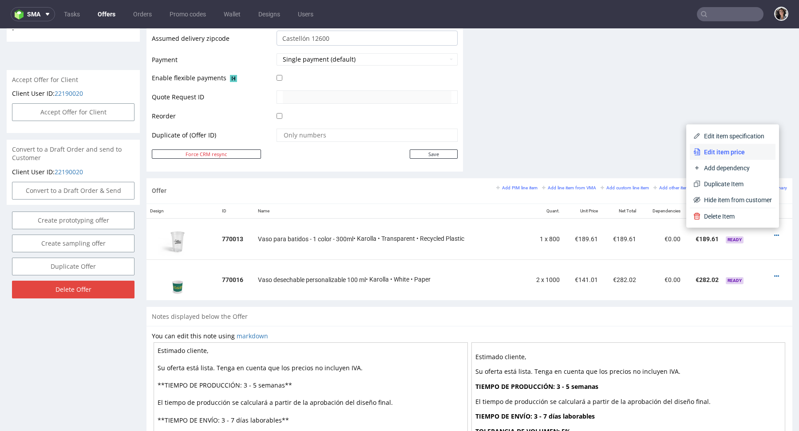
click at [722, 153] on span "Edit item price" at bounding box center [735, 152] width 71 height 9
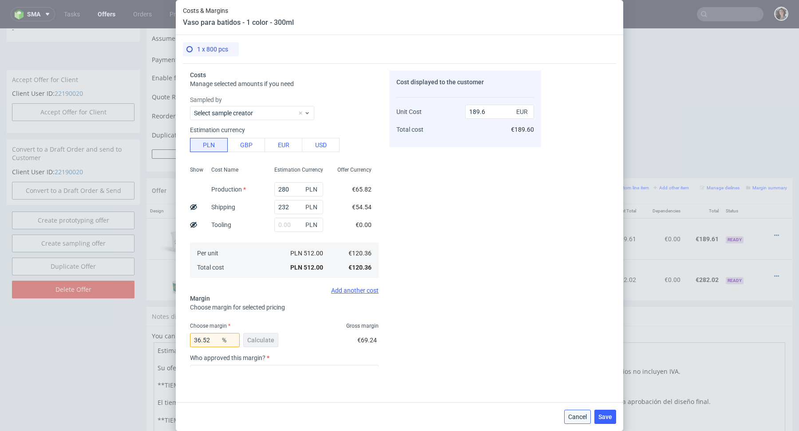
click at [577, 417] on span "Cancel" at bounding box center [577, 417] width 19 height 6
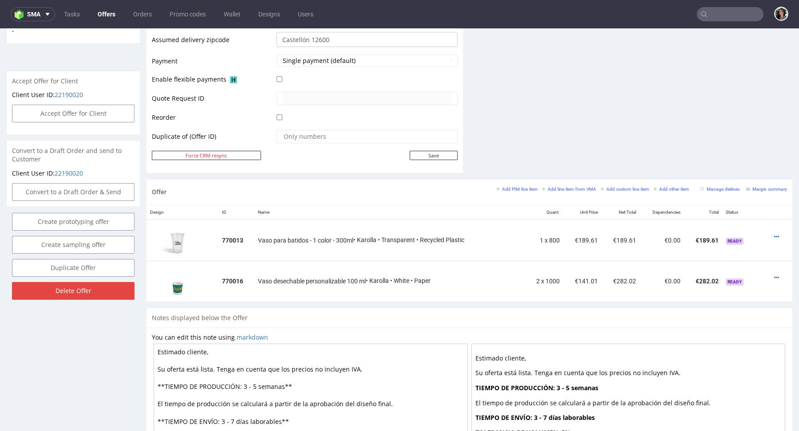
scroll to position [0, 0]
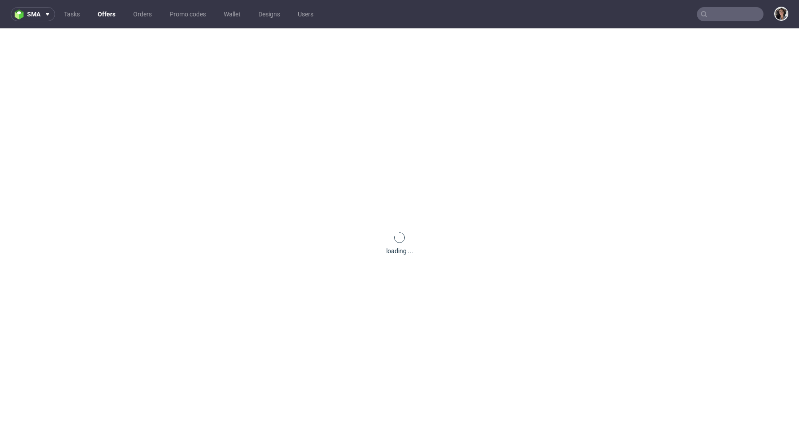
click at [728, 23] on nav "sma Tasks Offers Orders Promo codes Wallet Designs Users" at bounding box center [399, 14] width 799 height 28
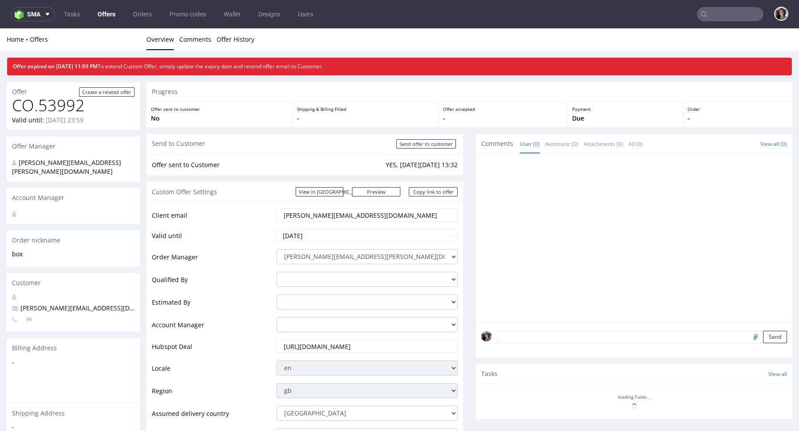
click at [715, 15] on input "text" at bounding box center [730, 14] width 67 height 14
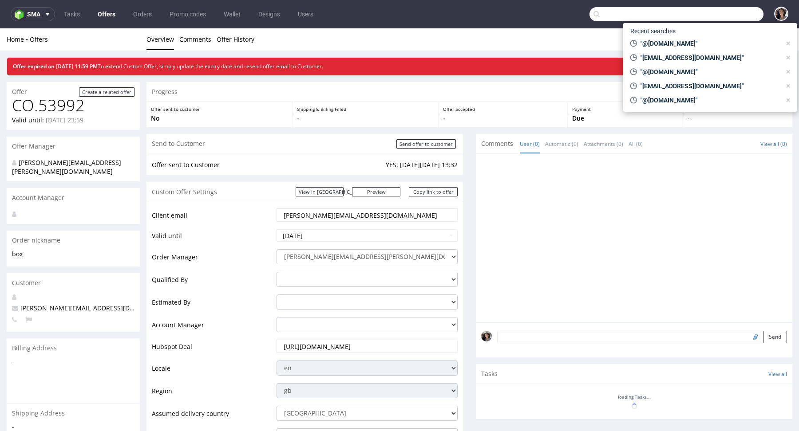
paste input "[EMAIL_ADDRESS][DOMAIN_NAME]"
type input "[EMAIL_ADDRESS][DOMAIN_NAME]"
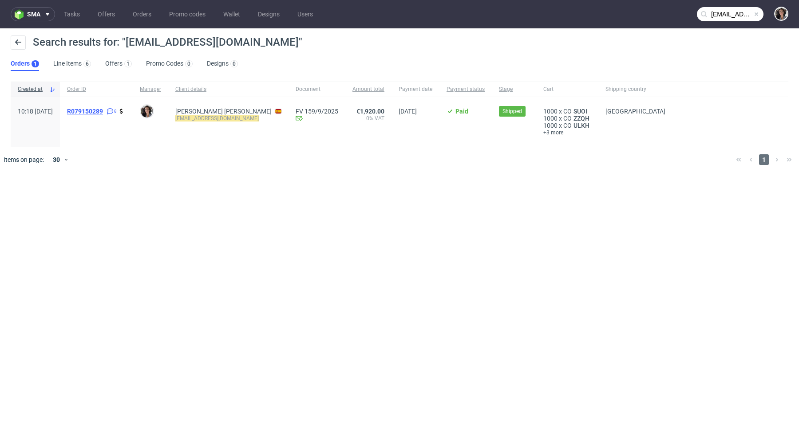
click at [103, 114] on span "R079150289" at bounding box center [85, 111] width 36 height 7
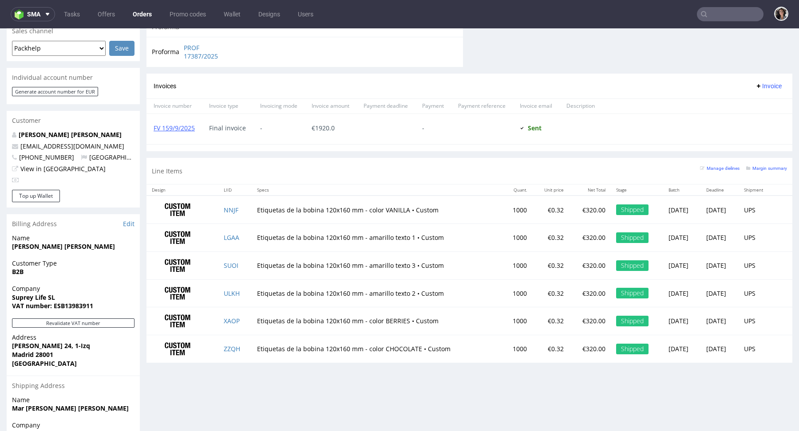
scroll to position [465, 0]
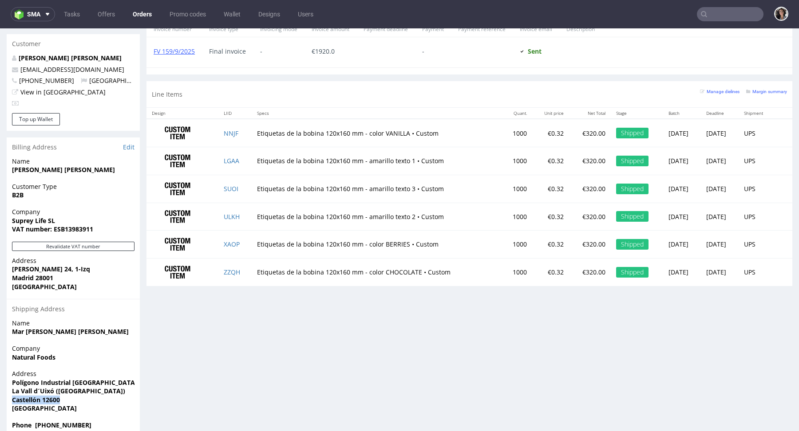
drag, startPoint x: 74, startPoint y: 383, endPoint x: 10, endPoint y: 386, distance: 63.5
click at [10, 386] on div "Address [STREET_ADDRESS][PERSON_NAME]" at bounding box center [73, 395] width 133 height 51
copy strong "Castellón 12600"
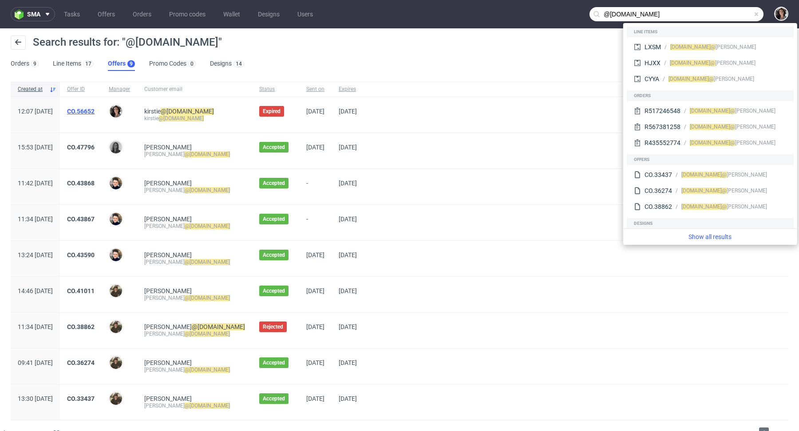
click at [94, 108] on link "CO.56652" at bounding box center [81, 111] width 28 height 7
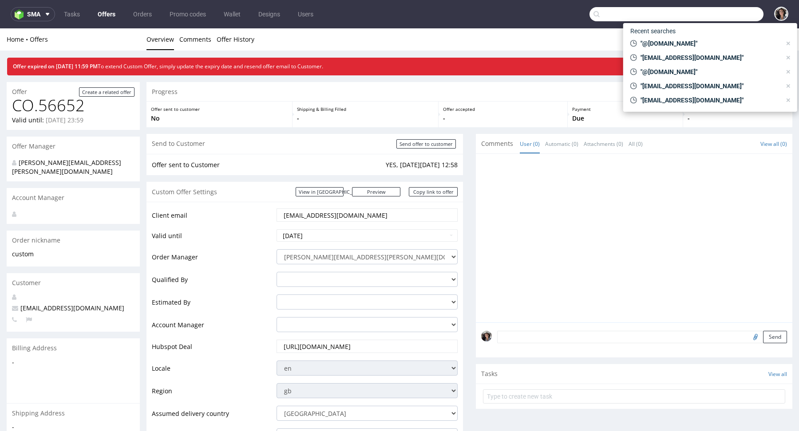
click at [521, 216] on div at bounding box center [636, 240] width 311 height 163
click at [560, 31] on div "Home Offers Overview Comments Offer History" at bounding box center [399, 39] width 799 height 22
click at [787, 45] on icon at bounding box center [787, 43] width 7 height 7
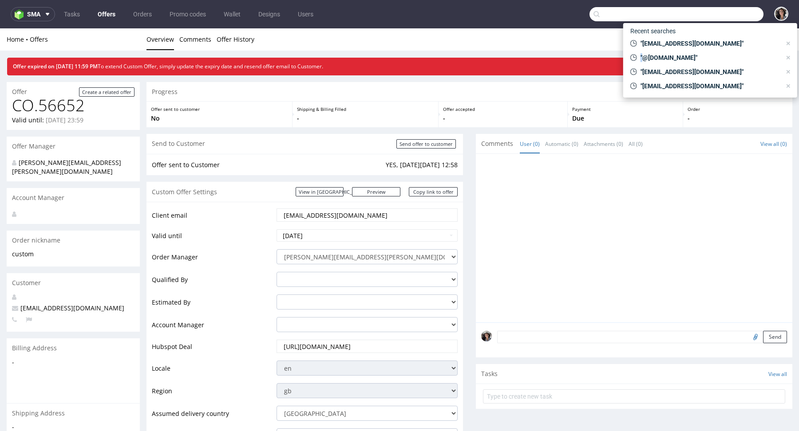
click at [787, 45] on icon at bounding box center [787, 43] width 7 height 7
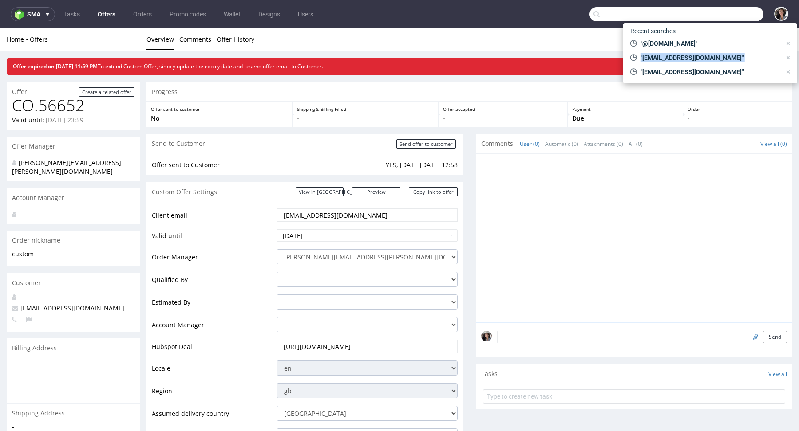
click at [787, 45] on icon at bounding box center [787, 43] width 7 height 7
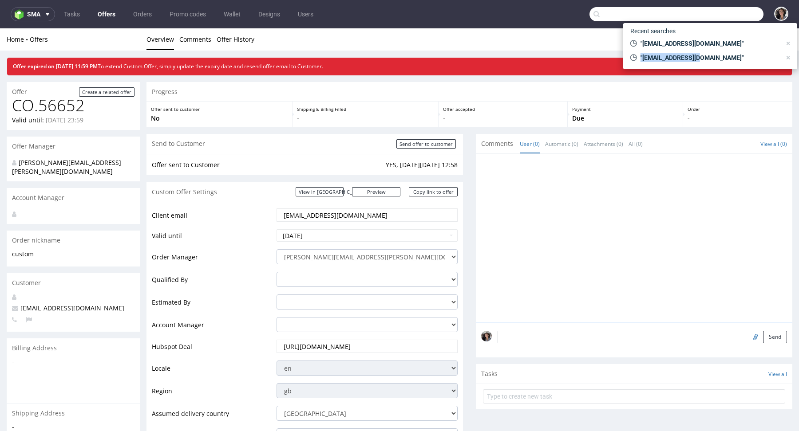
click at [787, 45] on icon at bounding box center [787, 43] width 7 height 7
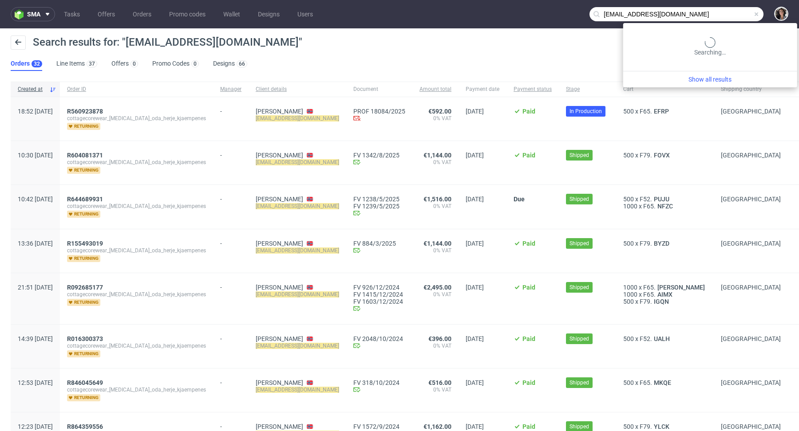
click at [730, 16] on input "[EMAIL_ADDRESS][DOMAIN_NAME]" at bounding box center [676, 14] width 174 height 14
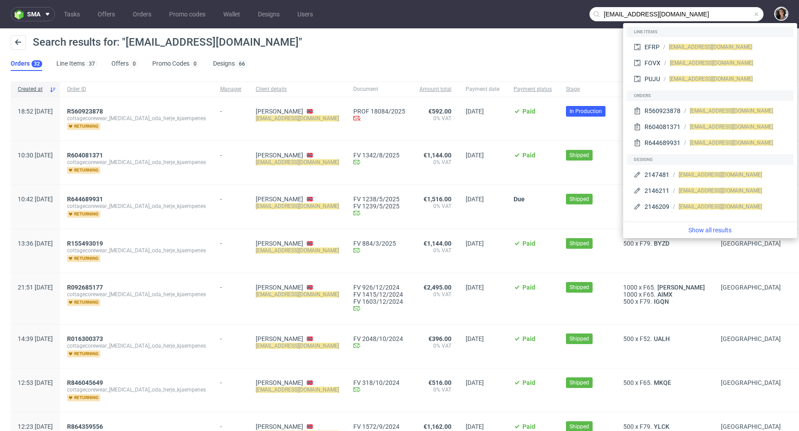
click at [730, 16] on input "[EMAIL_ADDRESS][DOMAIN_NAME]" at bounding box center [676, 14] width 174 height 14
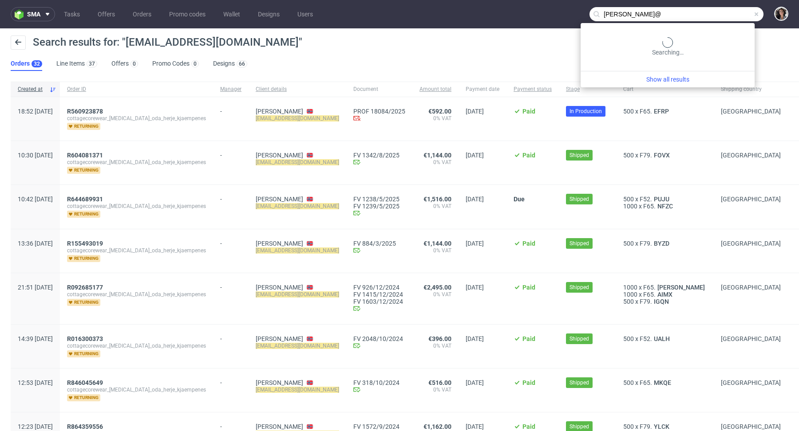
type input "[PERSON_NAME]@"
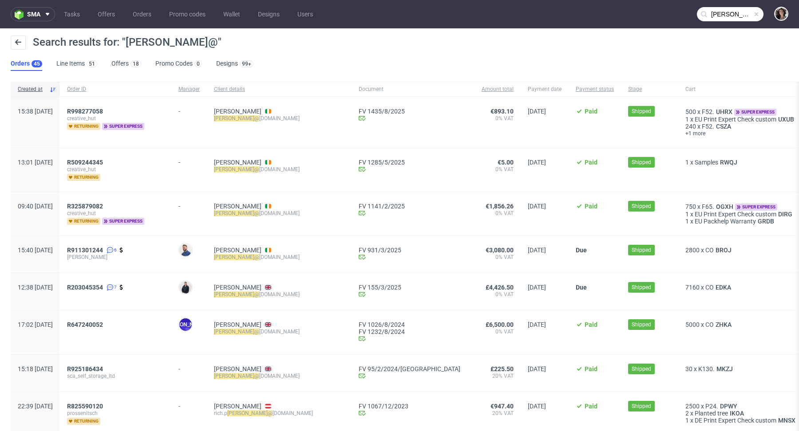
click at [752, 17] on span at bounding box center [755, 14] width 7 height 7
click at [729, 15] on input "text" at bounding box center [730, 14] width 67 height 14
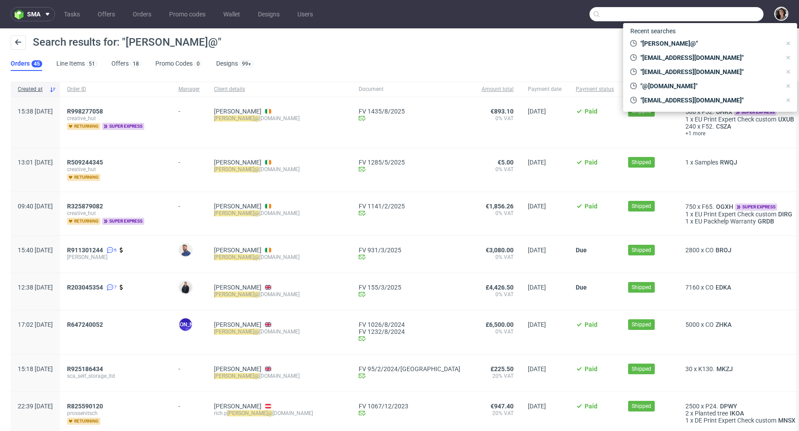
click at [729, 15] on input "text" at bounding box center [676, 14] width 174 height 14
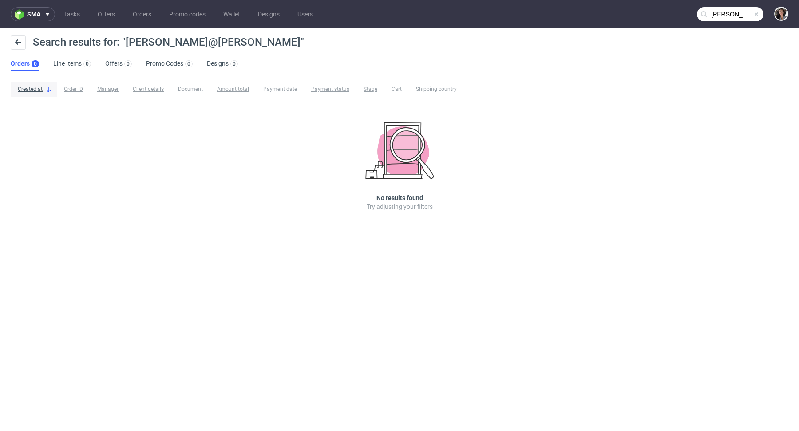
click at [746, 15] on input "[PERSON_NAME]@[PERSON_NAME]" at bounding box center [730, 14] width 67 height 14
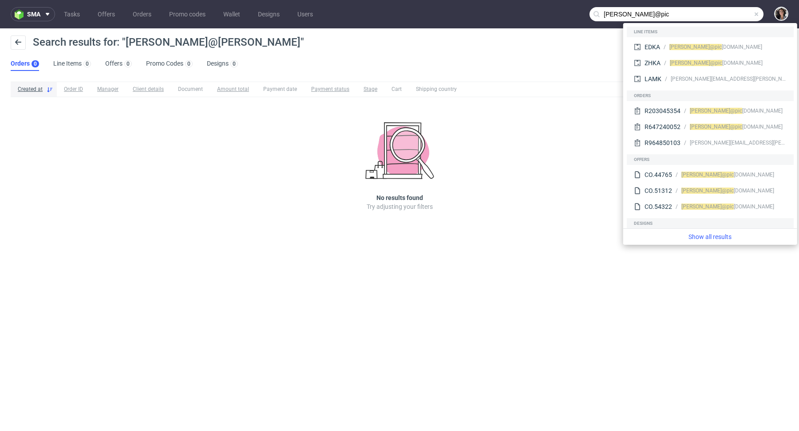
type input "[PERSON_NAME]@pic"
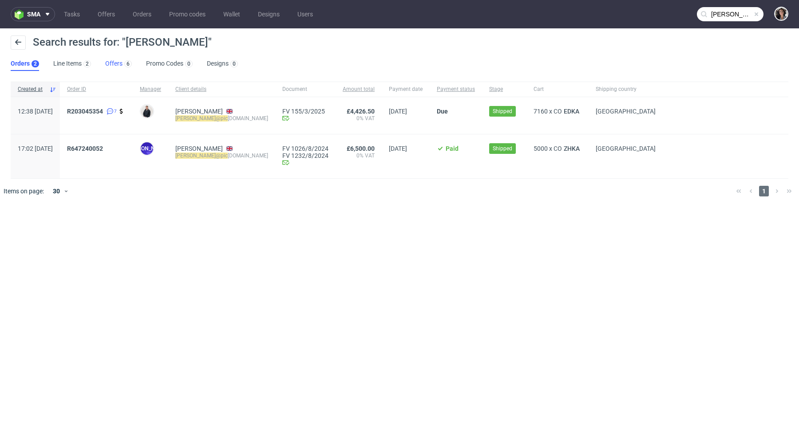
click at [114, 58] on link "Offers 6" at bounding box center [118, 64] width 27 height 14
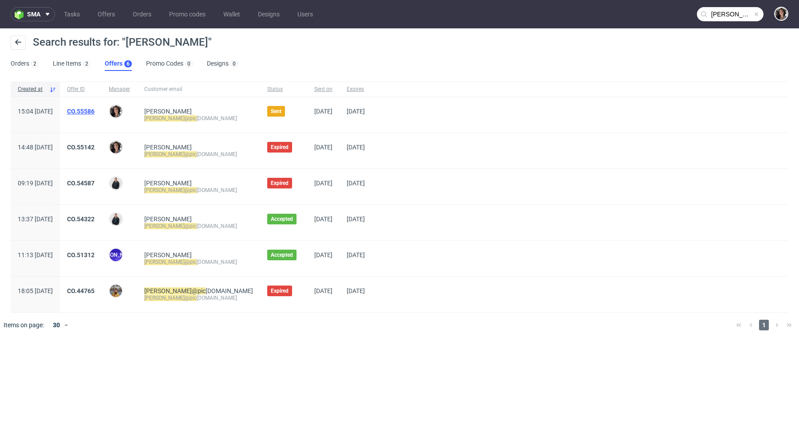
click at [94, 108] on link "CO.55586" at bounding box center [81, 111] width 28 height 7
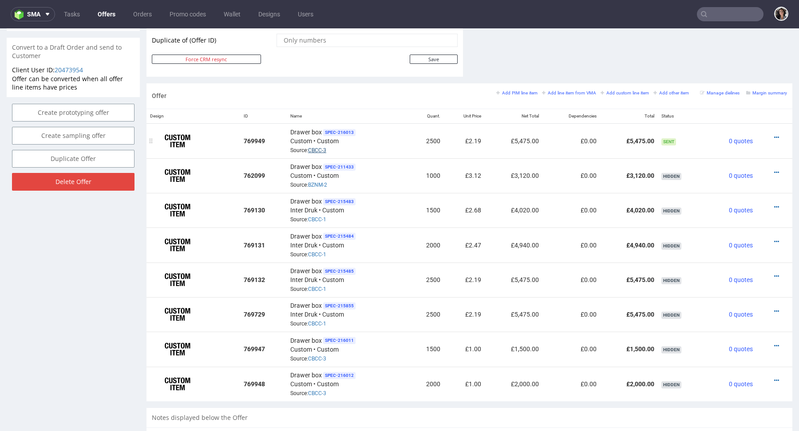
scroll to position [470, 0]
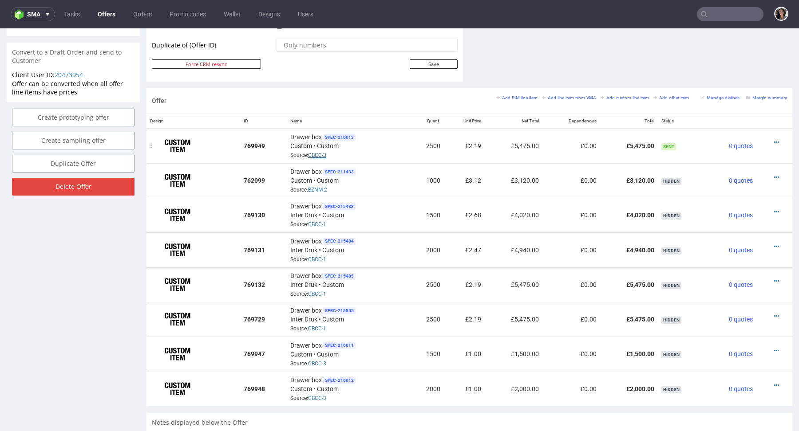
click at [315, 152] on link "CBCC-3" at bounding box center [317, 155] width 18 height 6
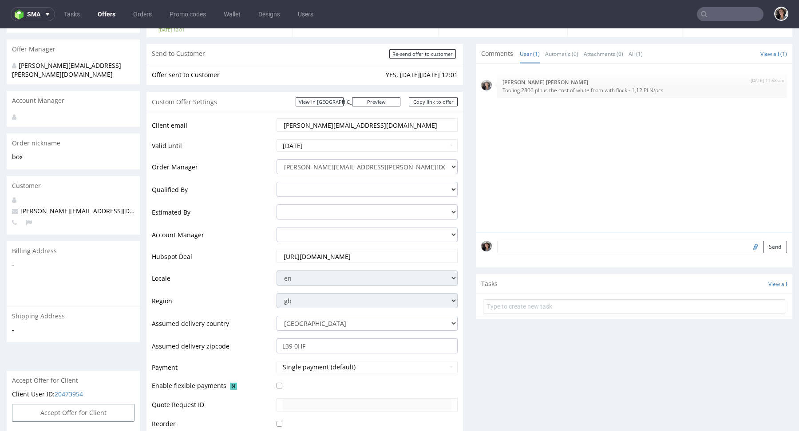
scroll to position [0, 0]
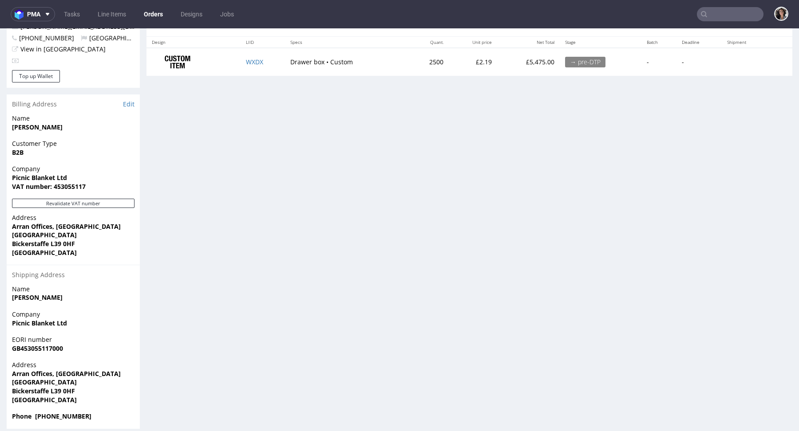
scroll to position [290, 0]
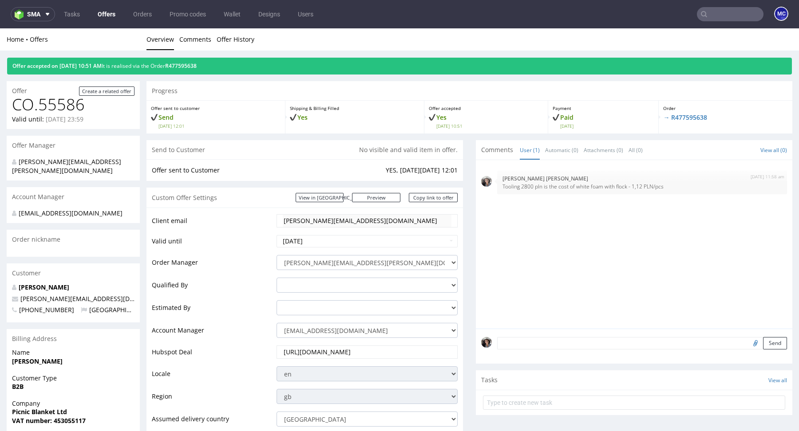
click at [350, 202] on div "Custom Offer Settings View in Hubspot Preview https://packhelp.co.uk/packhelp-p…" at bounding box center [304, 198] width 316 height 20
click at [343, 195] on link "View in Hubspot" at bounding box center [319, 197] width 48 height 9
click at [209, 69] on div "Offer accepted on 10.09.2025 10:51 AM It is realised via the Order R477595638" at bounding box center [399, 66] width 784 height 17
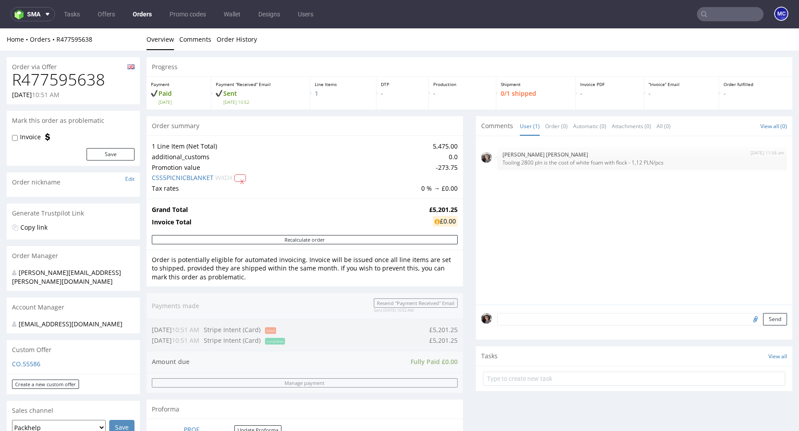
scroll to position [181, 0]
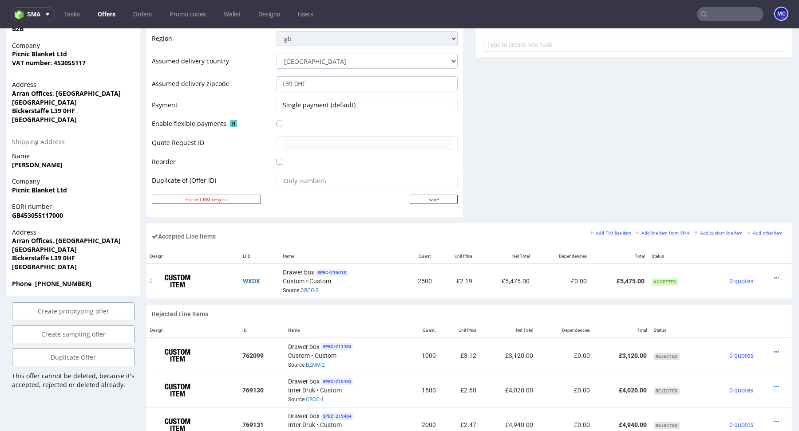
scroll to position [378, 0]
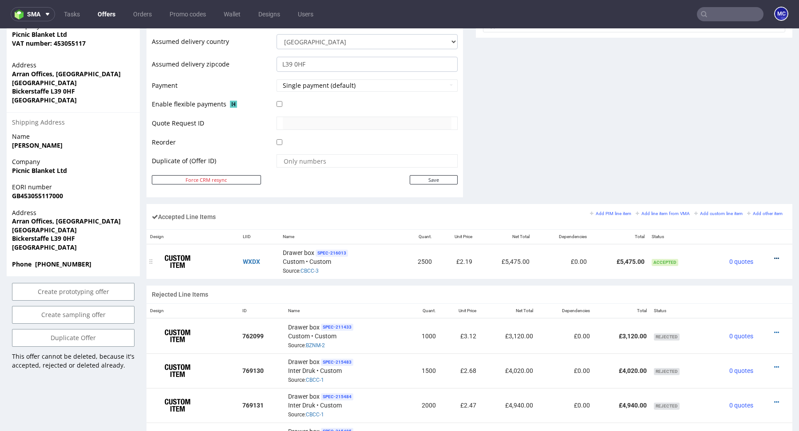
click at [774, 257] on icon at bounding box center [776, 259] width 5 height 6
click at [717, 173] on span "Edit item price" at bounding box center [740, 174] width 64 height 9
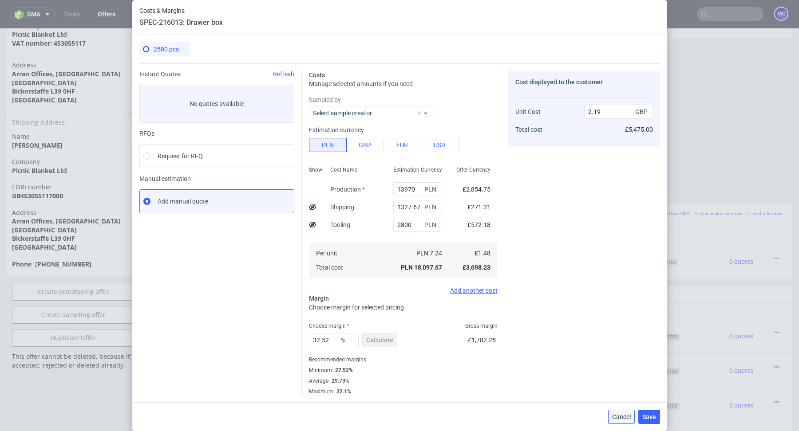
click at [614, 418] on span "Cancel" at bounding box center [621, 417] width 19 height 6
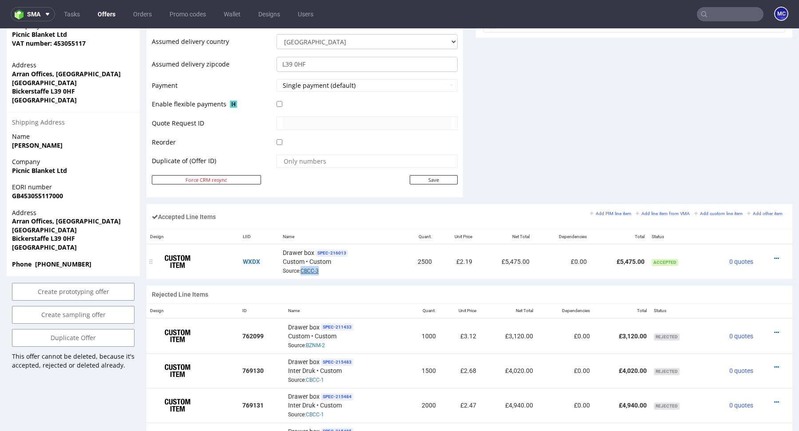
drag, startPoint x: 327, startPoint y: 270, endPoint x: 300, endPoint y: 270, distance: 27.5
click at [300, 270] on div "Drawer box SPEC- 216013 Custom • Custom Source: CBCC-3" at bounding box center [340, 262] width 114 height 28
copy link "CBCC-3"
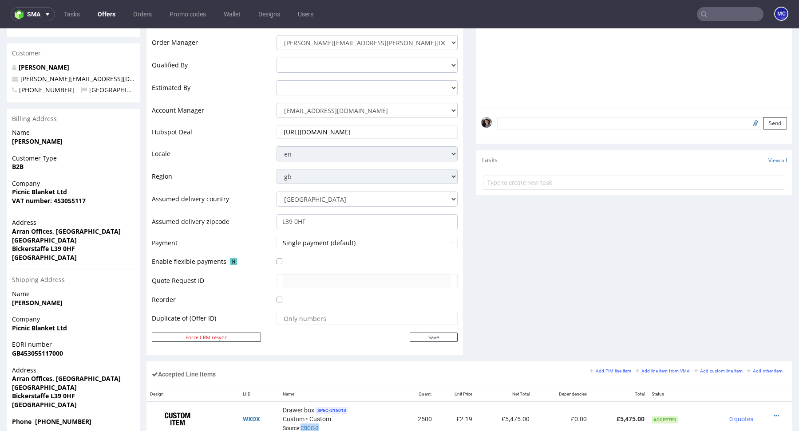
scroll to position [311, 0]
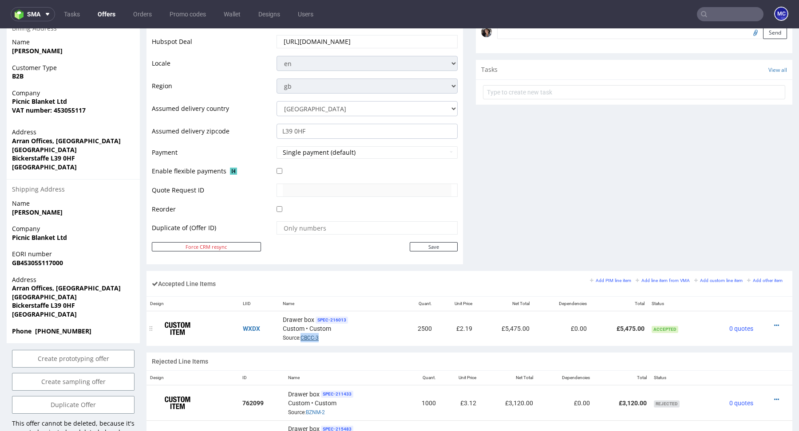
click at [310, 335] on link "CBCC-3" at bounding box center [309, 338] width 18 height 6
click at [774, 323] on icon at bounding box center [776, 326] width 5 height 6
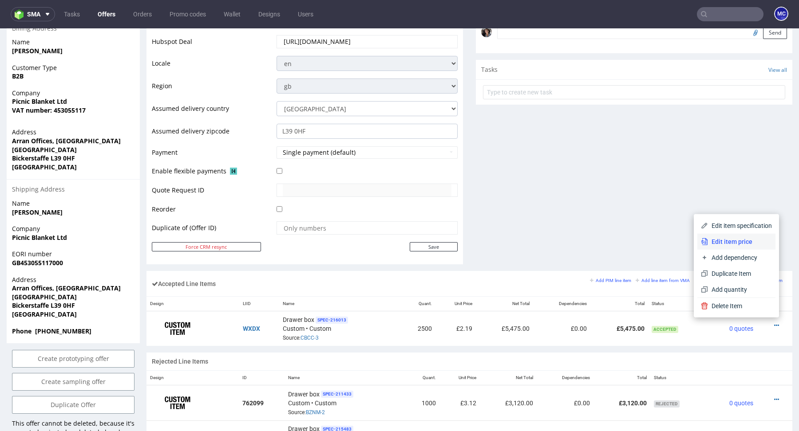
click at [720, 236] on li "Edit item price" at bounding box center [736, 242] width 78 height 16
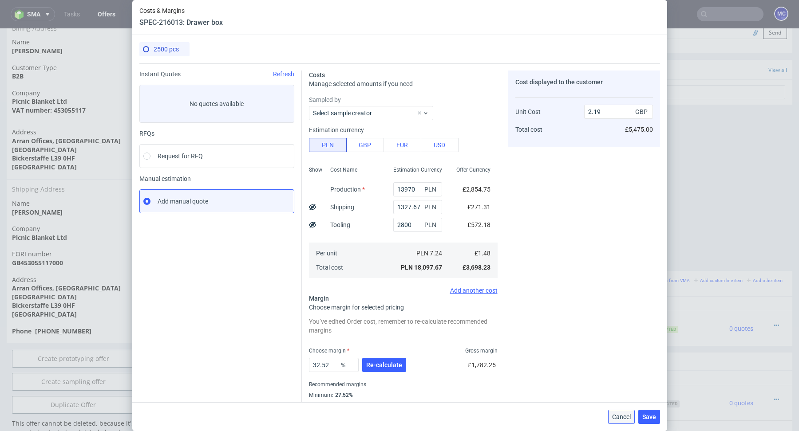
click at [626, 414] on span "Cancel" at bounding box center [621, 417] width 19 height 6
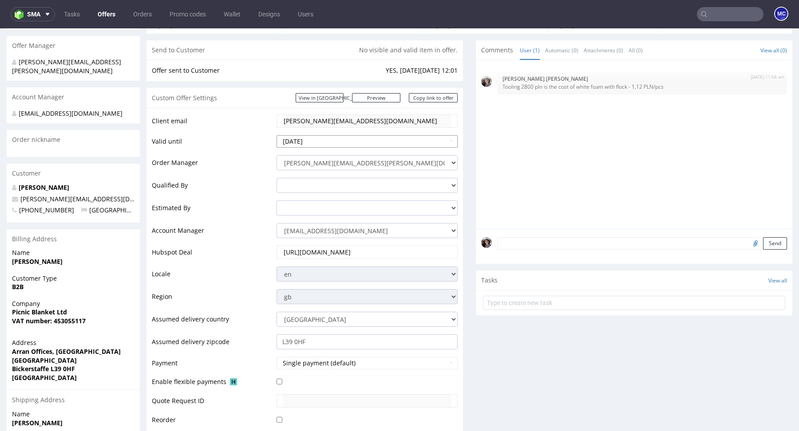
scroll to position [0, 0]
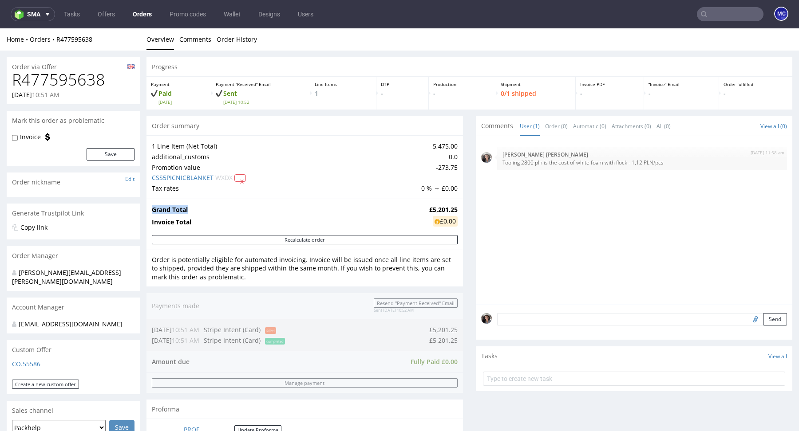
drag, startPoint x: 455, startPoint y: 209, endPoint x: 419, endPoint y: 209, distance: 35.5
click at [419, 209] on div "Grand Total £5,201.25 Invoice Total £0.00" at bounding box center [304, 217] width 316 height 36
click at [419, 209] on td "Grand Total" at bounding box center [289, 210] width 275 height 11
drag, startPoint x: 421, startPoint y: 209, endPoint x: 454, endPoint y: 209, distance: 32.8
click at [454, 209] on div "Grand Total £5,201.25 Invoice Total £0.00" at bounding box center [304, 217] width 316 height 36
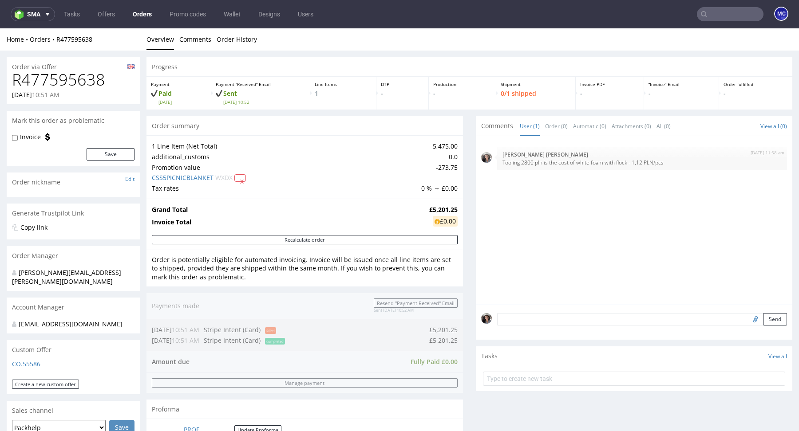
click at [427, 205] on td "£5,201.25" at bounding box center [442, 210] width 31 height 11
copy strong "£5,201.25"
drag, startPoint x: 422, startPoint y: 207, endPoint x: 453, endPoint y: 206, distance: 30.2
click at [453, 206] on strong "£5,201.25" at bounding box center [443, 209] width 28 height 8
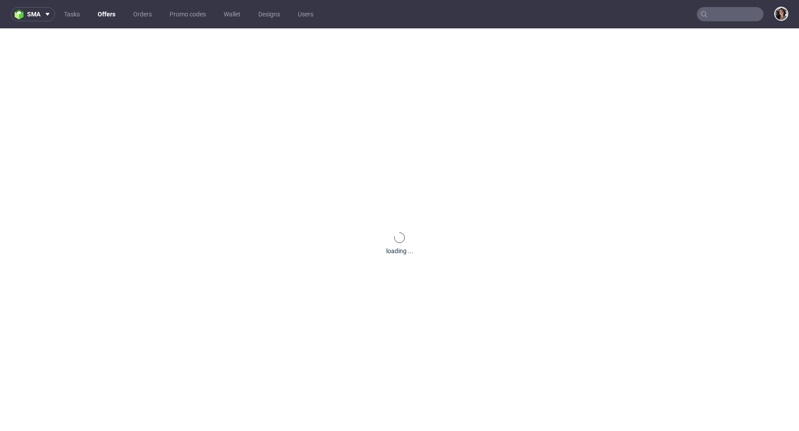
click at [721, 15] on input "text" at bounding box center [730, 14] width 67 height 14
paste input "[EMAIL_ADDRESS][DOMAIN_NAME]"
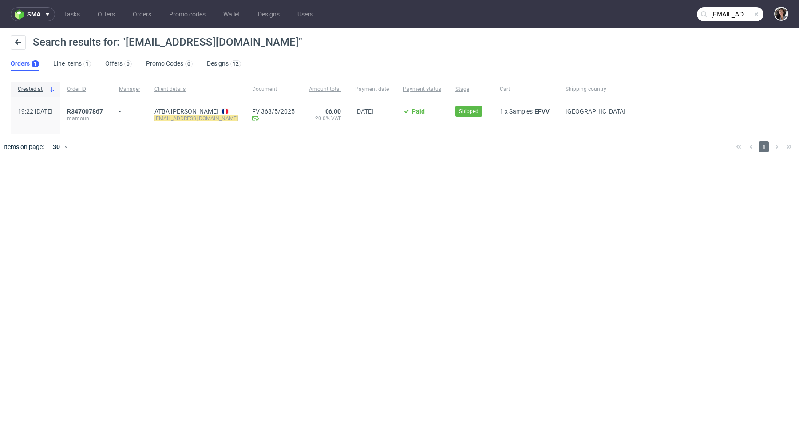
click at [744, 9] on input "mamoun.atba@candeur.co" at bounding box center [730, 14] width 67 height 14
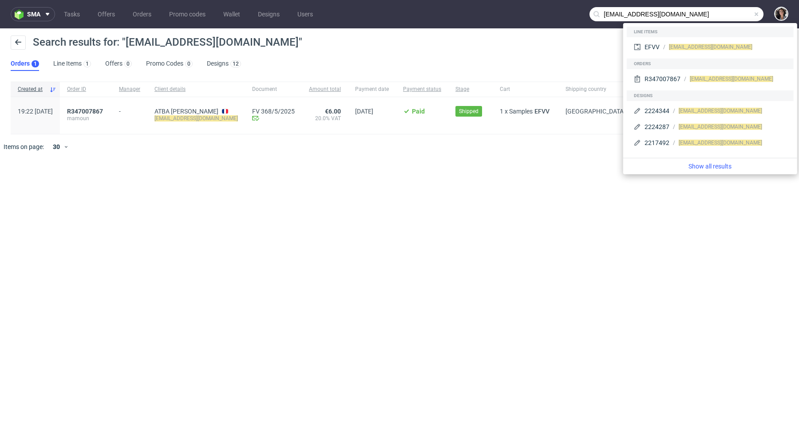
drag, startPoint x: 641, startPoint y: 15, endPoint x: 580, endPoint y: 15, distance: 61.2
click at [580, 15] on nav "sma Tasks Offers Orders Promo codes Wallet Designs Users mamoun.atba@candeur.co" at bounding box center [399, 14] width 799 height 28
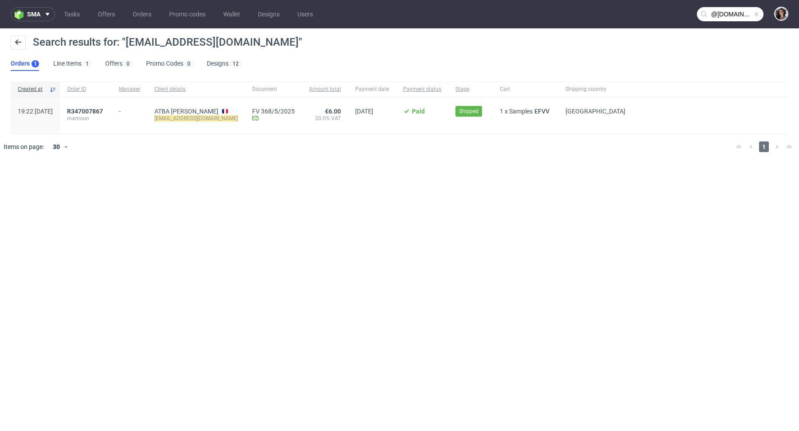
type input "@candeur.co"
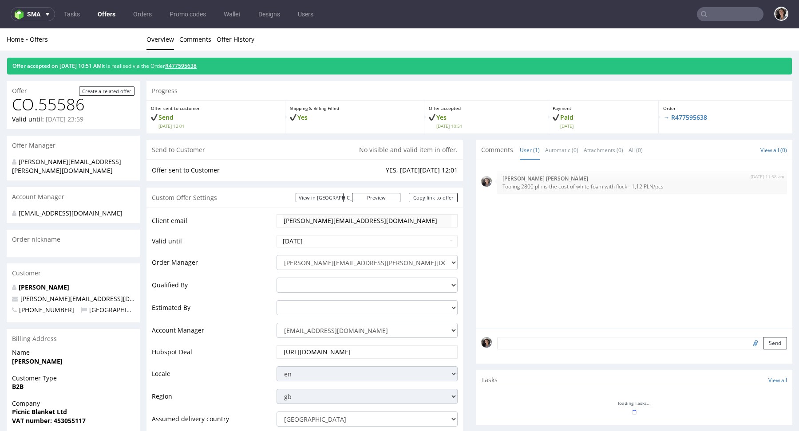
click at [190, 66] on link "R477595638" at bounding box center [180, 66] width 31 height 8
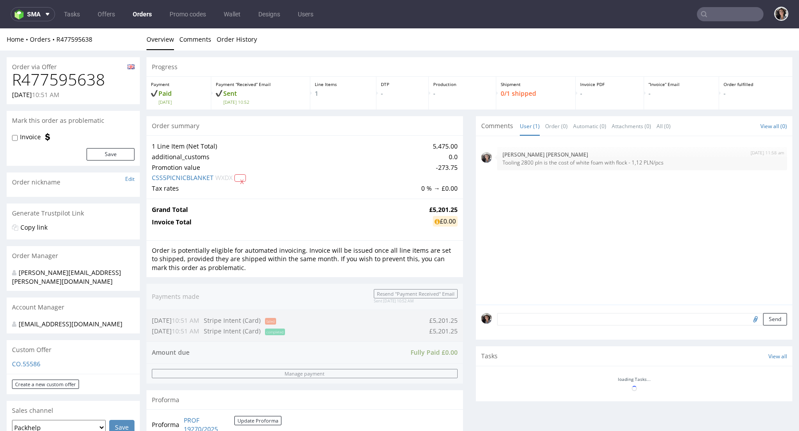
scroll to position [437, 0]
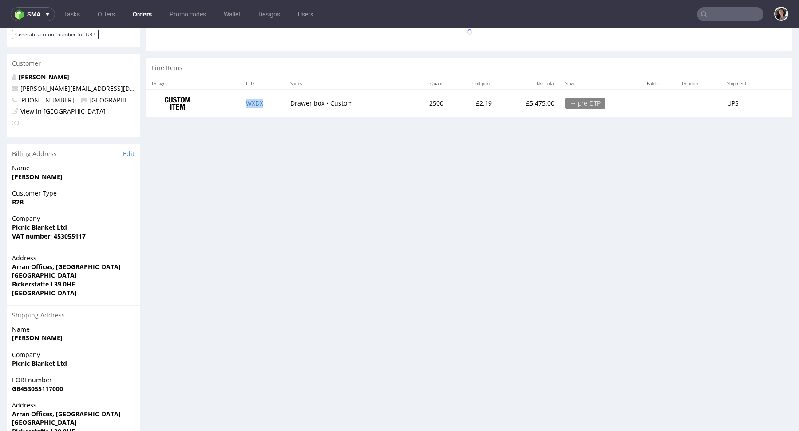
click at [259, 94] on td "WXDX" at bounding box center [262, 103] width 45 height 28
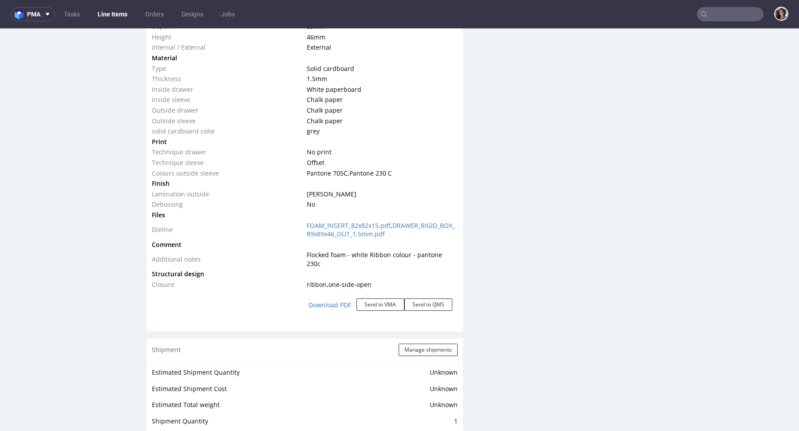
scroll to position [1009, 0]
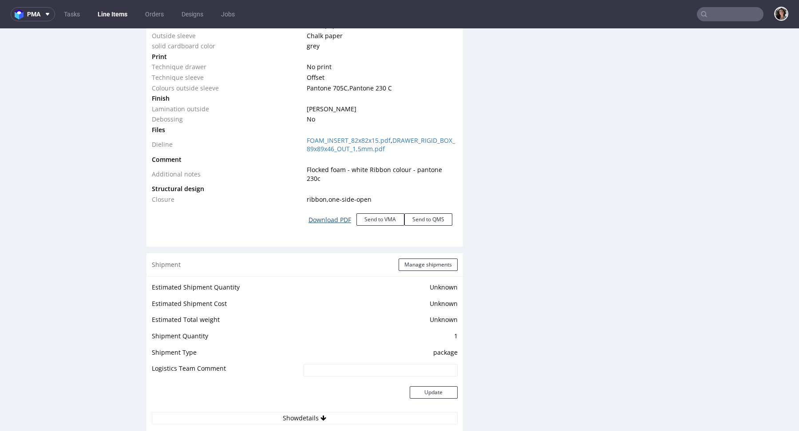
click at [326, 210] on link "Download PDF" at bounding box center [329, 220] width 53 height 20
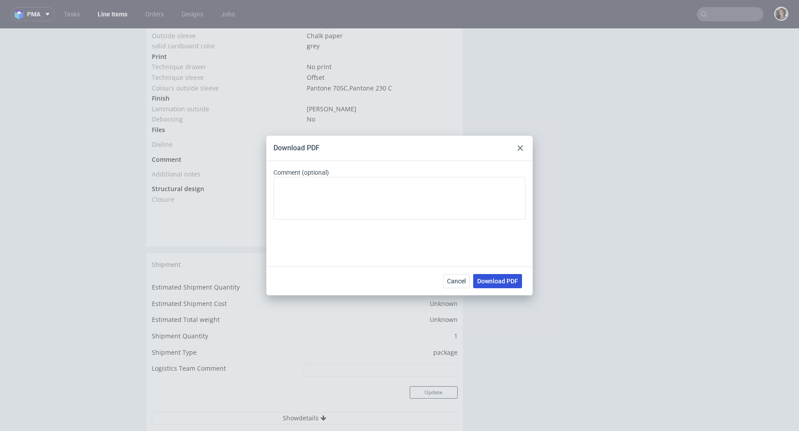
click at [490, 278] on span "Download PDF" at bounding box center [497, 281] width 41 height 6
click at [519, 147] on use at bounding box center [519, 148] width 5 height 5
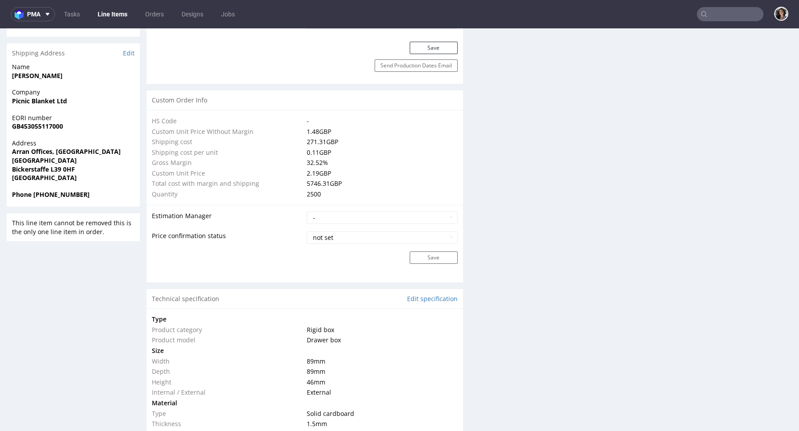
scroll to position [0, 0]
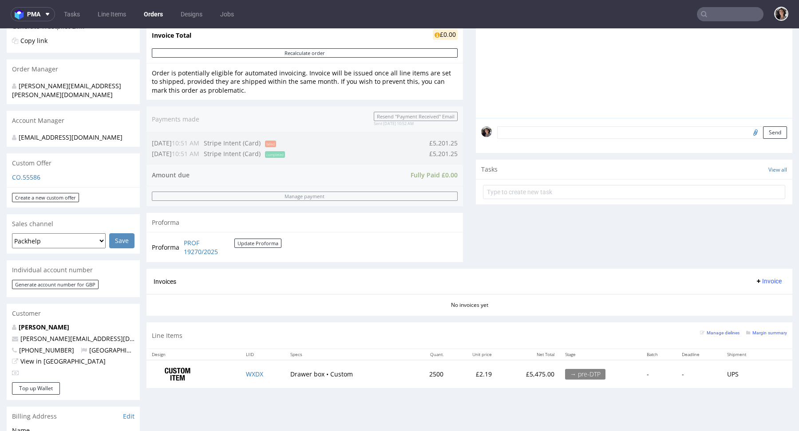
scroll to position [293, 0]
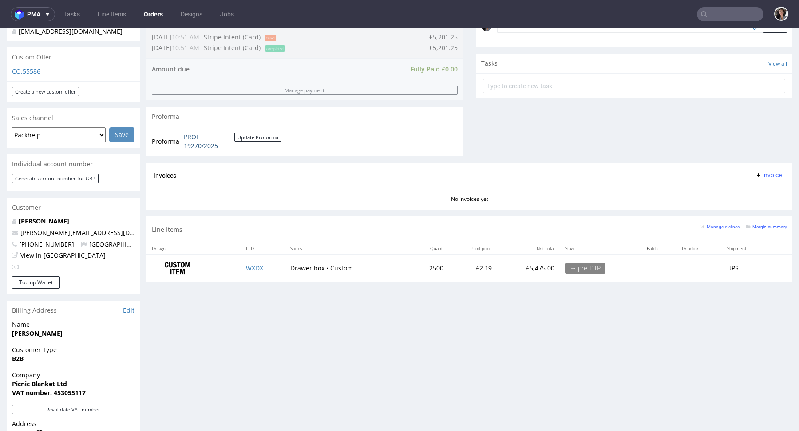
click at [190, 134] on link "PROF 19270/2025" at bounding box center [209, 141] width 51 height 17
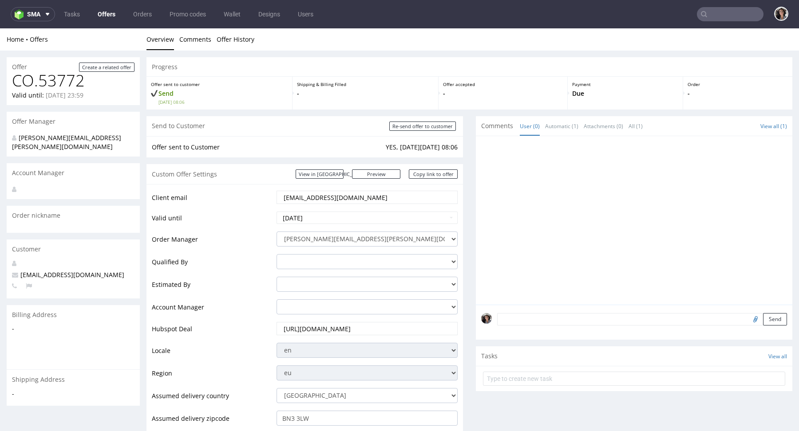
scroll to position [279, 0]
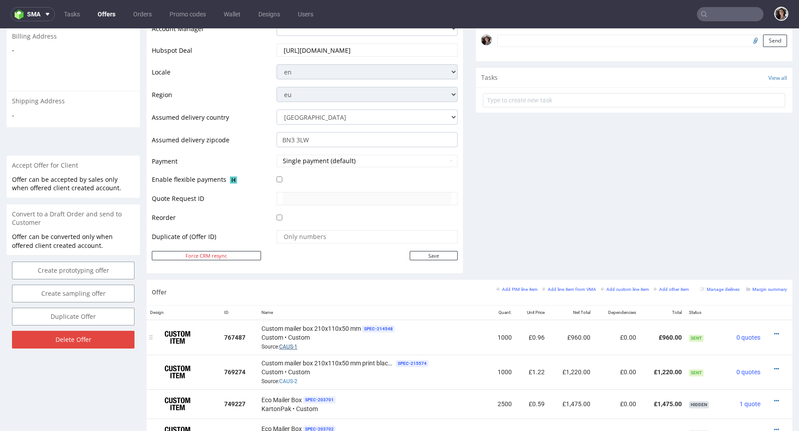
click at [289, 344] on link "CAUS-1" at bounding box center [288, 347] width 18 height 6
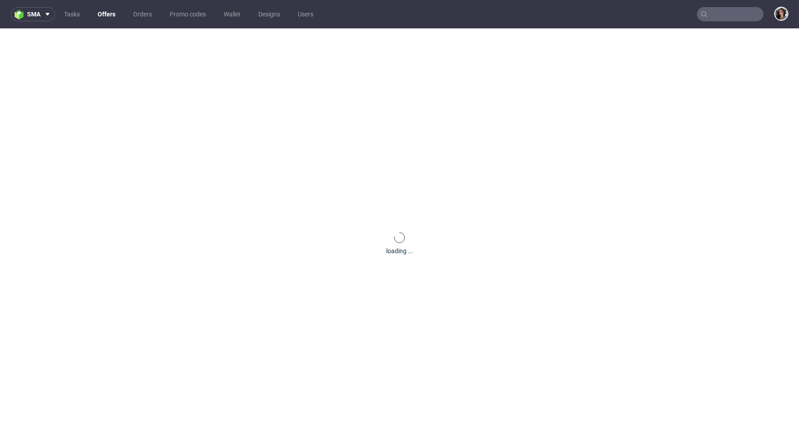
click at [724, 13] on input "text" at bounding box center [730, 14] width 67 height 14
paste input "[EMAIL_ADDRESS][DOMAIN_NAME]"
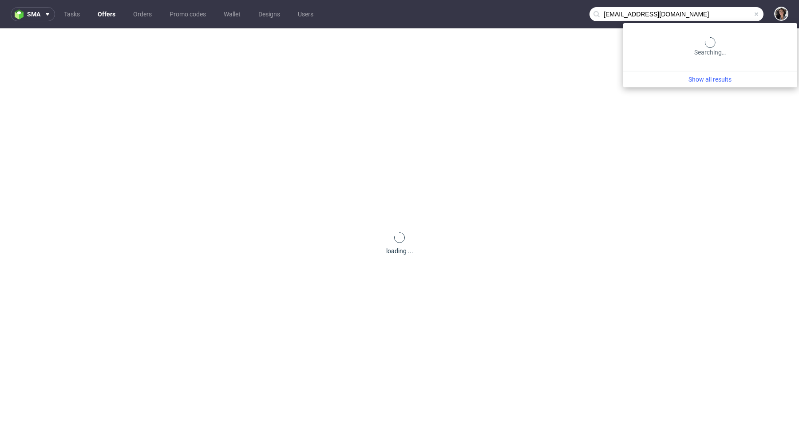
type input "[EMAIL_ADDRESS][DOMAIN_NAME]"
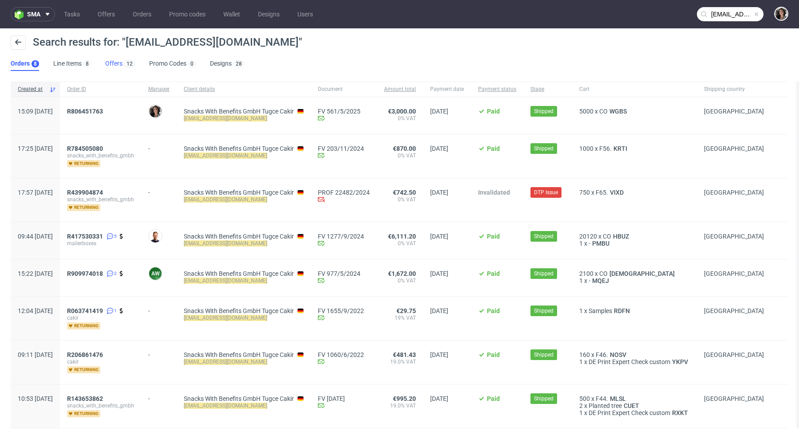
click at [112, 63] on link "Offers 12" at bounding box center [120, 64] width 30 height 14
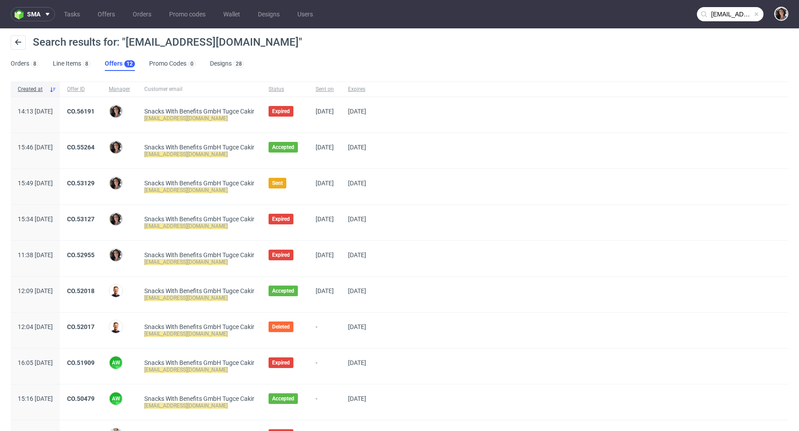
click at [117, 64] on link "Offers 12" at bounding box center [120, 64] width 30 height 14
click at [94, 110] on link "CO.56191" at bounding box center [81, 111] width 28 height 7
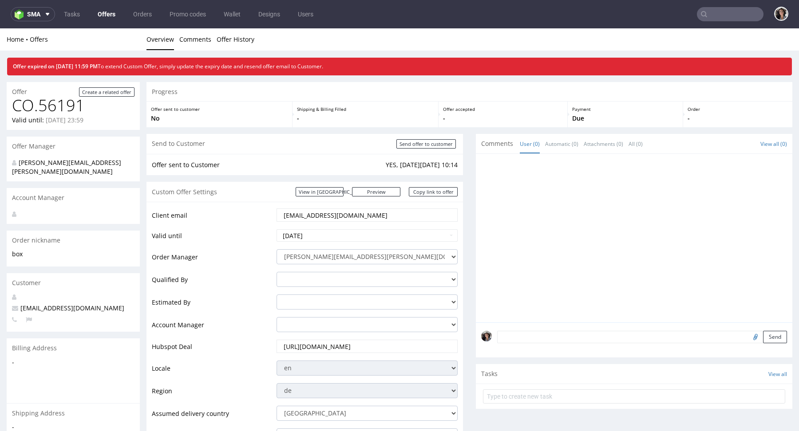
type input "tugce@treatfuls.com"
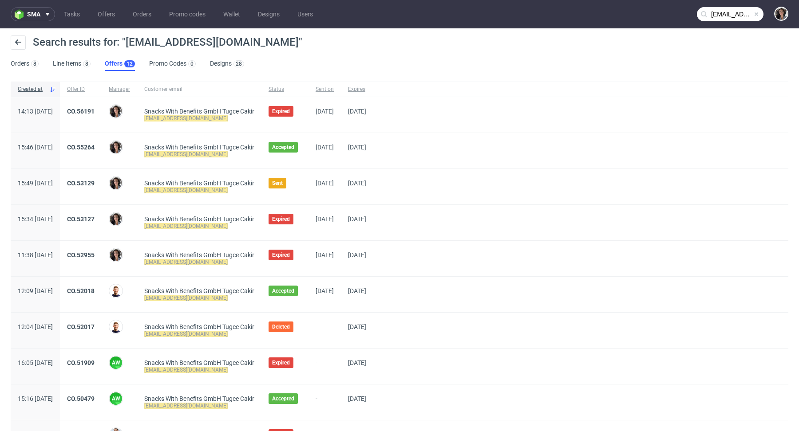
click at [102, 177] on div "CO.53129" at bounding box center [81, 186] width 42 height 35
click at [94, 180] on link "CO.53129" at bounding box center [81, 183] width 28 height 7
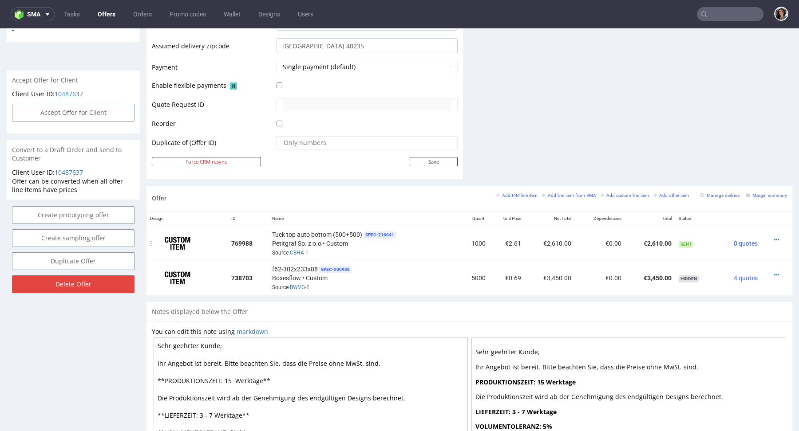
scroll to position [262, 0]
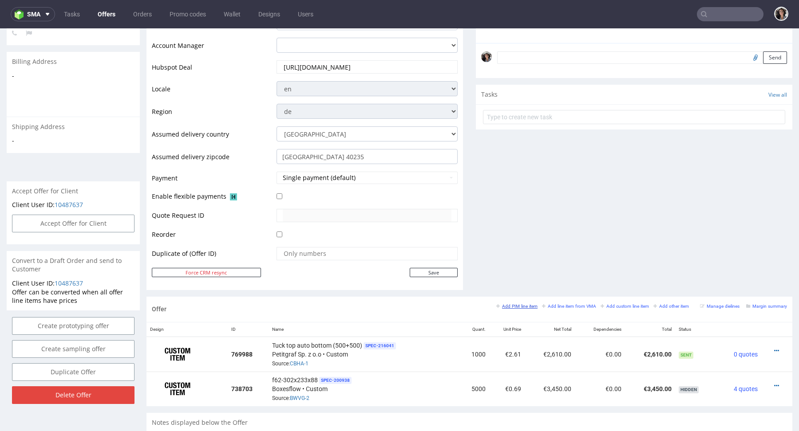
click at [522, 303] on link "Add PIM line item" at bounding box center [516, 306] width 41 height 6
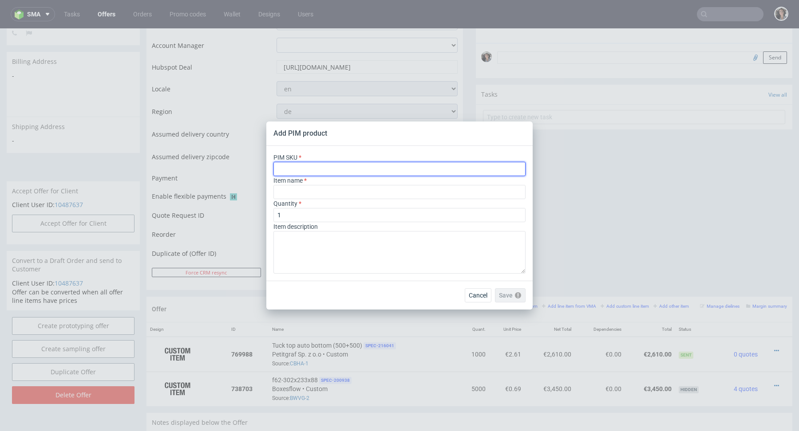
click at [399, 168] on input "text" at bounding box center [399, 169] width 252 height 14
paste input "ph-724-7125"
type input "ph-724-7125"
type input "Custom Crash Lock Product Box"
type input "ph-724-7125"
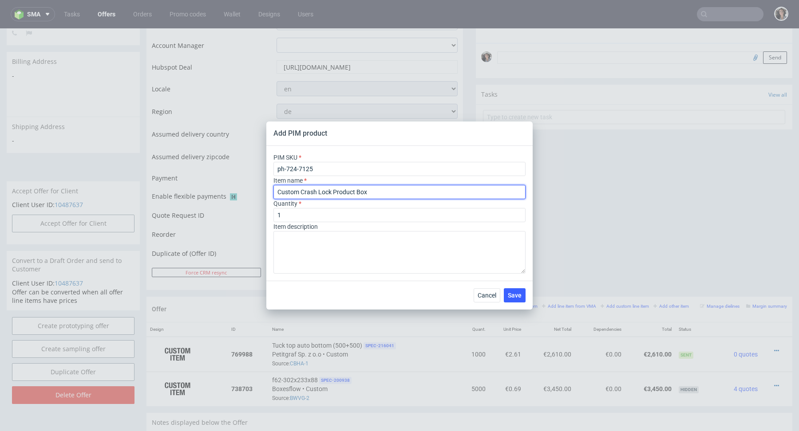
click at [331, 191] on input "Custom Crash Lock Product Box" at bounding box center [399, 192] width 252 height 14
click at [350, 193] on input "Custom Crash Lock Product Box" at bounding box center [399, 192] width 252 height 14
click at [344, 193] on input "Custom Crash Lock Product Box" at bounding box center [399, 192] width 252 height 14
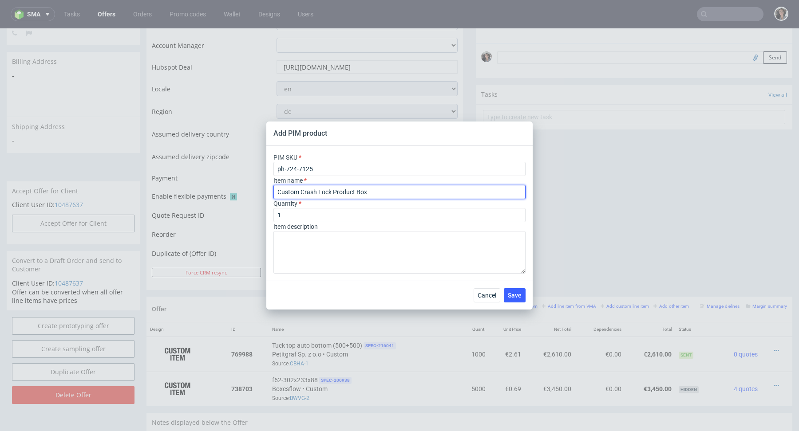
click at [344, 193] on input "Custom Crash Lock Product Box" at bounding box center [399, 192] width 252 height 14
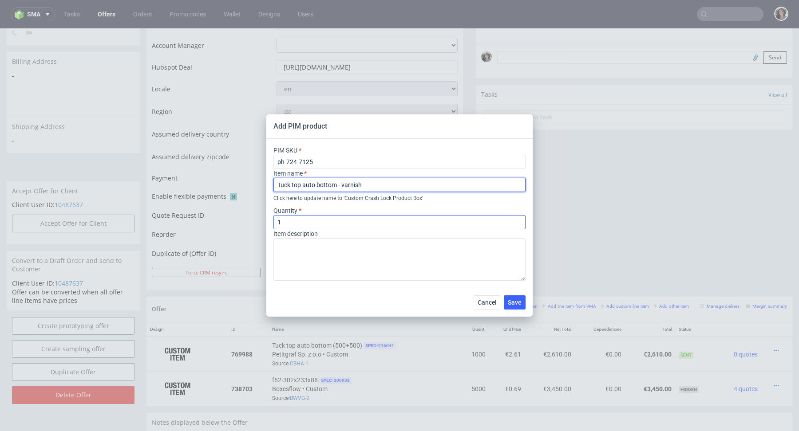
type input "Tuck top auto bottom - varnish"
click at [291, 223] on input "1" at bounding box center [399, 222] width 252 height 14
type input "500"
click at [315, 203] on div "PIM SKU ph-724-7125 Item name Tuck top auto bottom - varnish Click here to upda…" at bounding box center [399, 213] width 266 height 149
click at [523, 306] on button "Save" at bounding box center [515, 302] width 22 height 14
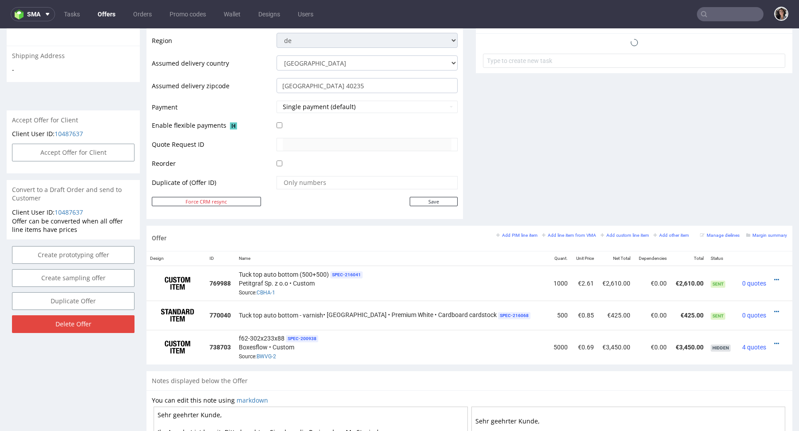
scroll to position [352, 0]
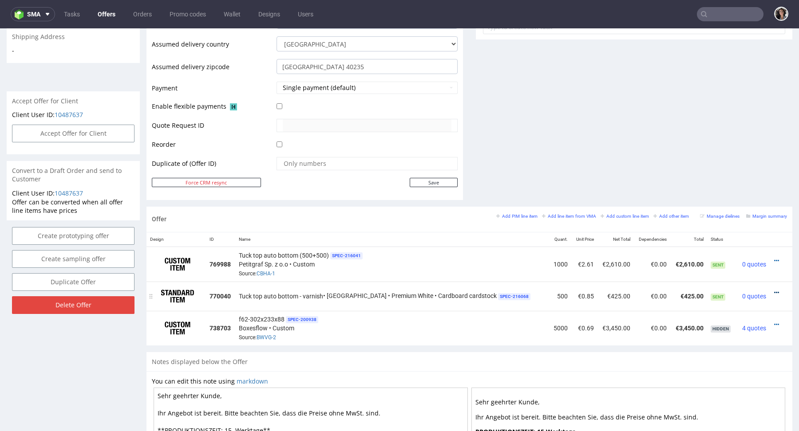
click at [774, 291] on icon at bounding box center [776, 293] width 5 height 6
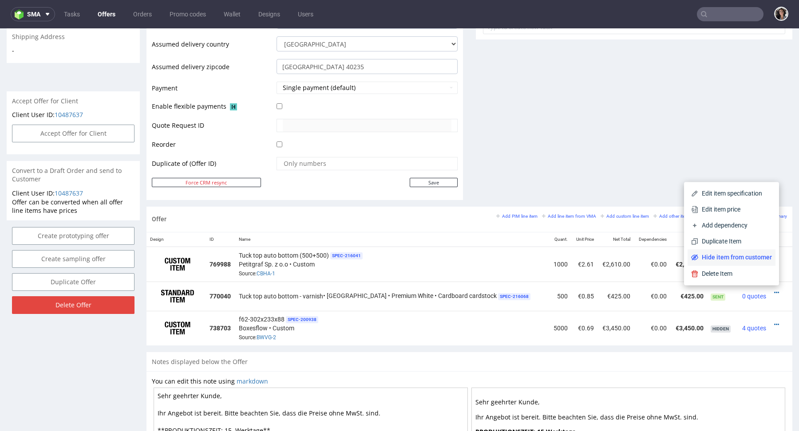
click at [751, 254] on span "Hide item from customer" at bounding box center [735, 257] width 74 height 9
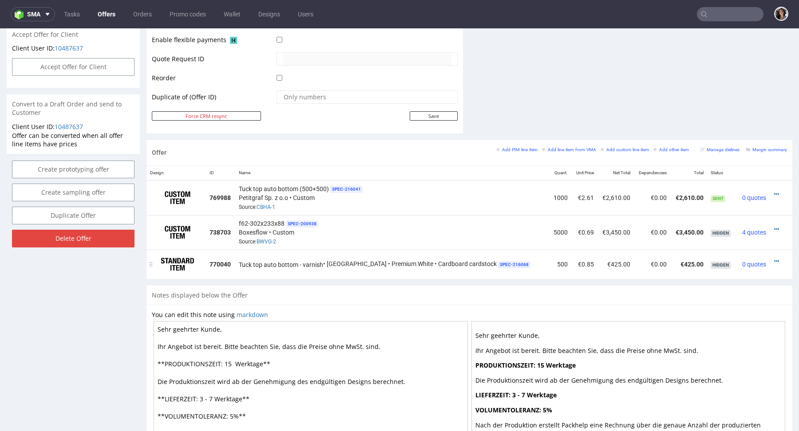
scroll to position [403, 0]
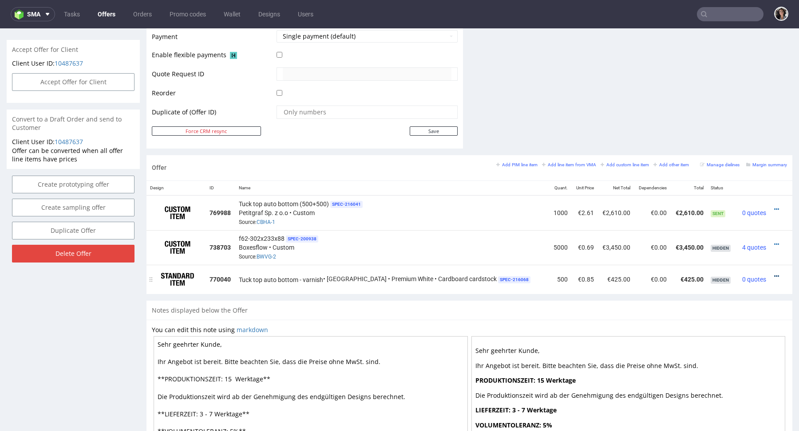
click at [774, 274] on icon at bounding box center [776, 276] width 5 height 6
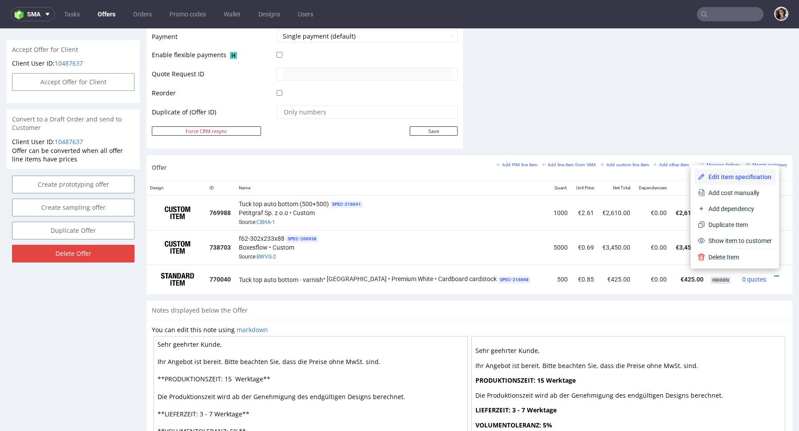
click at [735, 177] on span "Edit item specification" at bounding box center [738, 177] width 67 height 9
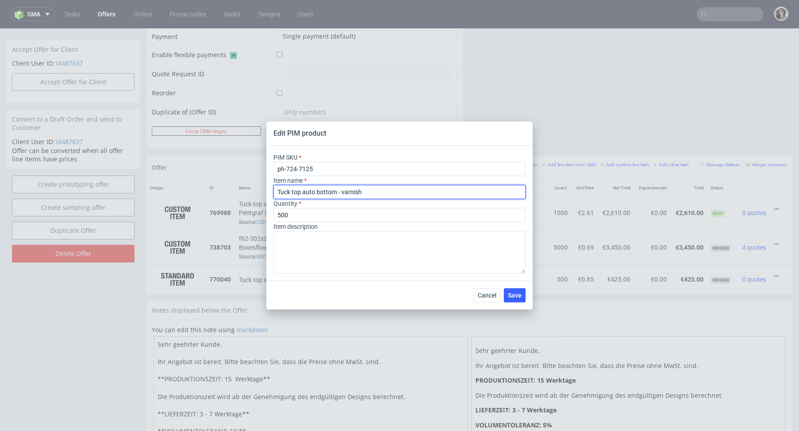
click at [365, 191] on input "Tuck top auto bottom - varnish" at bounding box center [399, 192] width 252 height 14
type input "Tuck top auto bottom - varnish matte"
click at [513, 296] on span "Save" at bounding box center [515, 295] width 14 height 6
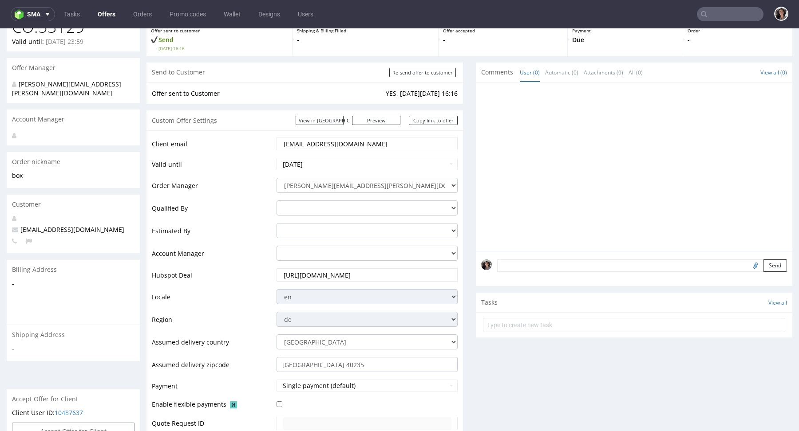
scroll to position [101, 0]
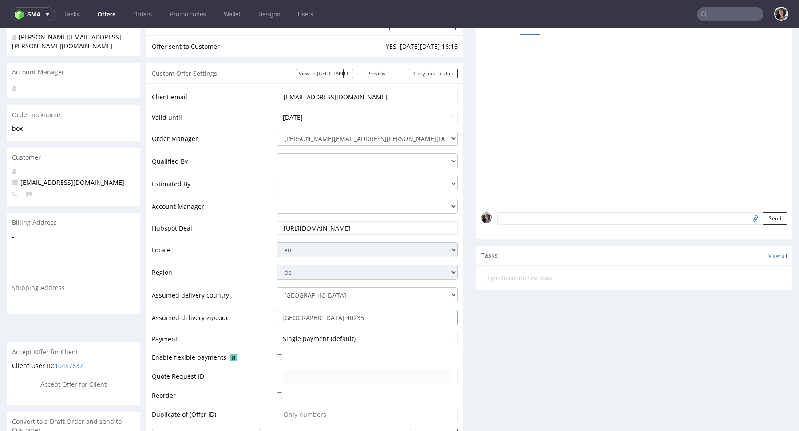
drag, startPoint x: 314, startPoint y: 317, endPoint x: 340, endPoint y: 317, distance: 26.2
click at [340, 317] on input "Düsseldorf 40235" at bounding box center [366, 317] width 181 height 15
click at [343, 72] on link "View in [GEOGRAPHIC_DATA]" at bounding box center [319, 73] width 48 height 9
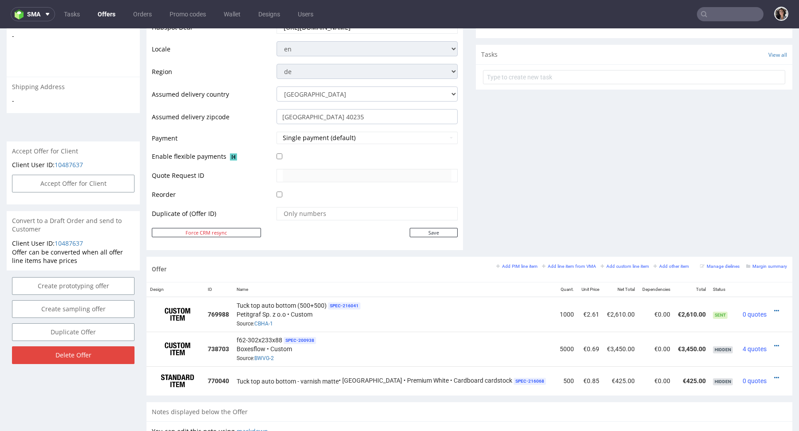
scroll to position [391, 0]
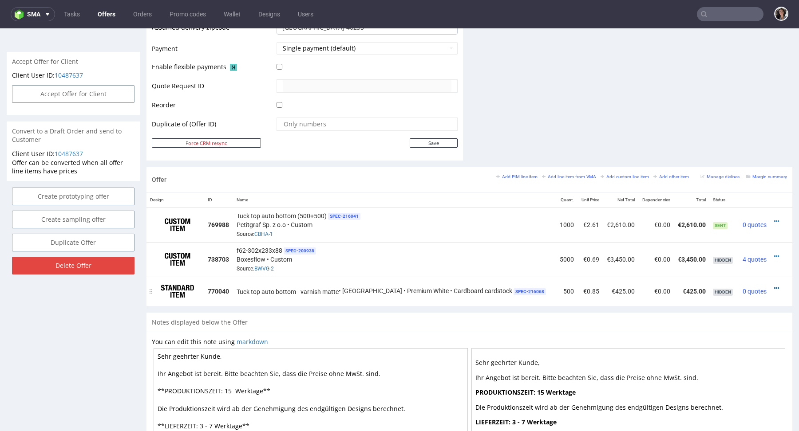
click at [774, 286] on icon at bounding box center [776, 288] width 5 height 6
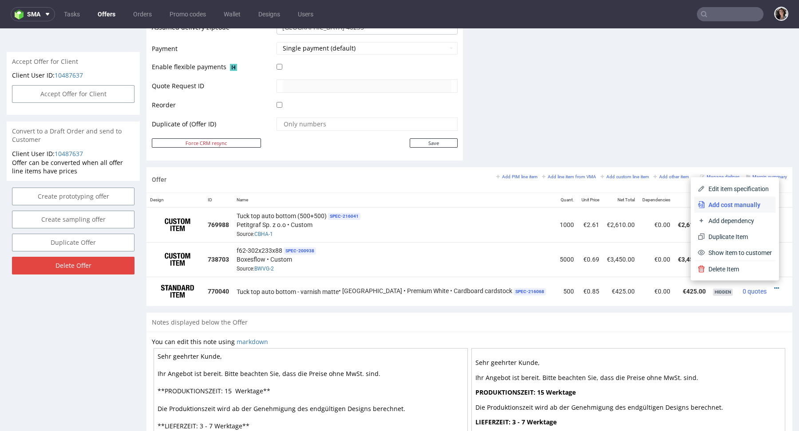
click at [724, 204] on span "Add cost manually" at bounding box center [738, 205] width 67 height 9
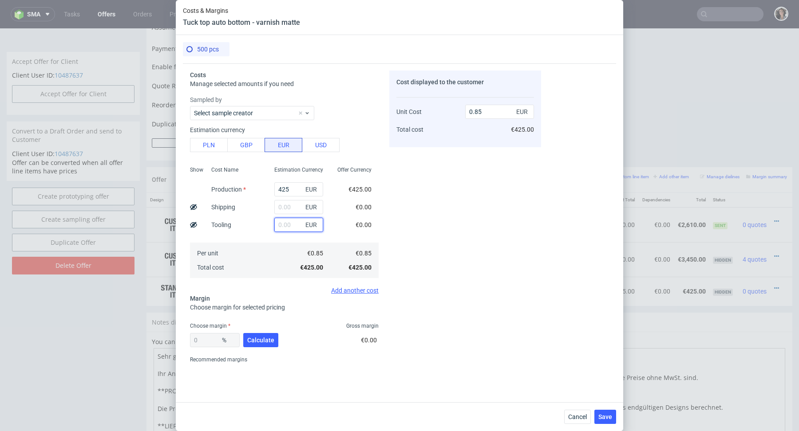
click at [283, 223] on input "text" at bounding box center [298, 225] width 49 height 14
type input "115"
type input "1.08"
type input "115"
click at [290, 211] on input "text" at bounding box center [298, 207] width 49 height 14
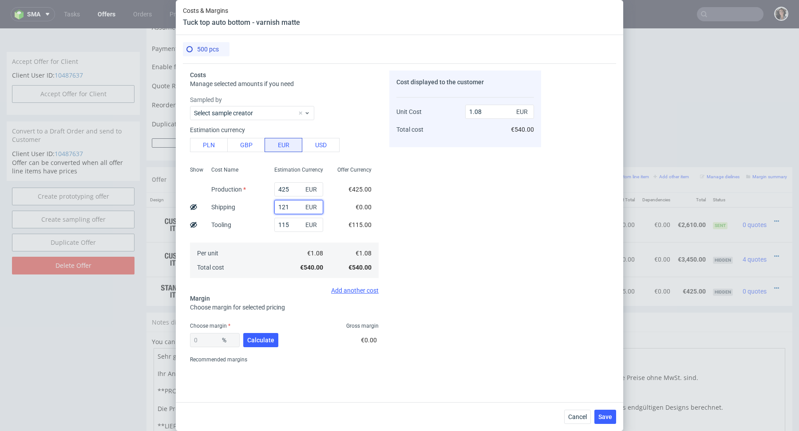
type input "1215"
type input "3.51"
type input "1215"
click at [298, 219] on input "115" at bounding box center [298, 225] width 49 height 14
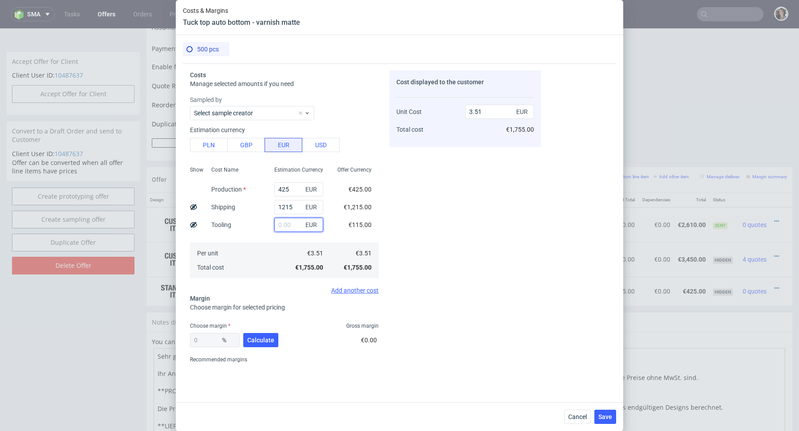
type input "3.28"
click at [298, 208] on input "1215" at bounding box center [298, 207] width 49 height 14
type input "115"
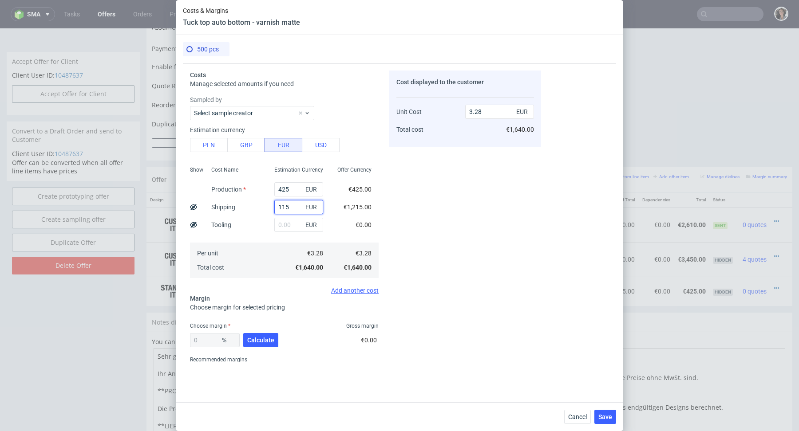
type input "1.08"
type input "115"
click at [242, 213] on div "Shipping" at bounding box center [223, 207] width 38 height 18
click at [213, 137] on div "Estimation currency PLN GBP EUR USD" at bounding box center [284, 138] width 189 height 28
click at [213, 146] on button "PLN" at bounding box center [209, 145] width 38 height 14
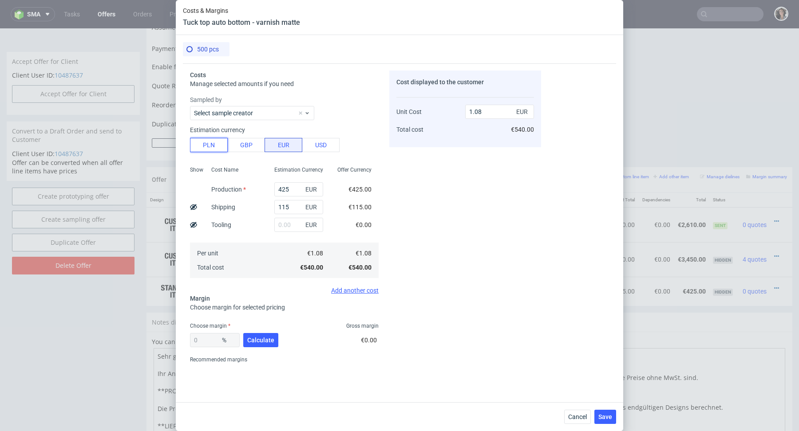
type input "0.25"
click at [298, 187] on input "425" at bounding box center [298, 189] width 49 height 14
type input "11"
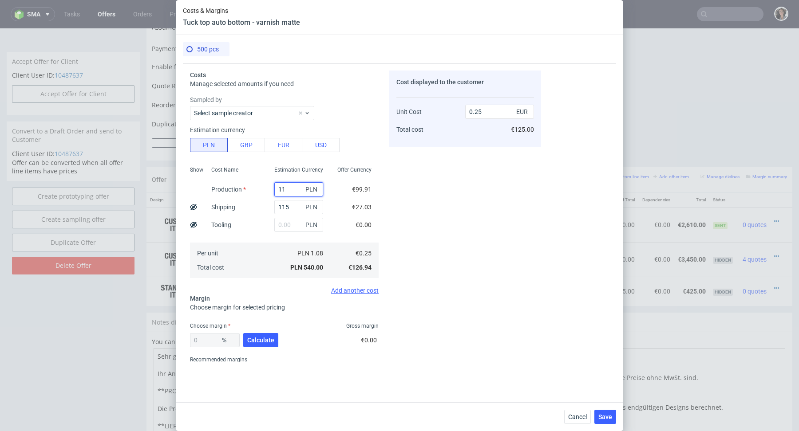
type input "0.06"
type input "1145"
type input "0.59"
type input "1145"
click at [377, 215] on div "€27.03" at bounding box center [362, 207] width 34 height 18
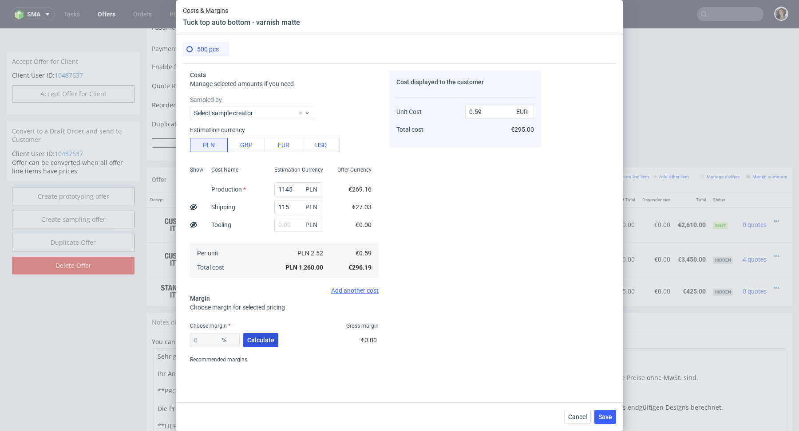
click at [264, 333] on button "Calculate" at bounding box center [260, 340] width 35 height 14
type input "47.47"
drag, startPoint x: 485, startPoint y: 115, endPoint x: 458, endPoint y: 115, distance: 27.5
click at [458, 115] on div "Unit Cost Total cost 1.12 EUR €560.00" at bounding box center [465, 117] width 138 height 47
drag, startPoint x: 499, startPoint y: 112, endPoint x: 460, endPoint y: 112, distance: 39.0
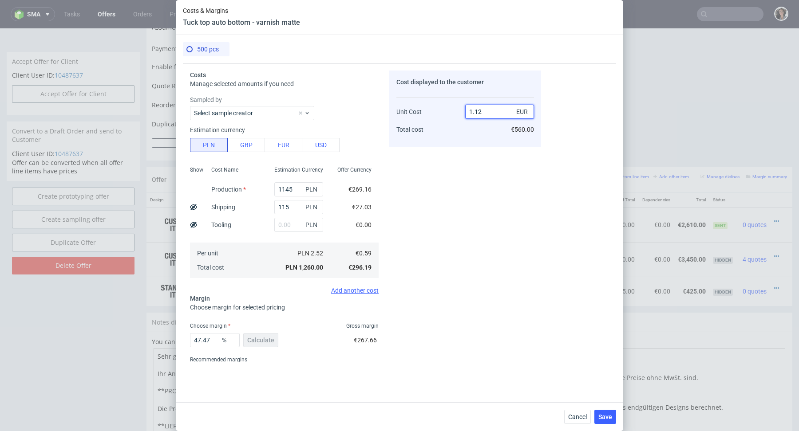
click at [460, 112] on div "Unit Cost Total cost 1.12 EUR €560.00" at bounding box center [465, 117] width 138 height 47
type input "0.85"
type input "30.58823529411765"
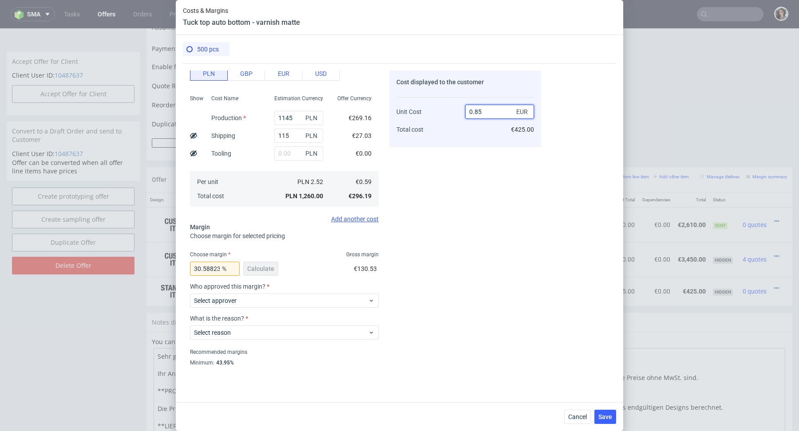
scroll to position [91, 0]
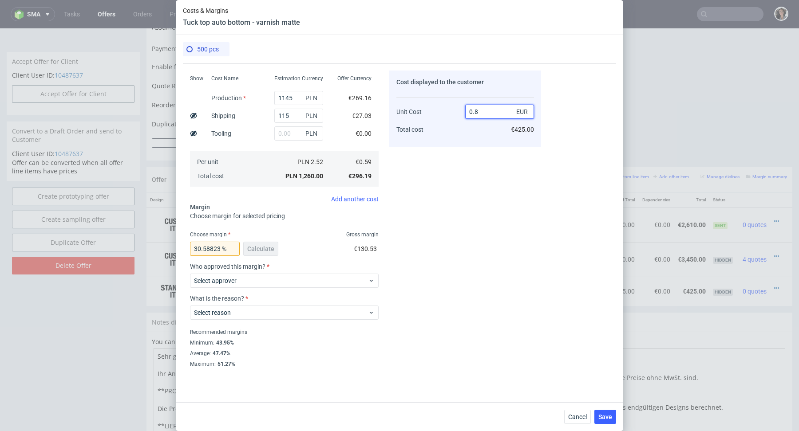
type input "0.84"
type input "29.761904761904763"
click at [469, 151] on div "Cost displayed to the customer Unit Cost Total cost 0.84 EUR €420.00" at bounding box center [465, 219] width 152 height 296
click at [488, 109] on input "0.84" at bounding box center [499, 112] width 69 height 14
type input "0.85"
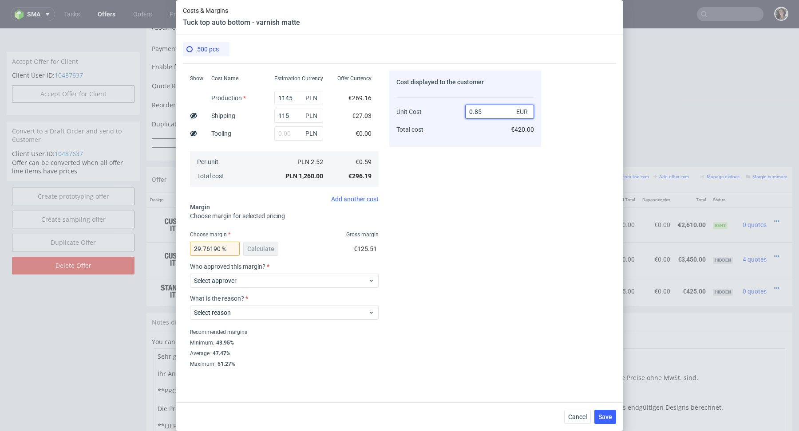
type input "30.58823529411765"
type input "0.85"
click at [427, 215] on div "Cost displayed to the customer Unit Cost Total cost 0.85 EUR €425.00" at bounding box center [465, 219] width 152 height 296
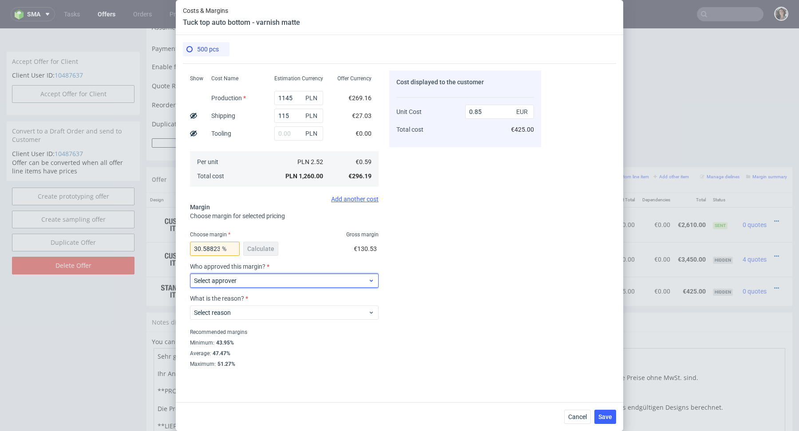
click at [249, 282] on span "Select approver" at bounding box center [281, 280] width 174 height 9
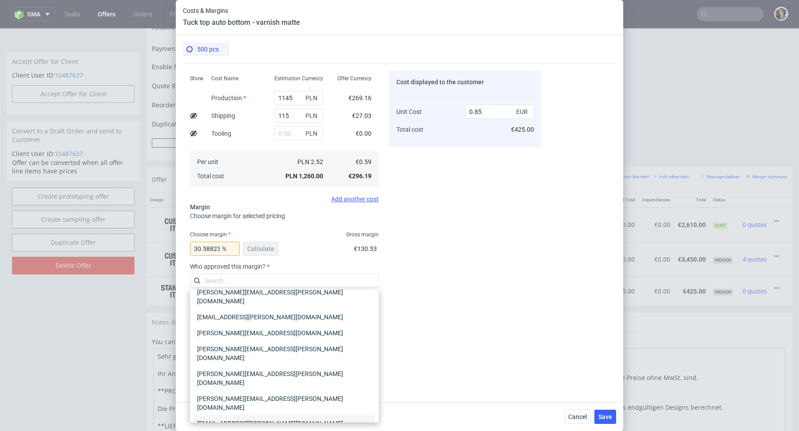
scroll to position [0, 0]
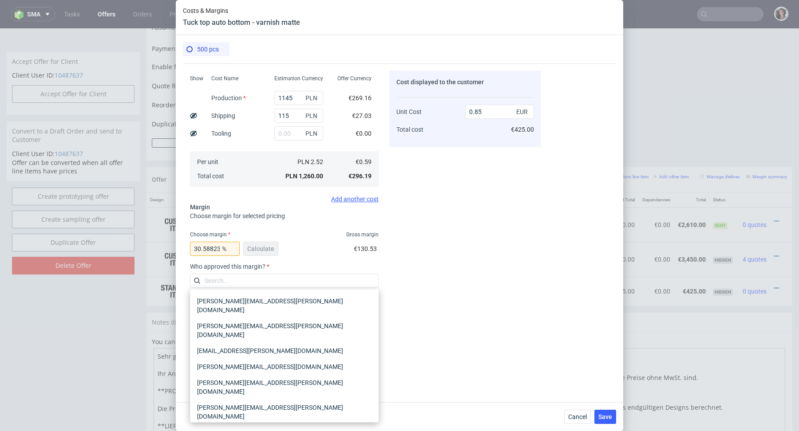
click at [219, 425] on div "marta.kozlowska@packhelp.com" at bounding box center [283, 437] width 181 height 25
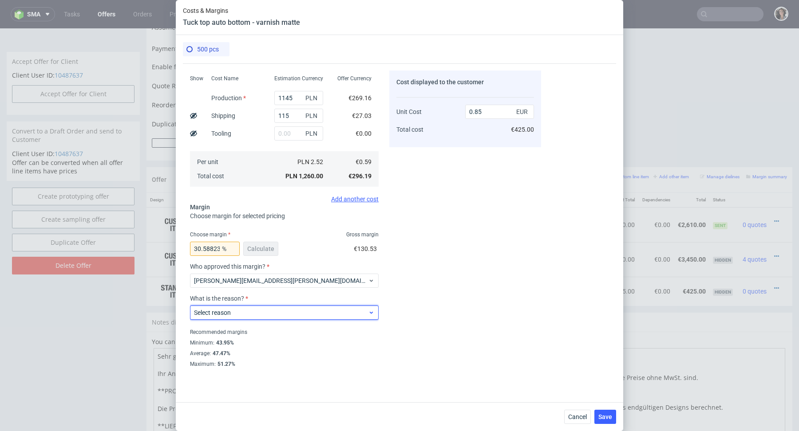
click at [224, 308] on span "Select reason" at bounding box center [281, 312] width 174 height 9
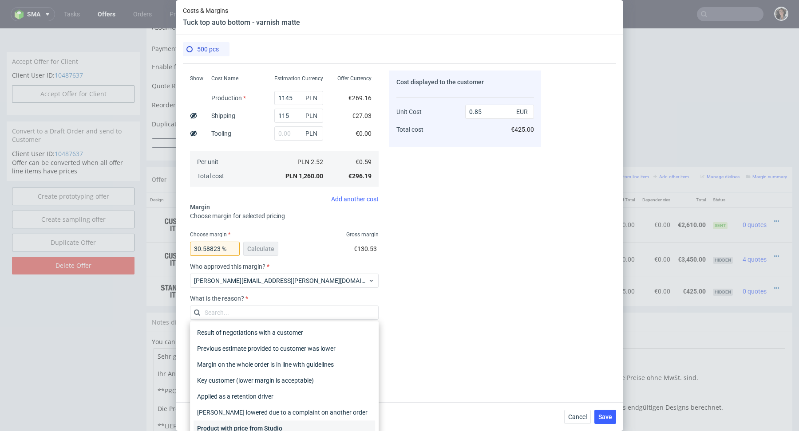
click at [215, 428] on div "Product with price from Studio" at bounding box center [283, 429] width 181 height 16
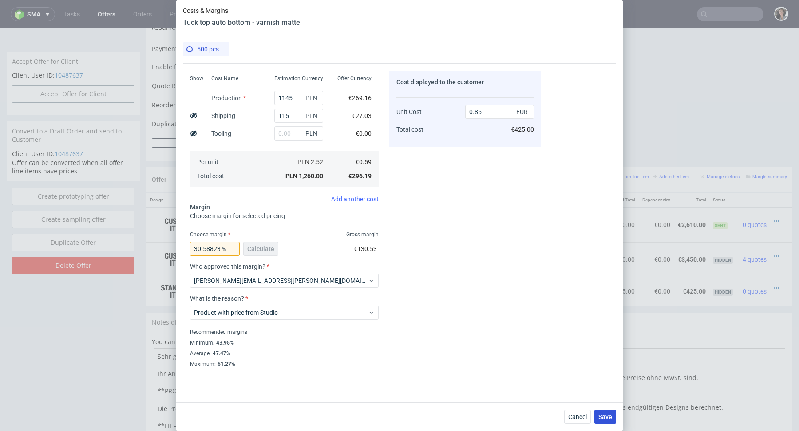
click at [612, 416] on button "Save" at bounding box center [605, 417] width 22 height 14
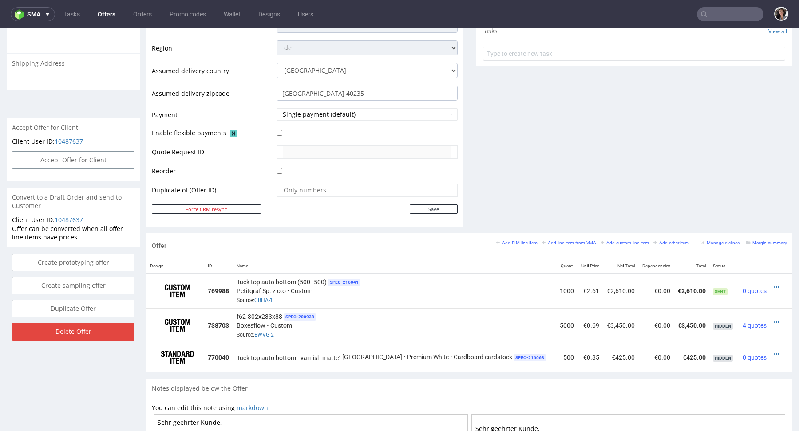
scroll to position [369, 0]
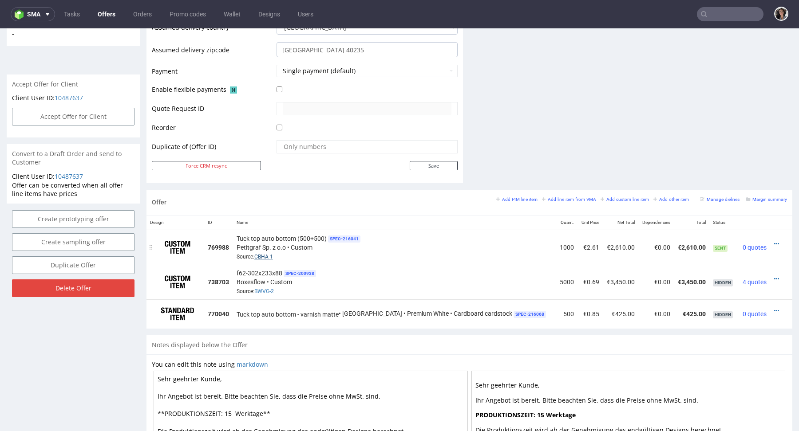
click at [266, 256] on link "CBHA-1" at bounding box center [263, 257] width 19 height 6
click at [774, 308] on icon at bounding box center [776, 311] width 5 height 6
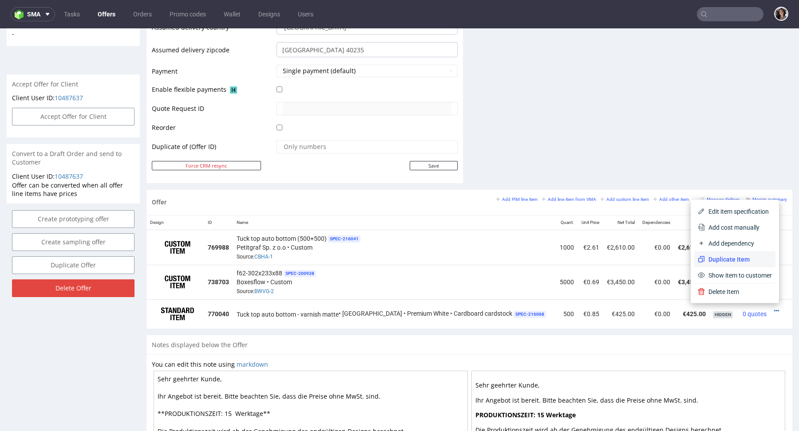
click at [744, 255] on span "Duplicate Item" at bounding box center [738, 259] width 67 height 9
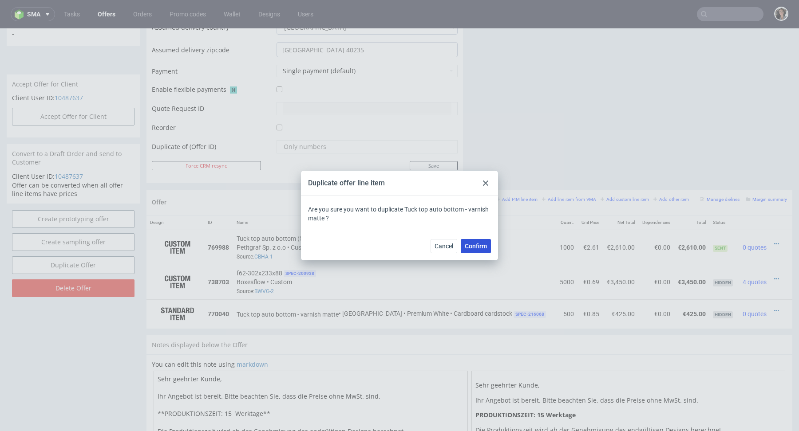
click at [477, 245] on span "Confirm" at bounding box center [475, 246] width 22 height 6
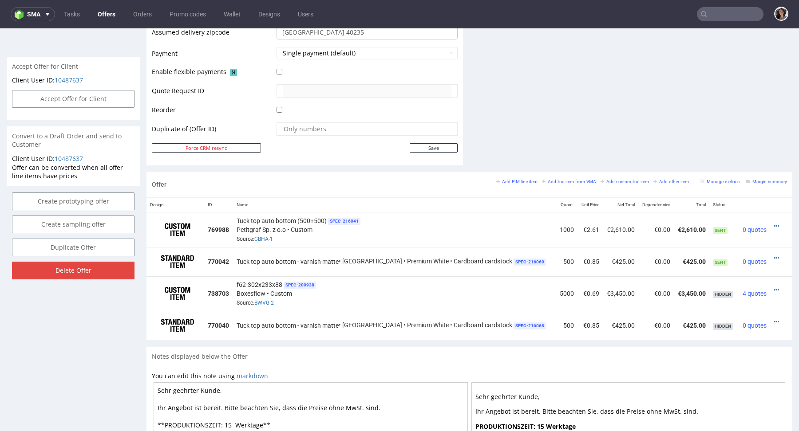
scroll to position [441, 0]
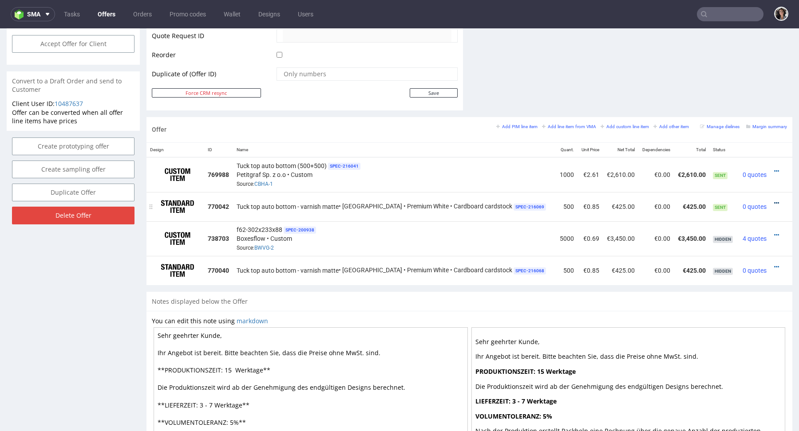
click at [774, 201] on icon at bounding box center [776, 203] width 5 height 6
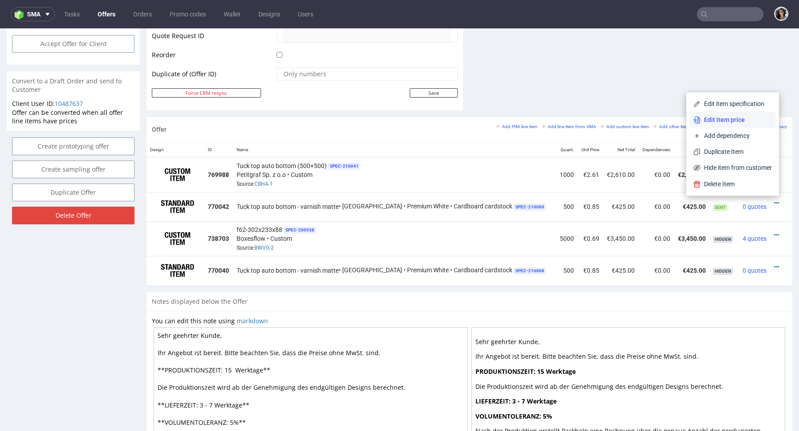
click at [730, 120] on span "Edit item price" at bounding box center [735, 119] width 71 height 9
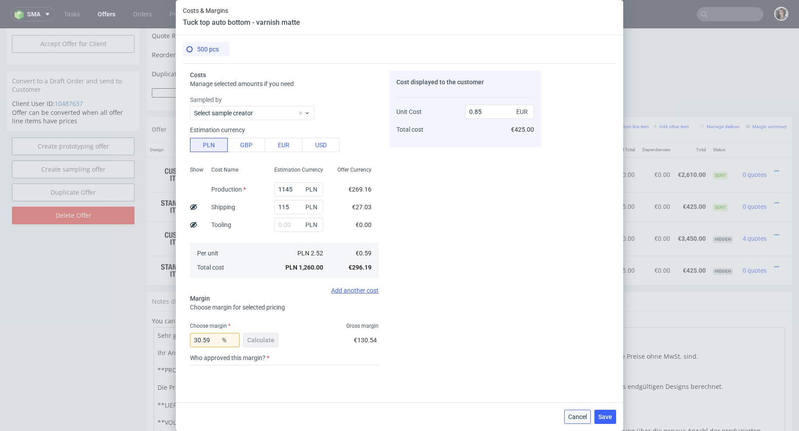
click at [575, 413] on button "Cancel" at bounding box center [577, 417] width 27 height 14
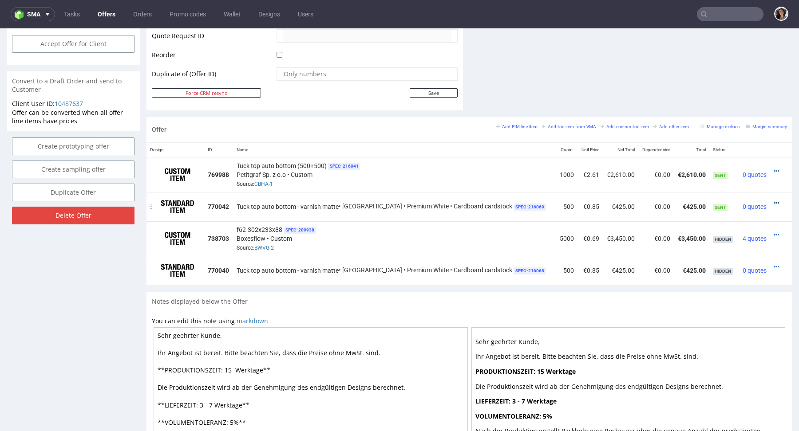
click at [774, 201] on icon at bounding box center [776, 203] width 5 height 6
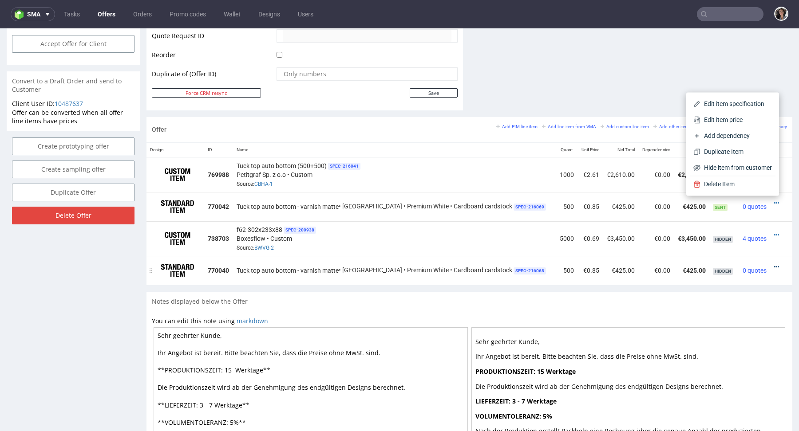
click at [774, 265] on icon at bounding box center [776, 267] width 5 height 6
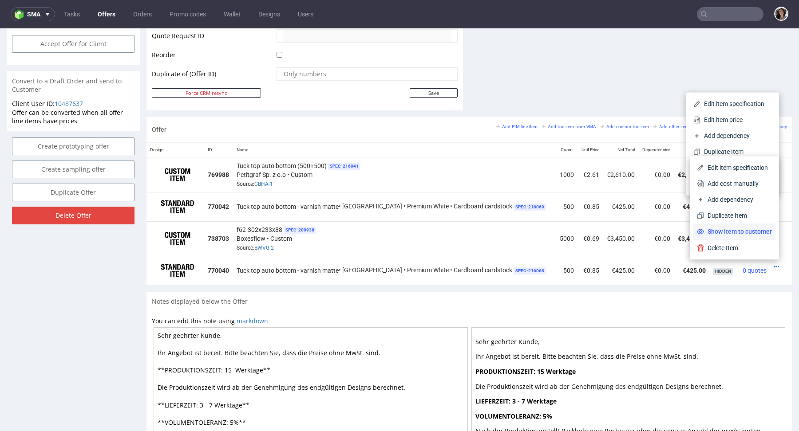
click at [752, 230] on span "Show item to customer" at bounding box center [738, 231] width 68 height 9
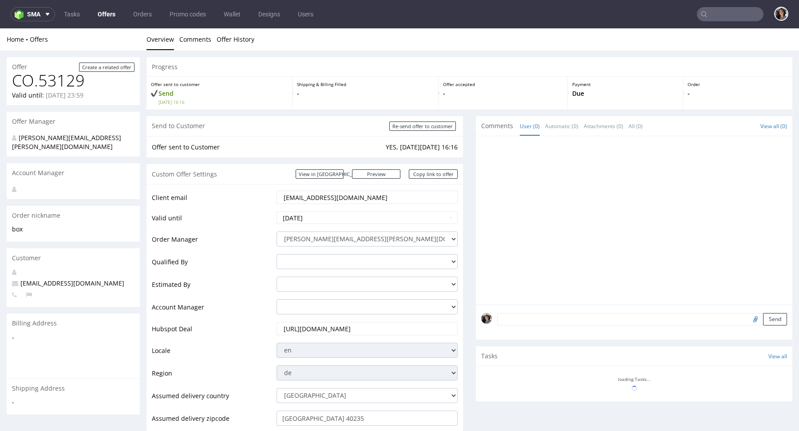
scroll to position [386, 0]
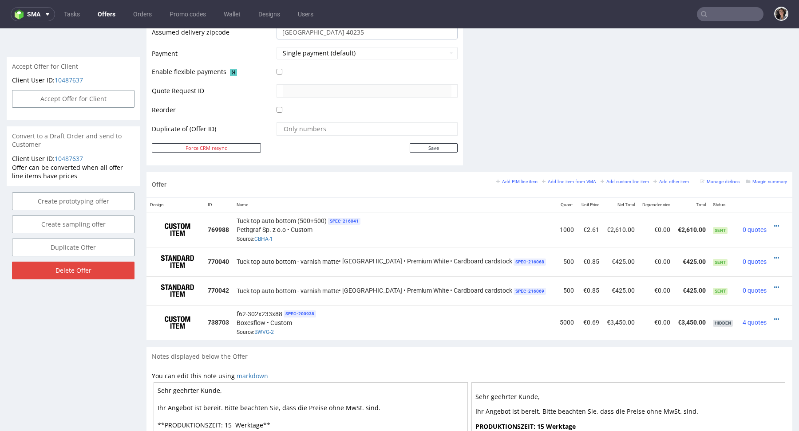
scroll to position [386, 0]
click at [774, 285] on icon at bounding box center [776, 287] width 5 height 6
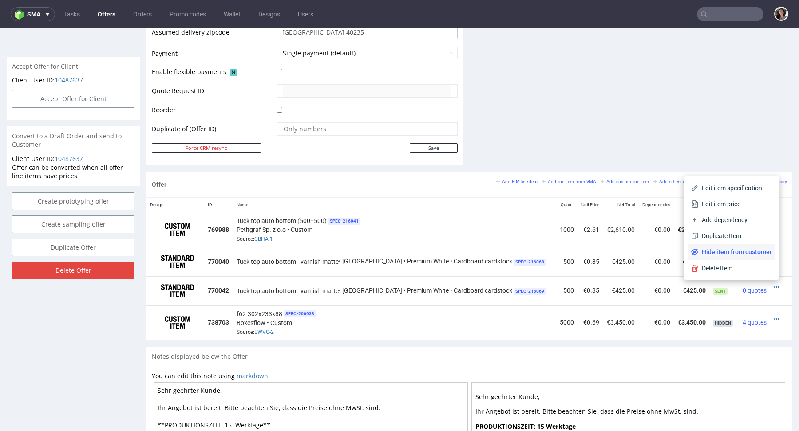
click at [747, 252] on span "Hide item from customer" at bounding box center [735, 252] width 74 height 9
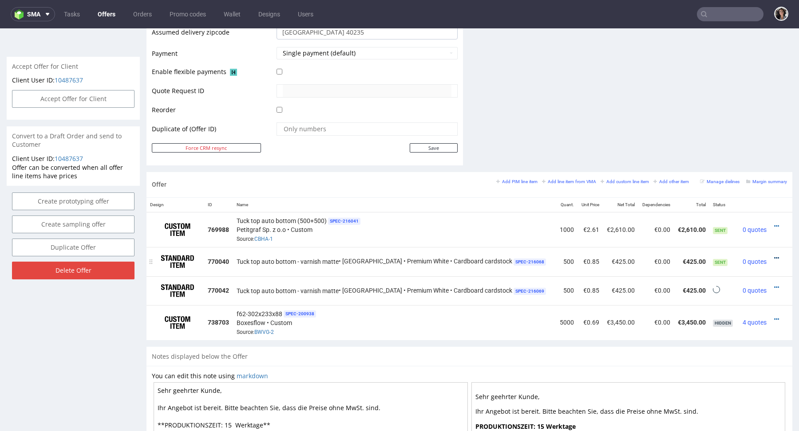
click at [774, 255] on icon at bounding box center [776, 258] width 5 height 6
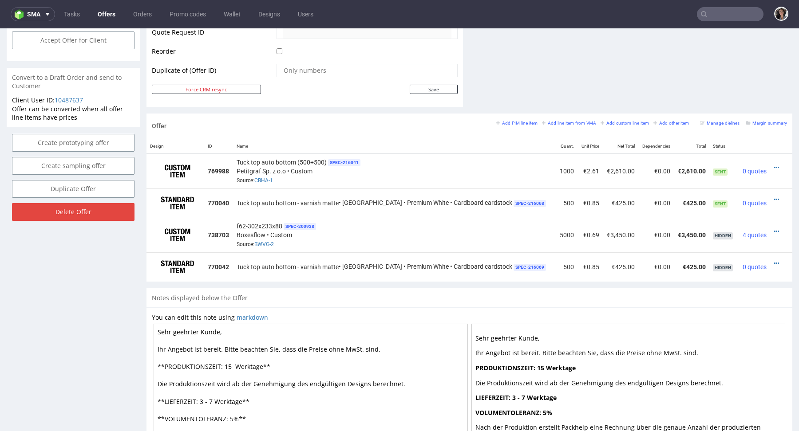
scroll to position [525, 0]
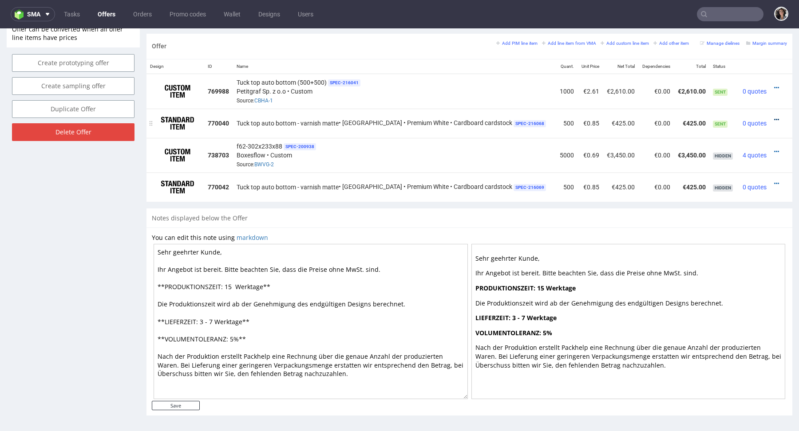
click at [774, 117] on icon at bounding box center [776, 120] width 5 height 6
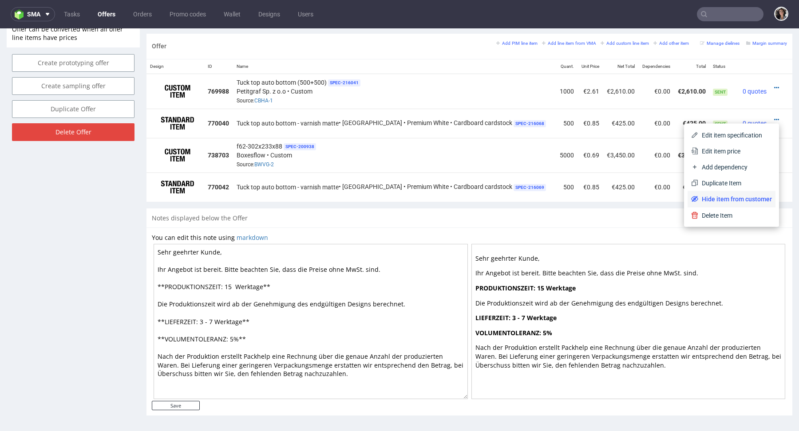
click at [728, 198] on span "Hide item from customer" at bounding box center [735, 199] width 74 height 9
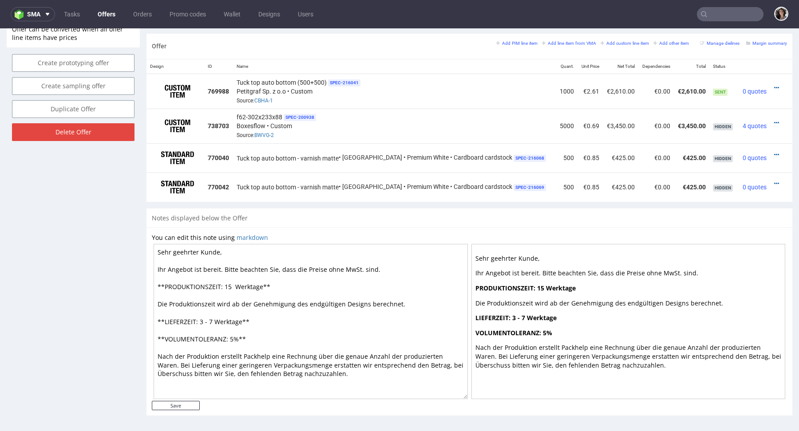
scroll to position [0, 0]
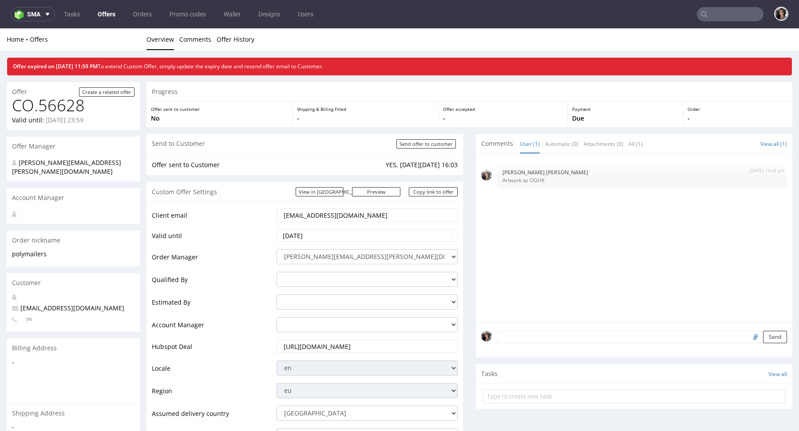
click at [705, 16] on input "text" at bounding box center [730, 14] width 67 height 14
paste input "[EMAIL_ADDRESS][DOMAIN_NAME]"
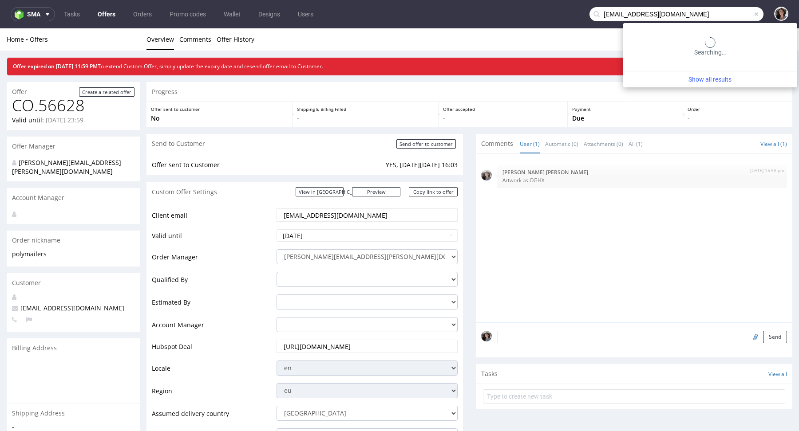
type input "[EMAIL_ADDRESS][DOMAIN_NAME]"
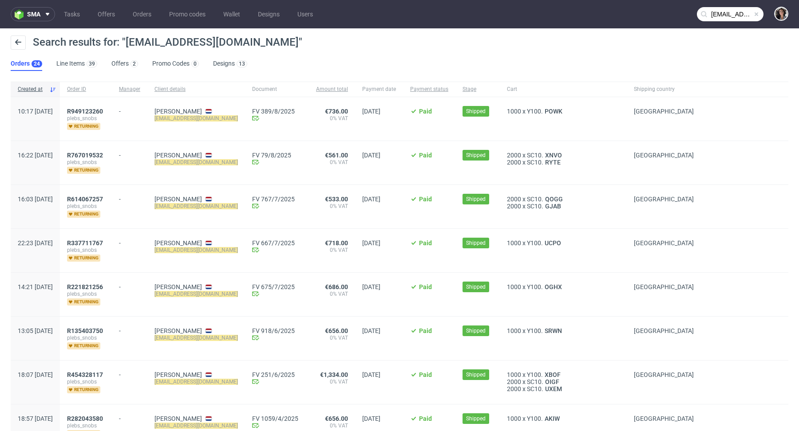
click at [112, 105] on div "R949123260 plebs_snobs returning" at bounding box center [86, 118] width 52 height 43
click at [103, 109] on span "R949123260" at bounding box center [85, 111] width 36 height 7
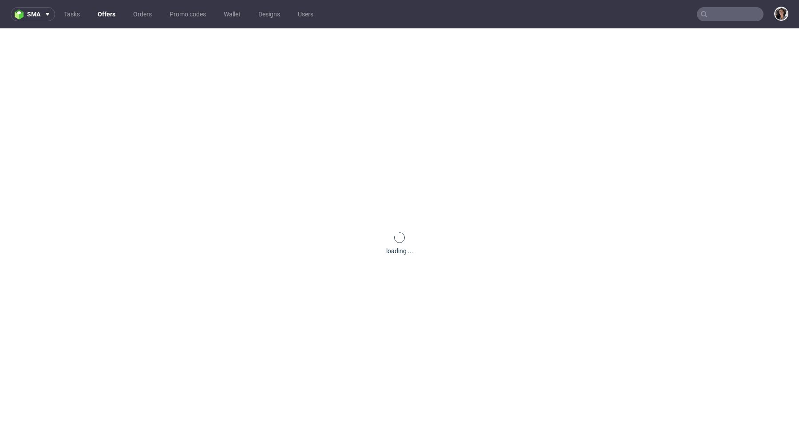
click at [723, 10] on input "text" at bounding box center [730, 14] width 67 height 14
paste input "ph-724-7125"
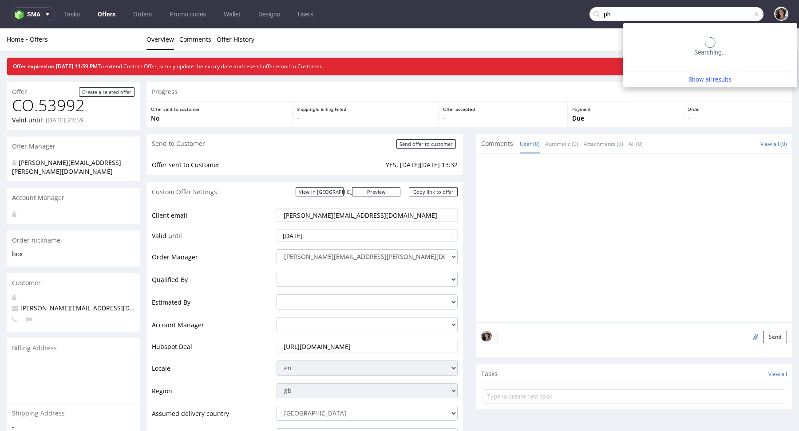
type input "p"
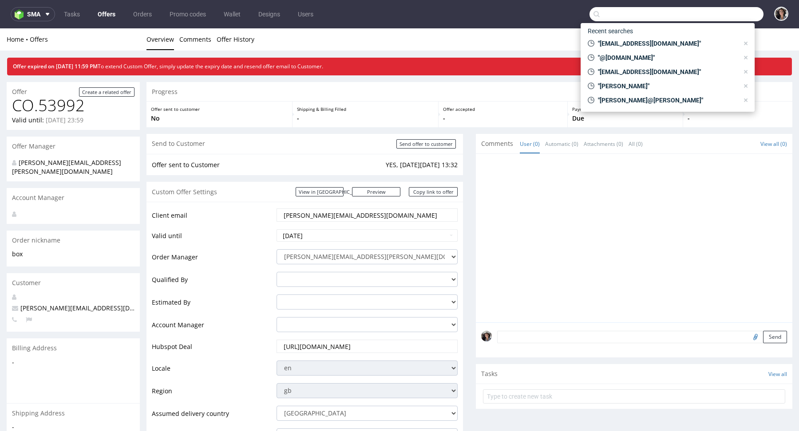
click at [103, 18] on link "Offers" at bounding box center [106, 14] width 28 height 14
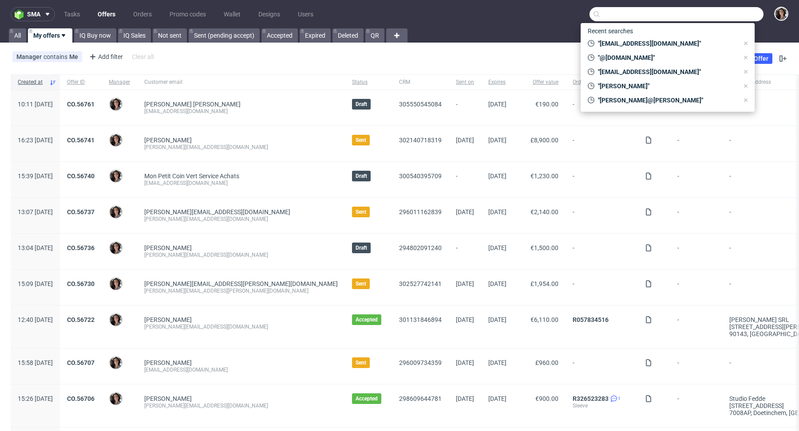
click at [677, 14] on input "text" at bounding box center [676, 14] width 174 height 14
paste input "[EMAIL_ADDRESS][DOMAIN_NAME]"
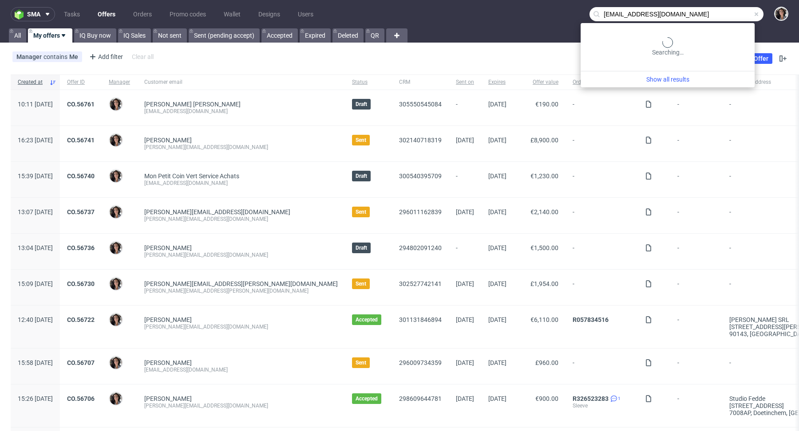
type input "[EMAIL_ADDRESS][DOMAIN_NAME]"
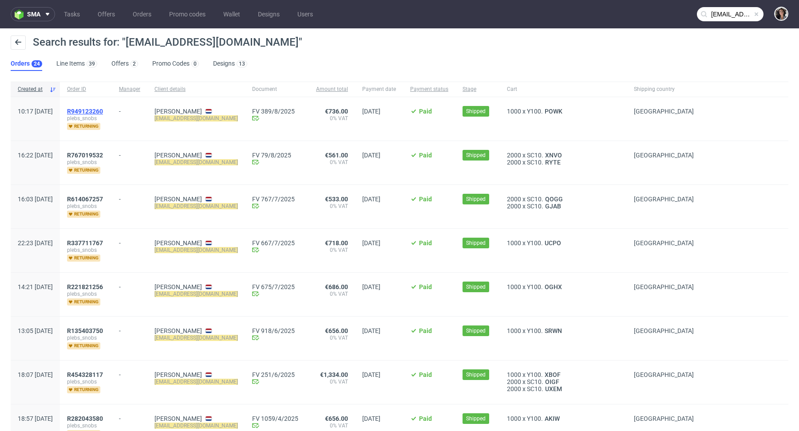
click at [103, 114] on span "R949123260" at bounding box center [85, 111] width 36 height 7
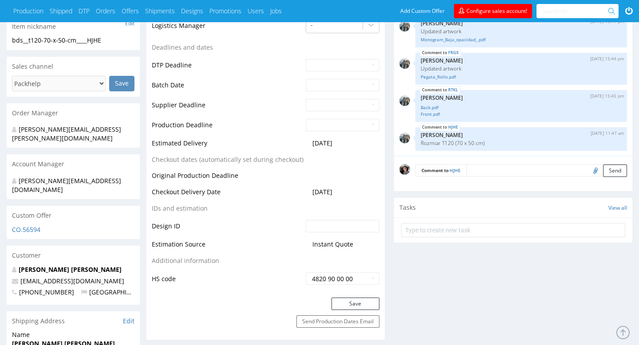
scroll to position [169, 0]
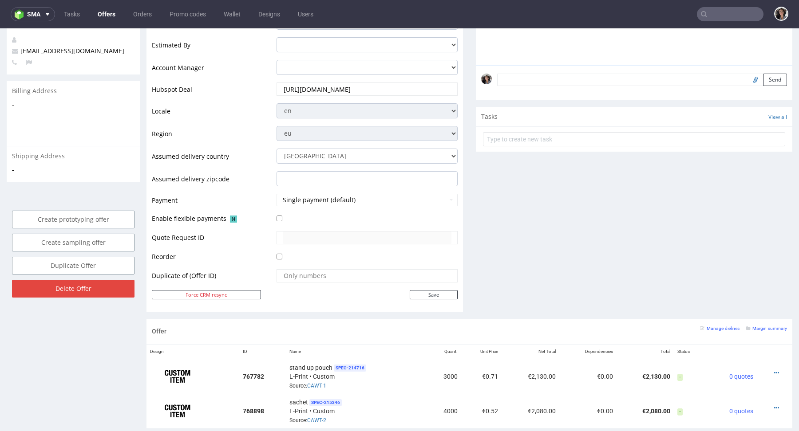
scroll to position [456, 0]
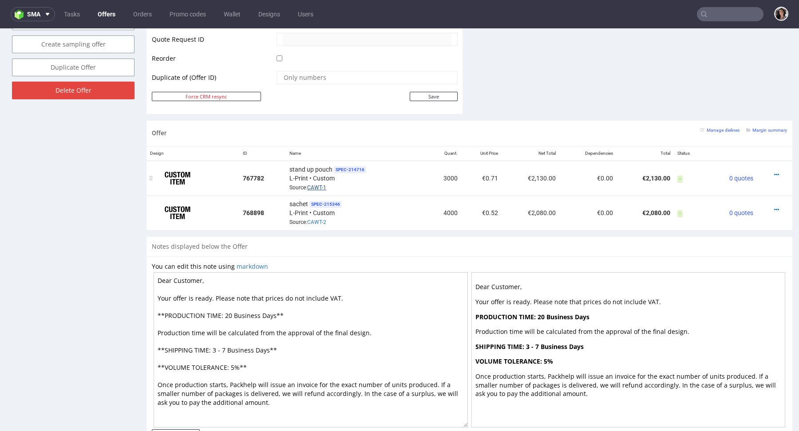
click at [319, 185] on link "CAWT-1" at bounding box center [316, 188] width 19 height 6
copy link "CAWT-2"
drag, startPoint x: 333, startPoint y: 220, endPoint x: 308, endPoint y: 220, distance: 25.3
click at [308, 220] on div "sachet SPEC- 215346 L-Print • Custom Source: CAWT-2" at bounding box center [355, 213] width 133 height 28
click at [308, 220] on link "CAWT-2" at bounding box center [316, 222] width 19 height 6
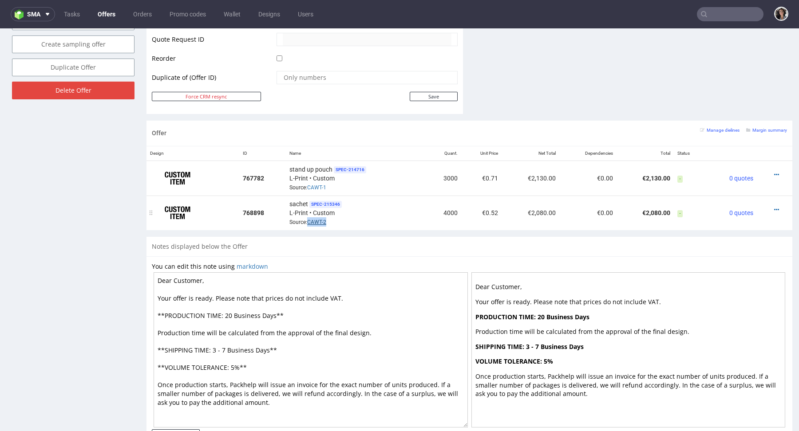
click at [315, 220] on link "CAWT-2" at bounding box center [316, 222] width 19 height 6
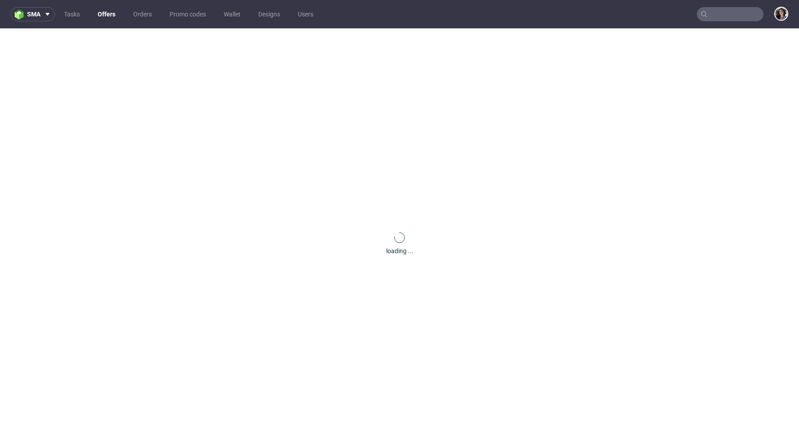
click at [728, 14] on input "text" at bounding box center [730, 14] width 67 height 14
paste input "WMUA"
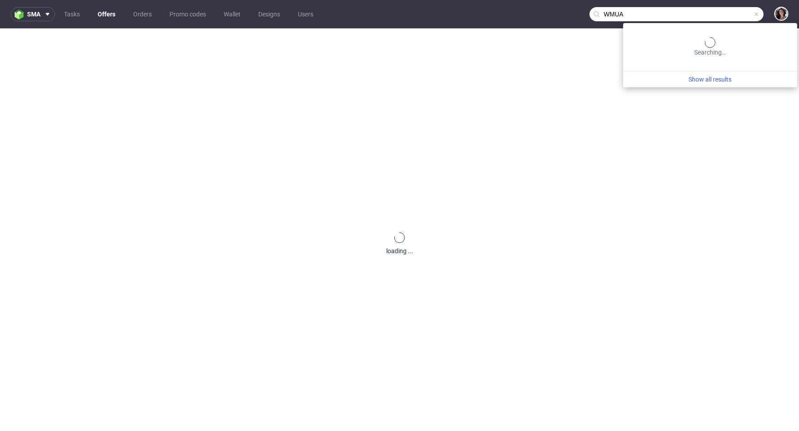
type input "WMUA"
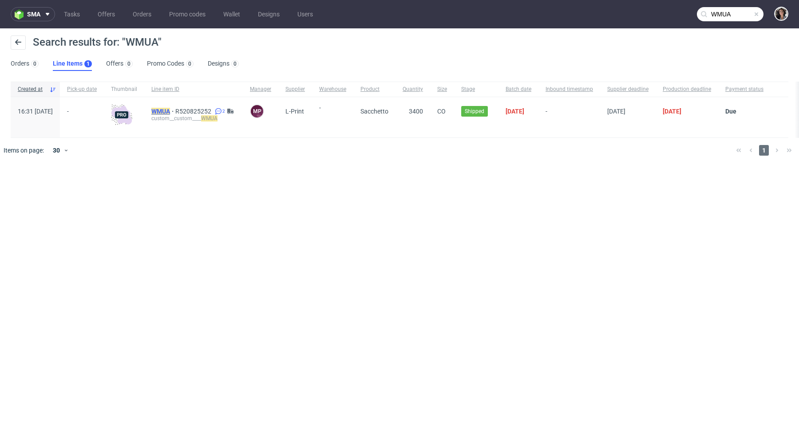
click at [170, 110] on mark "WMUA" at bounding box center [160, 111] width 19 height 7
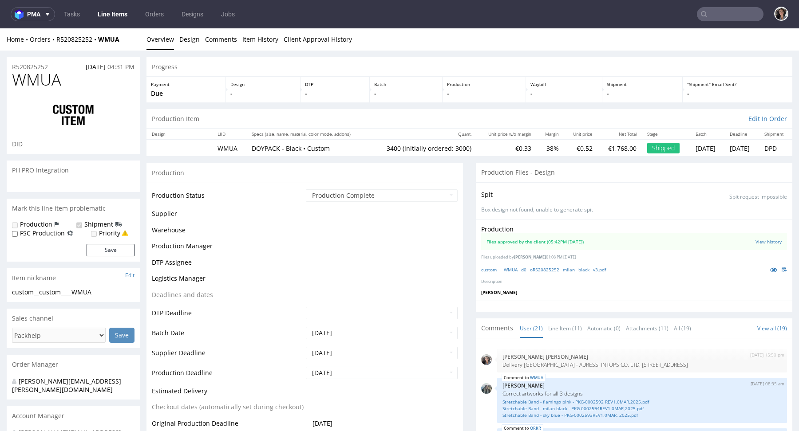
scroll to position [1029, 0]
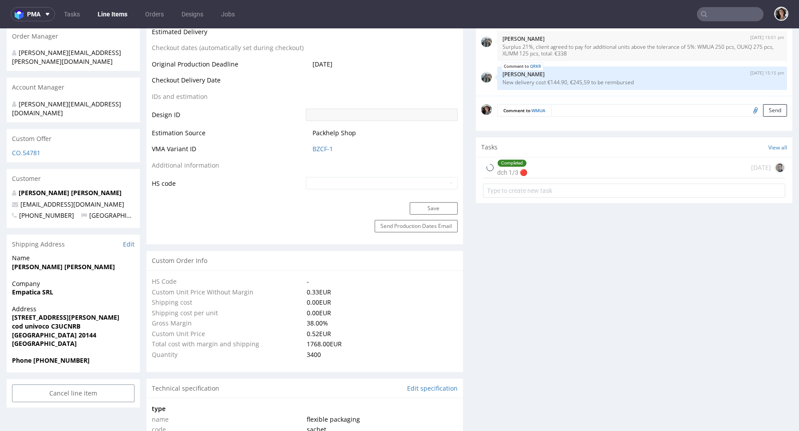
select select "in_progress"
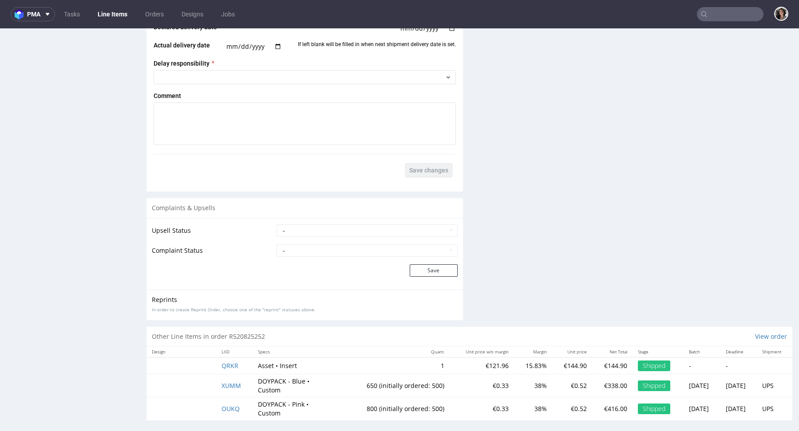
scroll to position [1503, 0]
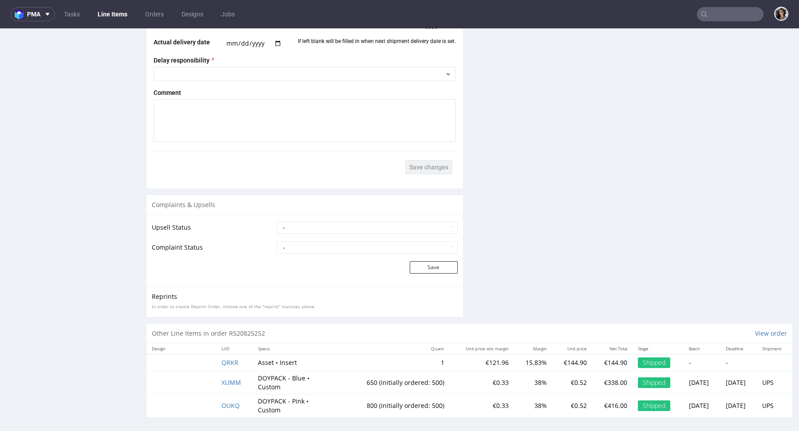
click at [723, 15] on input "text" at bounding box center [730, 14] width 67 height 14
paste input "delitellosl@gmail.com"
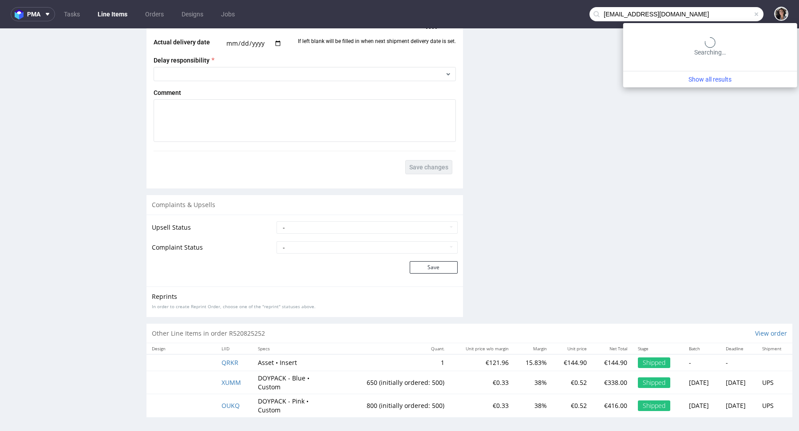
type input "delitellosl@gmail.com"
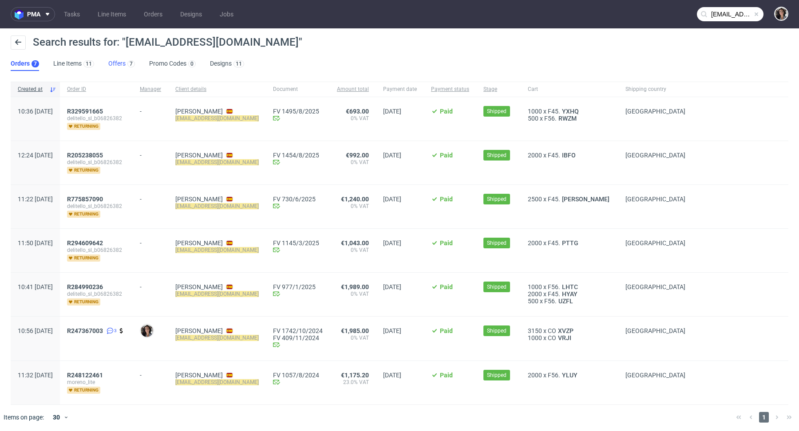
click at [108, 63] on link "Offers 7" at bounding box center [121, 64] width 27 height 14
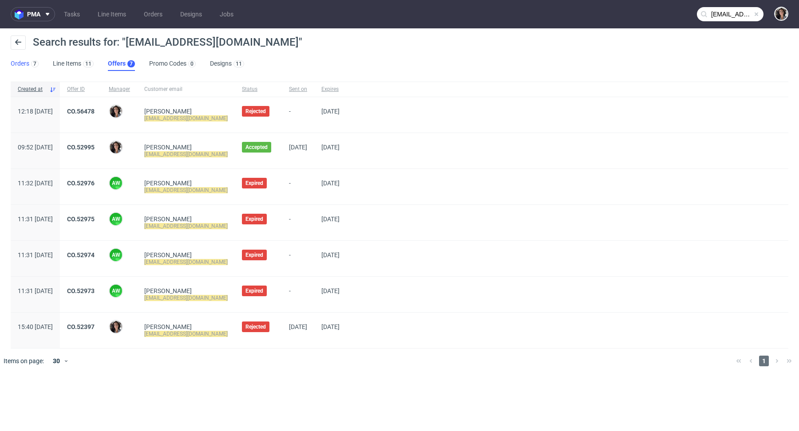
click at [19, 66] on link "Orders 7" at bounding box center [25, 64] width 28 height 14
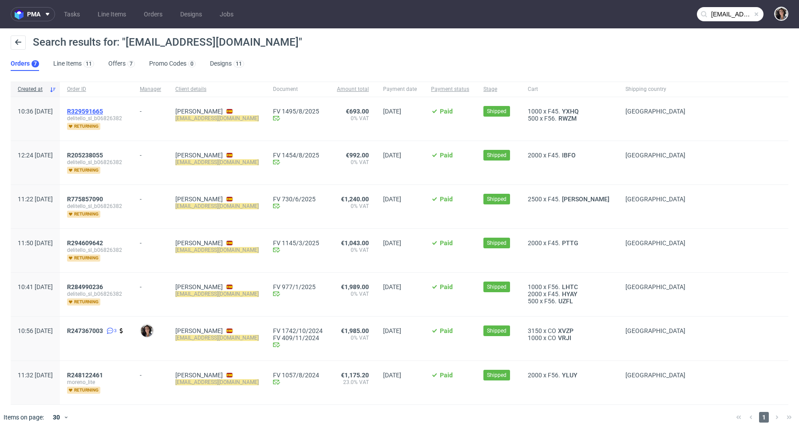
click at [99, 113] on span "R329591665" at bounding box center [85, 111] width 36 height 7
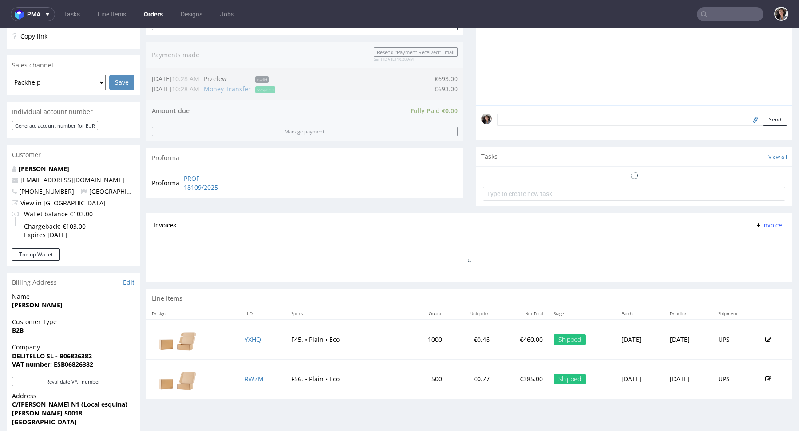
scroll to position [343, 0]
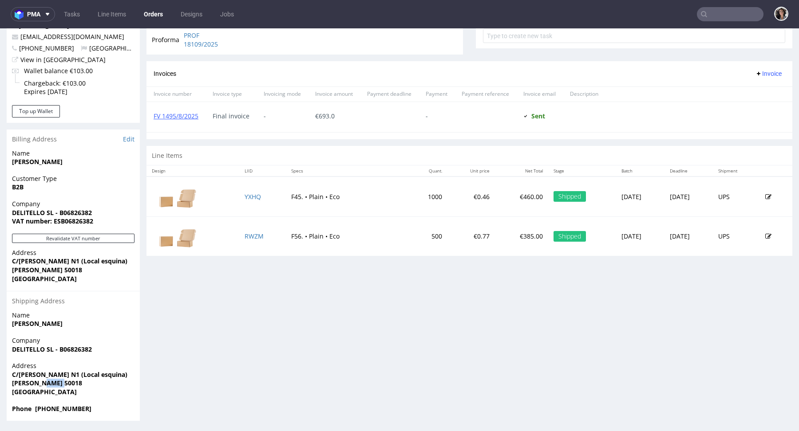
drag, startPoint x: 72, startPoint y: 382, endPoint x: 50, endPoint y: 383, distance: 22.7
click at [50, 383] on span "ZARAGOZA 50018" at bounding box center [73, 383] width 122 height 9
copy strong "50018"
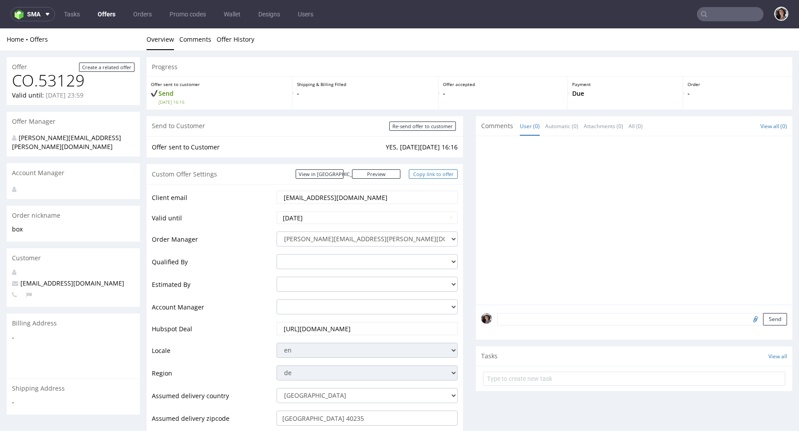
click at [431, 173] on link "Copy link to offer" at bounding box center [433, 173] width 49 height 9
click at [430, 172] on link "Copy link to offer" at bounding box center [433, 173] width 49 height 9
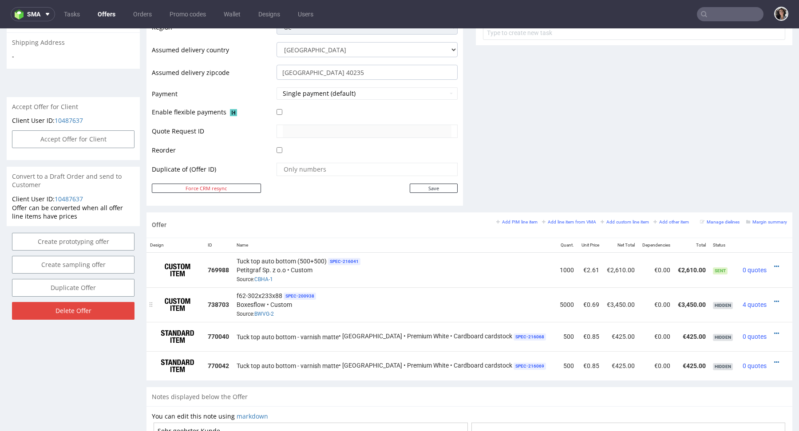
scroll to position [350, 0]
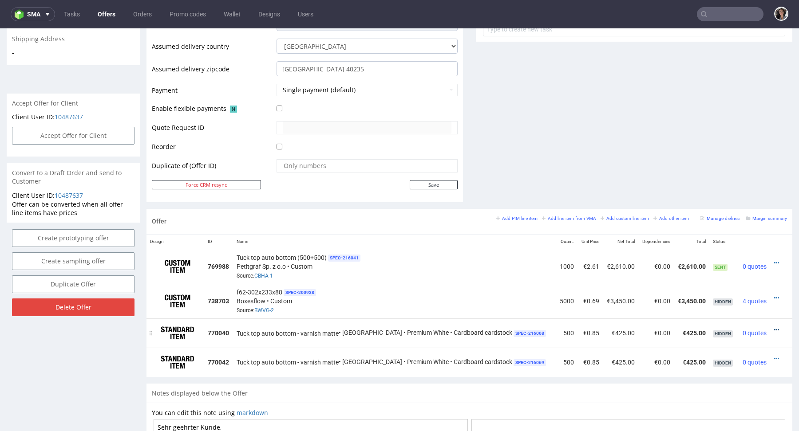
click at [774, 327] on link at bounding box center [776, 330] width 5 height 7
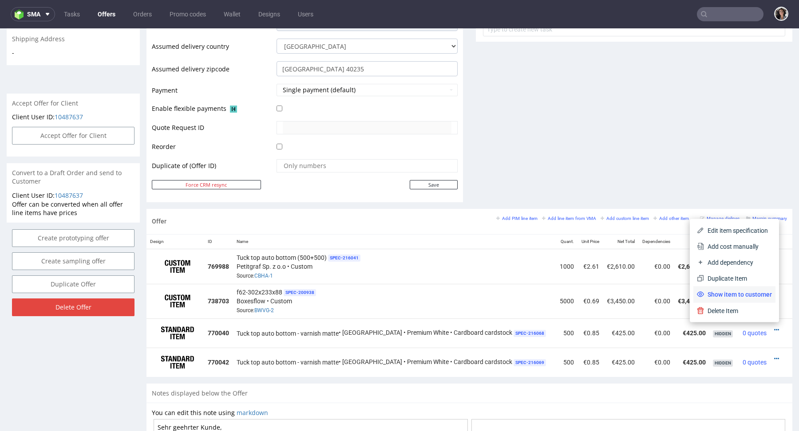
click at [748, 295] on span "Show item to customer" at bounding box center [738, 294] width 68 height 9
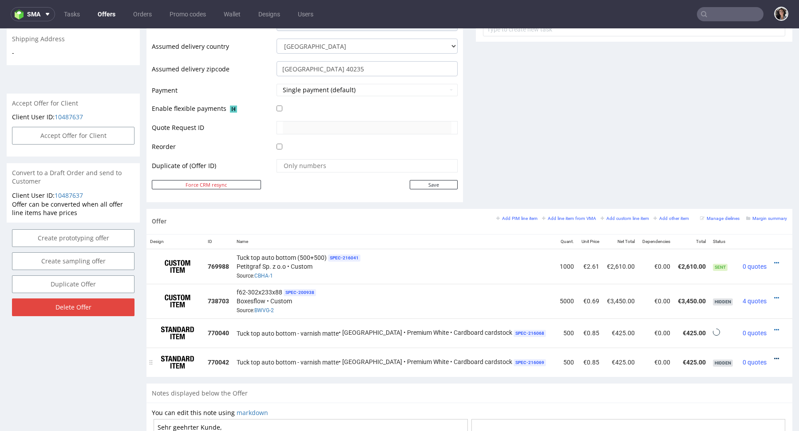
click at [774, 356] on icon at bounding box center [776, 359] width 5 height 6
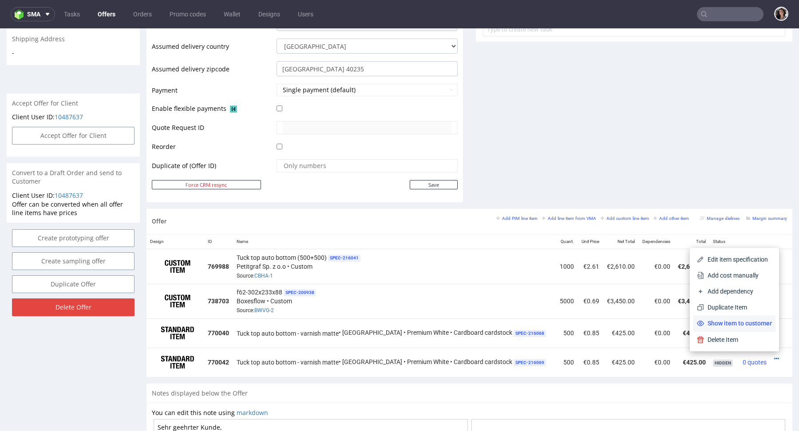
click at [745, 324] on span "Show item to customer" at bounding box center [738, 323] width 68 height 9
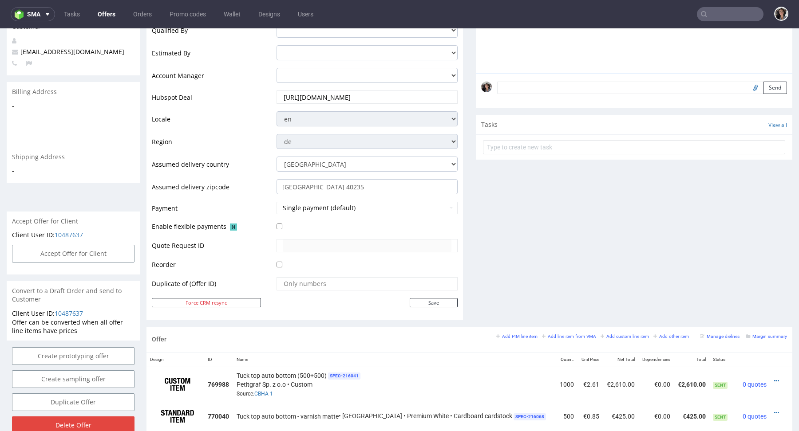
scroll to position [0, 0]
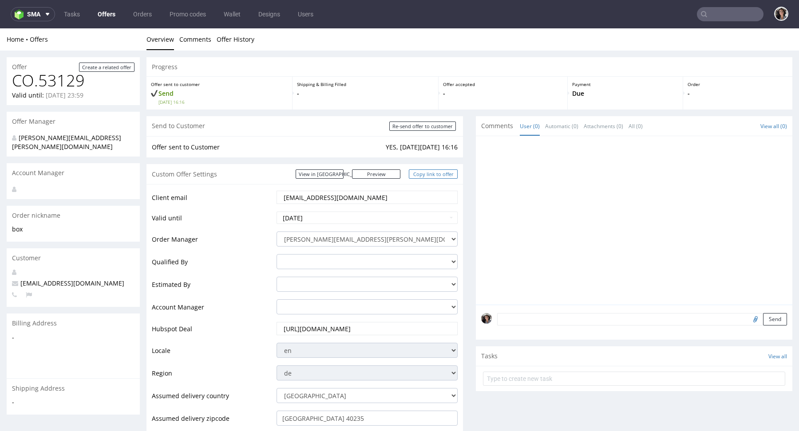
click at [438, 176] on link "Copy link to offer" at bounding box center [433, 173] width 49 height 9
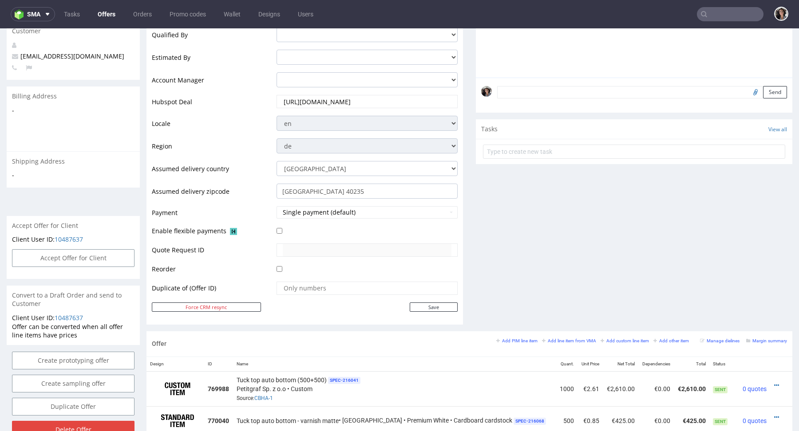
scroll to position [525, 0]
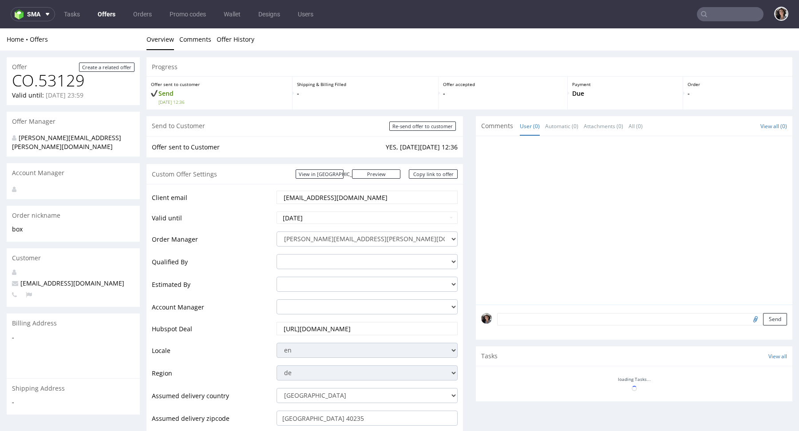
scroll to position [386, 0]
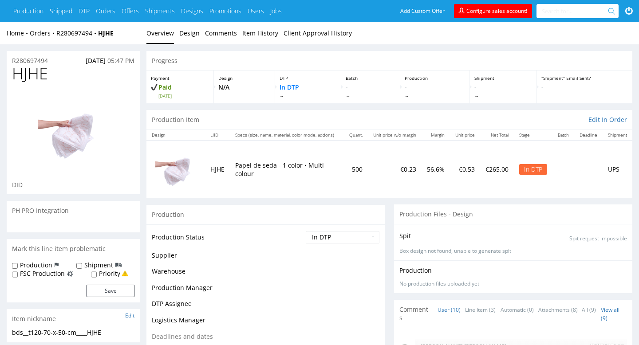
scroll to position [388, 0]
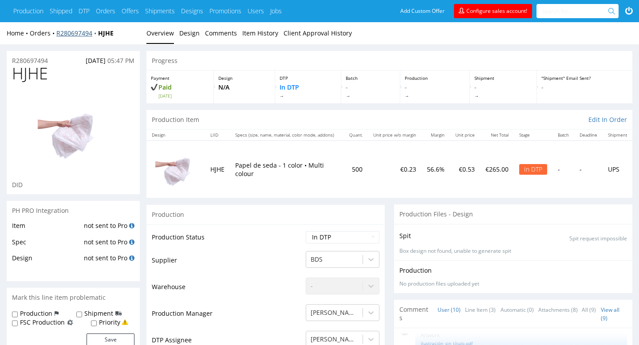
click at [91, 32] on link "R280697494" at bounding box center [77, 33] width 42 height 8
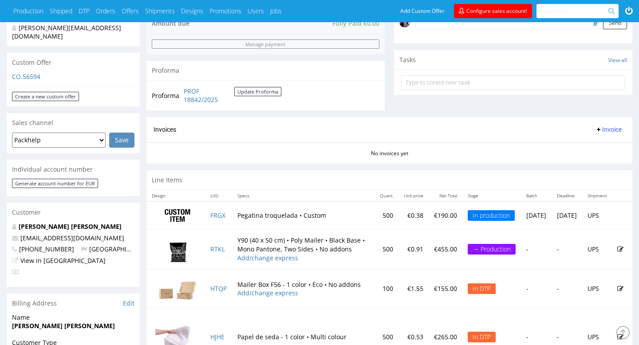
scroll to position [379, 0]
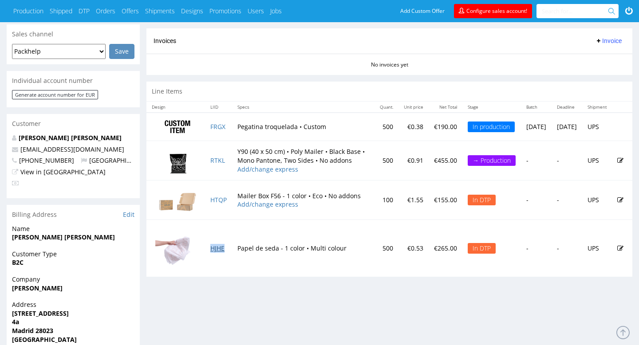
click at [223, 248] on link "HJHE" at bounding box center [217, 248] width 14 height 8
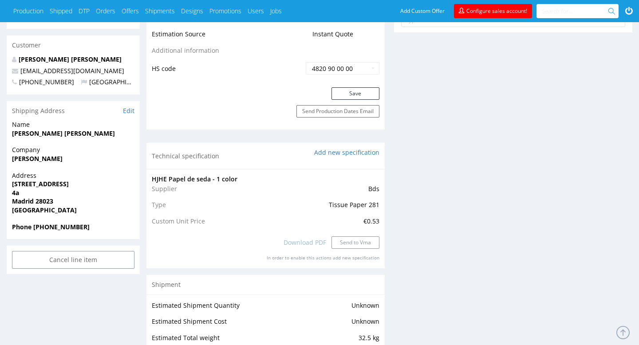
scroll to position [532, 0]
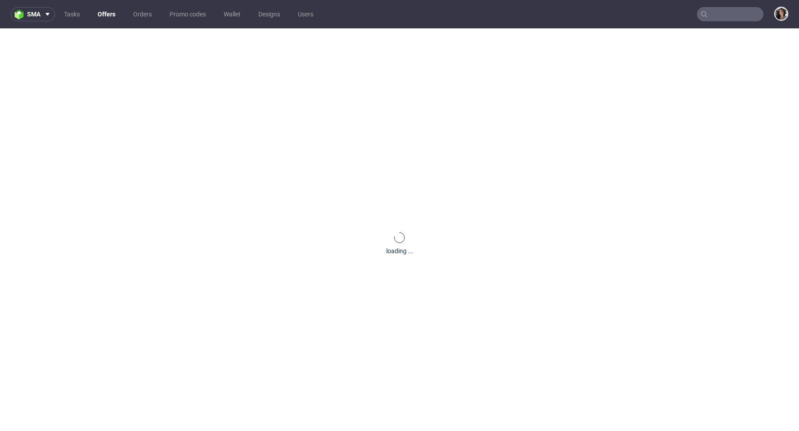
click at [727, 4] on nav "sma Tasks Offers Orders Promo codes Wallet Designs Users" at bounding box center [399, 14] width 799 height 28
click at [722, 12] on input "text" at bounding box center [730, 14] width 67 height 14
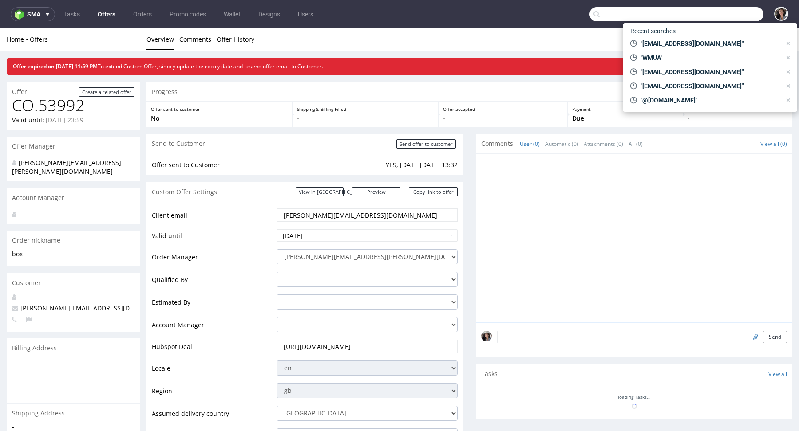
paste input "HJHE"
type input "HJHE"
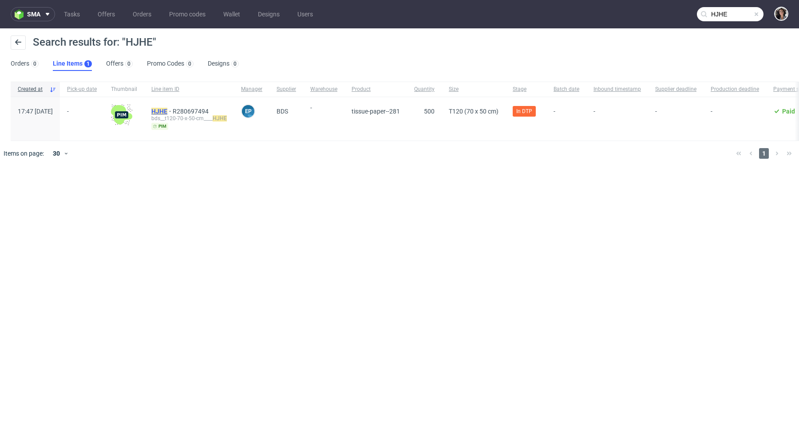
click at [167, 109] on mark "HJHE" at bounding box center [159, 111] width 16 height 7
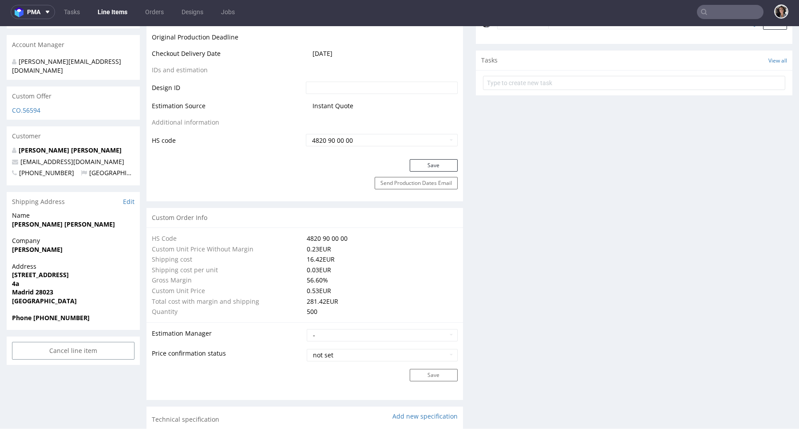
scroll to position [477, 0]
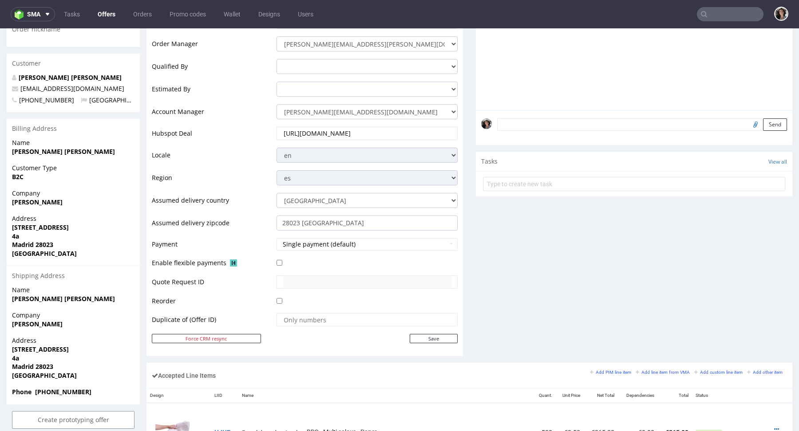
scroll to position [451, 0]
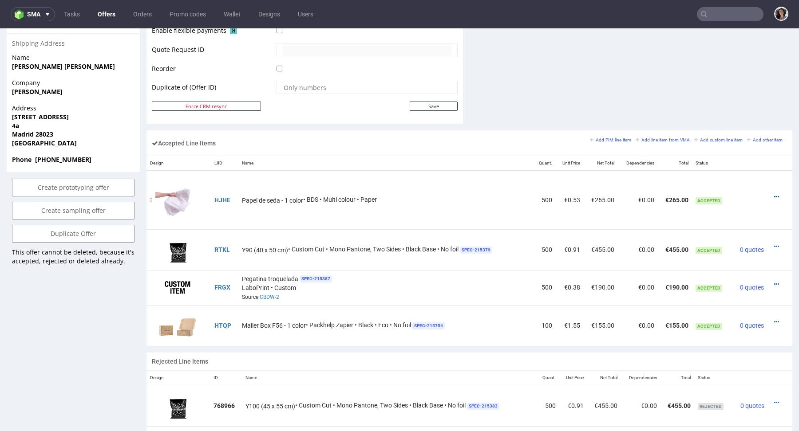
click at [774, 195] on icon at bounding box center [776, 197] width 5 height 6
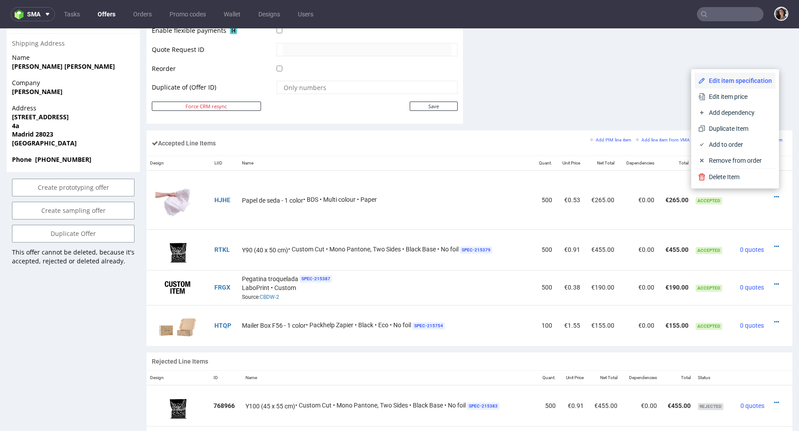
click at [717, 76] on span "Edit item specification" at bounding box center [738, 80] width 67 height 9
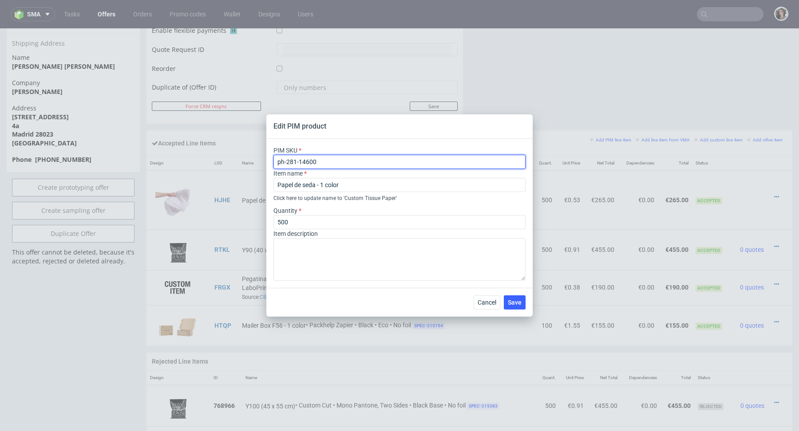
click at [327, 161] on input "ph-281-14600" at bounding box center [399, 162] width 252 height 14
click at [484, 303] on span "Cancel" at bounding box center [486, 302] width 19 height 6
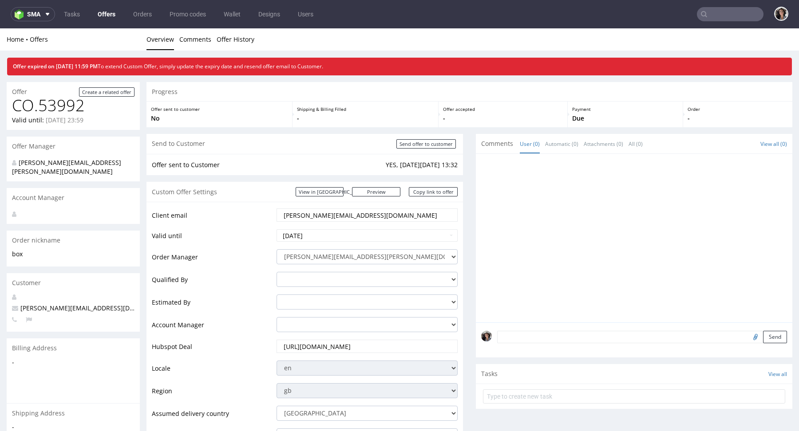
click at [720, 15] on input "text" at bounding box center [730, 14] width 67 height 14
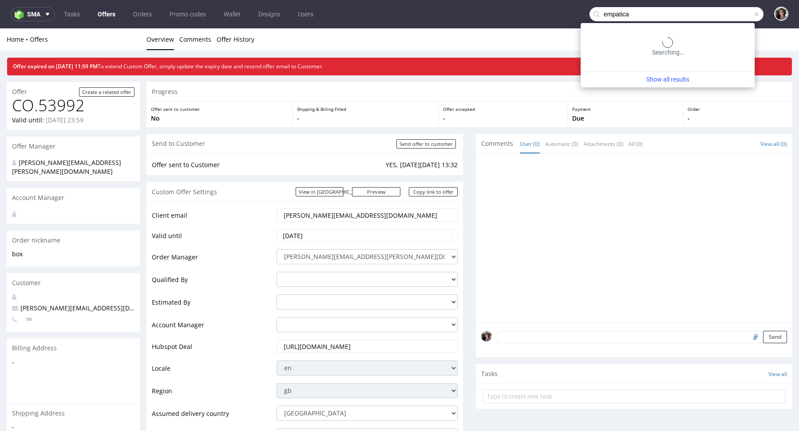
type input "empatica"
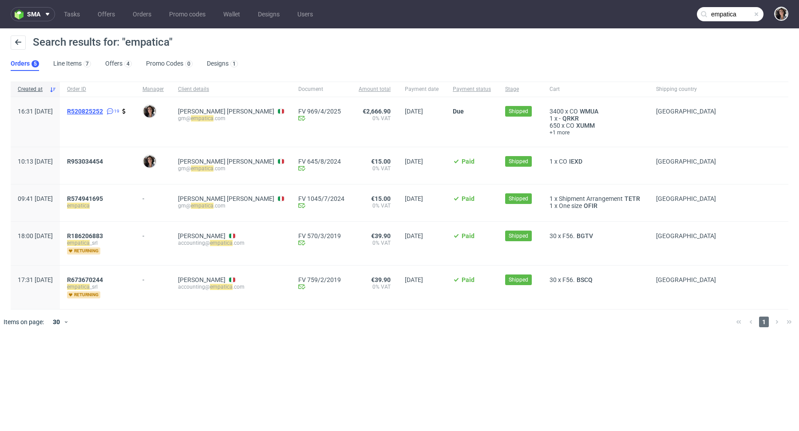
click at [103, 113] on span "R520825252" at bounding box center [85, 111] width 36 height 7
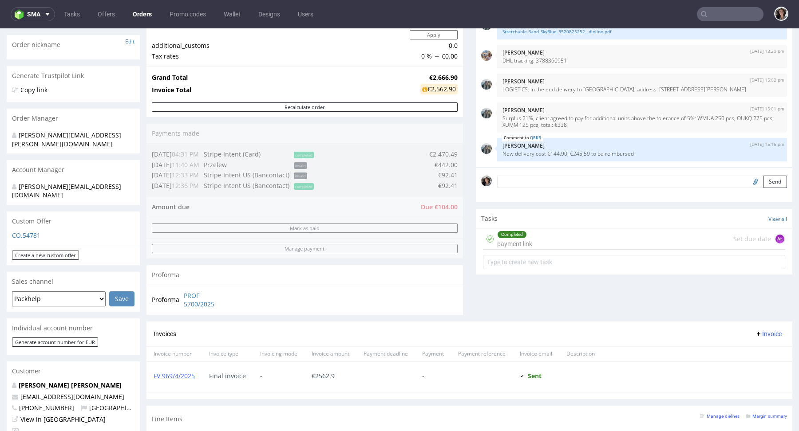
scroll to position [163, 0]
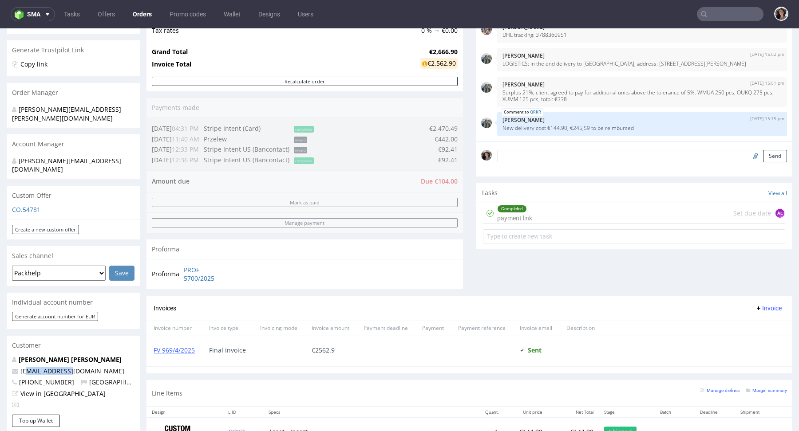
drag, startPoint x: 79, startPoint y: 352, endPoint x: 31, endPoint y: 353, distance: 47.0
click at [31, 367] on p "[EMAIL_ADDRESS][DOMAIN_NAME]" at bounding box center [73, 371] width 122 height 9
copy link "@empatica.com"
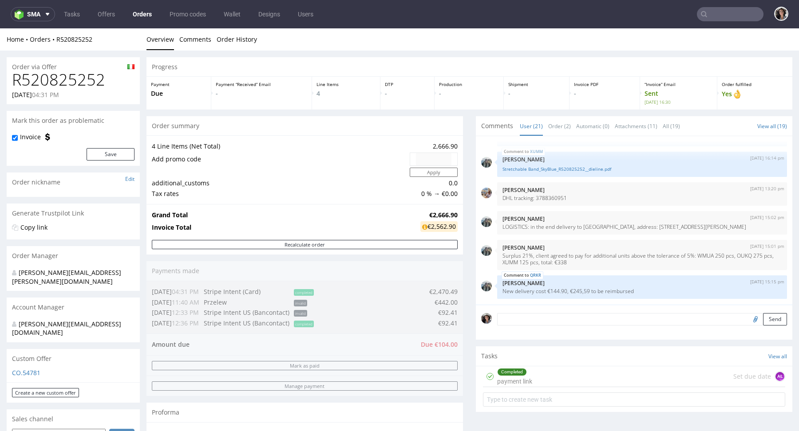
click at [727, 15] on input "text" at bounding box center [730, 14] width 67 height 14
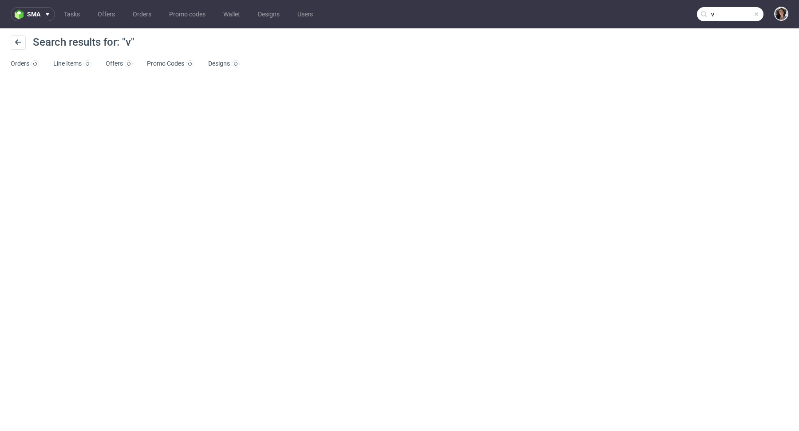
click at [718, 9] on input "v" at bounding box center [730, 14] width 67 height 14
click at [718, 9] on input "v" at bounding box center [676, 14] width 174 height 14
paste input "@empatica.com"
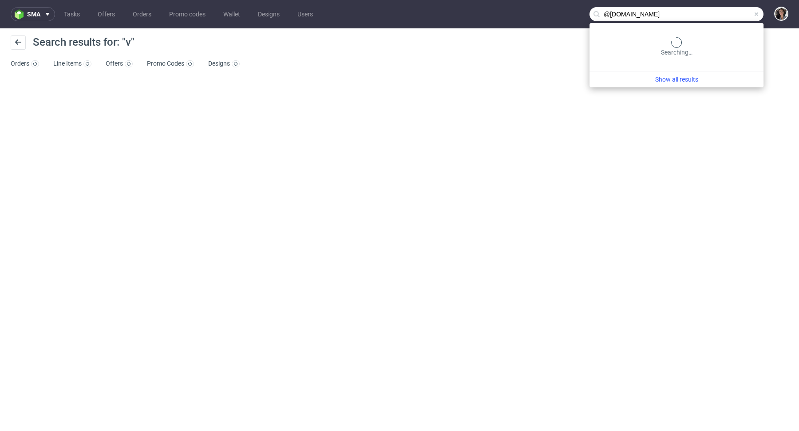
type input "@empatica.com"
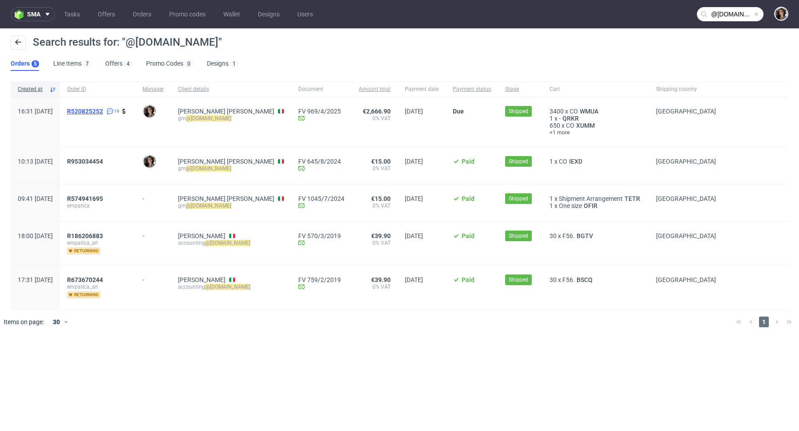
click at [103, 111] on span "R520825252" at bounding box center [85, 111] width 36 height 7
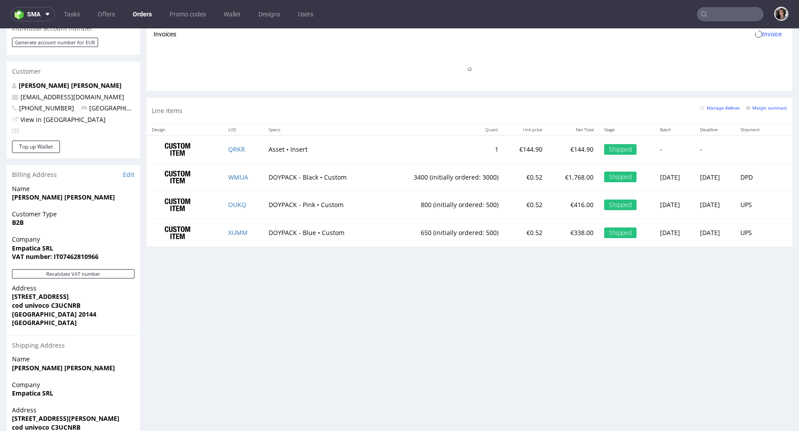
scroll to position [1029, 0]
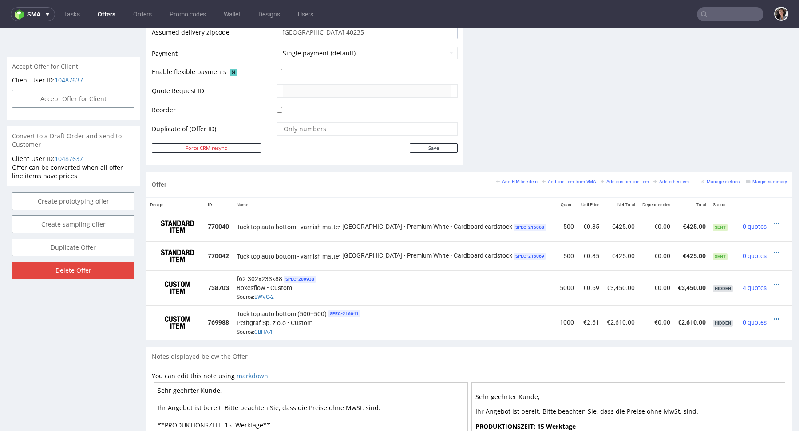
scroll to position [418, 0]
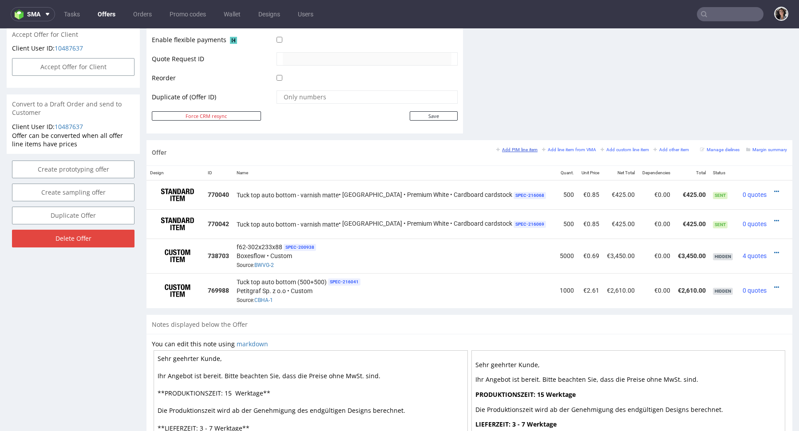
click at [515, 147] on small "Add PIM line item" at bounding box center [516, 149] width 41 height 5
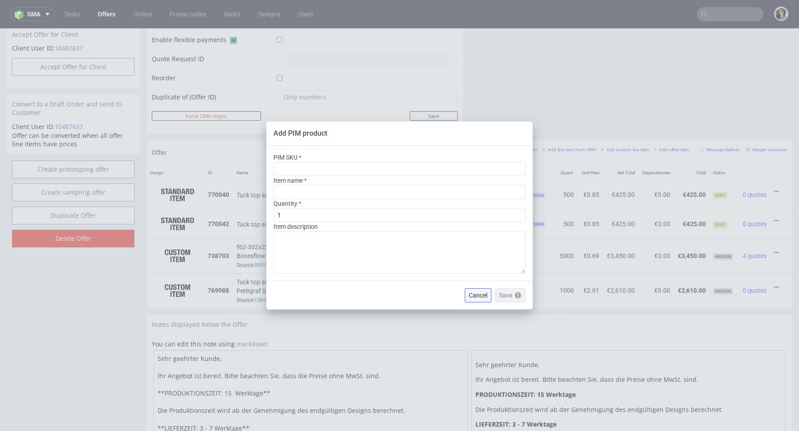
click at [476, 296] on span "Cancel" at bounding box center [477, 295] width 19 height 6
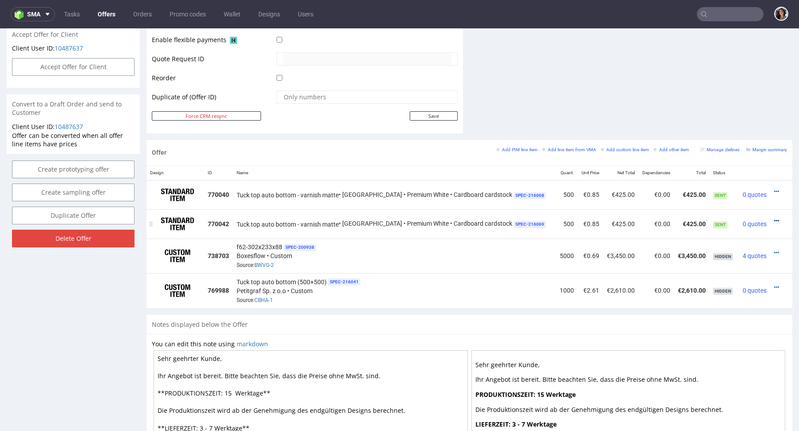
click at [774, 218] on icon at bounding box center [776, 221] width 5 height 6
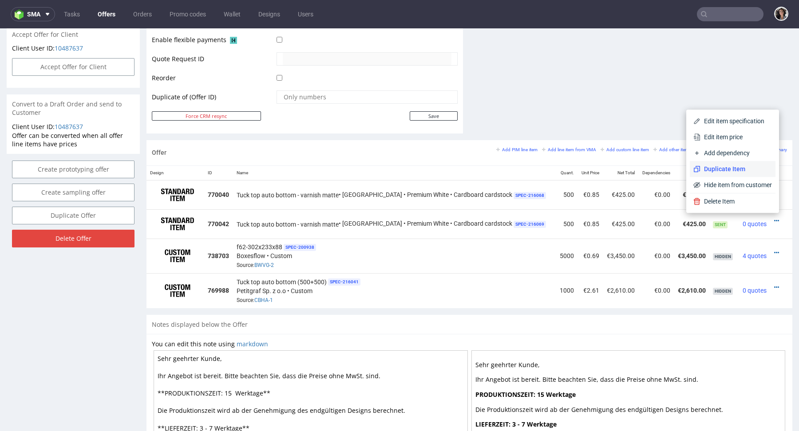
click at [720, 168] on span "Duplicate Item" at bounding box center [735, 169] width 71 height 9
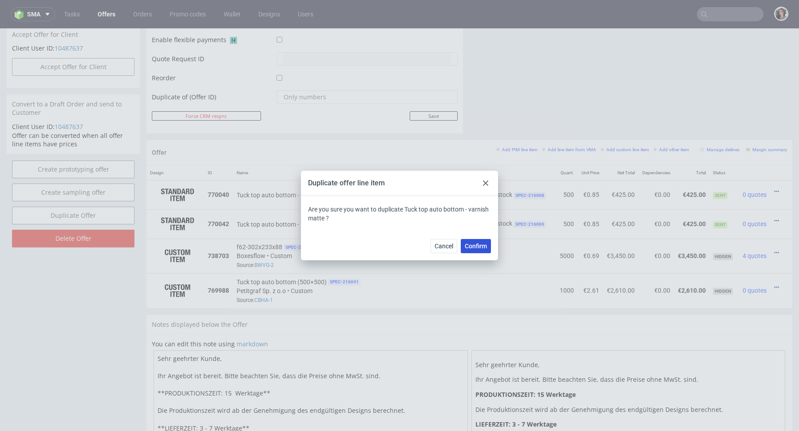
click at [478, 240] on button "Confirm" at bounding box center [476, 246] width 30 height 14
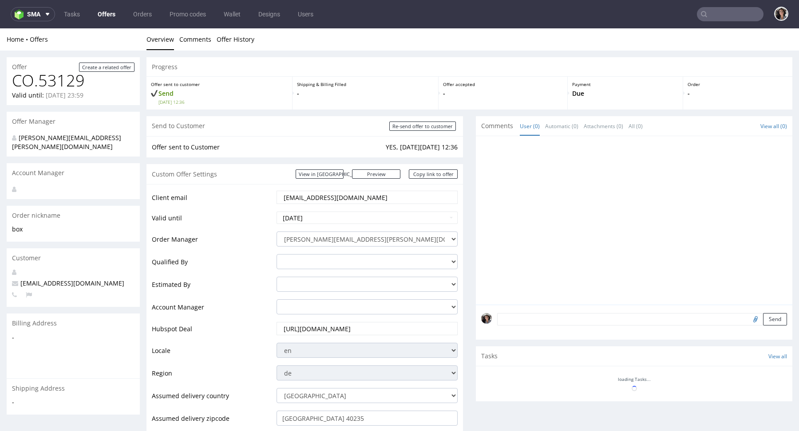
scroll to position [415, 0]
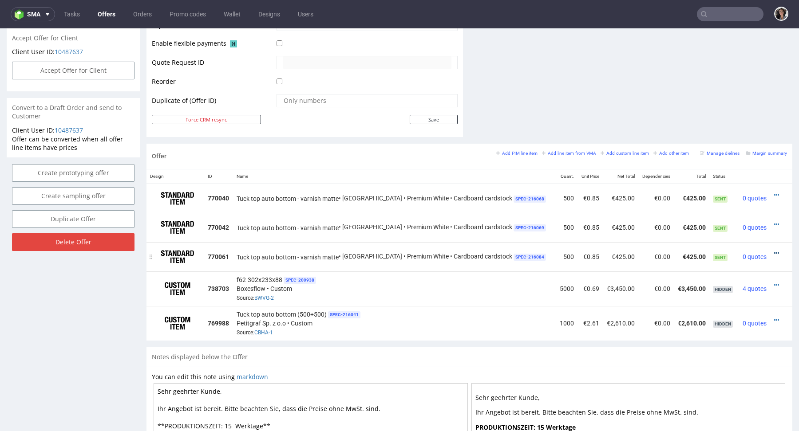
click at [774, 250] on icon at bounding box center [776, 253] width 5 height 6
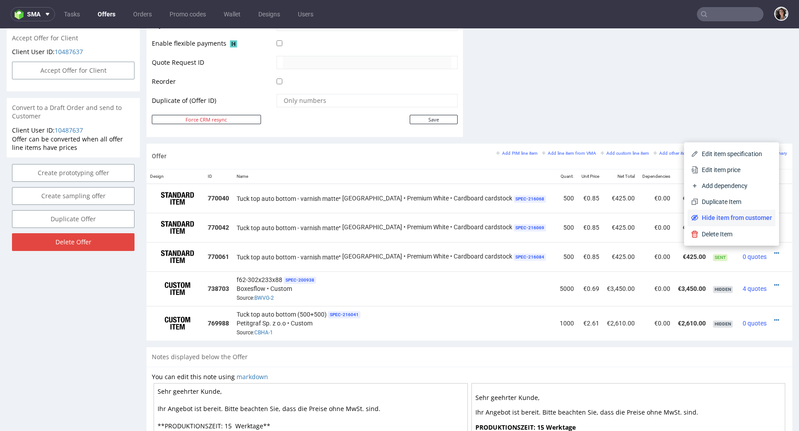
click at [751, 218] on span "Hide item from customer" at bounding box center [735, 217] width 74 height 9
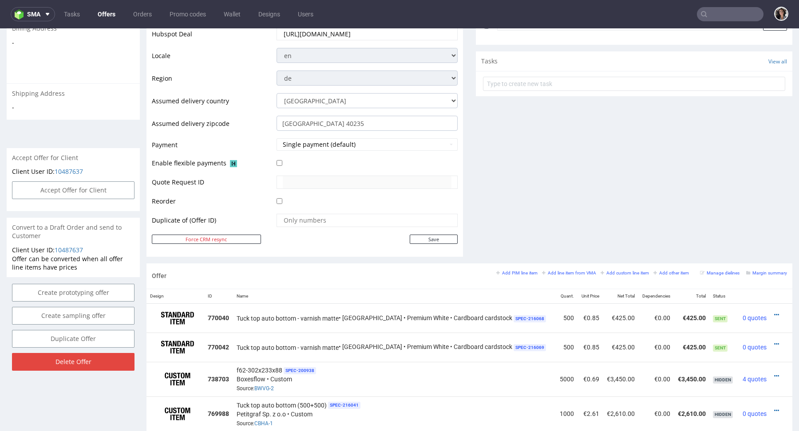
scroll to position [342, 0]
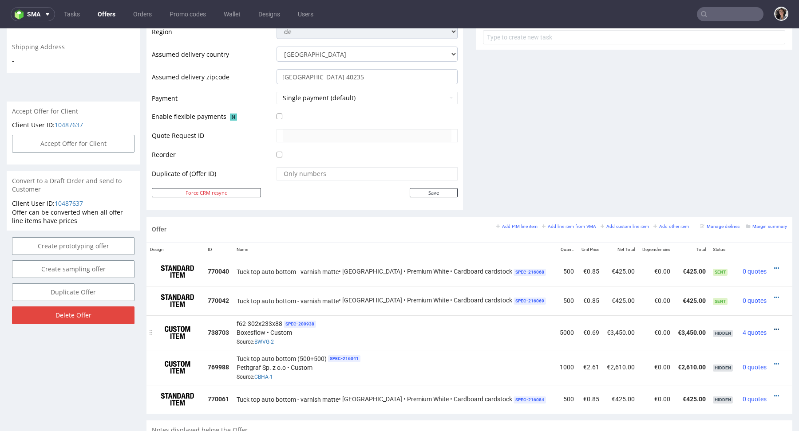
click at [774, 327] on icon at bounding box center [776, 330] width 5 height 6
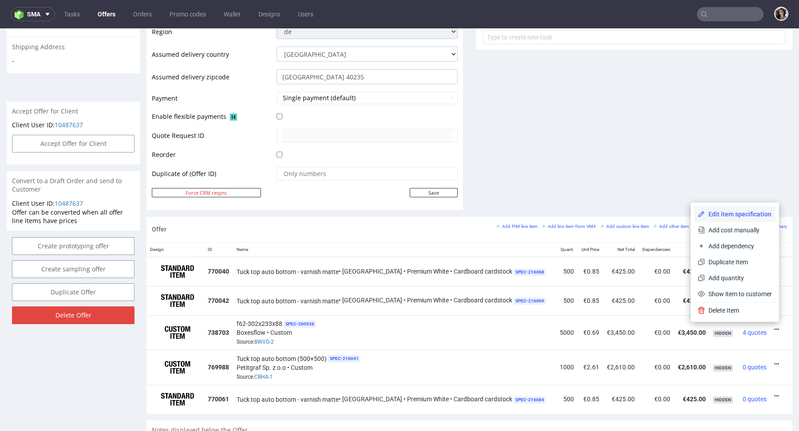
click at [719, 213] on span "Edit item specification" at bounding box center [738, 214] width 67 height 9
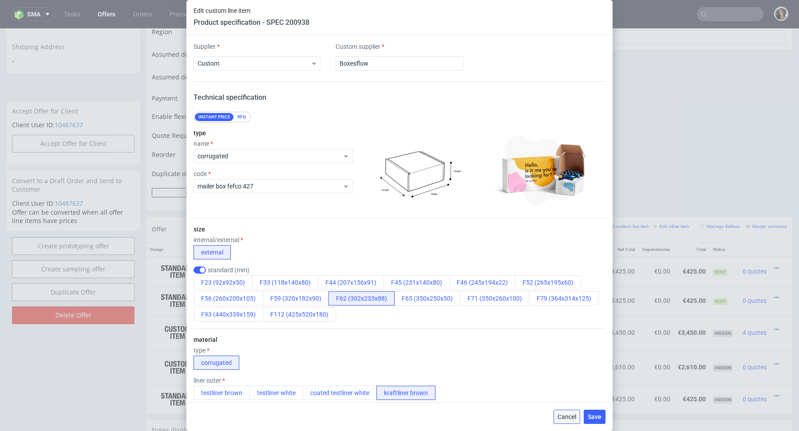
click at [573, 414] on span "Cancel" at bounding box center [566, 417] width 19 height 6
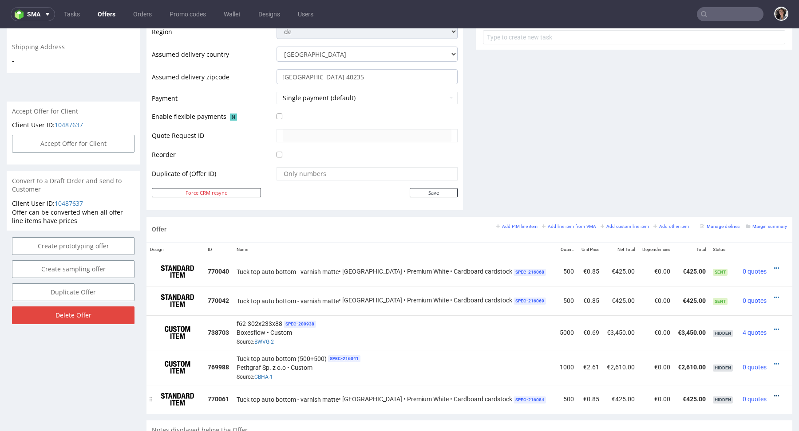
click at [774, 394] on icon at bounding box center [776, 396] width 5 height 6
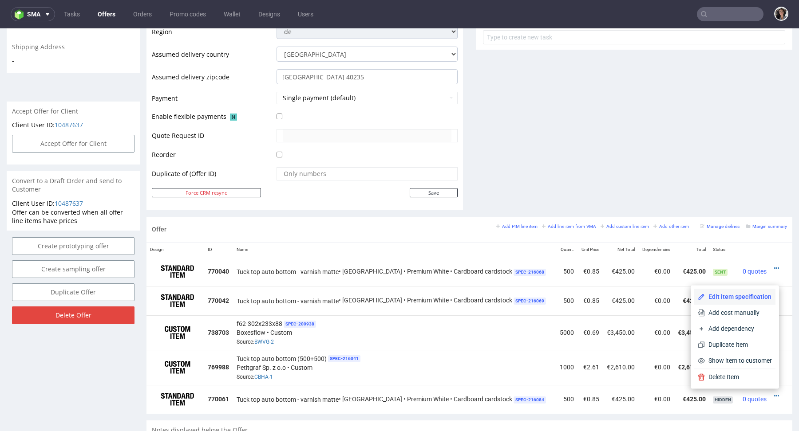
click at [734, 298] on span "Edit item specification" at bounding box center [738, 296] width 67 height 9
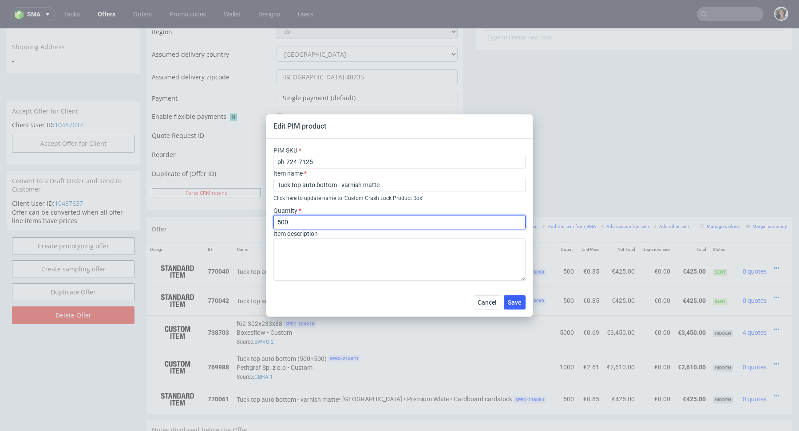
click at [309, 221] on input "500" at bounding box center [399, 222] width 252 height 14
type input "300"
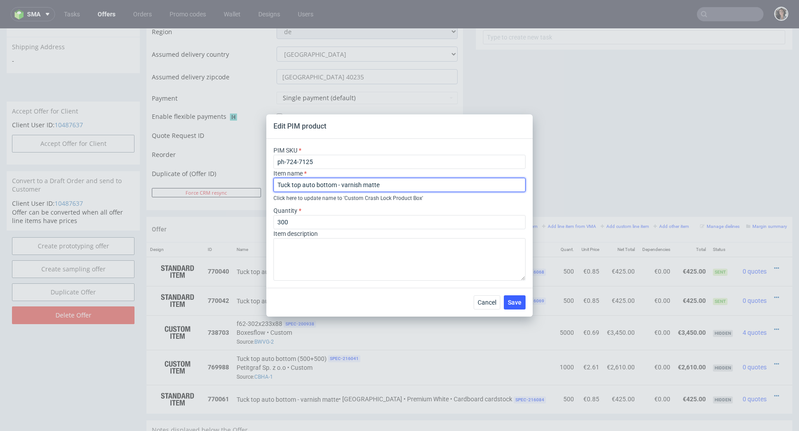
click at [400, 181] on input "Tuck top auto bottom - varnish matte" at bounding box center [399, 185] width 252 height 14
click at [516, 300] on span "Save" at bounding box center [515, 302] width 14 height 6
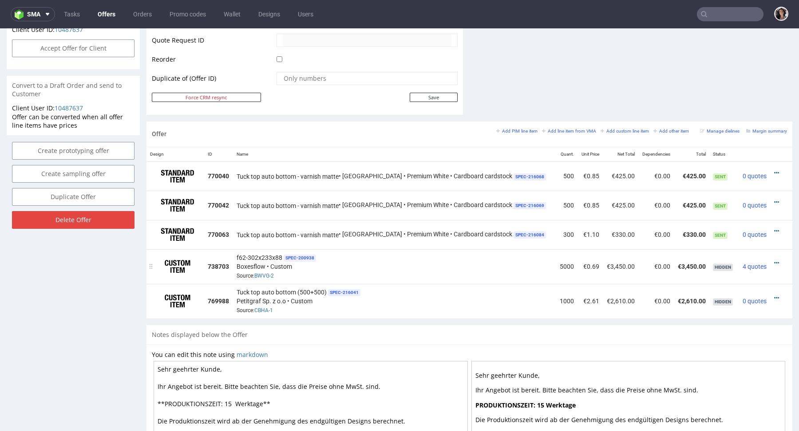
scroll to position [438, 0]
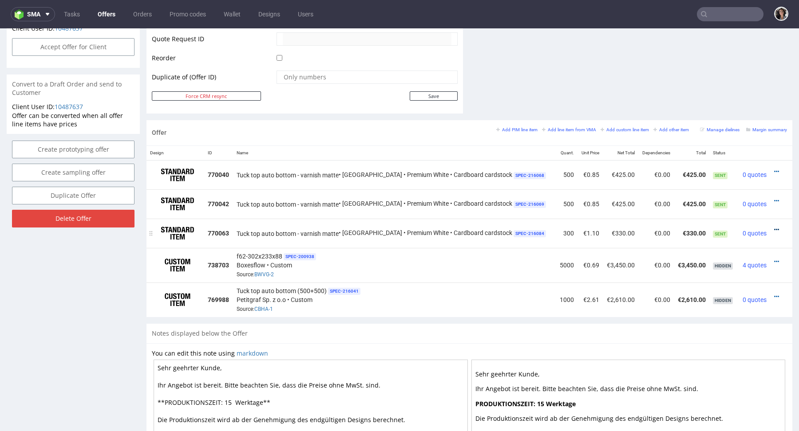
click at [774, 227] on icon at bounding box center [776, 230] width 5 height 6
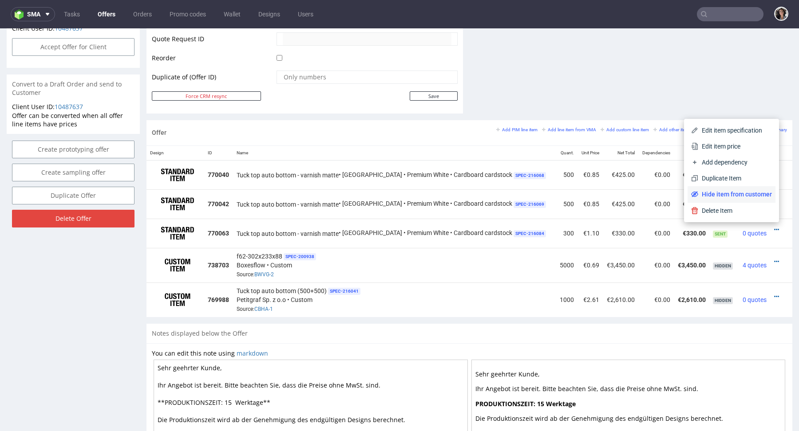
click at [728, 196] on span "Hide item from customer" at bounding box center [735, 194] width 74 height 9
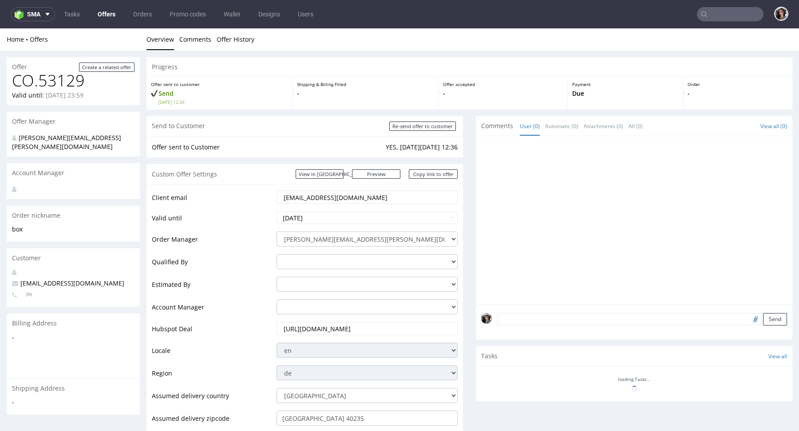
scroll to position [416, 0]
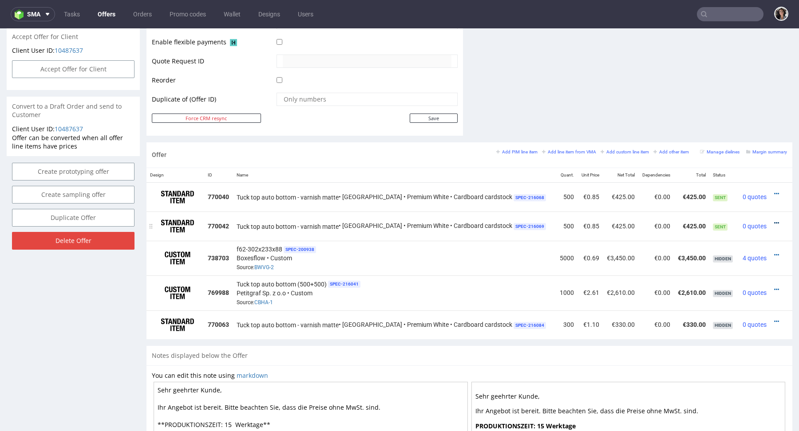
click at [774, 221] on icon at bounding box center [776, 223] width 5 height 6
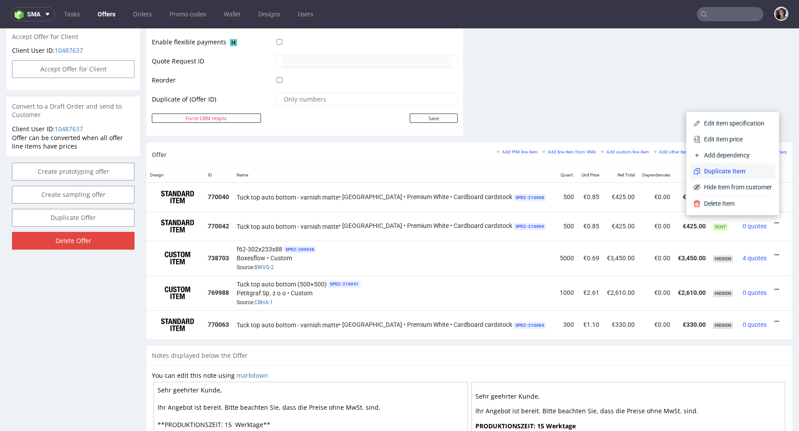
click at [717, 167] on span "Duplicate Item" at bounding box center [735, 171] width 71 height 9
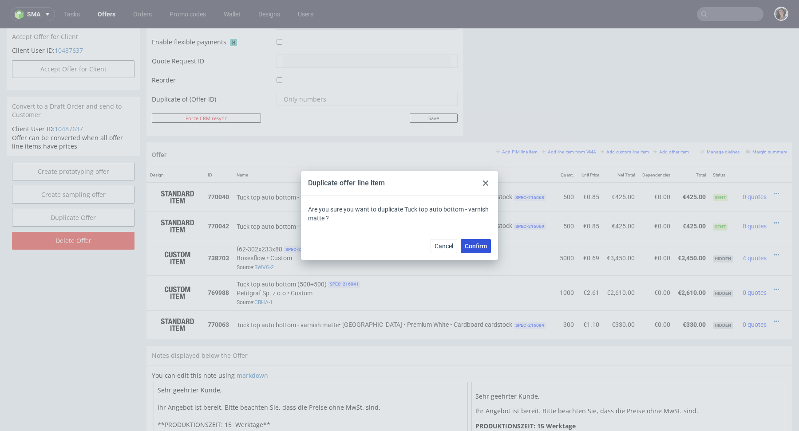
click at [471, 249] on span "Confirm" at bounding box center [475, 246] width 22 height 6
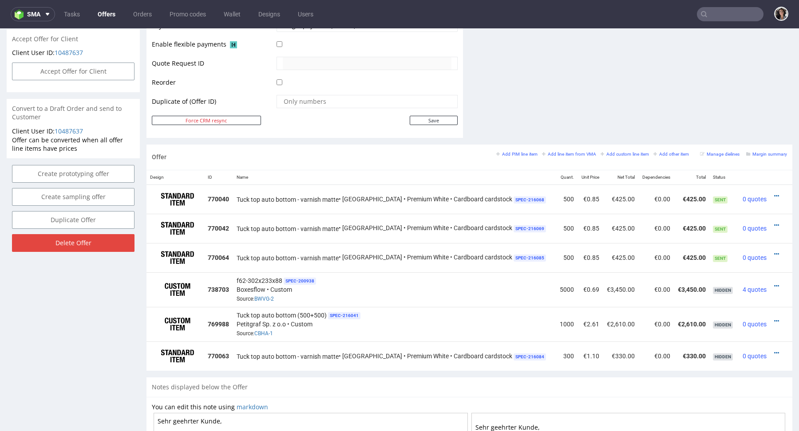
scroll to position [416, 0]
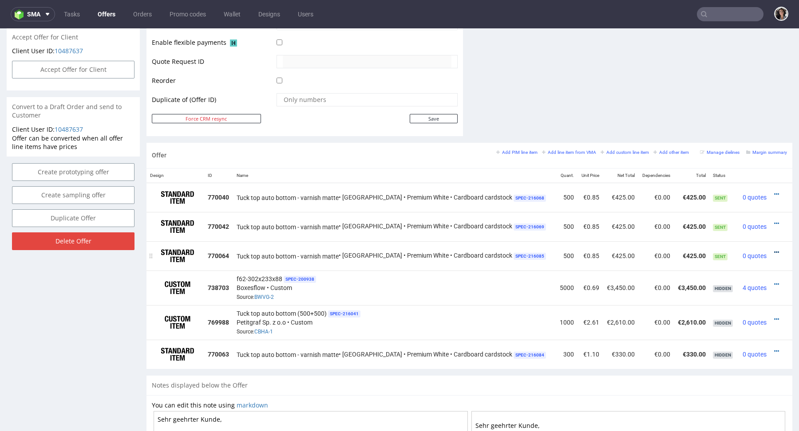
click at [774, 250] on icon at bounding box center [776, 252] width 5 height 6
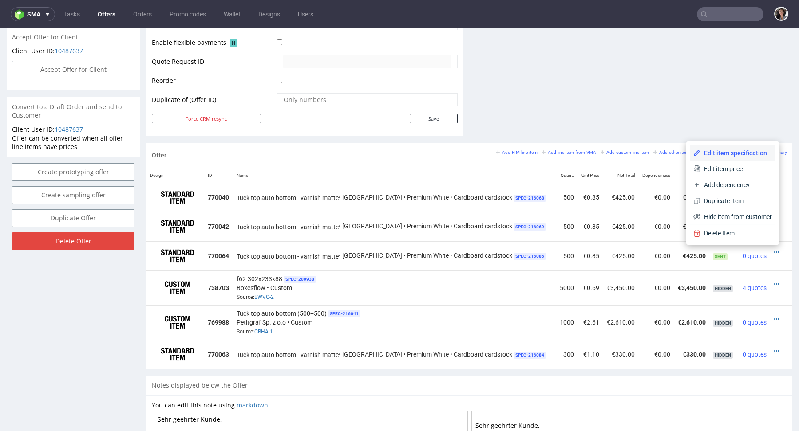
click at [715, 158] on li "Edit item specification" at bounding box center [732, 153] width 86 height 16
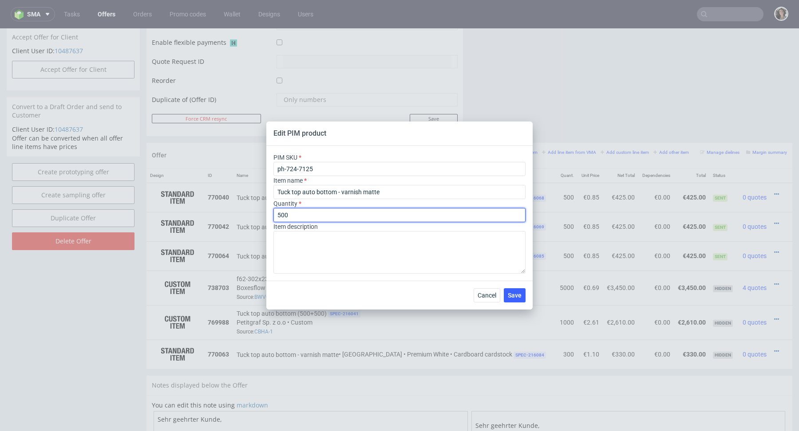
click at [299, 216] on input "500" at bounding box center [399, 215] width 252 height 14
type input "700"
click at [510, 295] on span "Save" at bounding box center [515, 295] width 14 height 6
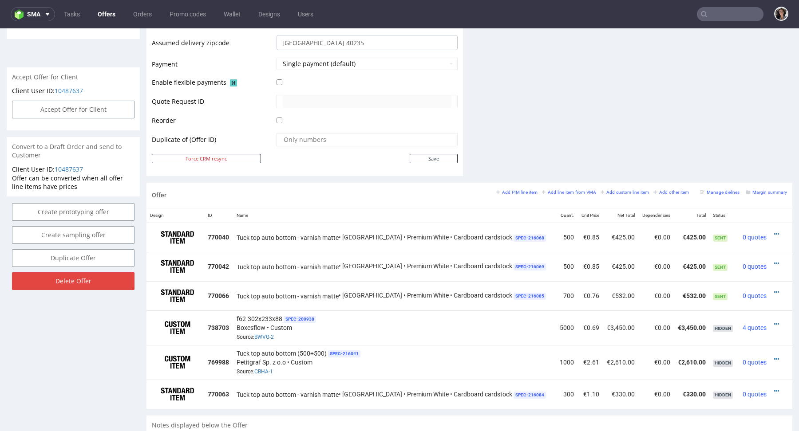
scroll to position [466, 0]
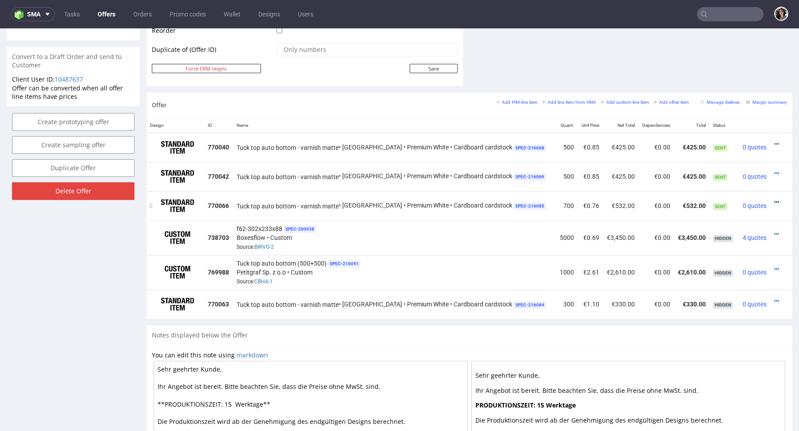
click at [774, 201] on icon at bounding box center [776, 202] width 5 height 6
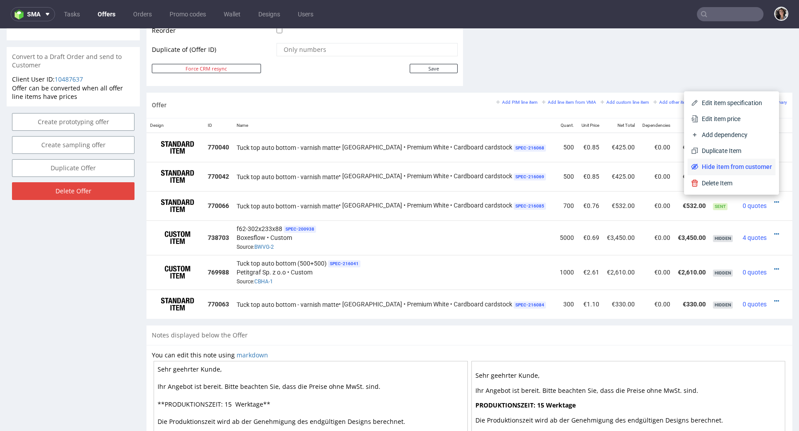
click at [738, 169] on span "Hide item from customer" at bounding box center [735, 166] width 74 height 9
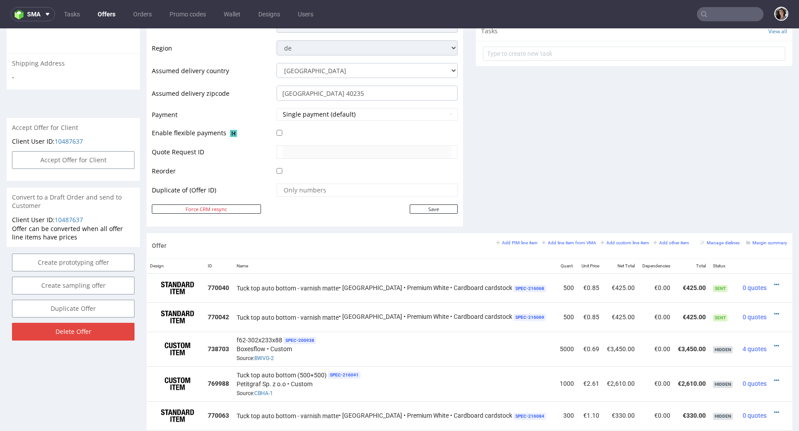
scroll to position [431, 0]
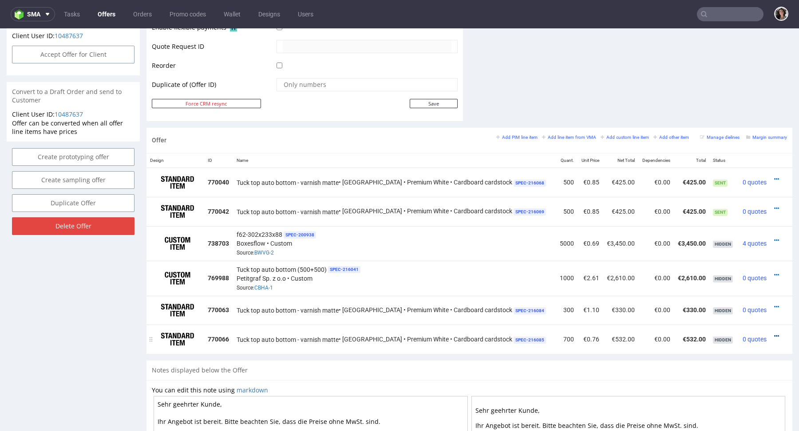
click at [774, 335] on icon at bounding box center [776, 336] width 5 height 6
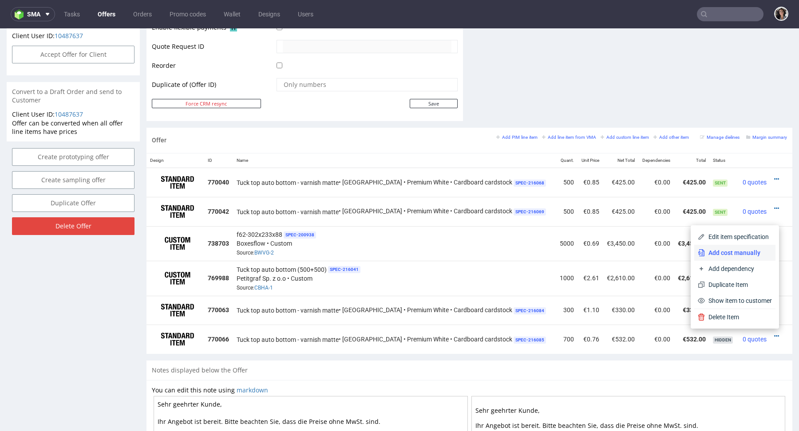
click at [736, 252] on span "Add cost manually" at bounding box center [738, 252] width 67 height 9
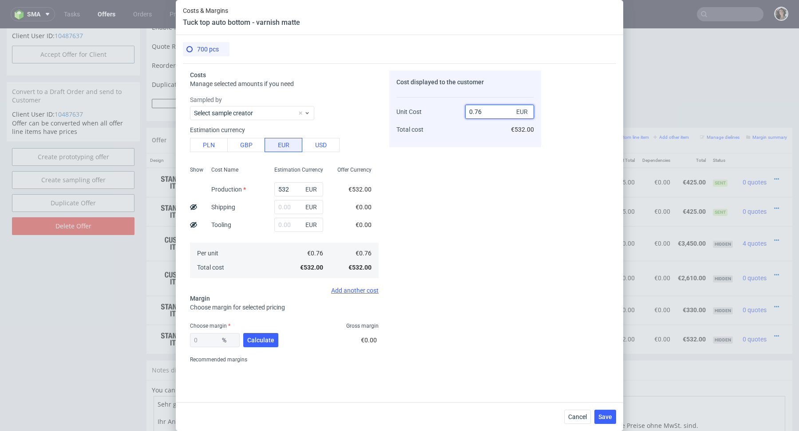
drag, startPoint x: 473, startPoint y: 112, endPoint x: 492, endPoint y: 112, distance: 18.6
click at [492, 112] on input "0.76" at bounding box center [499, 112] width 69 height 14
type input "0.85"
type input "10.588235294117647"
click at [470, 170] on div "Cost displayed to the customer Unit Cost Total cost 0.85 EUR €595.00" at bounding box center [465, 219] width 152 height 296
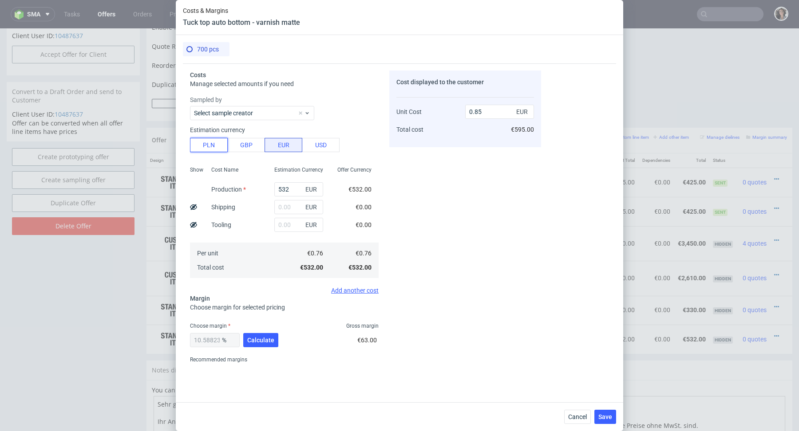
click at [204, 146] on button "PLN" at bounding box center [209, 145] width 38 height 14
type input "0.2"
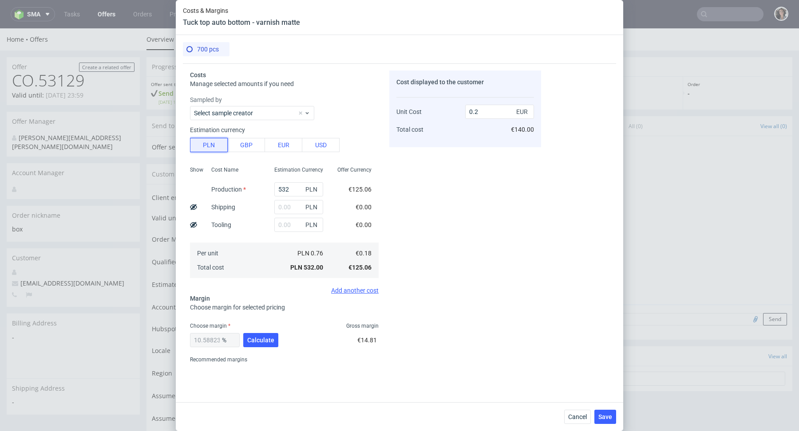
scroll to position [431, 0]
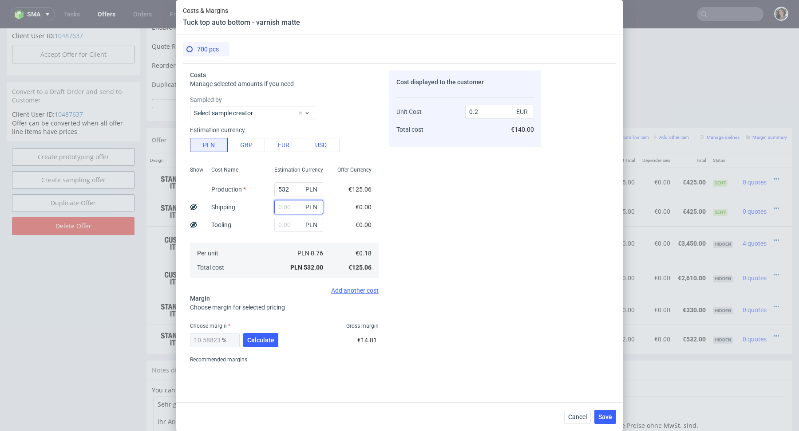
click at [290, 205] on input "text" at bounding box center [298, 207] width 49 height 14
type input "96"
type input "0.23"
type input "96"
click at [290, 192] on input "532" at bounding box center [298, 189] width 49 height 14
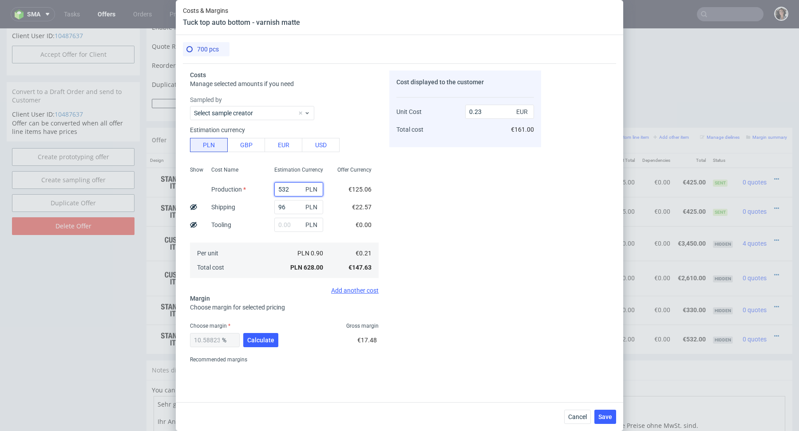
click at [290, 192] on input "532" at bounding box center [298, 189] width 49 height 14
type input "8"
type input "0.04"
type input "873"
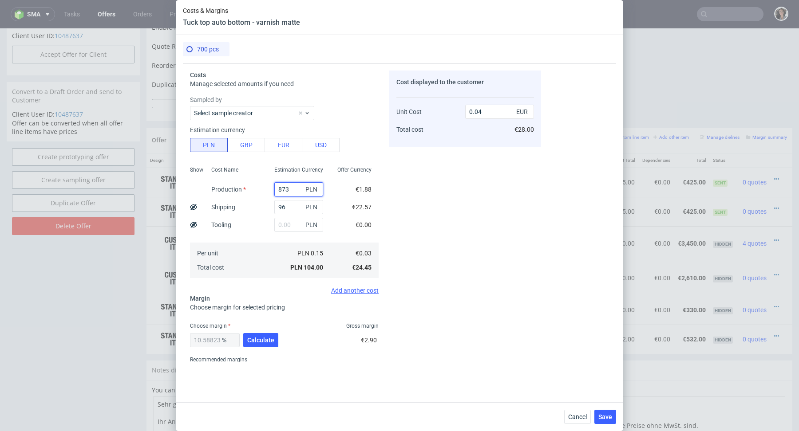
type input "0.36"
type input "873"
click at [262, 332] on div "10.588235294117647 % Calculate" at bounding box center [235, 342] width 90 height 25
click at [262, 339] on span "Calculate" at bounding box center [260, 340] width 27 height 6
drag, startPoint x: 475, startPoint y: 109, endPoint x: 501, endPoint y: 109, distance: 25.7
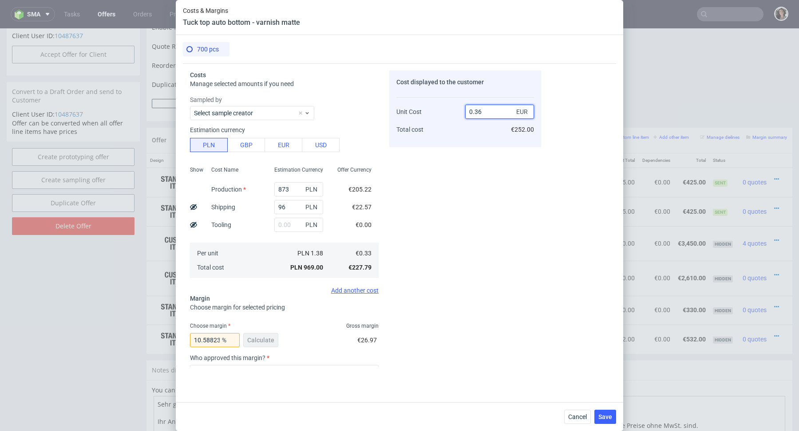
click at [501, 109] on input "0.36" at bounding box center [499, 112] width 69 height 14
type input "0.85"
type input "61.1764705882353"
click at [442, 200] on div "Cost displayed to the customer Unit Cost Total cost 0.84 EUR €588.00" at bounding box center [465, 219] width 152 height 296
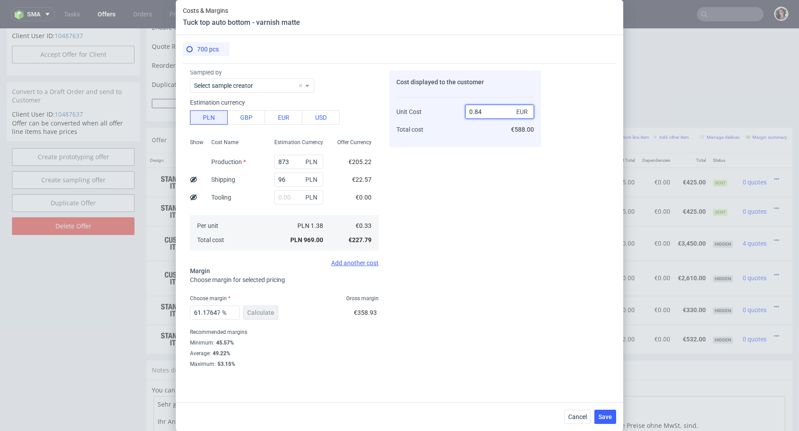
click at [485, 110] on input "0.84" at bounding box center [499, 112] width 69 height 14
type input "0.86"
type input "61.627906976744185"
type input "0.85"
click at [601, 413] on button "Save" at bounding box center [605, 417] width 22 height 14
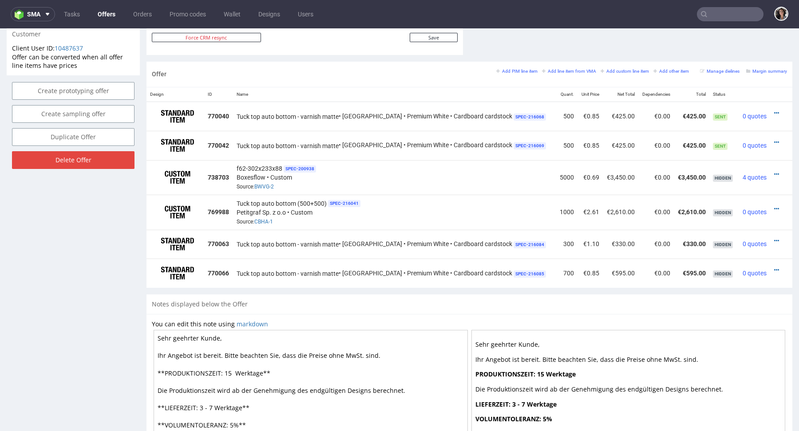
scroll to position [495, 0]
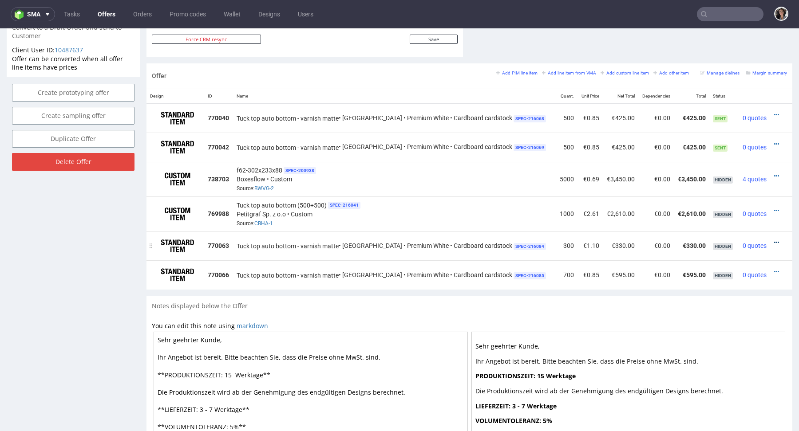
click at [774, 240] on icon at bounding box center [776, 243] width 5 height 6
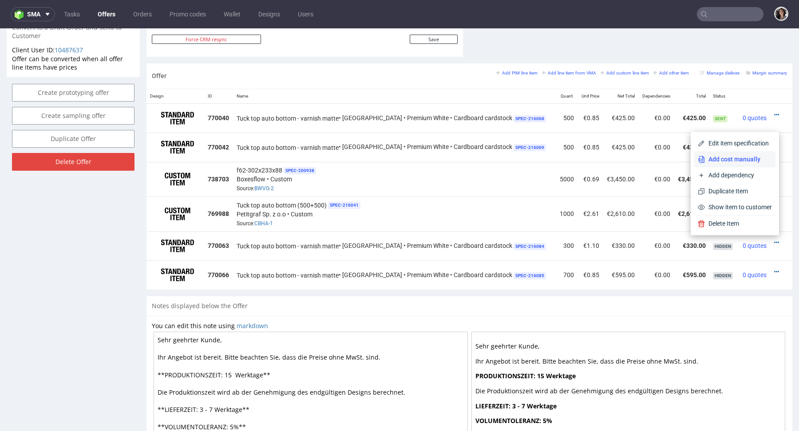
click at [729, 156] on span "Add cost manually" at bounding box center [738, 159] width 67 height 9
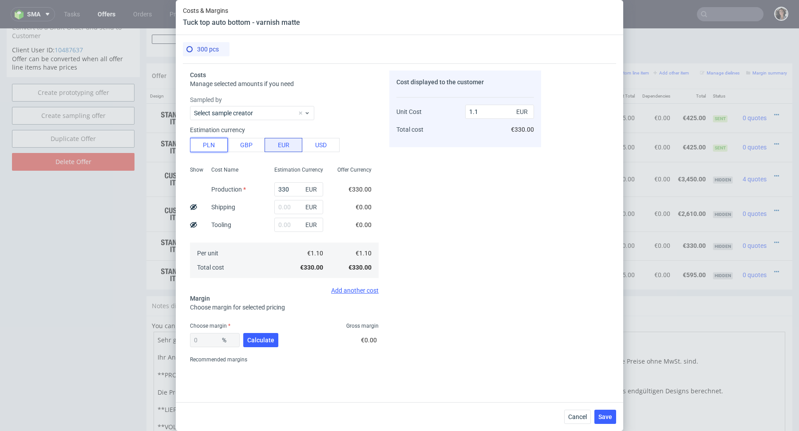
click at [210, 144] on button "PLN" at bounding box center [209, 145] width 38 height 14
type input "0.26"
click at [291, 208] on input "text" at bounding box center [298, 207] width 49 height 14
type input "9"
type input "0.27"
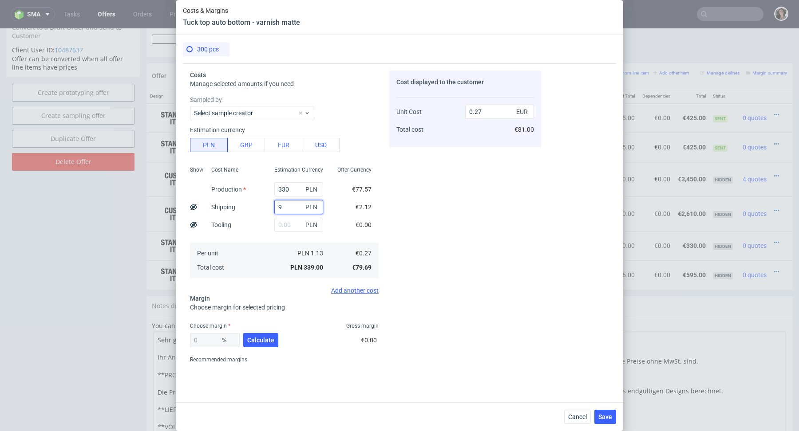
type input "96"
type input "0.34"
type input "96"
click at [288, 188] on input "330" at bounding box center [298, 189] width 49 height 14
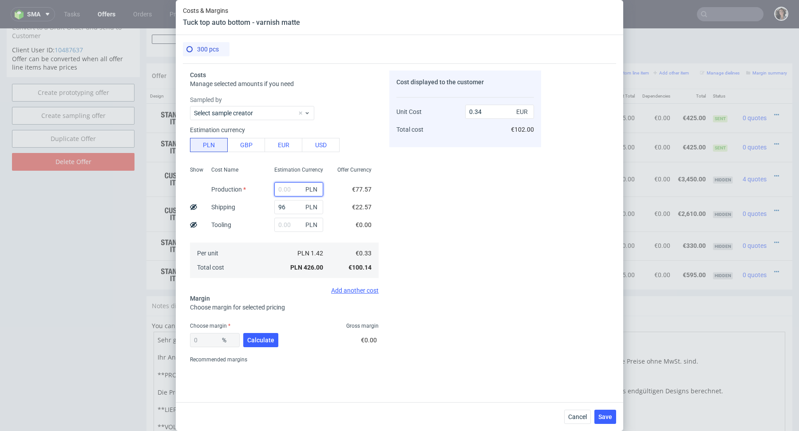
type input "0.08"
paste input "873"
type input "873"
type input "0.76"
type input "873"
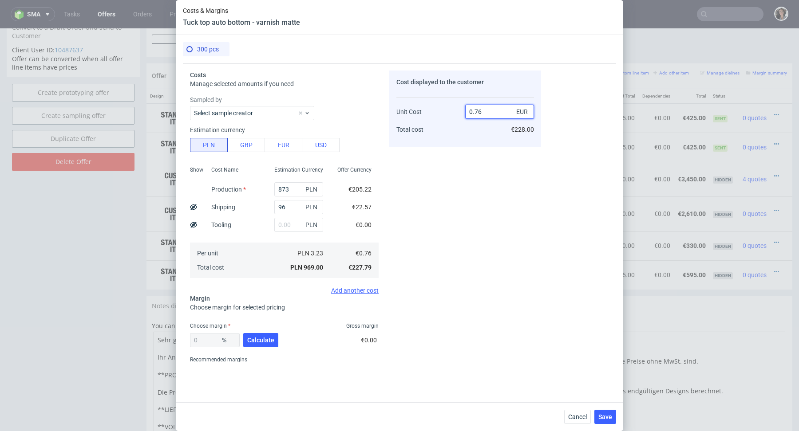
drag, startPoint x: 475, startPoint y: 113, endPoint x: 501, endPoint y: 113, distance: 26.2
click at [501, 113] on input "0.76" at bounding box center [499, 112] width 69 height 14
type input "0.85"
type input "10.588235294117647"
type input "0.85"
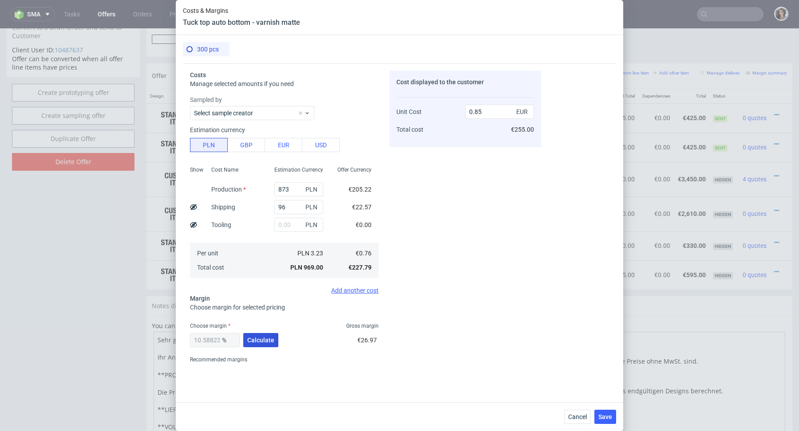
click at [263, 338] on span "Calculate" at bounding box center [260, 340] width 27 height 6
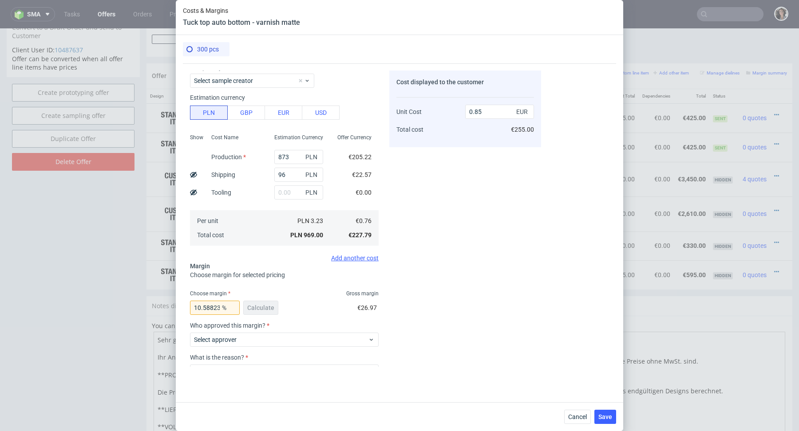
scroll to position [91, 0]
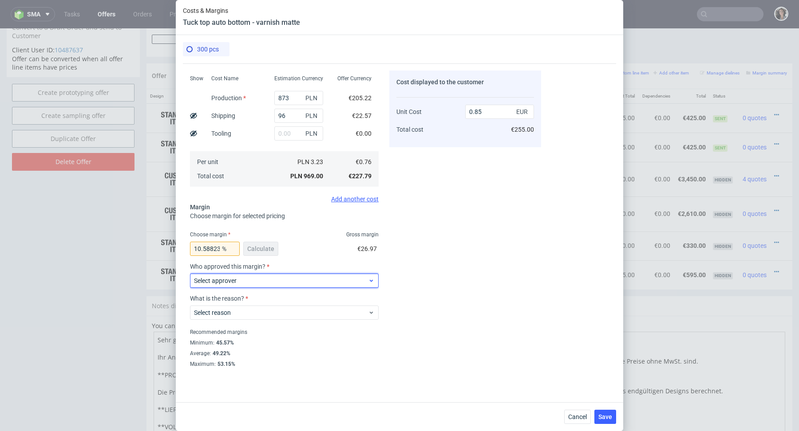
click at [259, 276] on span "Select approver" at bounding box center [281, 280] width 174 height 9
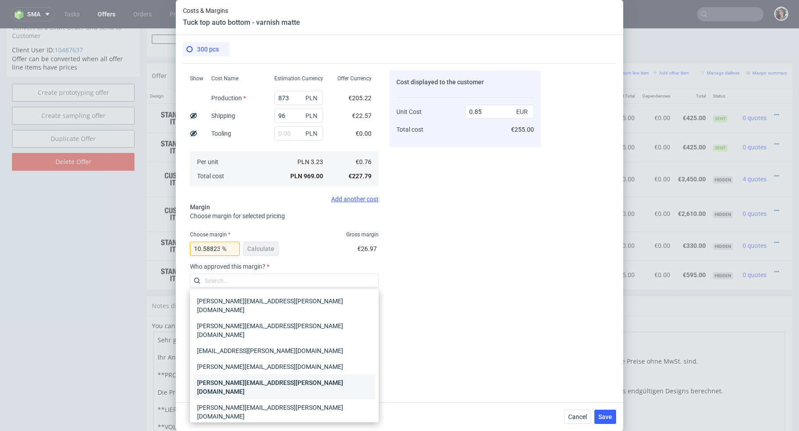
scroll to position [12, 0]
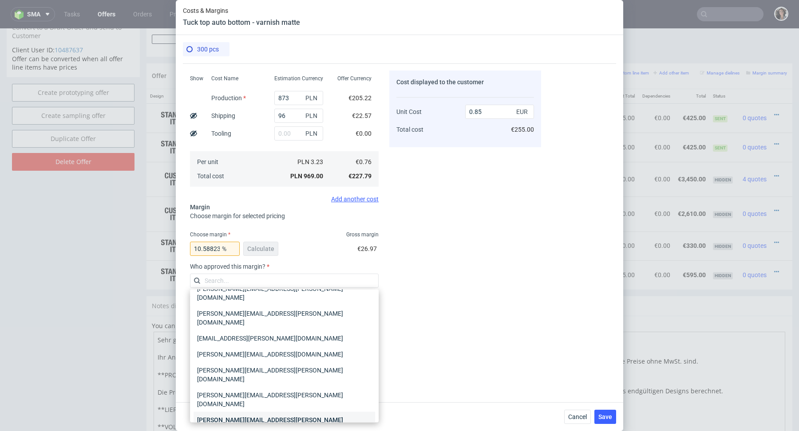
click at [246, 412] on div "[PERSON_NAME][EMAIL_ADDRESS][PERSON_NAME][DOMAIN_NAME]" at bounding box center [283, 424] width 181 height 25
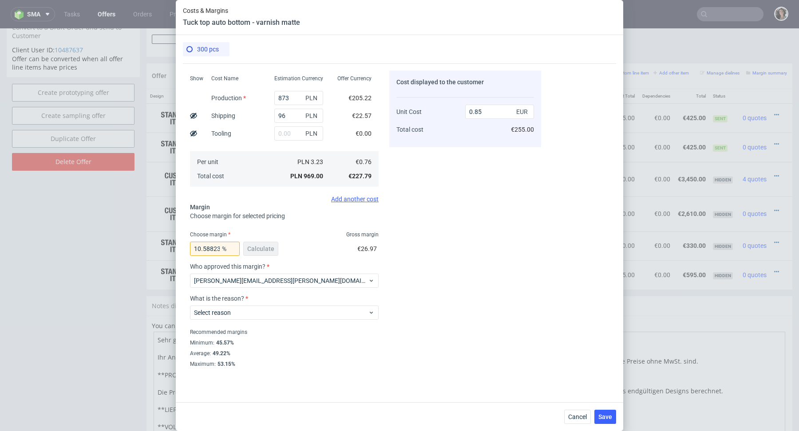
click at [224, 304] on div "Select reason" at bounding box center [284, 311] width 189 height 18
click at [224, 318] on div "Select reason" at bounding box center [284, 313] width 189 height 14
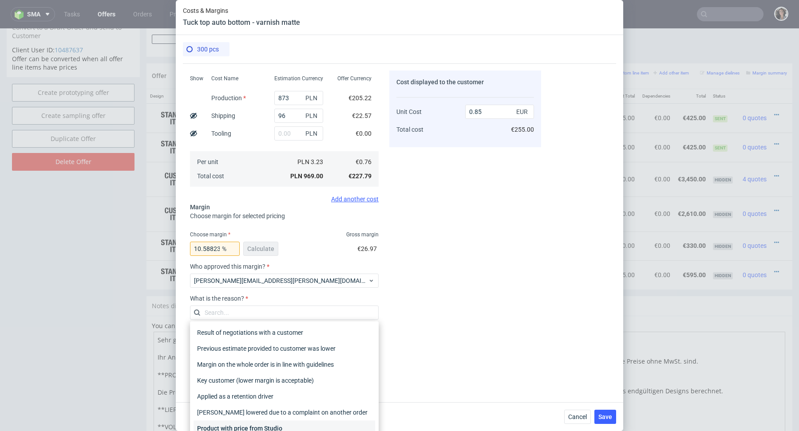
click at [241, 427] on div "Product with price from Studio" at bounding box center [283, 429] width 181 height 16
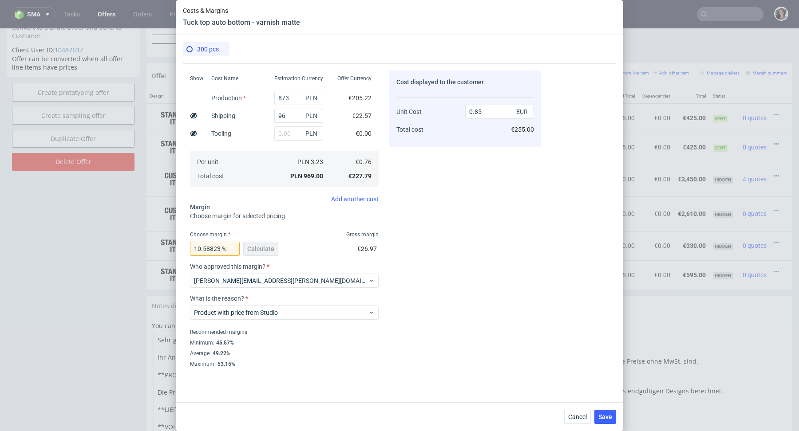
click at [456, 279] on div "Cost displayed to the customer Unit Cost Total cost 0.85 EUR €255.00" at bounding box center [465, 219] width 152 height 296
click at [605, 418] on span "Save" at bounding box center [605, 417] width 14 height 6
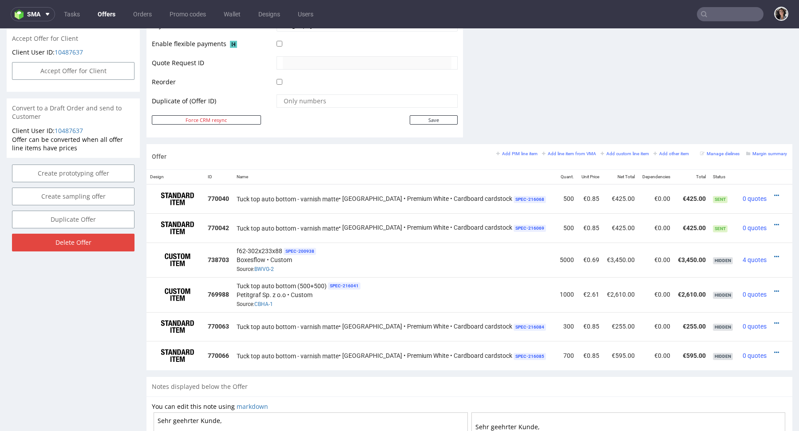
scroll to position [461, 0]
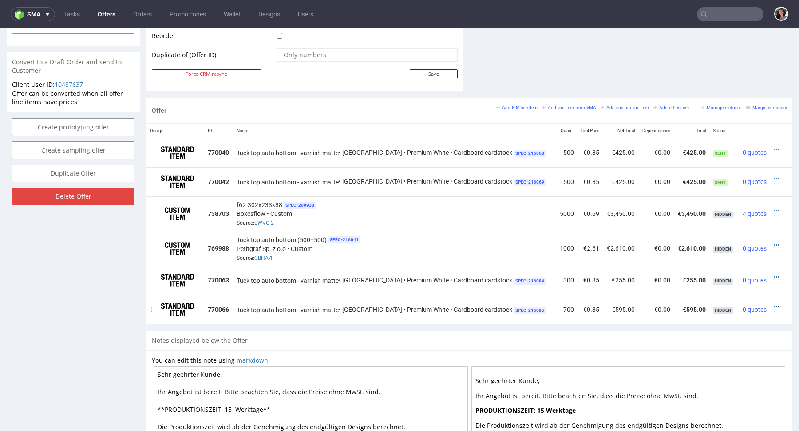
click at [774, 304] on icon at bounding box center [776, 306] width 5 height 6
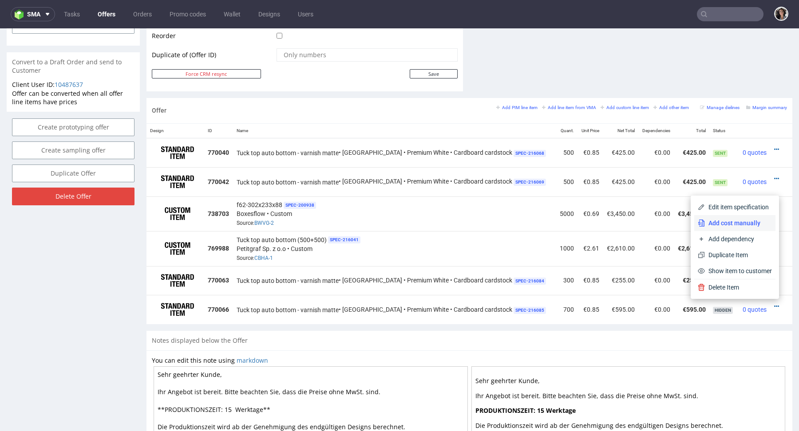
click at [736, 222] on span "Add cost manually" at bounding box center [738, 223] width 67 height 9
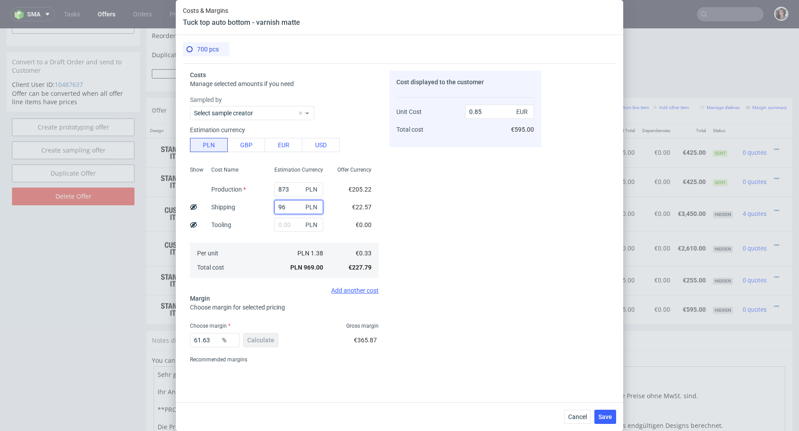
click at [288, 201] on input "96" at bounding box center [298, 207] width 49 height 14
type input "133"
type input "0.88"
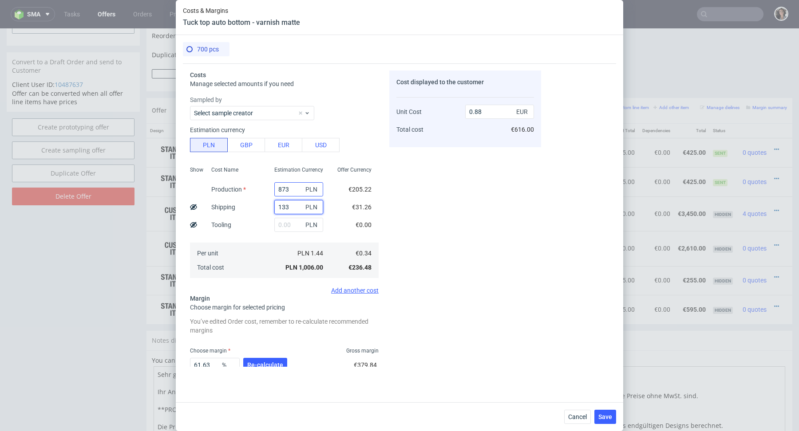
type input "133"
click at [285, 191] on input "873" at bounding box center [298, 189] width 49 height 14
type input "0.11"
type input "15"
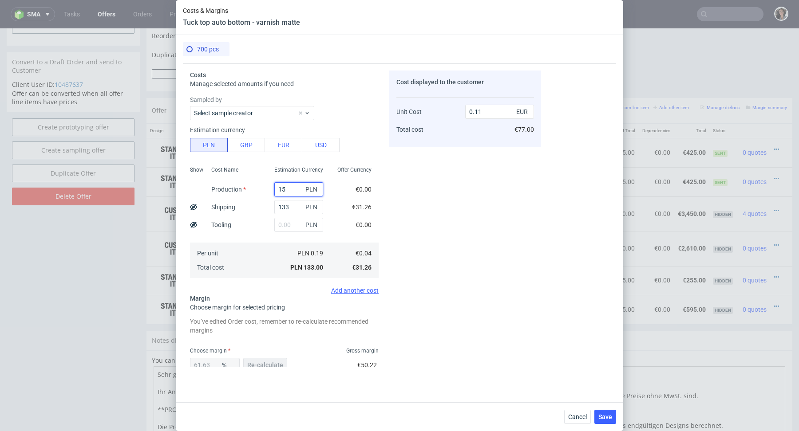
type input "0.12"
type input "1582"
type input "1.5"
type input "1582"
click at [427, 194] on div "Cost displayed to the customer Unit Cost Total cost 1.5 EUR €1,050.00" at bounding box center [465, 219] width 152 height 296
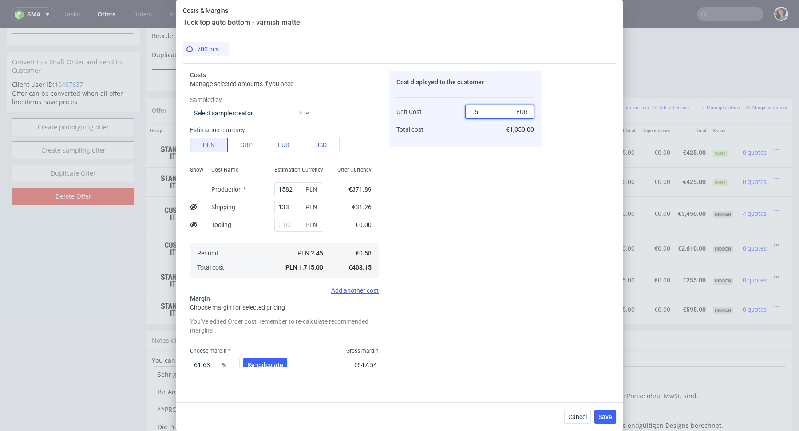
drag, startPoint x: 493, startPoint y: 110, endPoint x: 457, endPoint y: 110, distance: 35.5
click at [457, 110] on div "Unit Cost Total cost 1.5 EUR €1,050.00" at bounding box center [465, 117] width 138 height 47
type input "0."
type input "-Infinity"
type input "0.5785"
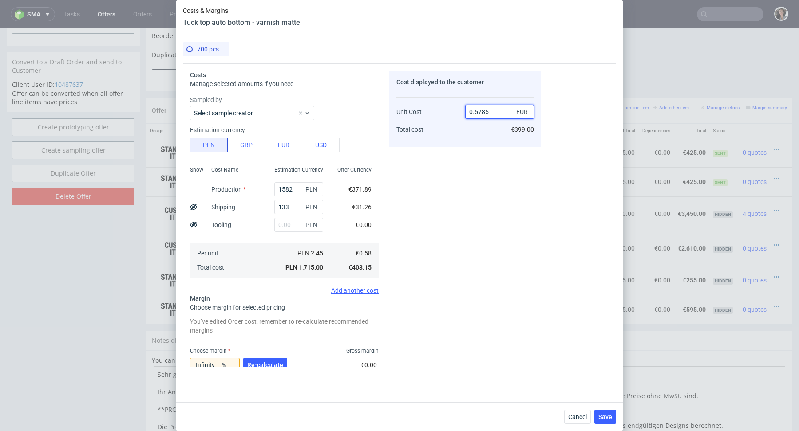
type input "-0.2592912705272284"
drag, startPoint x: 473, startPoint y: 113, endPoint x: 498, endPoint y: 113, distance: 24.8
click at [498, 113] on input "0.5785" at bounding box center [499, 112] width 69 height 14
type input "0.85"
type input "31.76470588235294"
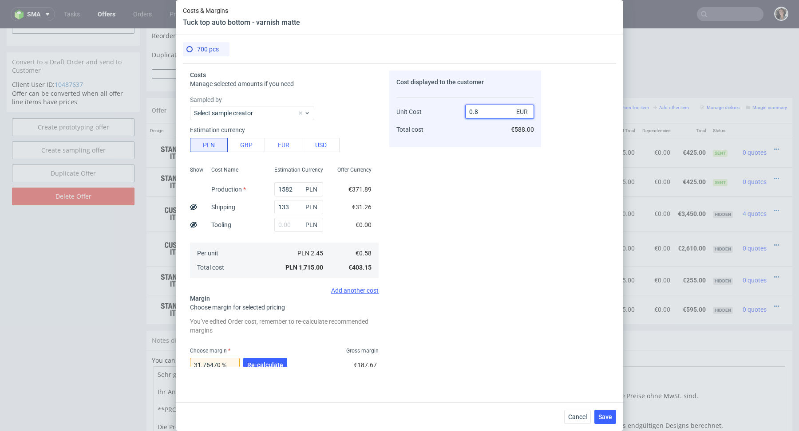
type input "0.86"
type input "32.55813953488372"
type input "0.85"
click at [441, 214] on div "Cost displayed to the customer Unit Cost Total cost 0.85 EUR €595.00" at bounding box center [465, 219] width 152 height 296
click at [269, 362] on span "Re-calculate" at bounding box center [265, 365] width 36 height 6
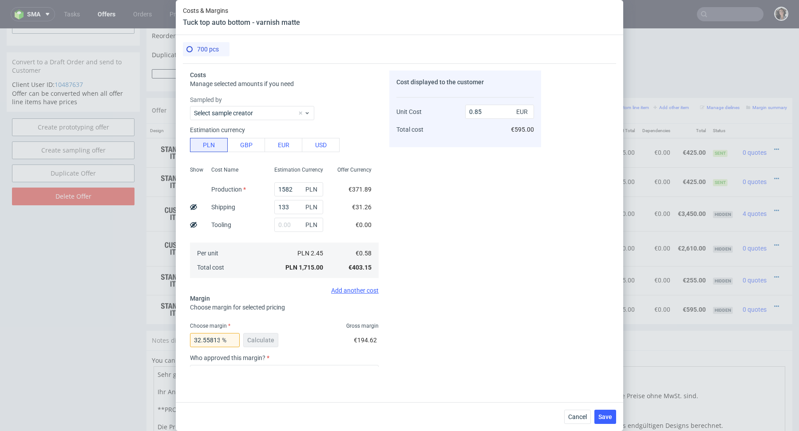
scroll to position [91, 0]
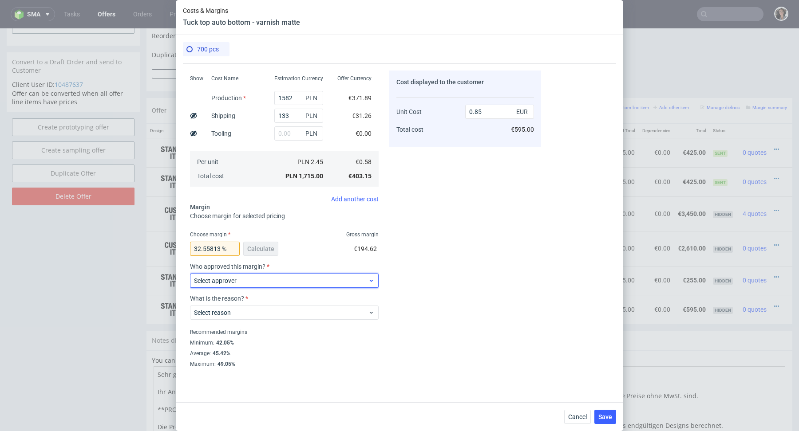
click at [217, 274] on div "Select approver" at bounding box center [284, 281] width 189 height 14
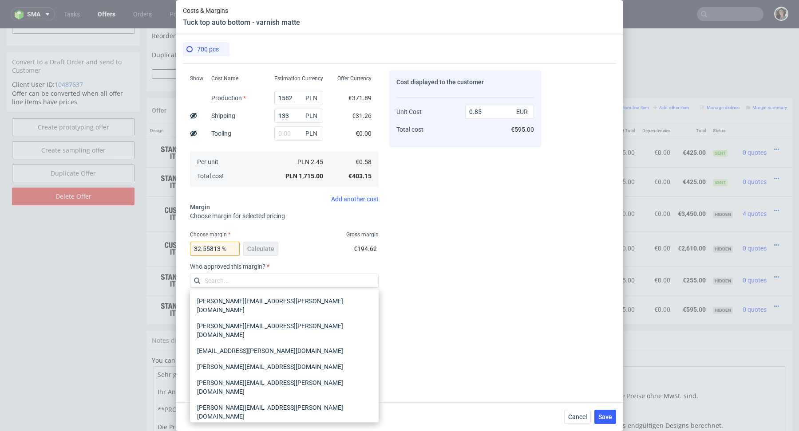
click at [225, 425] on div "[PERSON_NAME][EMAIL_ADDRESS][PERSON_NAME][DOMAIN_NAME]" at bounding box center [283, 437] width 181 height 25
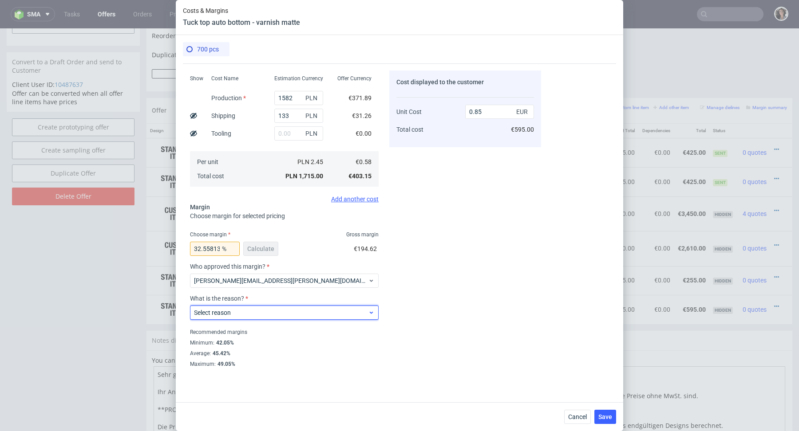
click at [229, 308] on span "Select reason" at bounding box center [281, 312] width 174 height 9
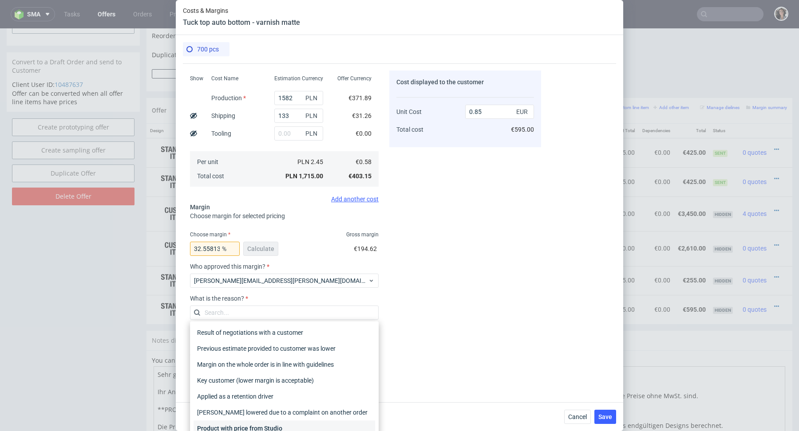
click at [234, 422] on div "Product with price from Studio" at bounding box center [283, 429] width 181 height 16
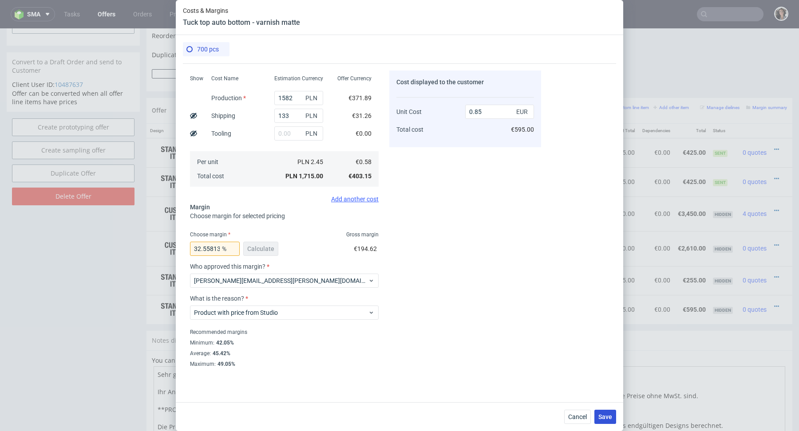
click at [608, 420] on span "Save" at bounding box center [605, 417] width 14 height 6
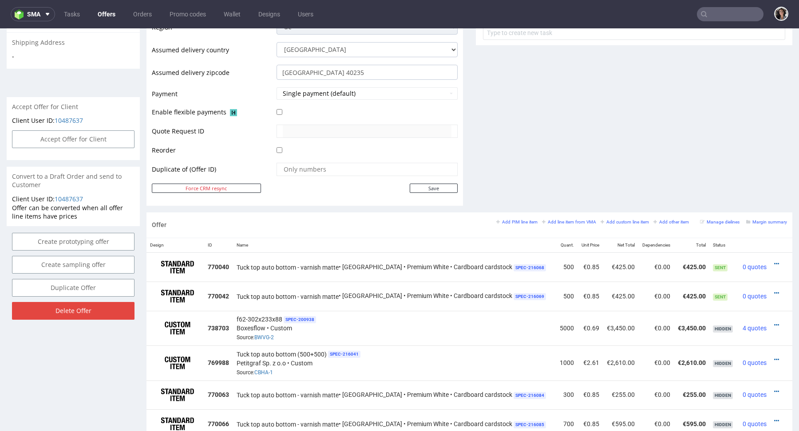
scroll to position [416, 0]
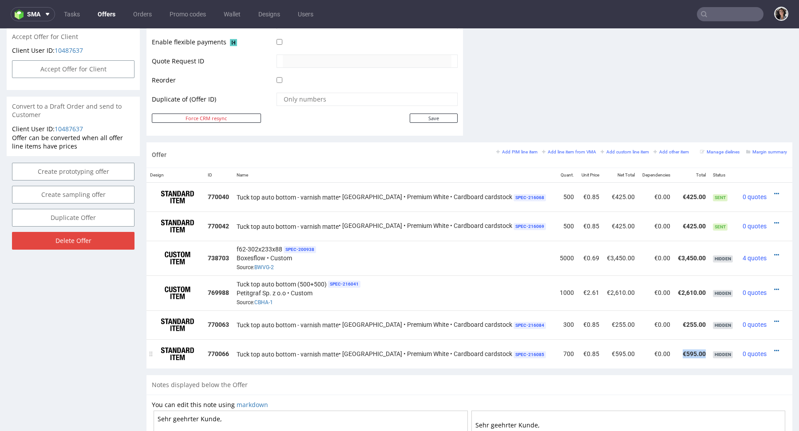
drag, startPoint x: 693, startPoint y: 350, endPoint x: 670, endPoint y: 350, distance: 23.5
click at [673, 350] on td "€595.00" at bounding box center [690, 353] width 35 height 29
copy td "€595.00"
drag, startPoint x: 669, startPoint y: 322, endPoint x: 692, endPoint y: 322, distance: 22.2
click at [692, 322] on td "€255.00" at bounding box center [690, 325] width 35 height 29
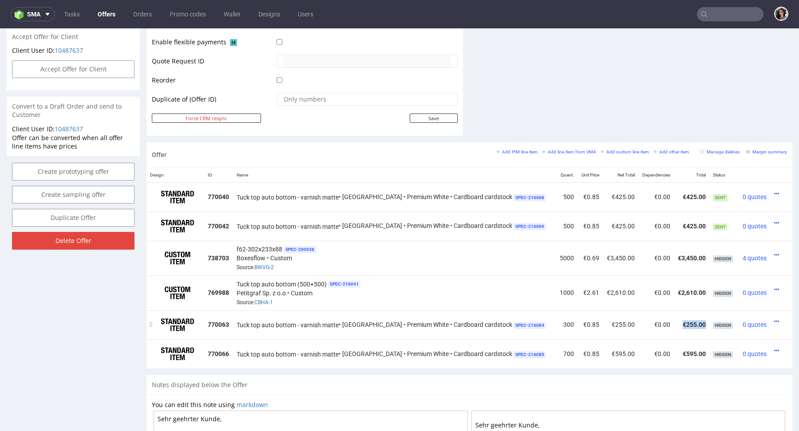
copy td "€255.00"
click at [542, 381] on div "Notes displayed below the Offer" at bounding box center [469, 385] width 646 height 20
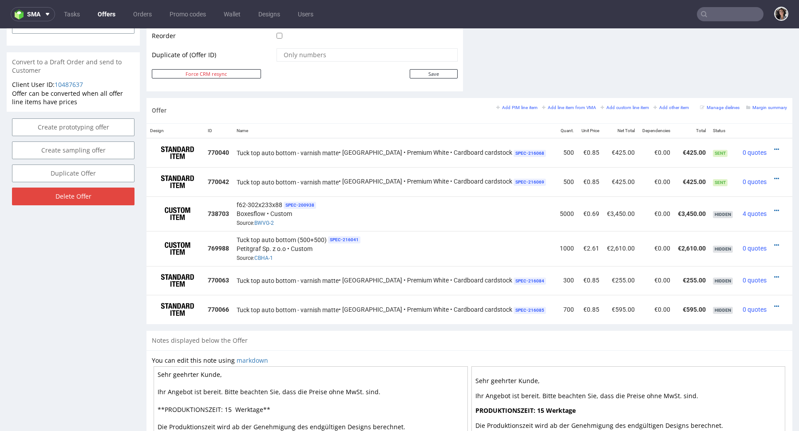
scroll to position [515, 0]
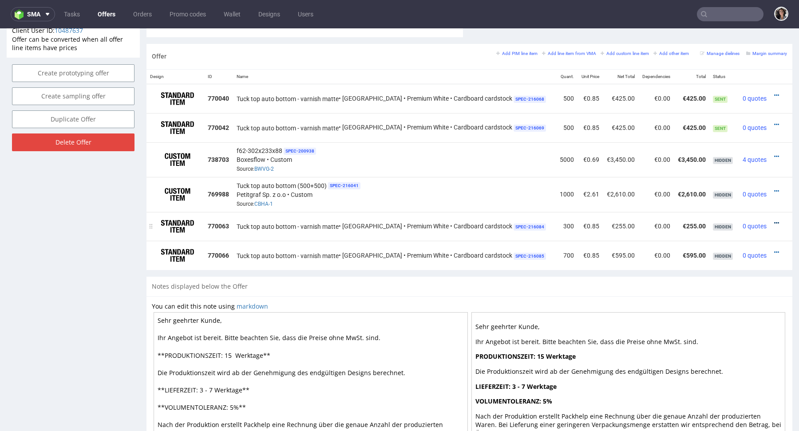
click at [774, 222] on icon at bounding box center [776, 223] width 5 height 6
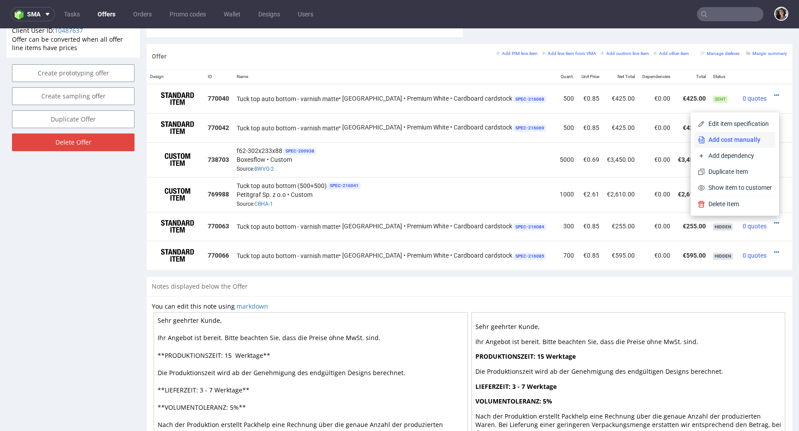
click at [710, 137] on span "Add cost manually" at bounding box center [738, 139] width 67 height 9
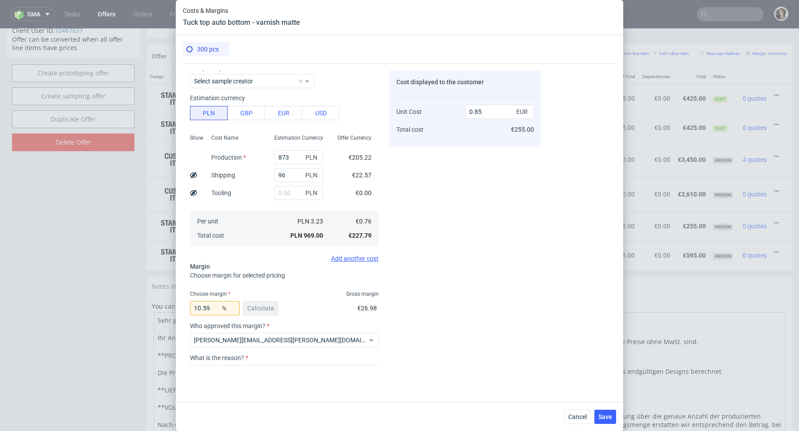
scroll to position [91, 0]
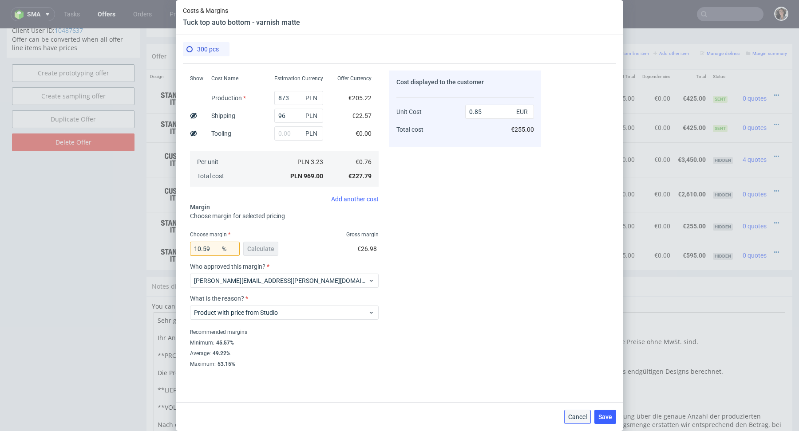
click at [577, 418] on span "Cancel" at bounding box center [577, 417] width 19 height 6
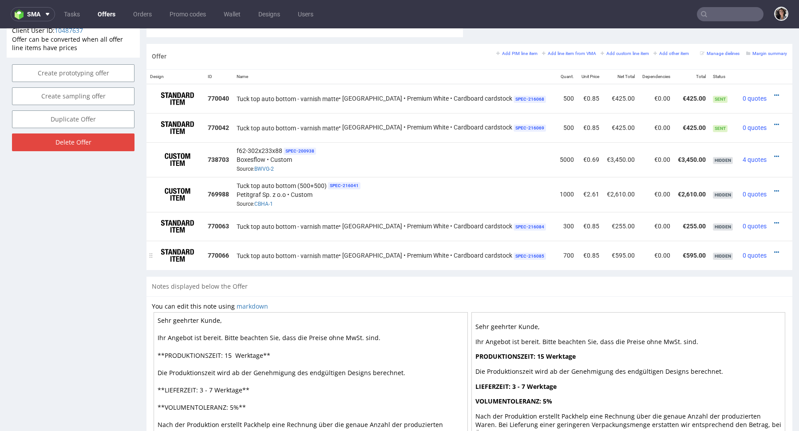
click at [773, 248] on div at bounding box center [778, 252] width 10 height 9
click at [774, 249] on icon at bounding box center [776, 252] width 5 height 6
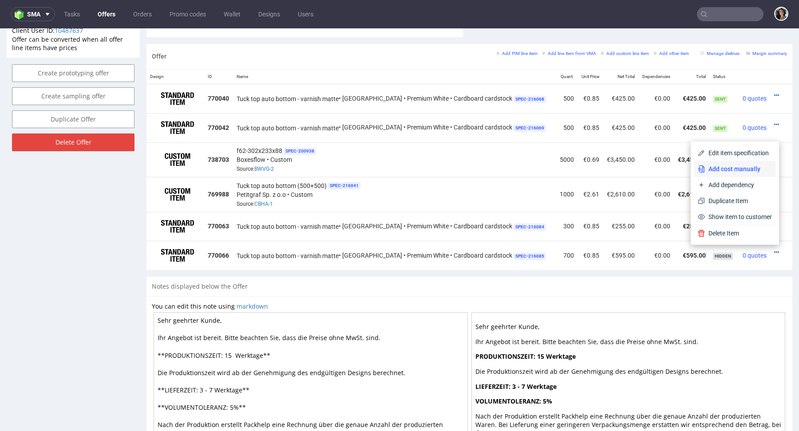
click at [728, 169] on span "Add cost manually" at bounding box center [738, 169] width 67 height 9
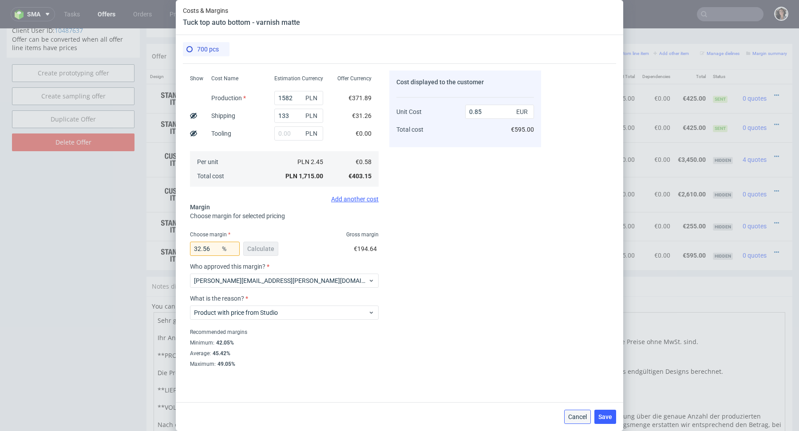
click at [577, 419] on span "Cancel" at bounding box center [577, 417] width 19 height 6
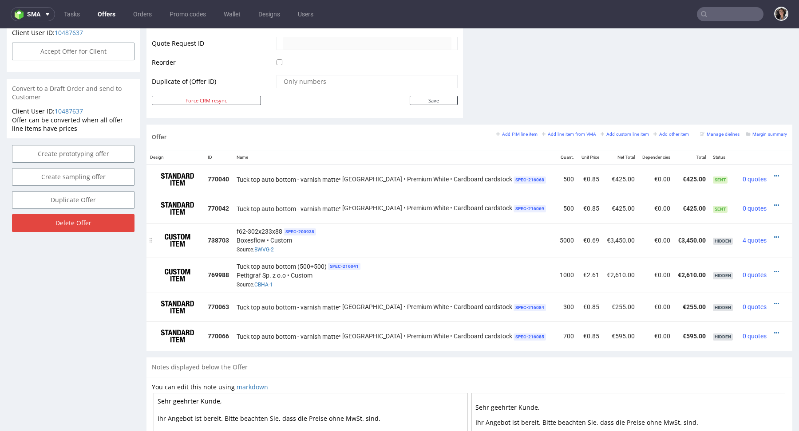
scroll to position [433, 0]
click at [774, 302] on icon at bounding box center [776, 305] width 5 height 6
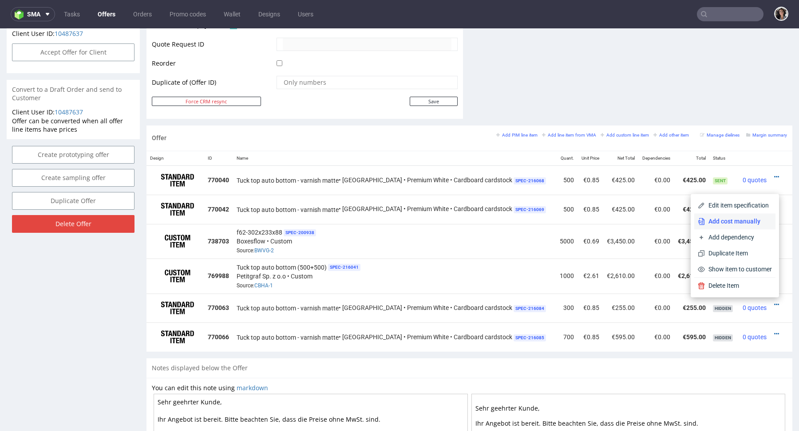
click at [738, 223] on span "Add cost manually" at bounding box center [738, 221] width 67 height 9
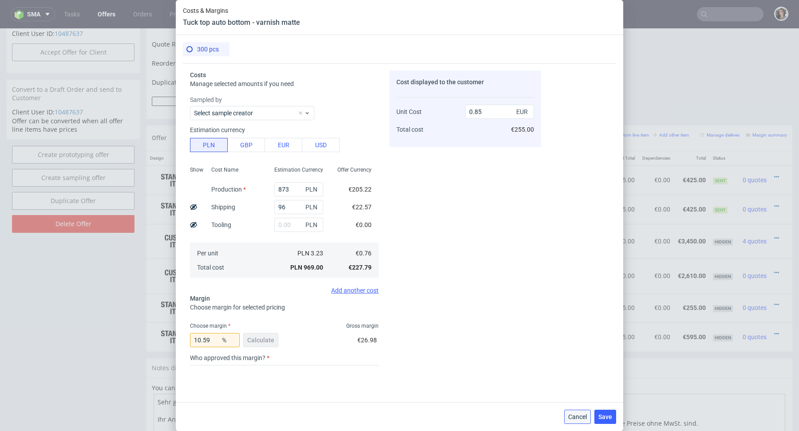
click at [579, 413] on button "Cancel" at bounding box center [577, 417] width 27 height 14
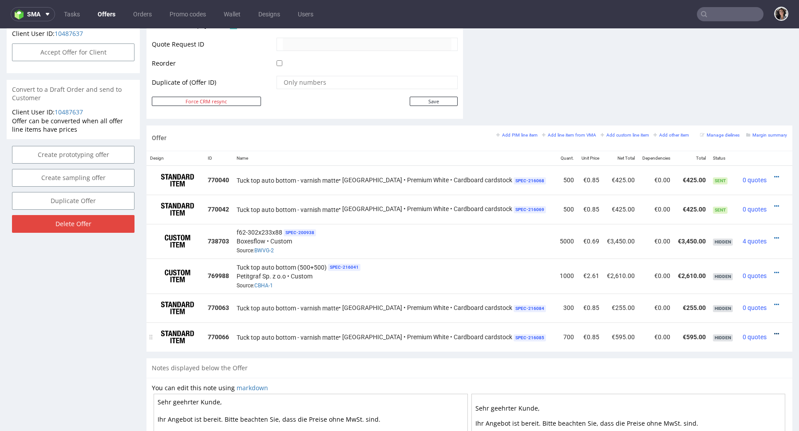
click at [774, 331] on icon at bounding box center [776, 334] width 5 height 6
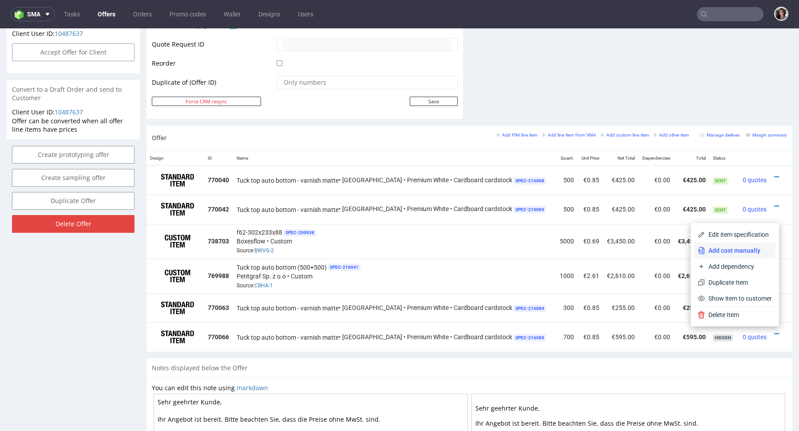
click at [737, 254] on span "Add cost manually" at bounding box center [738, 250] width 67 height 9
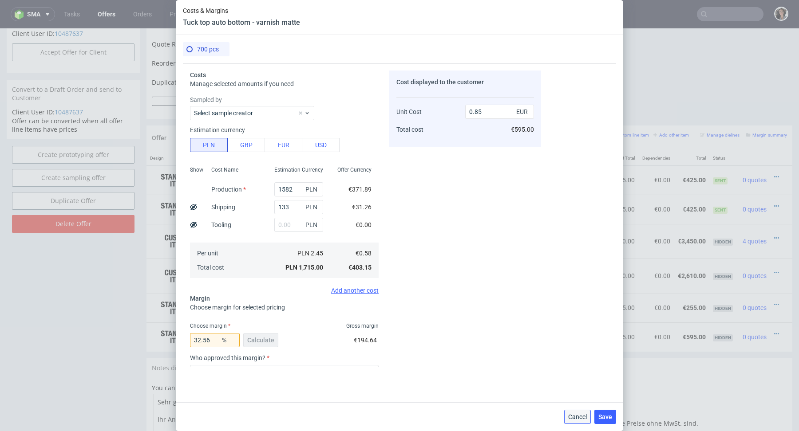
click at [574, 414] on span "Cancel" at bounding box center [577, 417] width 19 height 6
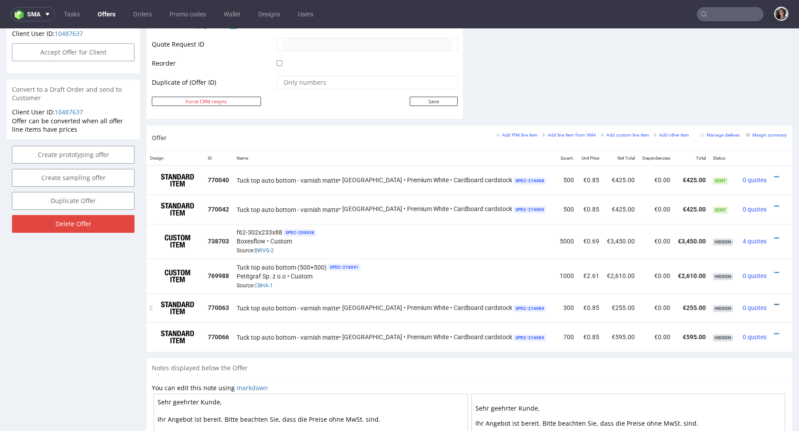
click at [774, 302] on icon at bounding box center [776, 305] width 5 height 6
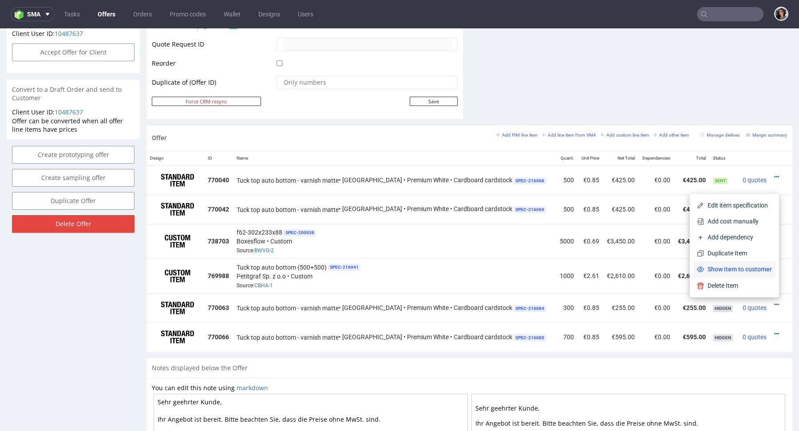
click at [754, 268] on span "Show item to customer" at bounding box center [738, 269] width 68 height 9
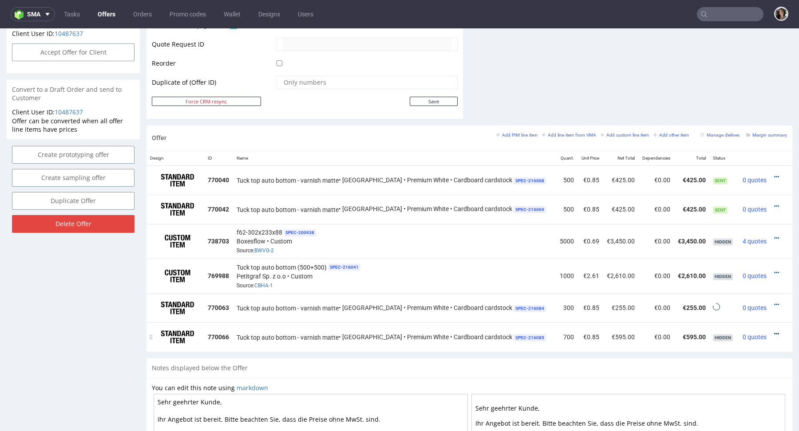
click at [774, 331] on icon at bounding box center [776, 334] width 5 height 6
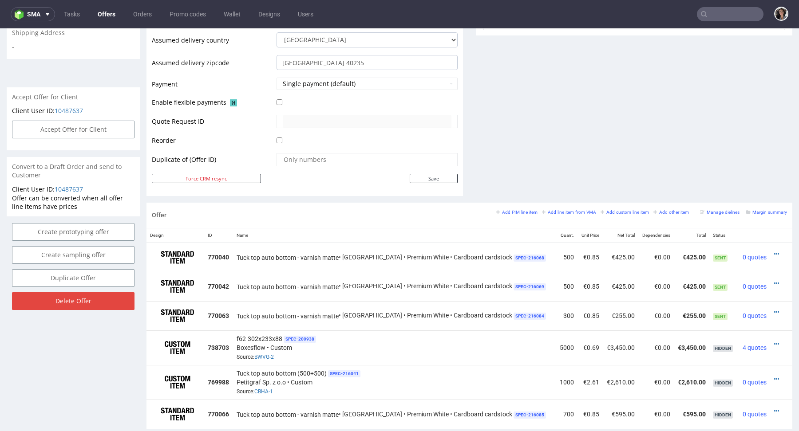
scroll to position [434, 0]
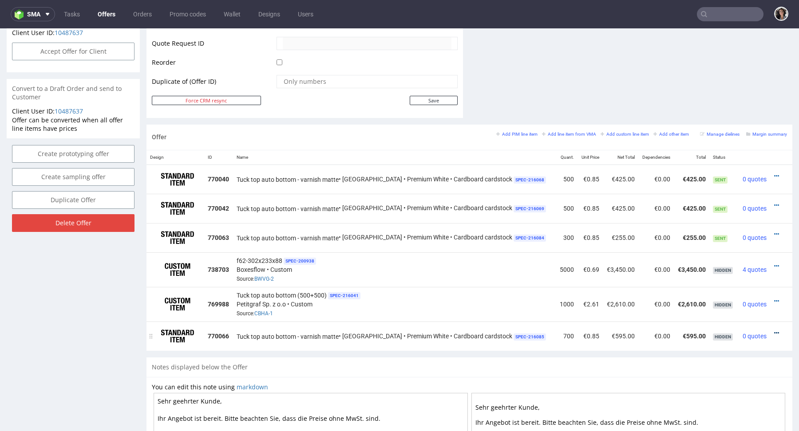
click at [774, 331] on icon at bounding box center [776, 333] width 5 height 6
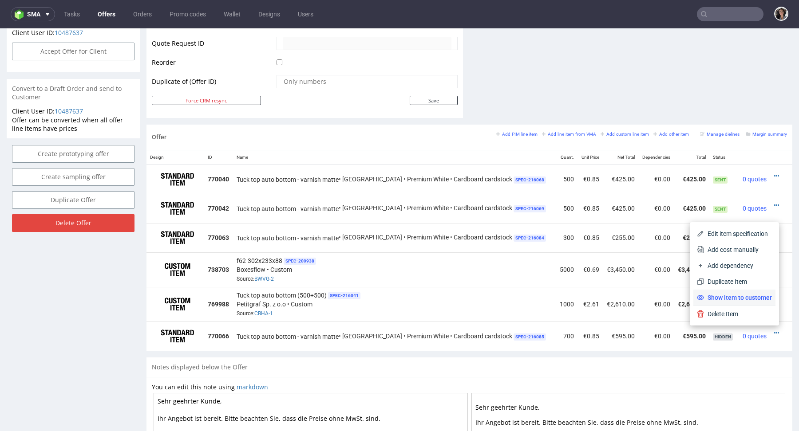
click at [752, 301] on span "Show item to customer" at bounding box center [738, 297] width 68 height 9
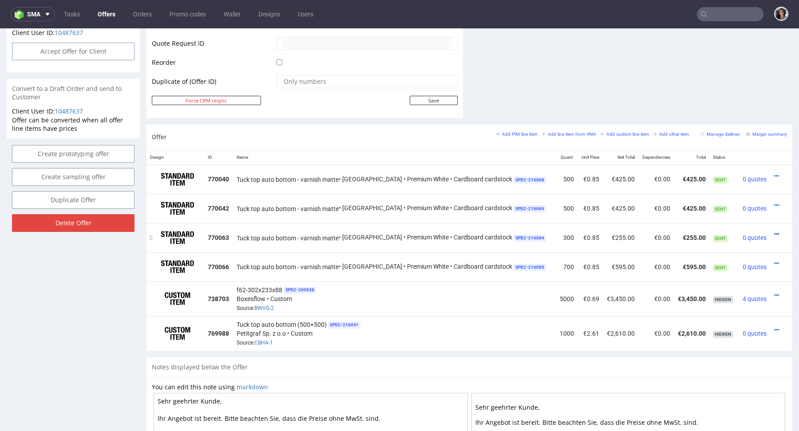
click at [774, 231] on icon at bounding box center [776, 234] width 5 height 6
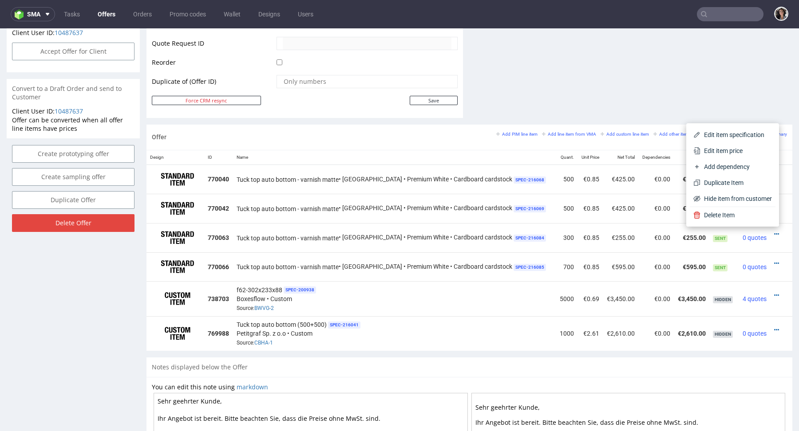
click at [785, 210] on div "Offer Create a related offer CO.53129 Valid until: September 15, 2025 23:59 Off…" at bounding box center [399, 98] width 799 height 962
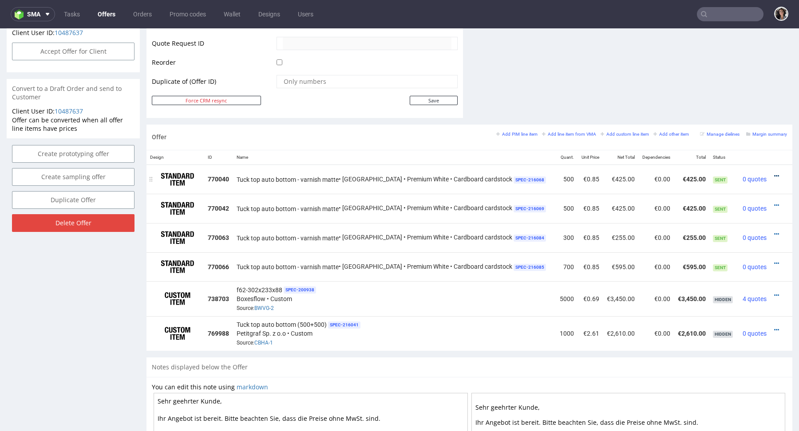
click at [774, 173] on icon at bounding box center [776, 176] width 5 height 6
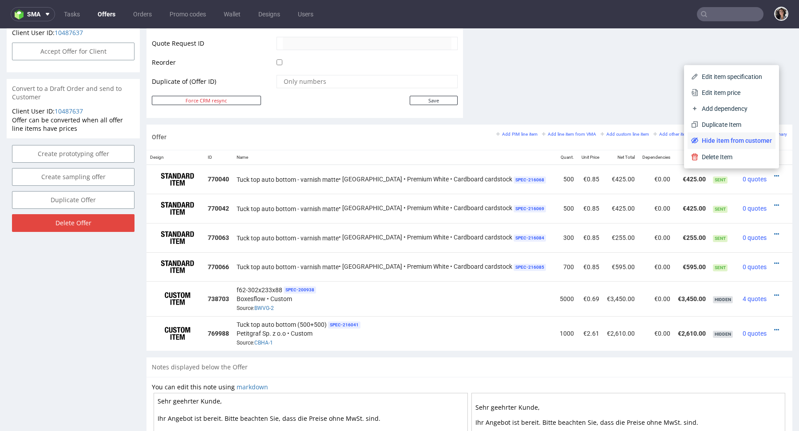
click at [748, 139] on span "Hide item from customer" at bounding box center [735, 140] width 74 height 9
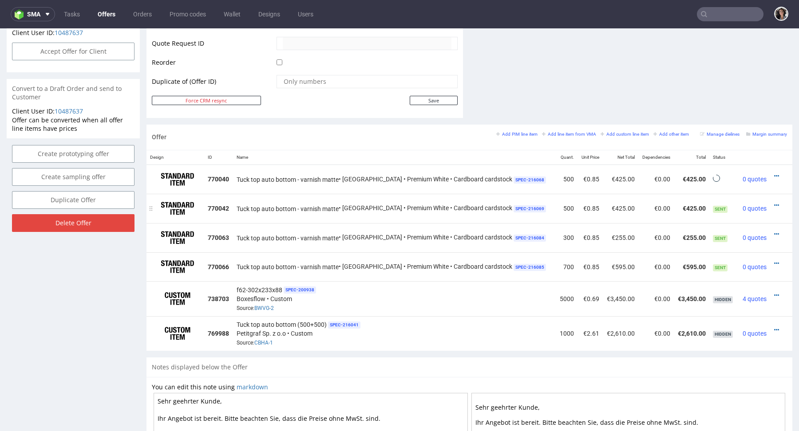
click at [773, 202] on div at bounding box center [778, 205] width 10 height 9
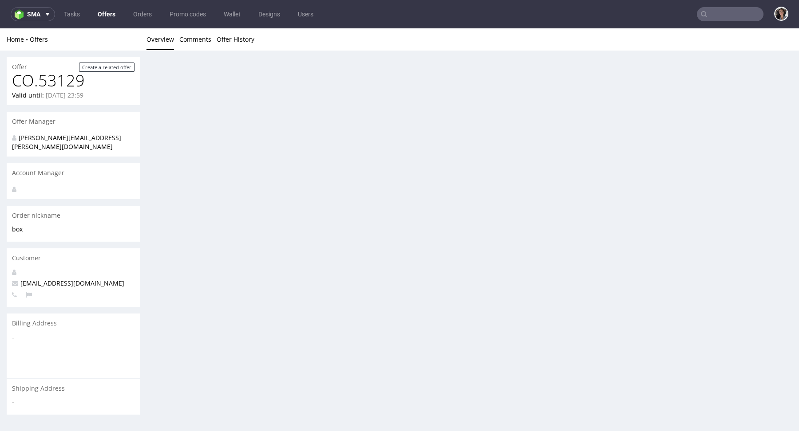
scroll to position [0, 0]
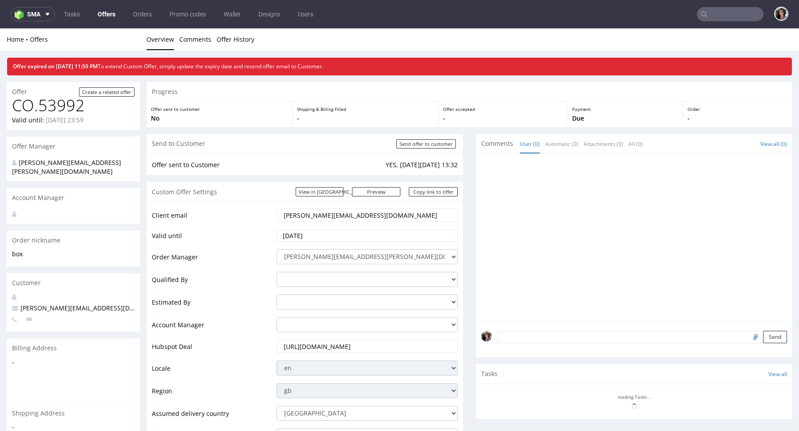
click at [708, 20] on input "text" at bounding box center [730, 14] width 67 height 14
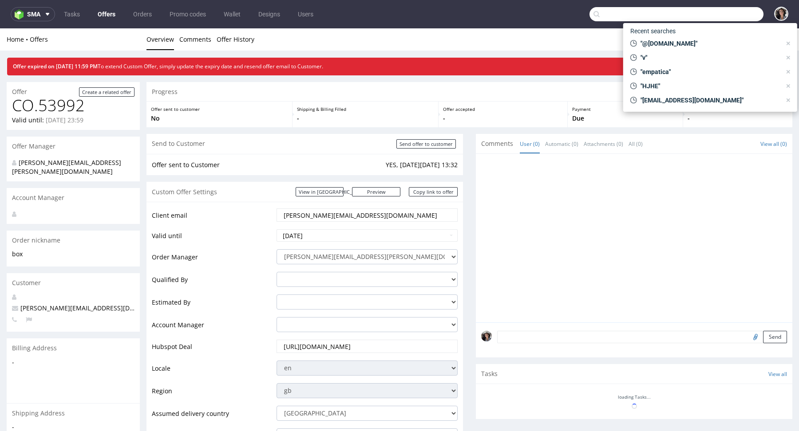
paste input "[EMAIL_ADDRESS][DOMAIN_NAME]"
type input "[EMAIL_ADDRESS][DOMAIN_NAME]"
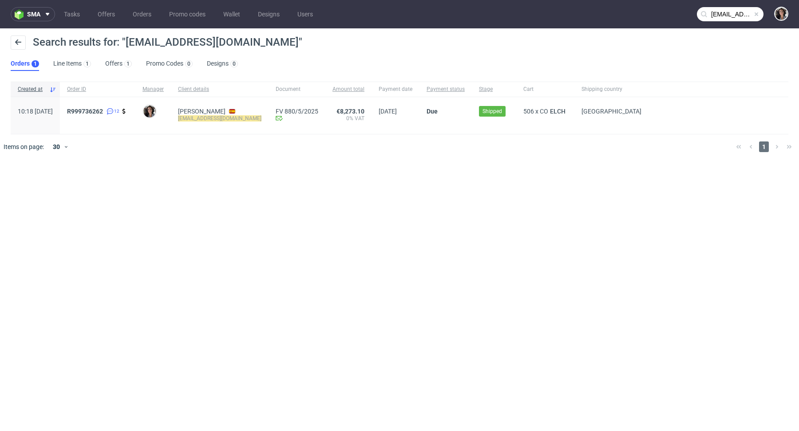
click at [233, 121] on mark "[EMAIL_ADDRESS][DOMAIN_NAME]" at bounding box center [219, 118] width 83 height 6
click at [268, 118] on div "FV 880/5/2025 Invoice email Sent at [DATE]" at bounding box center [296, 115] width 57 height 37
click at [260, 118] on div "Pau Adan [EMAIL_ADDRESS][DOMAIN_NAME]" at bounding box center [220, 115] width 98 height 37
click at [258, 117] on mark "[EMAIL_ADDRESS][DOMAIN_NAME]" at bounding box center [219, 118] width 83 height 6
drag, startPoint x: 258, startPoint y: 117, endPoint x: 201, endPoint y: 115, distance: 57.2
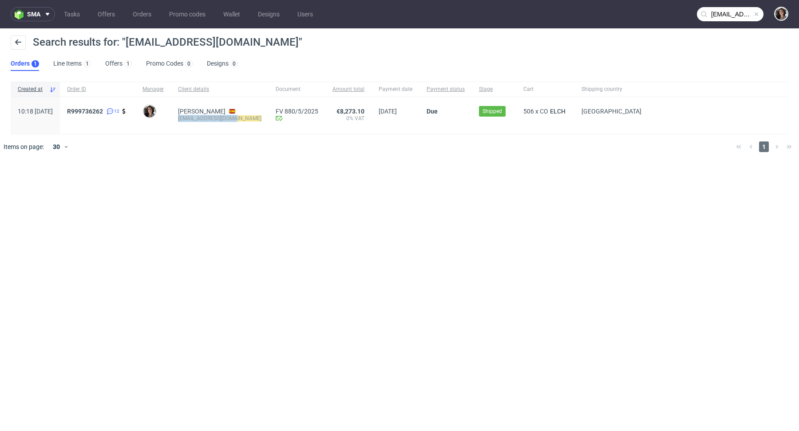
click at [201, 116] on div "Pau Adan [EMAIL_ADDRESS][DOMAIN_NAME]" at bounding box center [220, 115] width 98 height 37
copy mark "[EMAIL_ADDRESS][DOMAIN_NAME]"
click at [116, 105] on div "R999736262 12" at bounding box center [97, 115] width 75 height 37
click at [103, 108] on span "R999736262" at bounding box center [85, 111] width 36 height 7
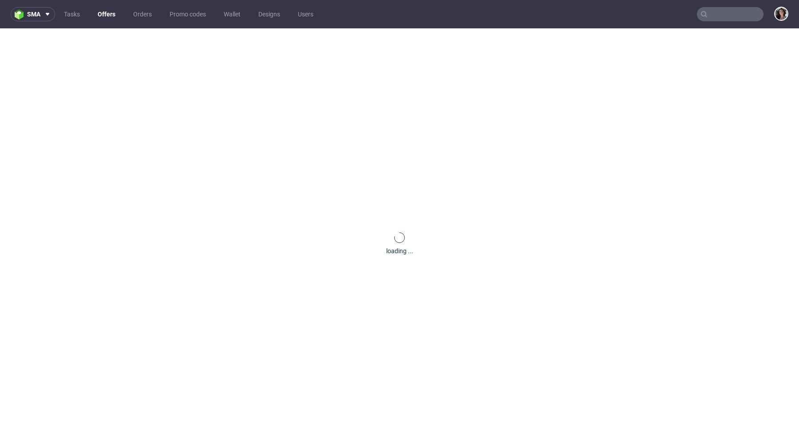
click at [710, 14] on input "text" at bounding box center [730, 14] width 67 height 14
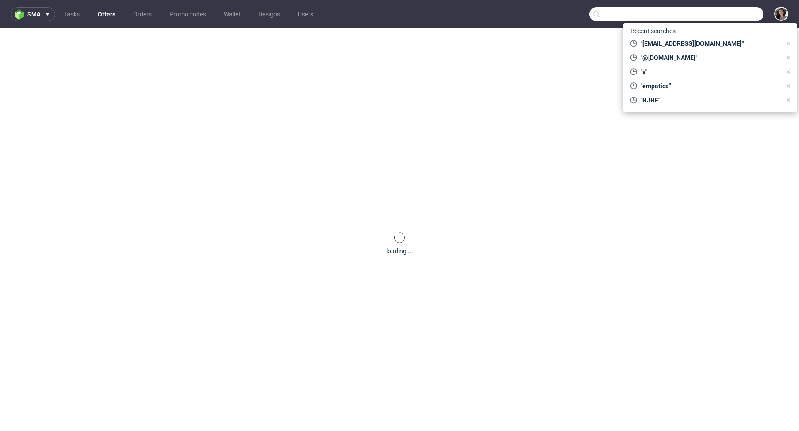
paste input "[EMAIL_ADDRESS][DOMAIN_NAME]"
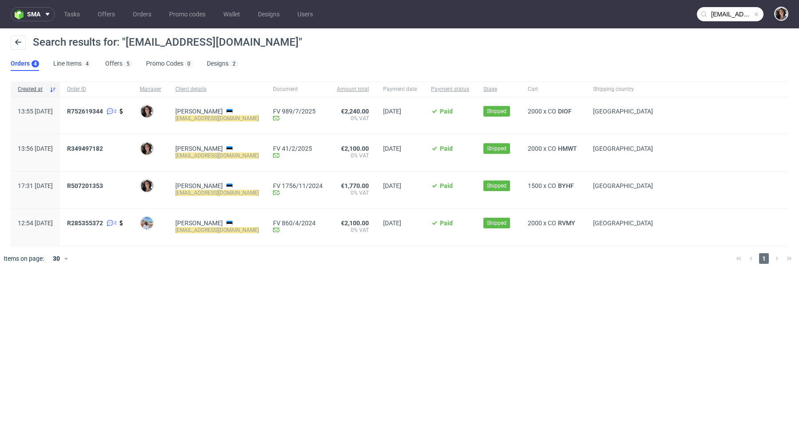
click at [742, 10] on input "[EMAIL_ADDRESS][DOMAIN_NAME]" at bounding box center [730, 14] width 67 height 14
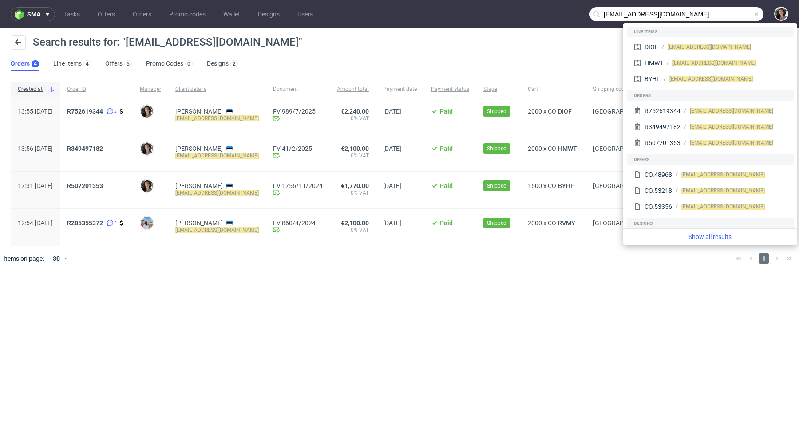
drag, startPoint x: 637, startPoint y: 14, endPoint x: 575, endPoint y: 14, distance: 62.1
click at [575, 14] on nav "sma Tasks Offers Orders Promo codes Wallet Designs Users [EMAIL_ADDRESS][DOMAIN…" at bounding box center [399, 14] width 799 height 28
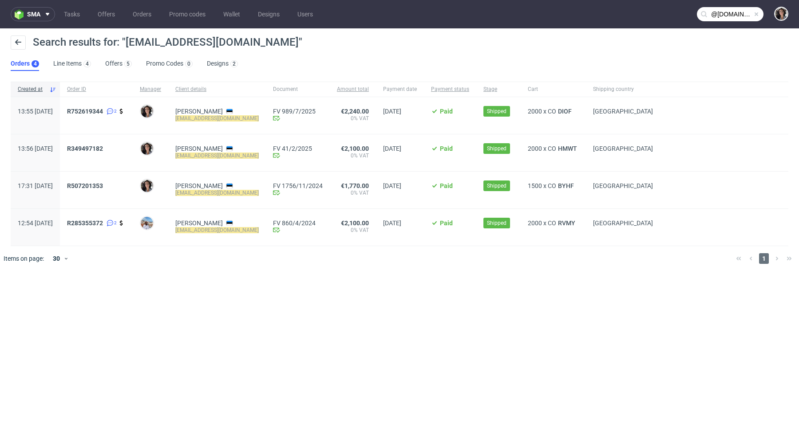
type input "@[DOMAIN_NAME]"
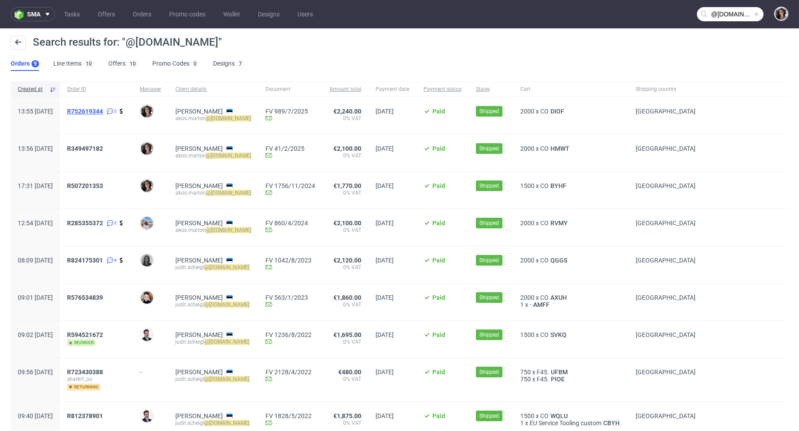
click at [103, 109] on span "R752619344" at bounding box center [85, 111] width 36 height 7
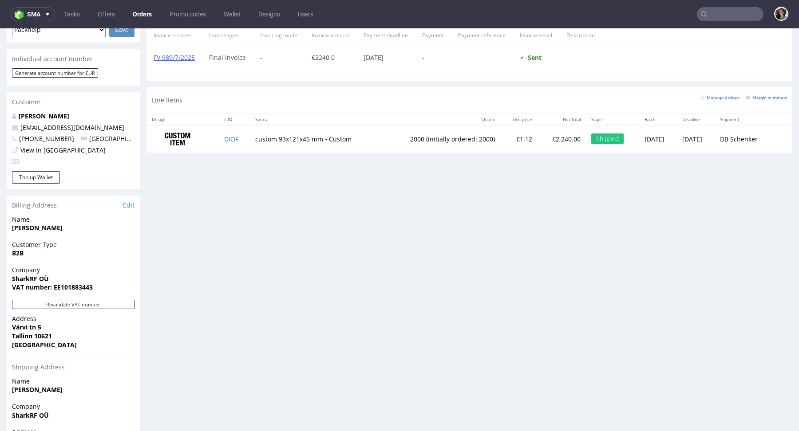
scroll to position [345, 0]
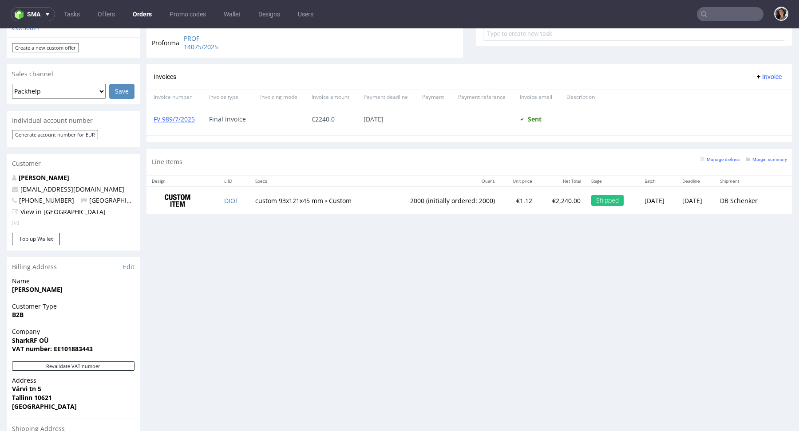
type input "@[DOMAIN_NAME]"
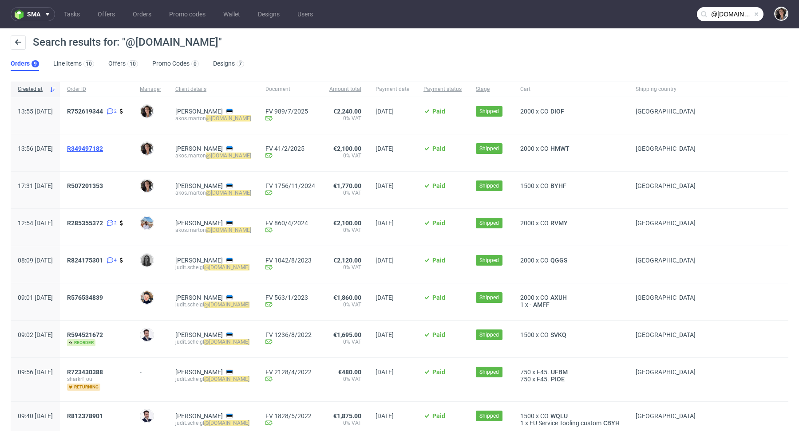
click at [103, 145] on span "R349497182" at bounding box center [85, 148] width 36 height 7
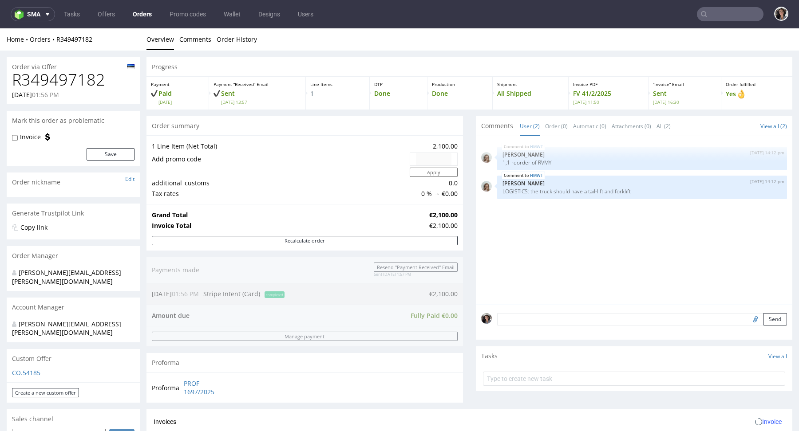
scroll to position [456, 0]
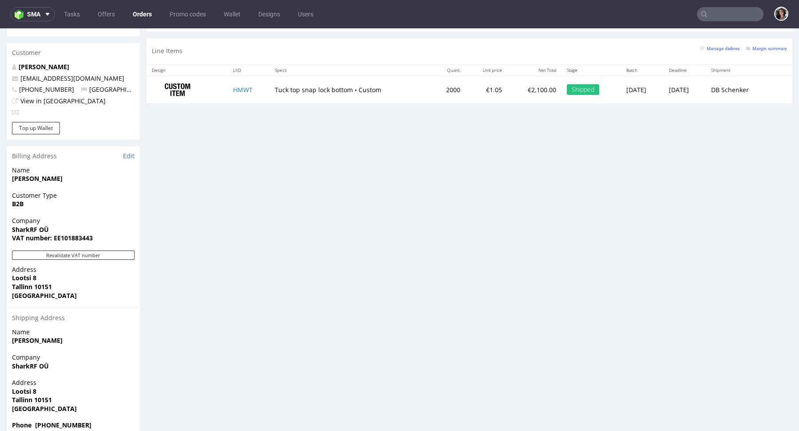
type input "@[DOMAIN_NAME]"
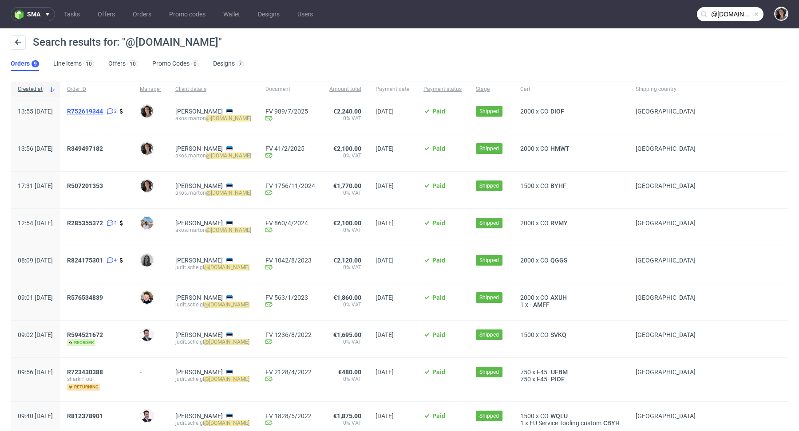
click at [103, 109] on span "R752619344" at bounding box center [85, 111] width 36 height 7
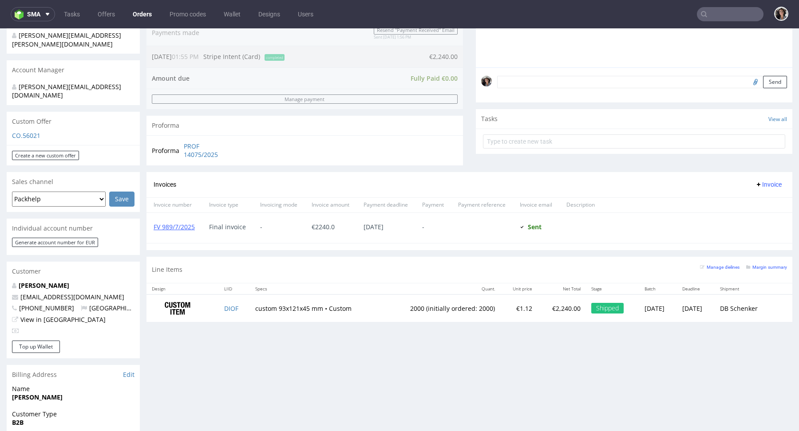
scroll to position [456, 0]
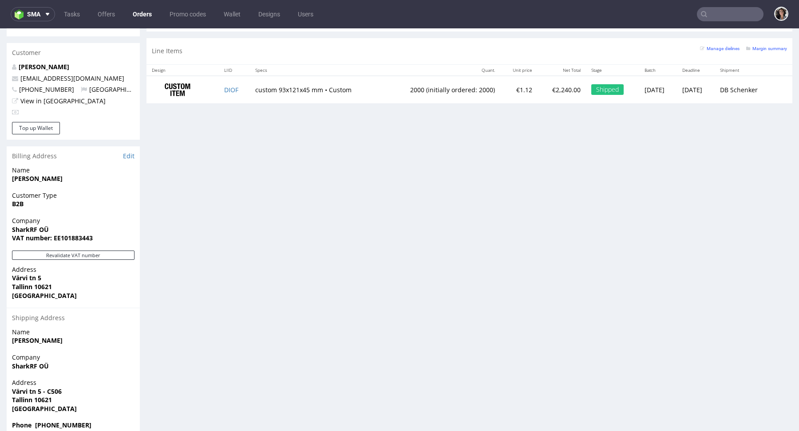
type input "@sharkrf.com"
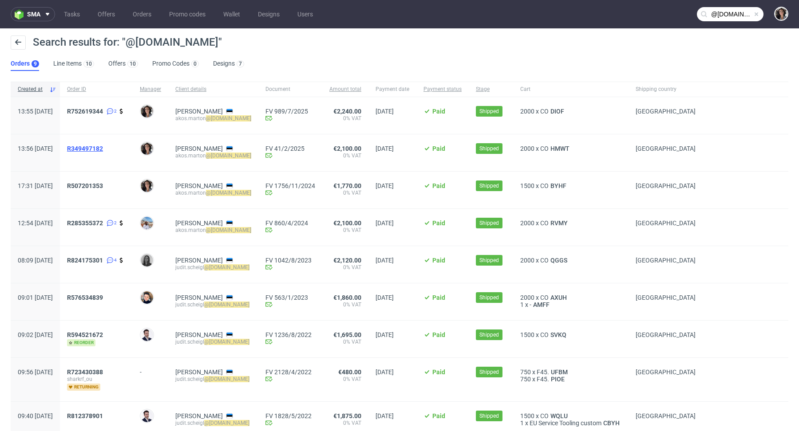
click at [102, 145] on span "R349497182" at bounding box center [85, 148] width 36 height 7
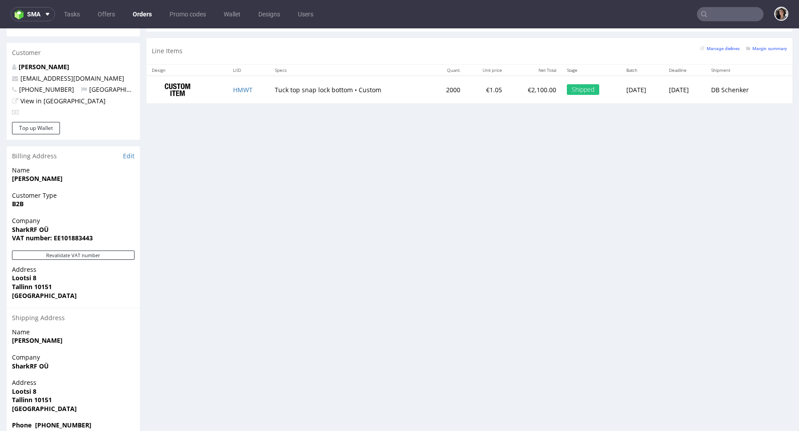
type input "@sharkrf.com"
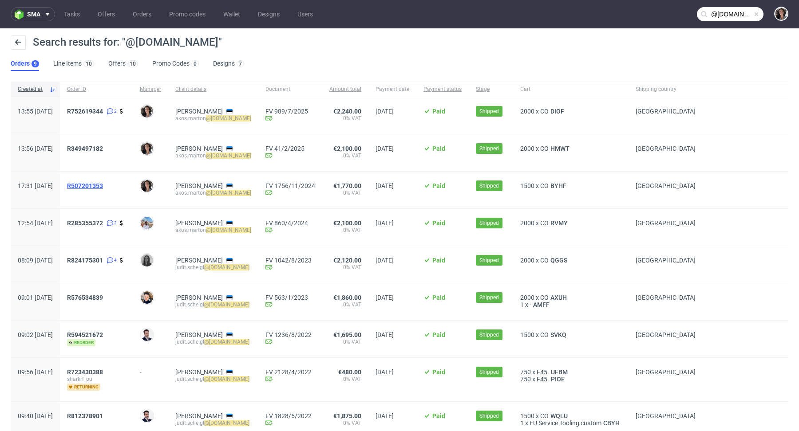
click at [103, 183] on span "R507201353" at bounding box center [85, 185] width 36 height 7
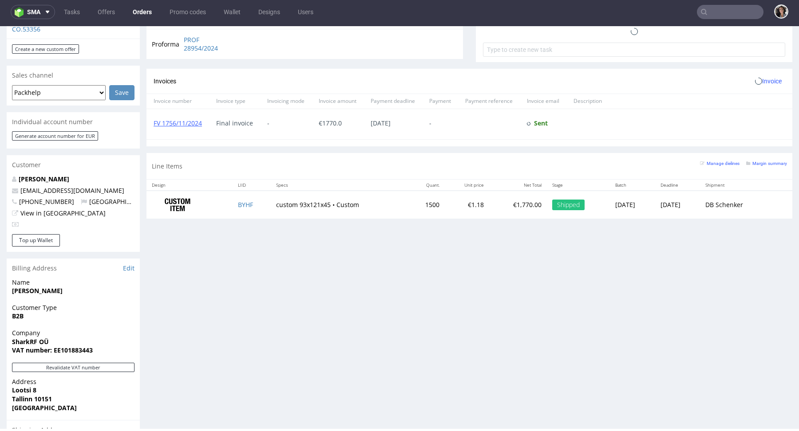
scroll to position [456, 0]
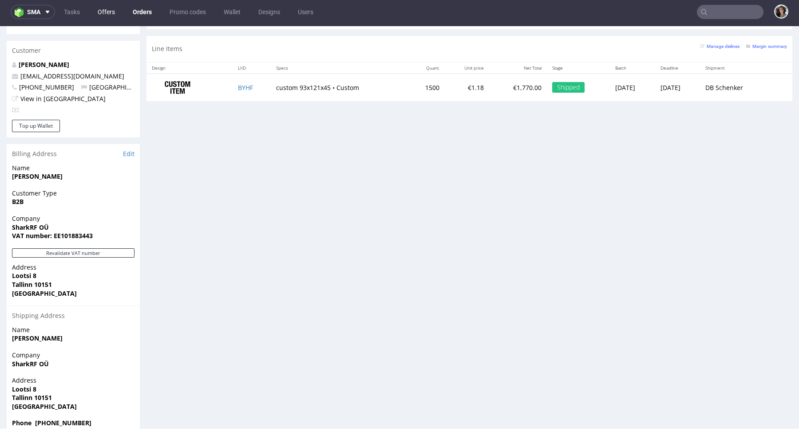
type input "@sharkrf.com"
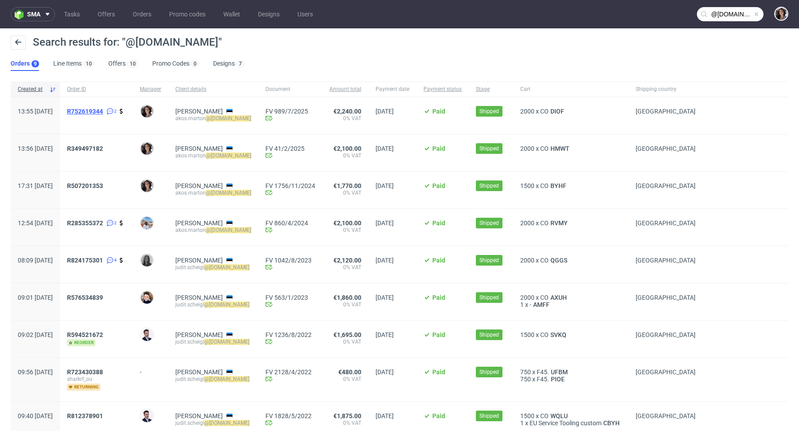
click at [103, 114] on span "R752619344" at bounding box center [85, 111] width 36 height 7
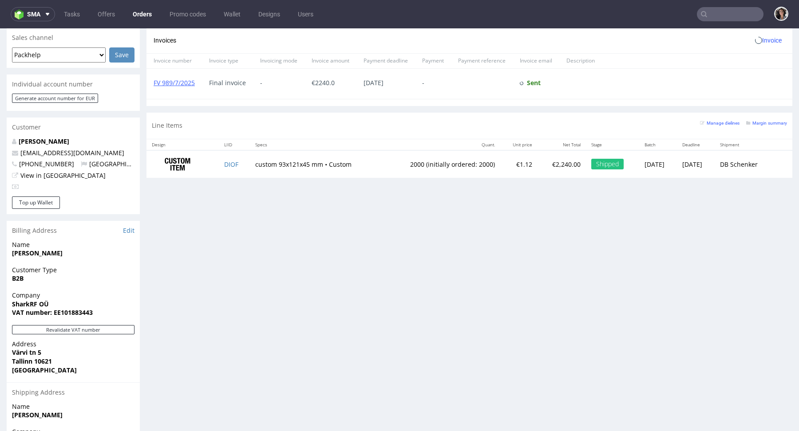
scroll to position [417, 0]
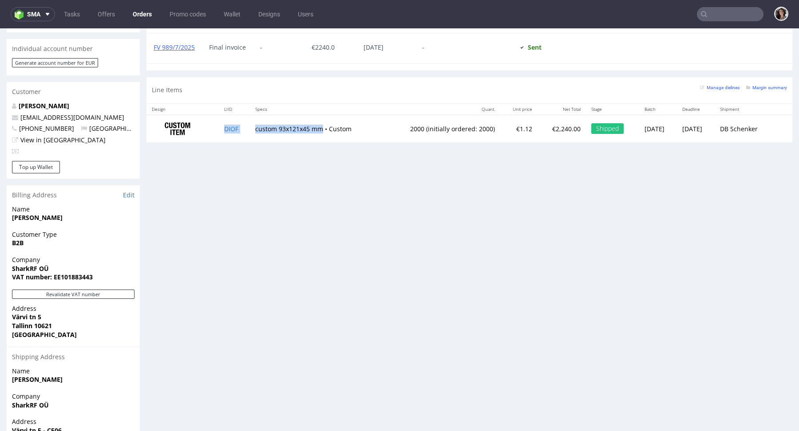
drag, startPoint x: 315, startPoint y: 127, endPoint x: 244, endPoint y: 128, distance: 71.9
click at [244, 128] on tr "DIOF custom 93x121x45 mm • Custom 2000 (initially ordered: 2000) €1.12 €2,240.0…" at bounding box center [469, 129] width 646 height 28
copy tr "DIOF custom 93x121x45 mm"
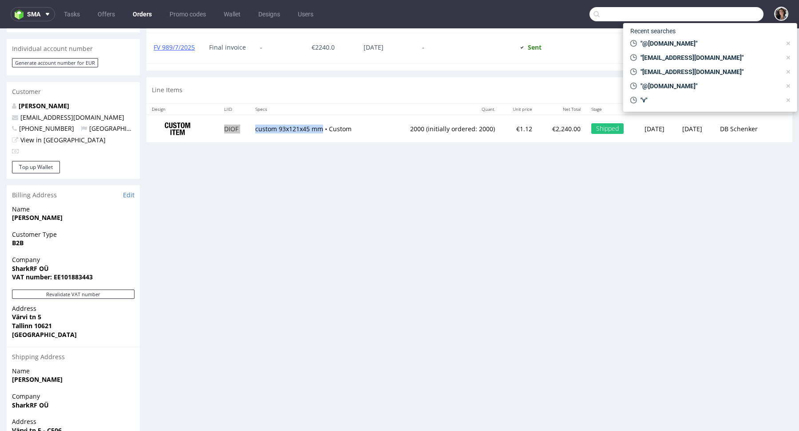
click at [723, 11] on input "text" at bounding box center [676, 14] width 174 height 14
paste input "philip@boxable.se"
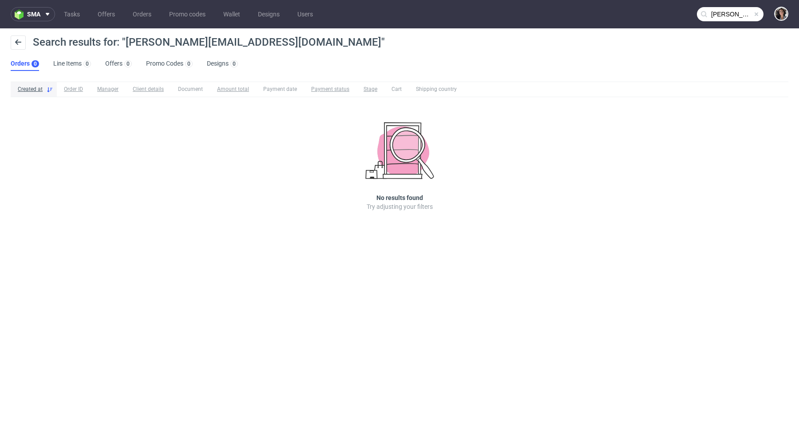
click at [749, 9] on input "philip@boxable.se" at bounding box center [730, 14] width 67 height 14
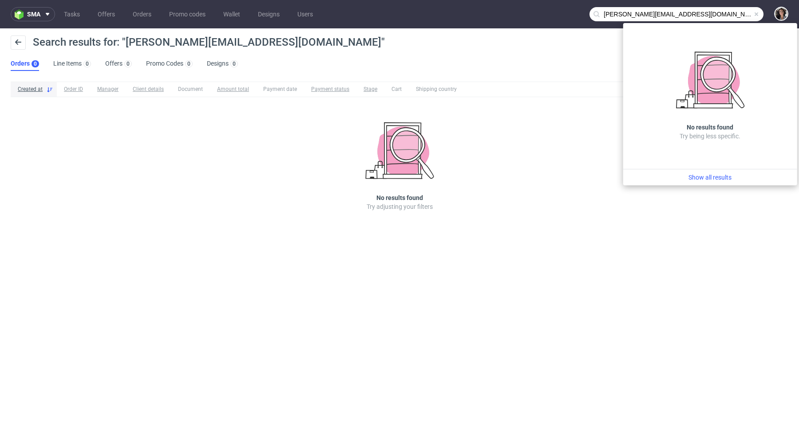
drag, startPoint x: 618, startPoint y: 15, endPoint x: 582, endPoint y: 15, distance: 36.8
click at [582, 15] on nav "sma Tasks Offers Orders Promo codes Wallet Designs Users philip@boxable.se" at bounding box center [399, 14] width 799 height 28
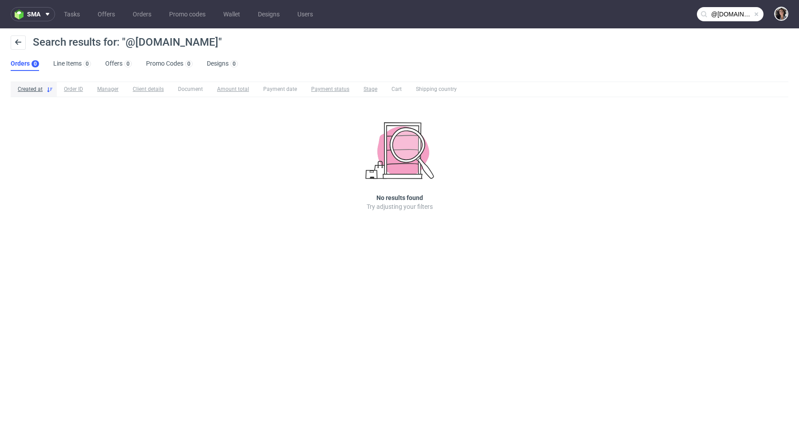
click at [728, 12] on input "@boxable.se" at bounding box center [730, 14] width 67 height 14
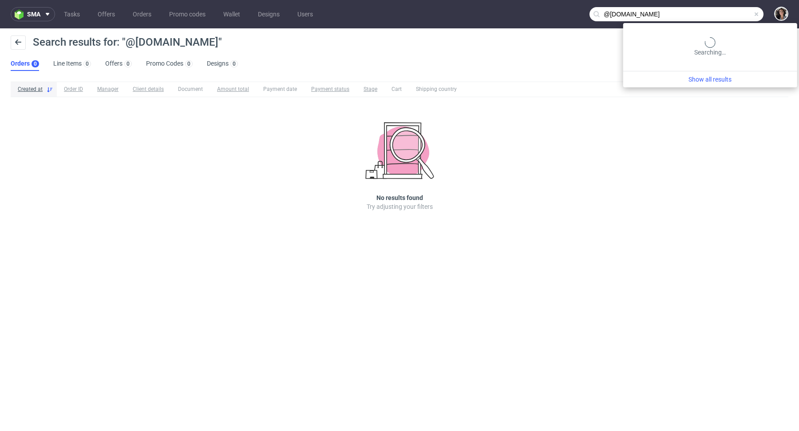
click at [728, 12] on input "@boxable.se" at bounding box center [676, 14] width 174 height 14
paste input "hello@boxable.i"
type input "hello@boxable.ie"
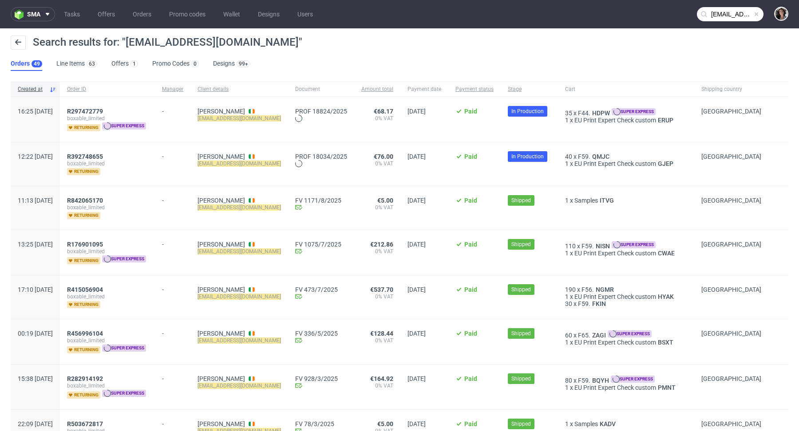
click at [709, 18] on input "hello@boxable.ie" at bounding box center [730, 14] width 67 height 14
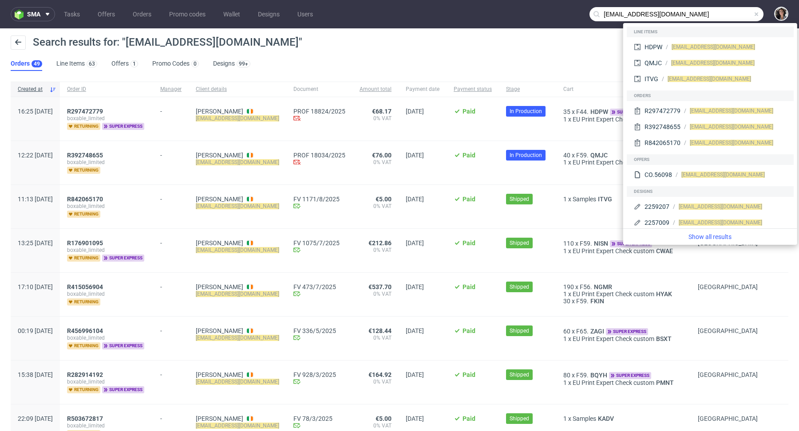
click at [475, 51] on div "Search results for: "hello@boxable.ie"" at bounding box center [399, 45] width 777 height 21
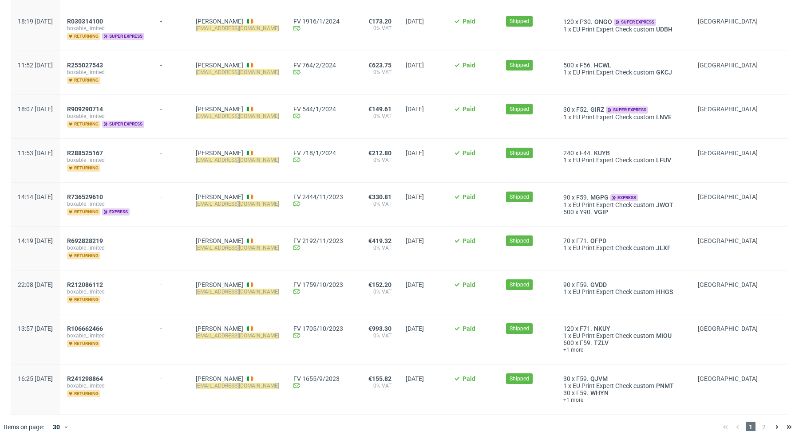
scroll to position [1014, 0]
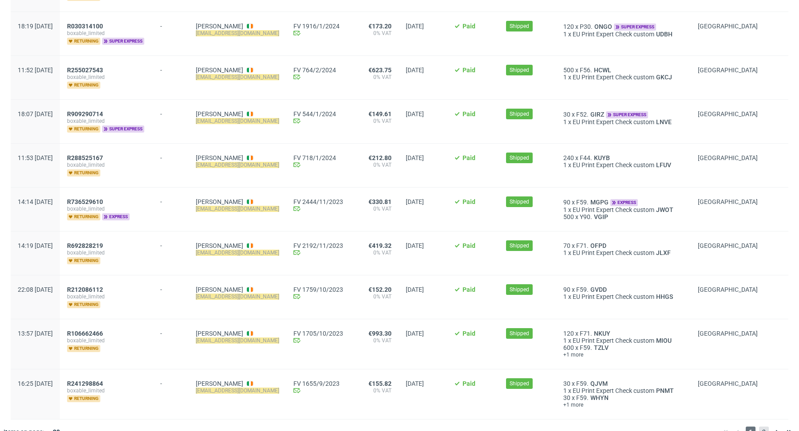
click at [759, 427] on span "2" at bounding box center [764, 432] width 10 height 11
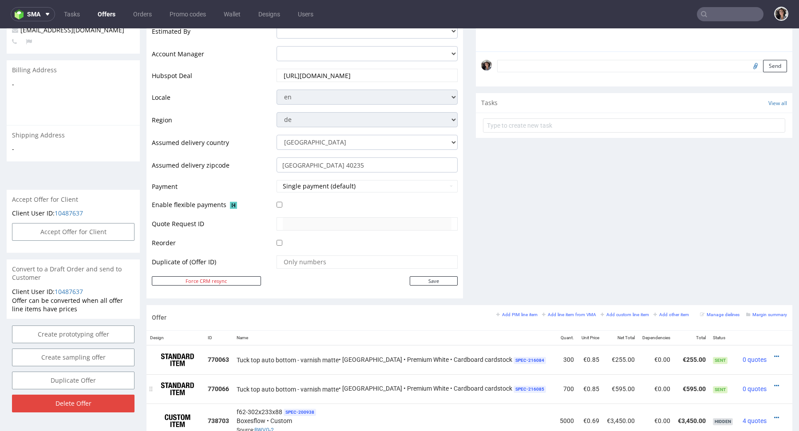
scroll to position [276, 0]
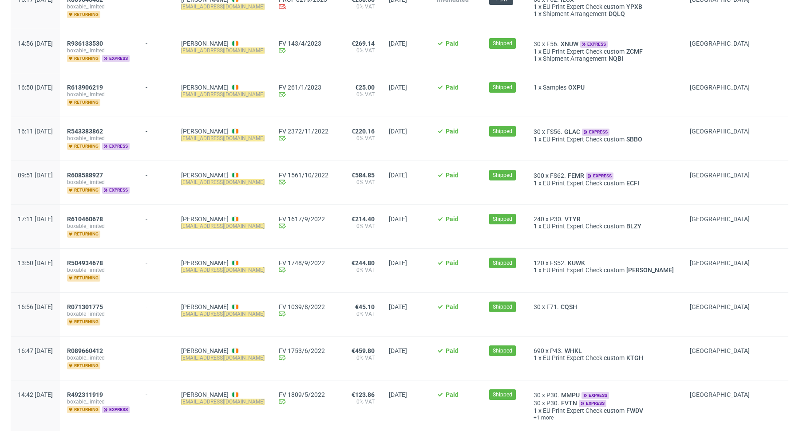
scroll to position [543, 0]
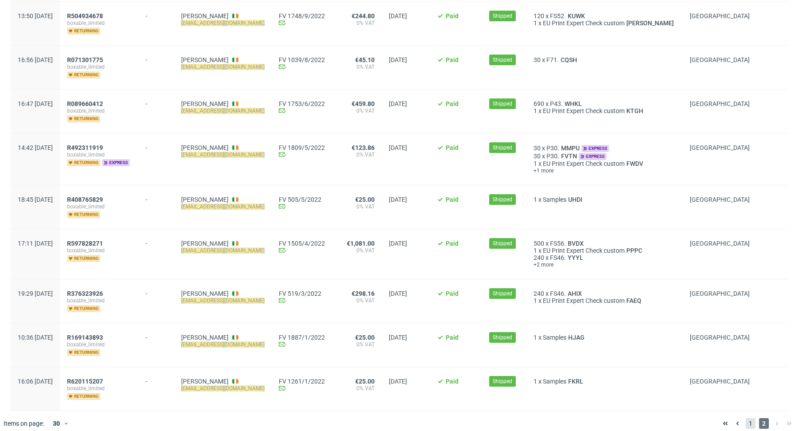
click at [745, 418] on span "1" at bounding box center [750, 423] width 10 height 11
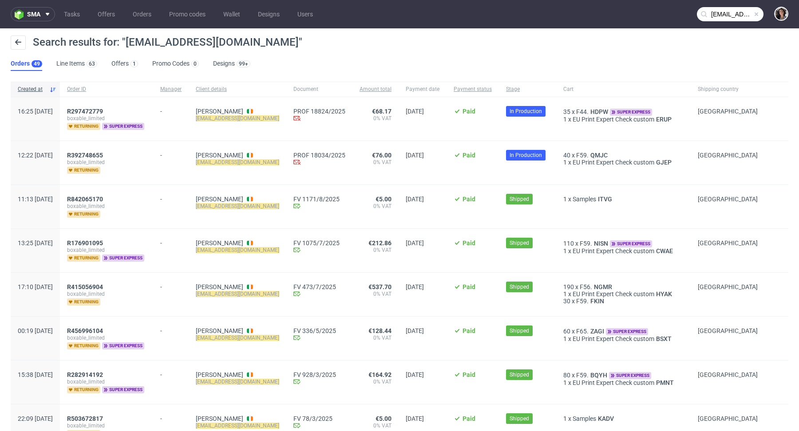
scroll to position [103, 0]
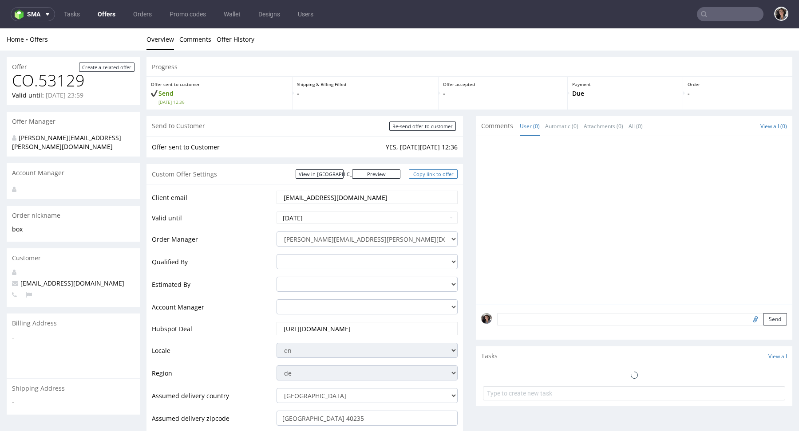
click at [438, 174] on link "Copy link to offer" at bounding box center [433, 173] width 49 height 9
